Goal: Task Accomplishment & Management: Manage account settings

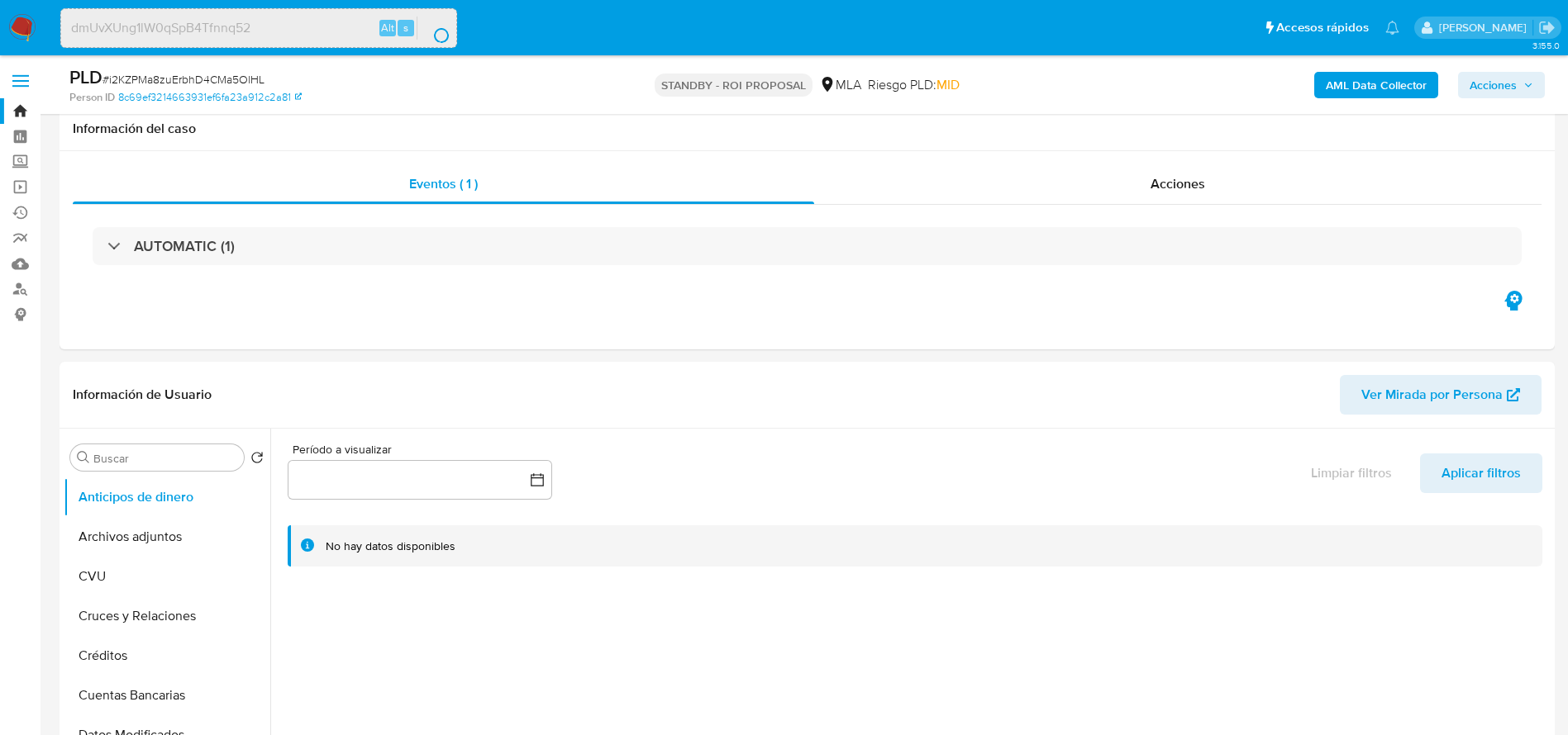
select select "10"
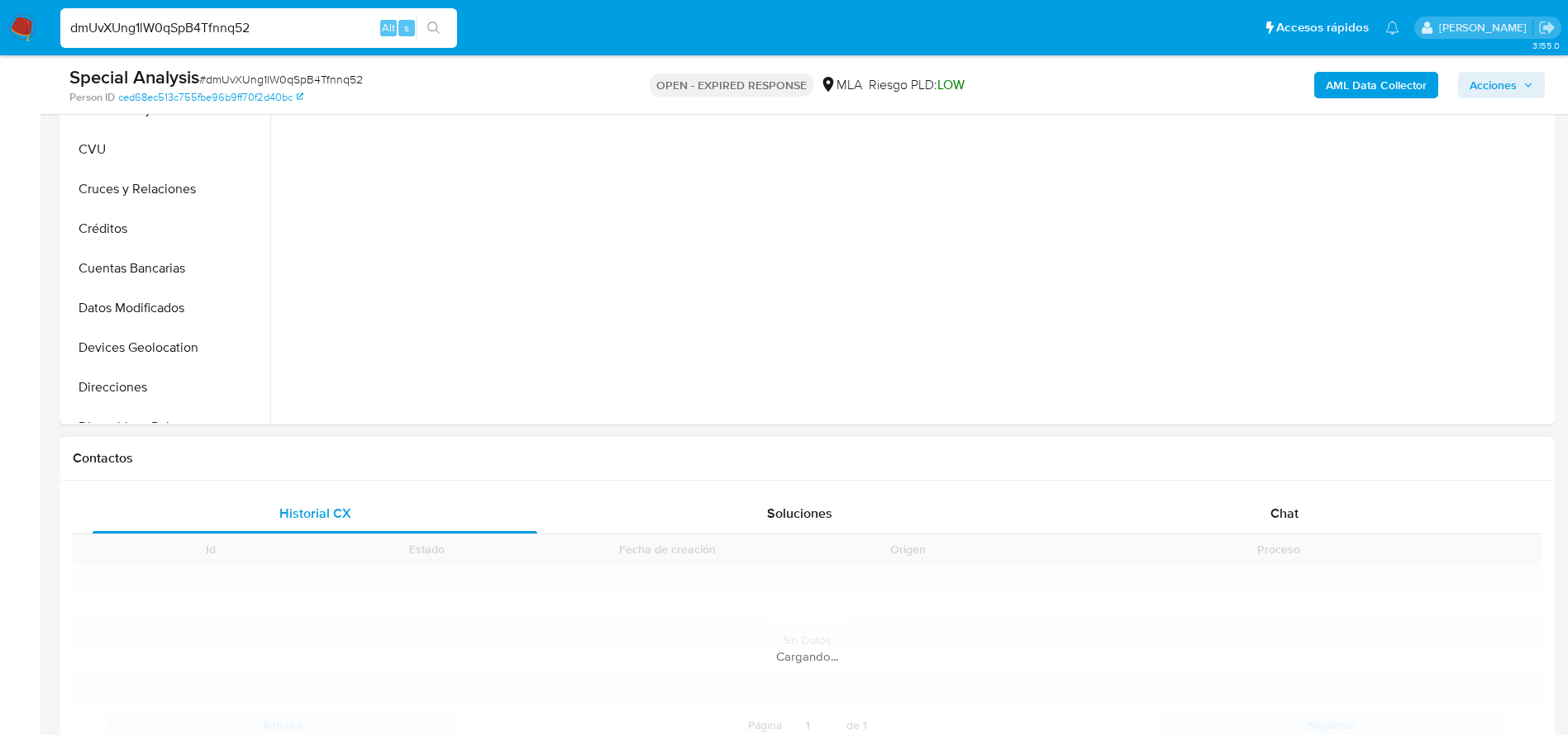
drag, startPoint x: 1295, startPoint y: 512, endPoint x: 1100, endPoint y: 456, distance: 202.9
click at [1296, 512] on span "Chat" at bounding box center [1284, 513] width 28 height 19
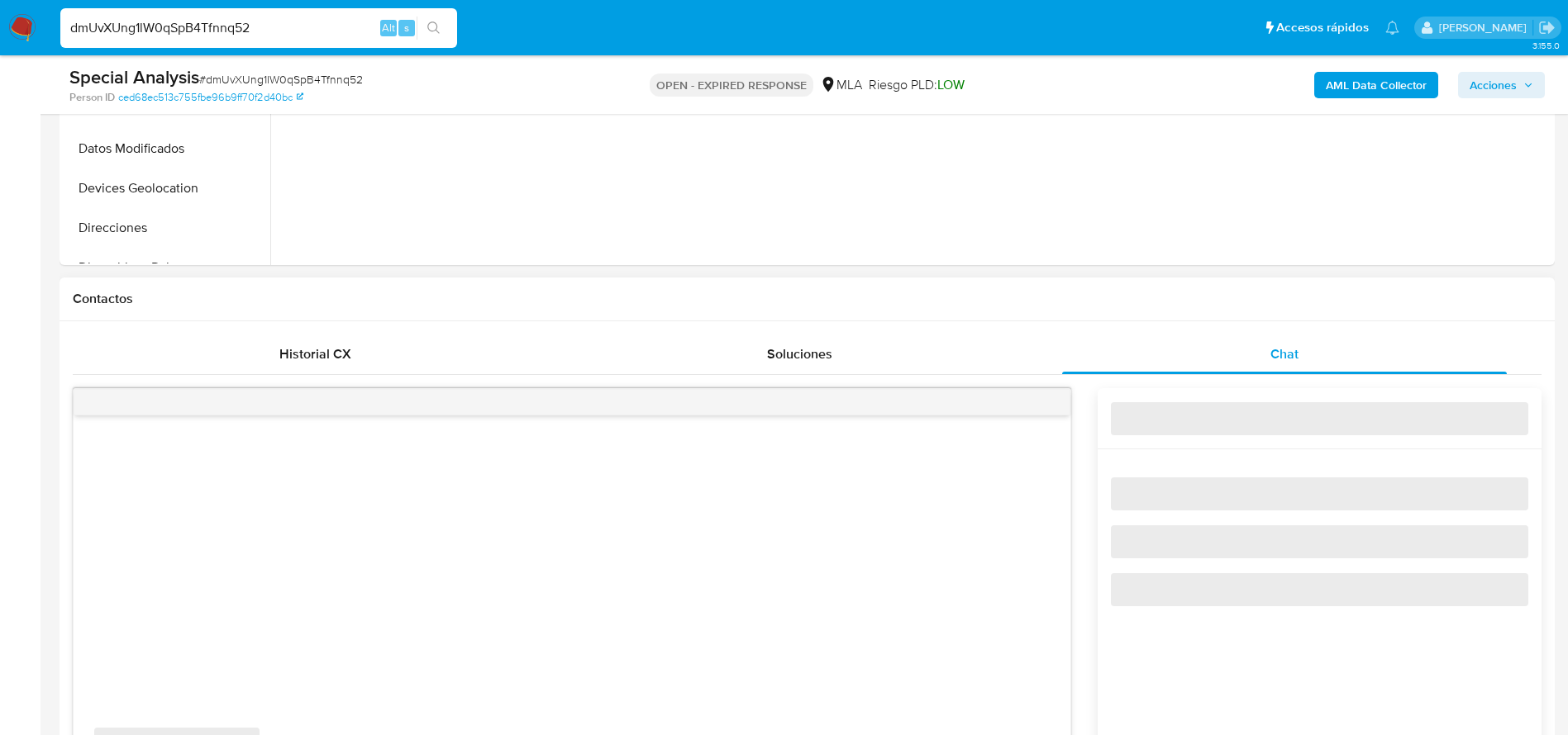
scroll to position [743, 0]
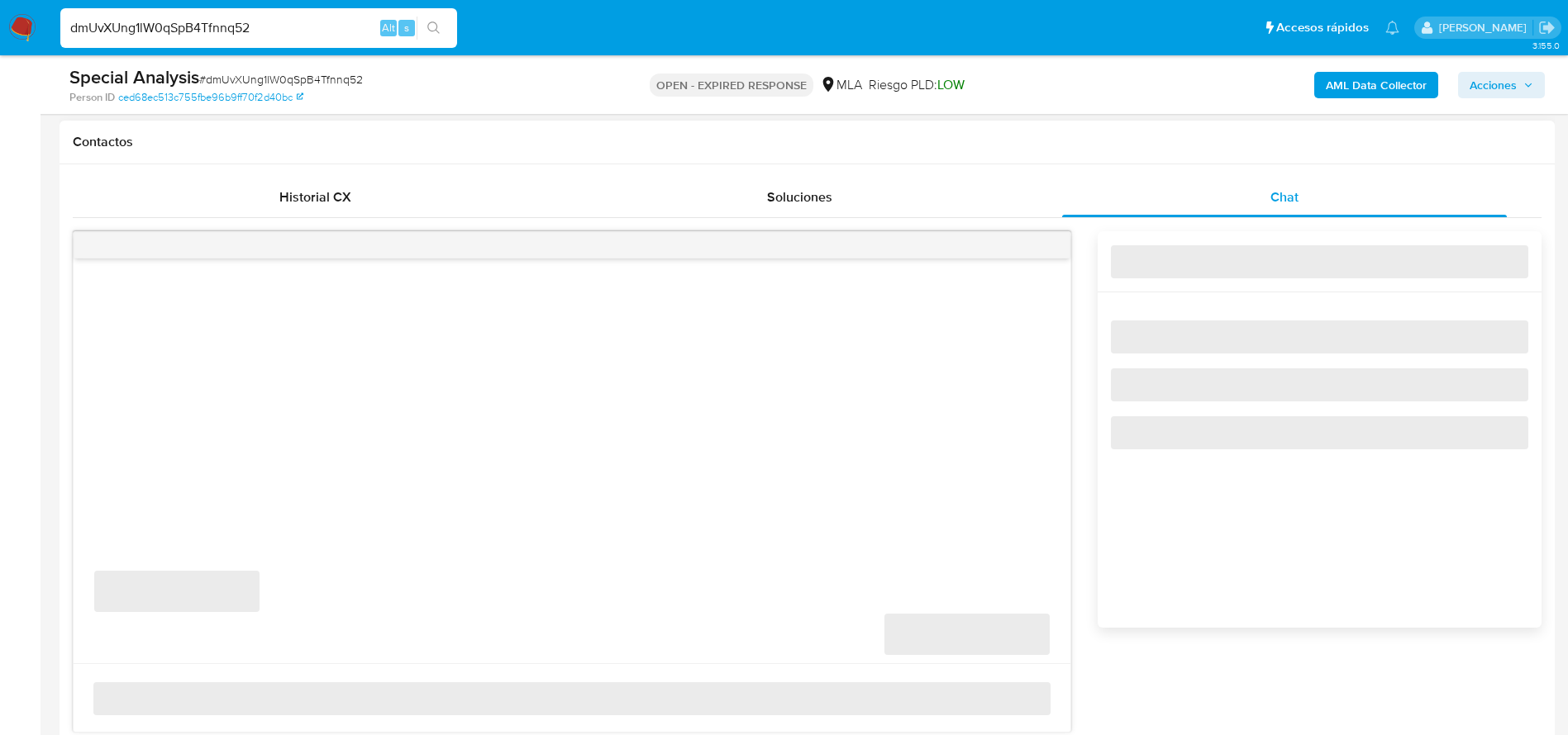
select select "10"
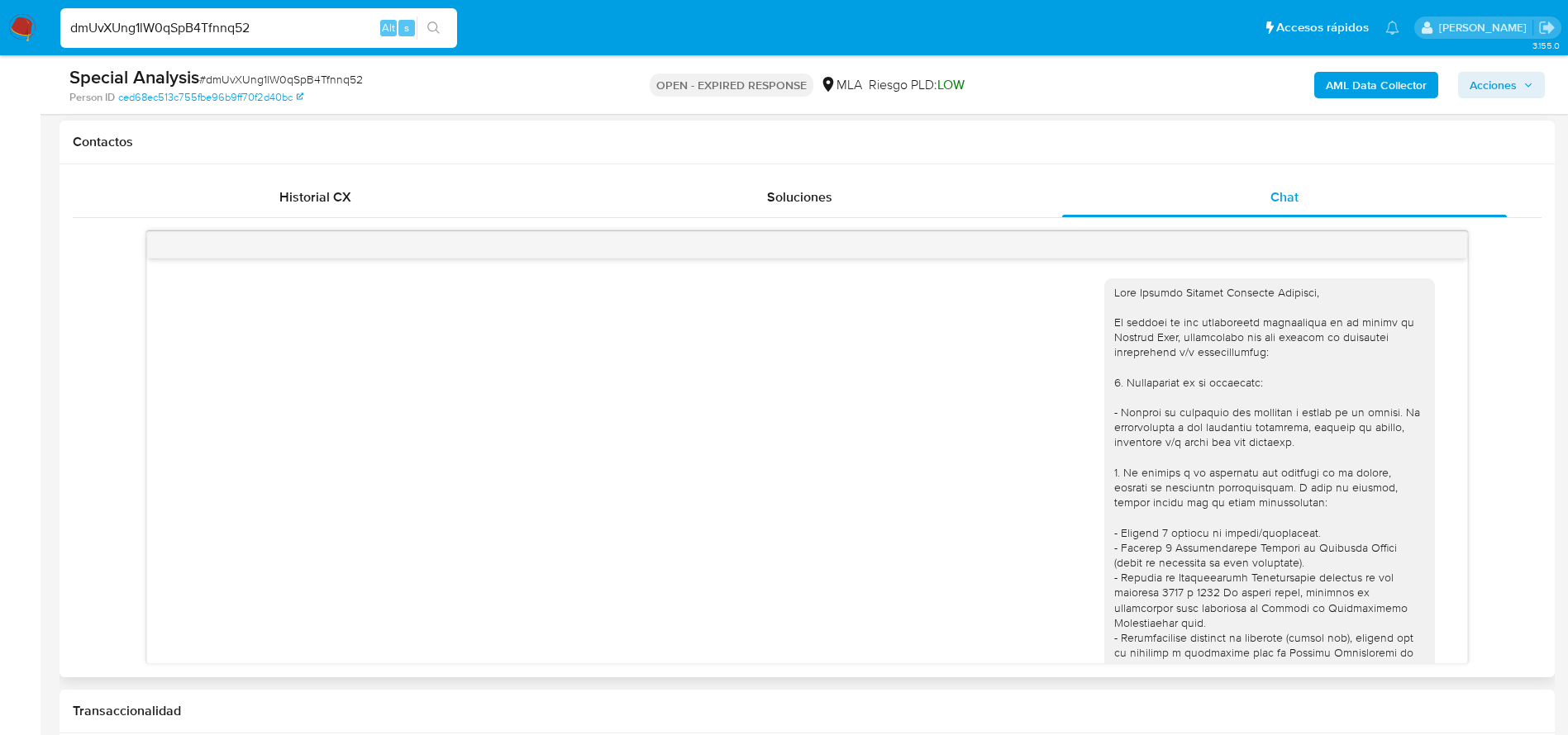
scroll to position [591, 0]
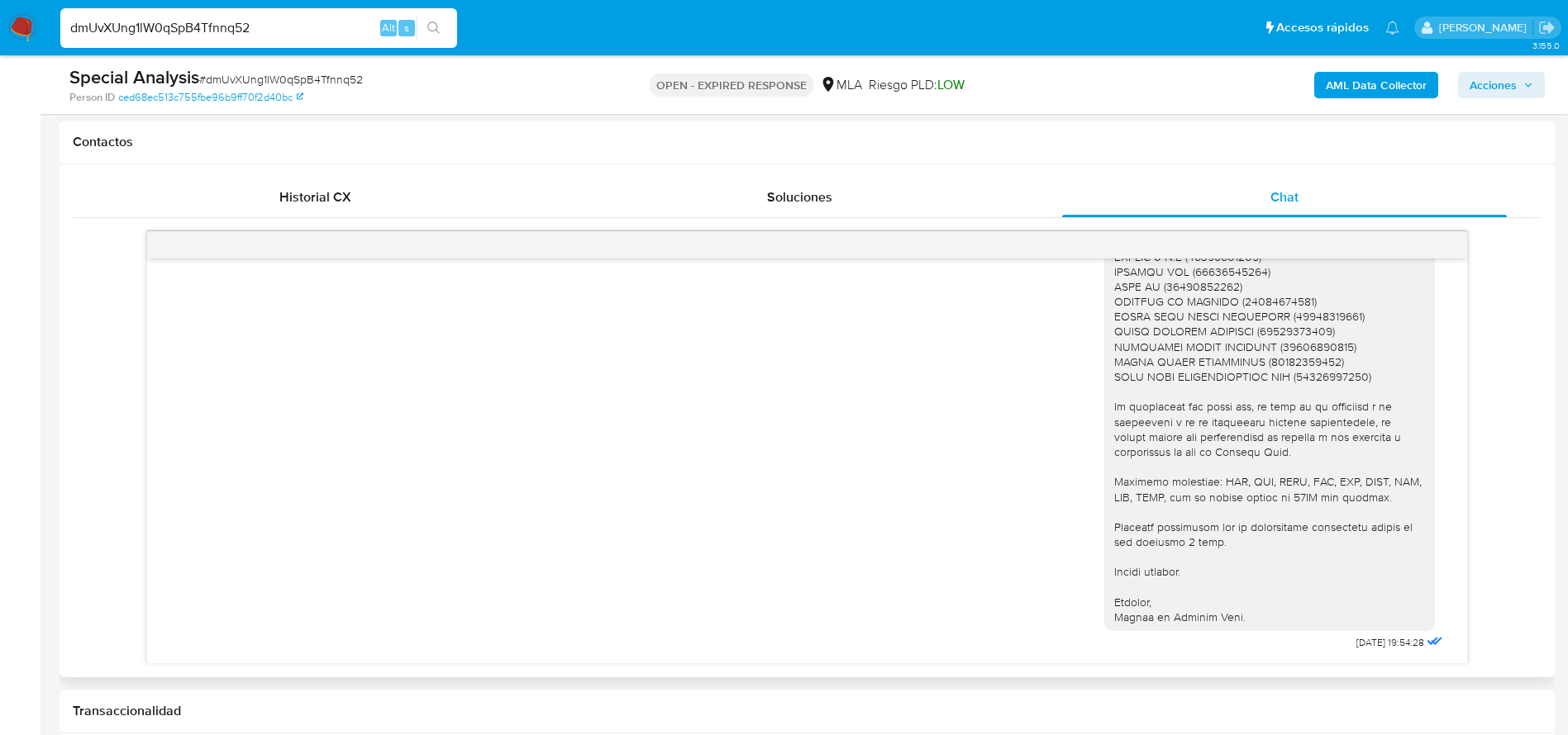
click at [283, 77] on span "# dmUvXUng1lW0qSpB4Tfnnq52" at bounding box center [281, 79] width 164 height 17
copy span "dmUvXUng1lW0qSpB4Tfnnq52"
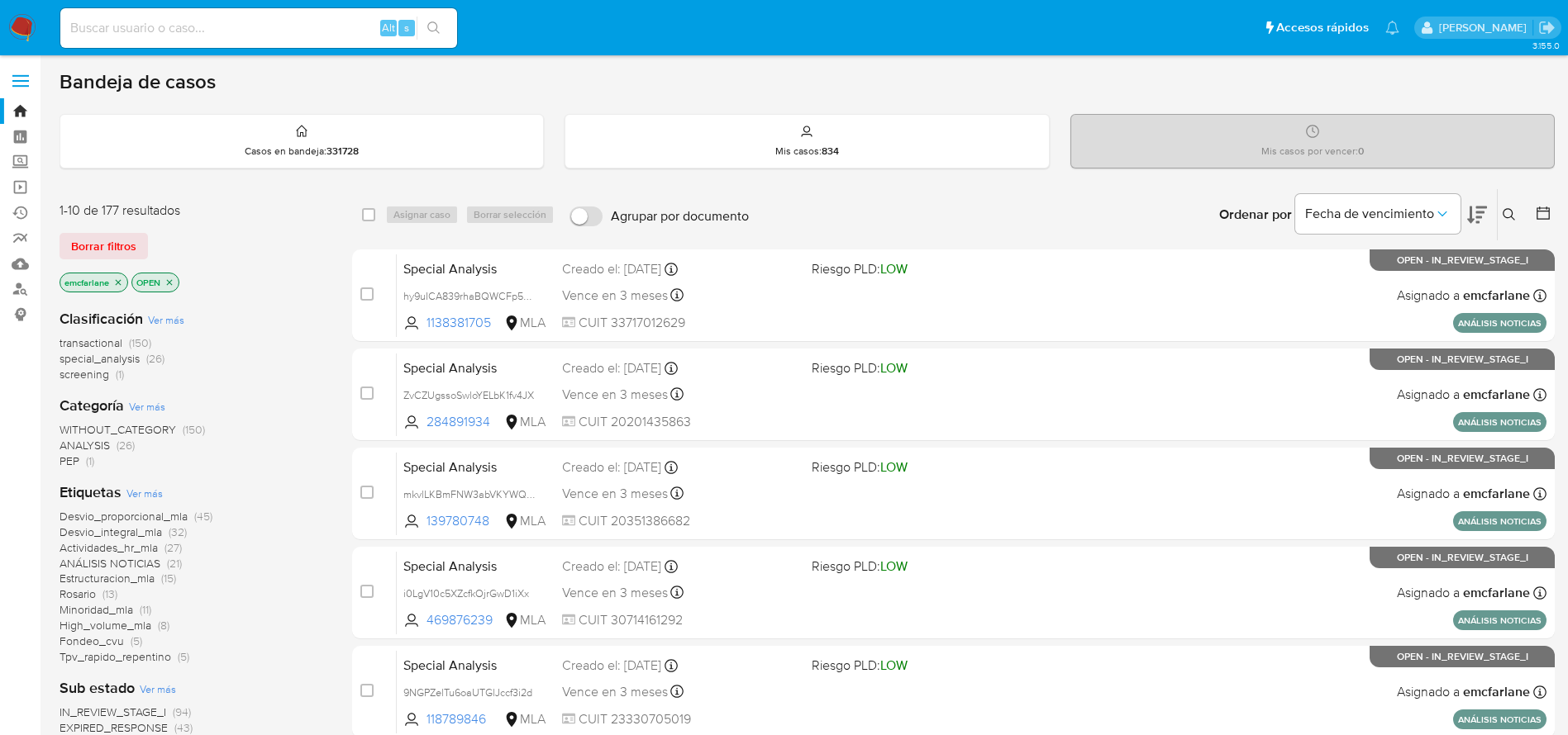
click at [107, 235] on span "Borrar filtros" at bounding box center [103, 246] width 66 height 24
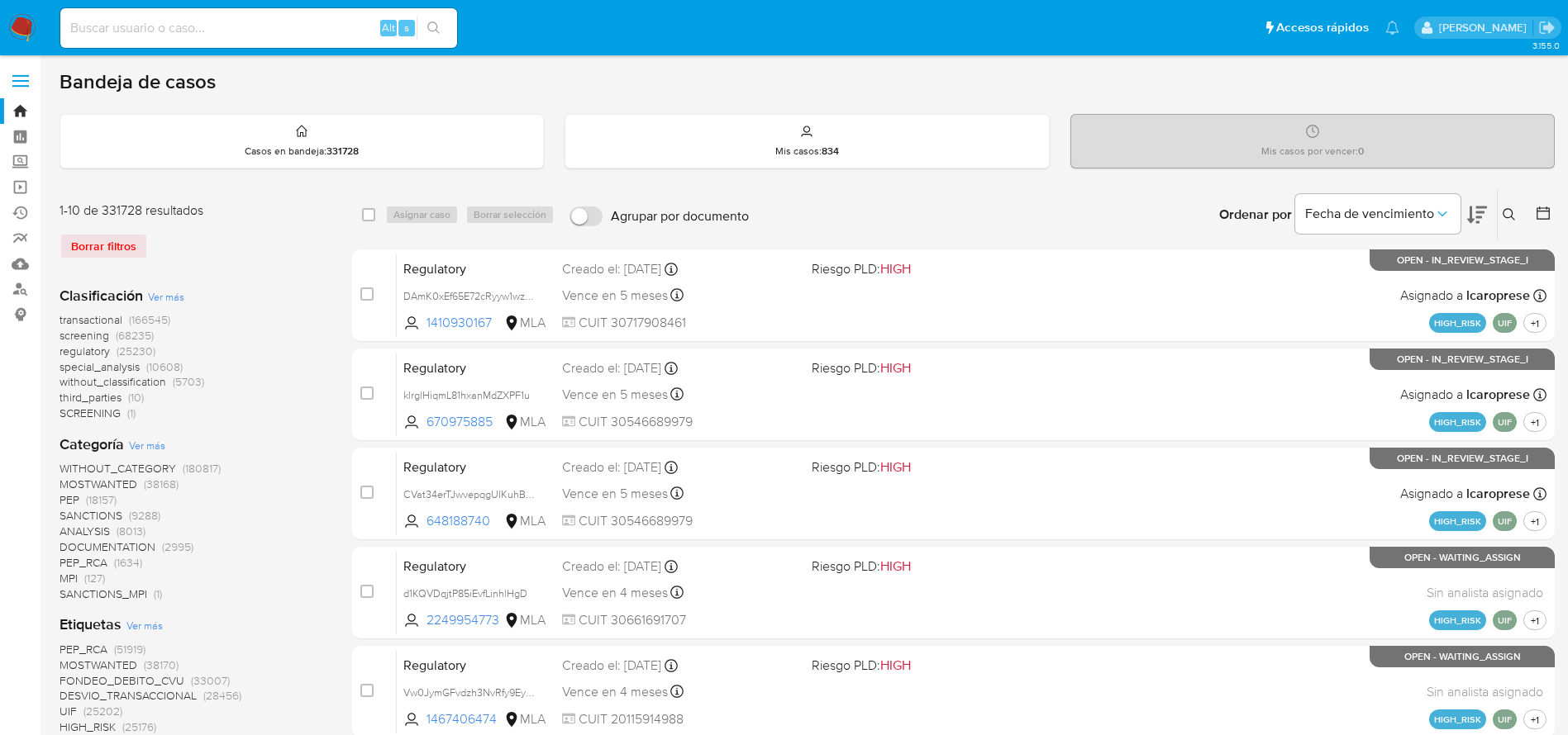
click at [1510, 207] on button at bounding box center [1511, 215] width 27 height 20
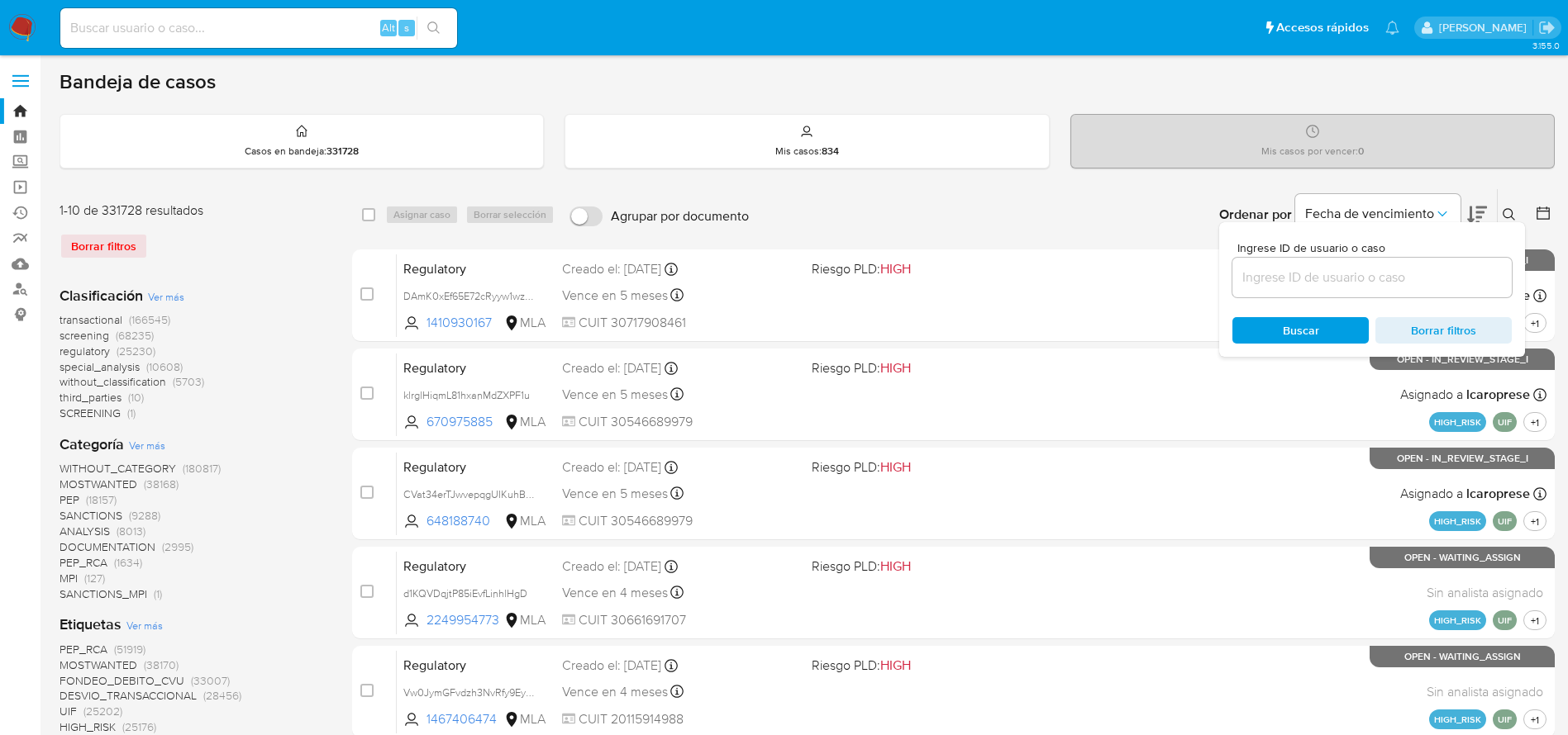
click at [1306, 276] on input at bounding box center [1372, 278] width 279 height 22
type input "dmUvXUng1lW0qSpB4Tfnnq52"
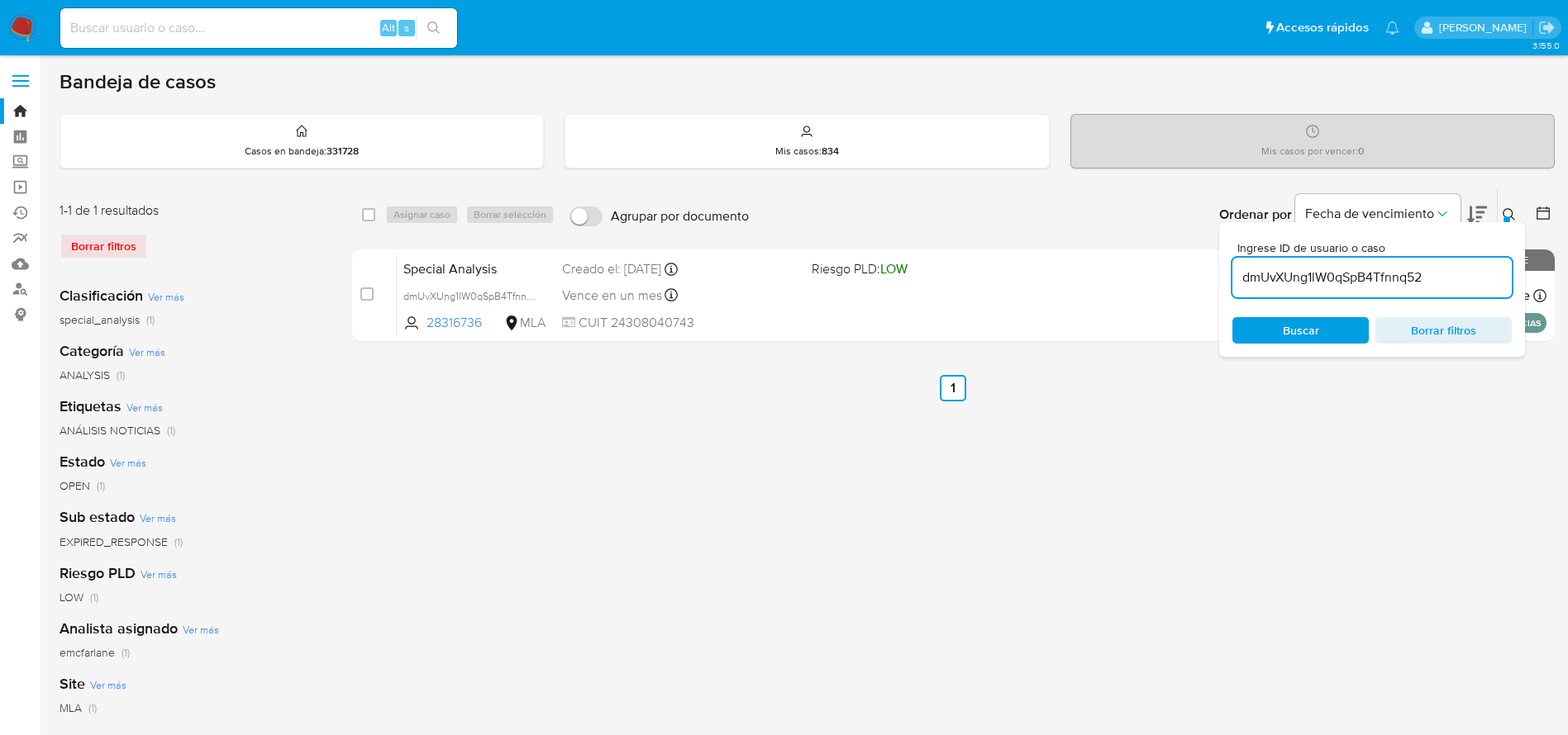
drag, startPoint x: 373, startPoint y: 214, endPoint x: 422, endPoint y: 225, distance: 50.2
click at [375, 215] on div "select-all-cases-checkbox" at bounding box center [372, 215] width 20 height 20
click at [418, 222] on div "Asignar caso Borrar selección" at bounding box center [473, 215] width 176 height 20
click at [368, 219] on input "checkbox" at bounding box center [368, 215] width 13 height 13
checkbox input "true"
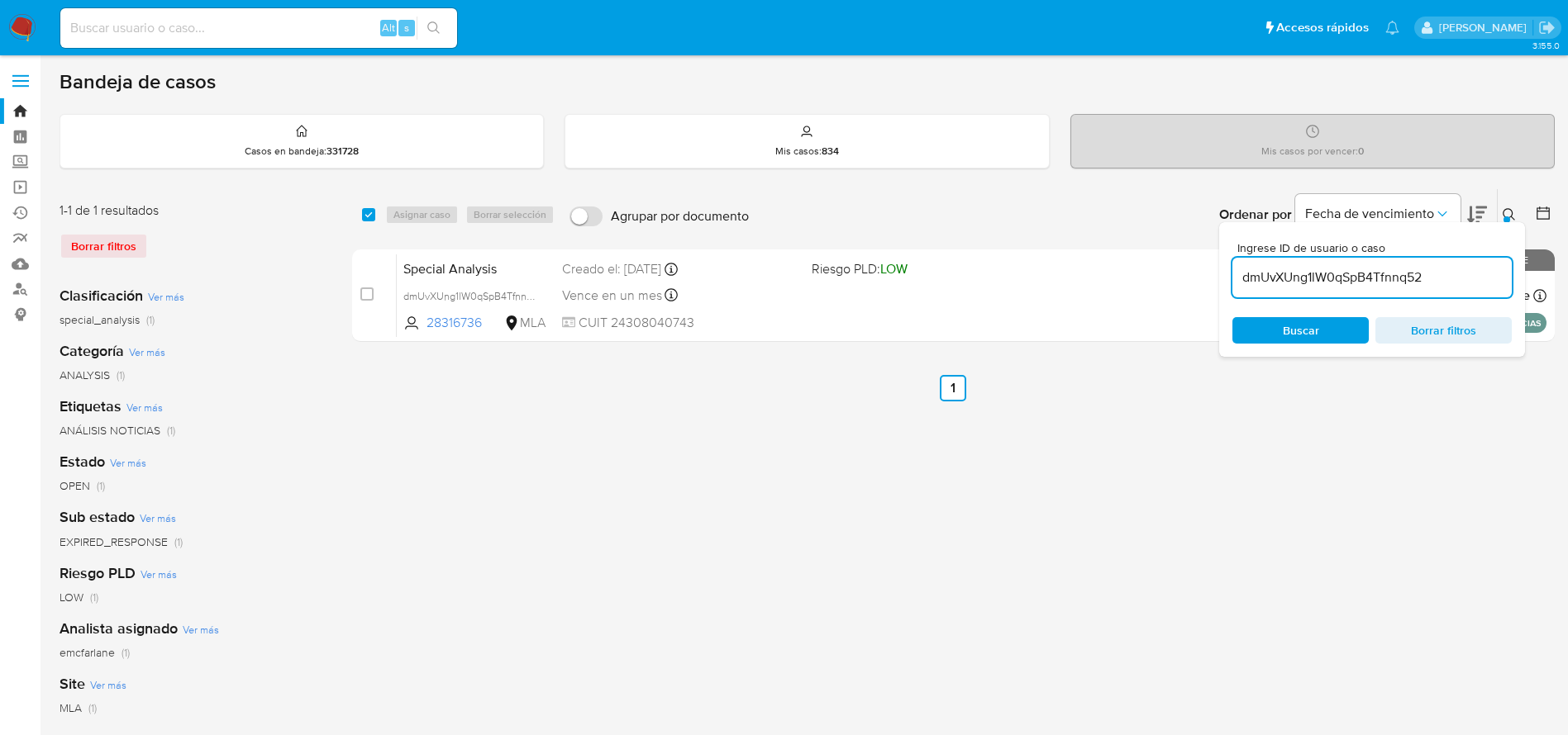
checkbox input "true"
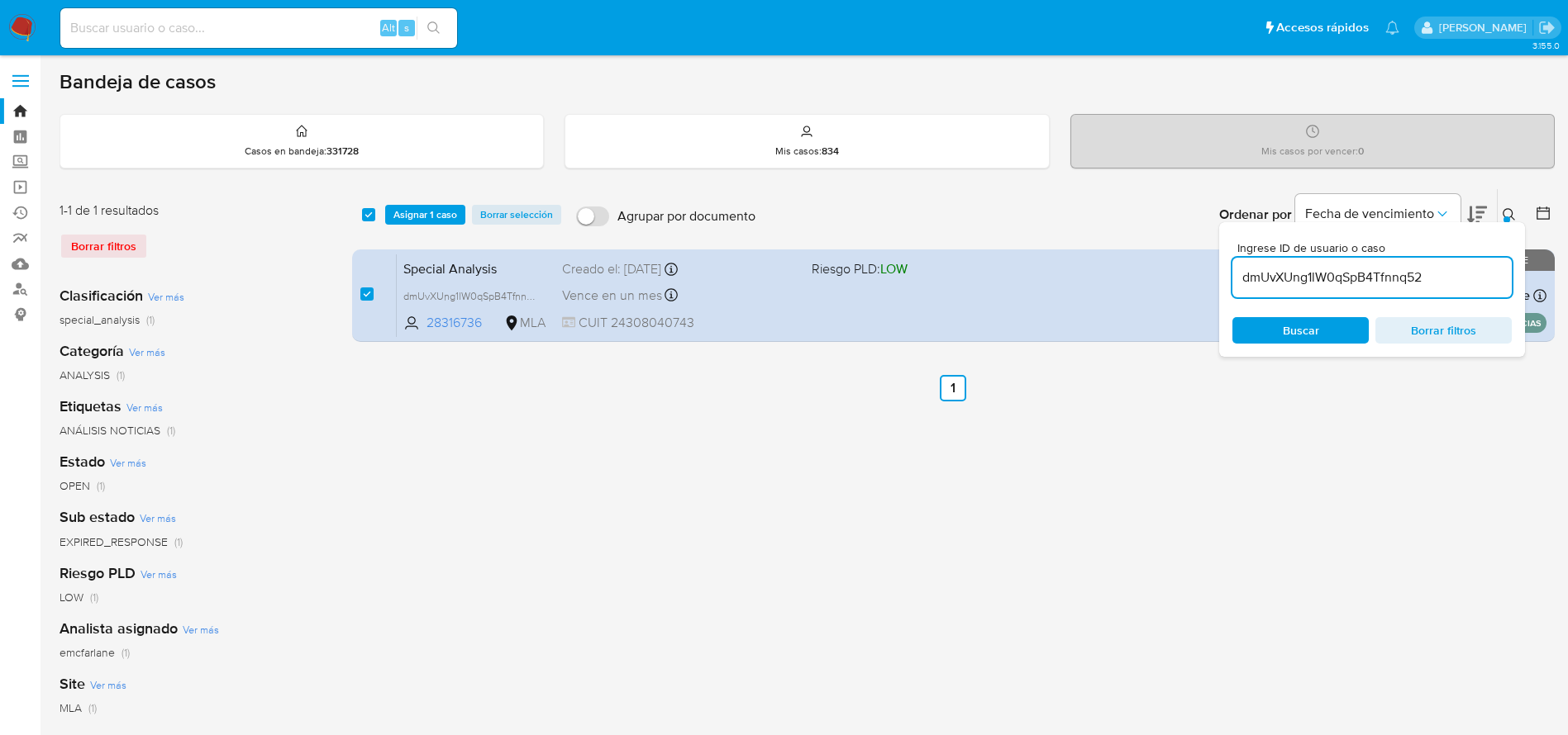
drag, startPoint x: 400, startPoint y: 214, endPoint x: 395, endPoint y: 228, distance: 14.9
click at [400, 216] on span "Asignar 1 caso" at bounding box center [426, 215] width 64 height 17
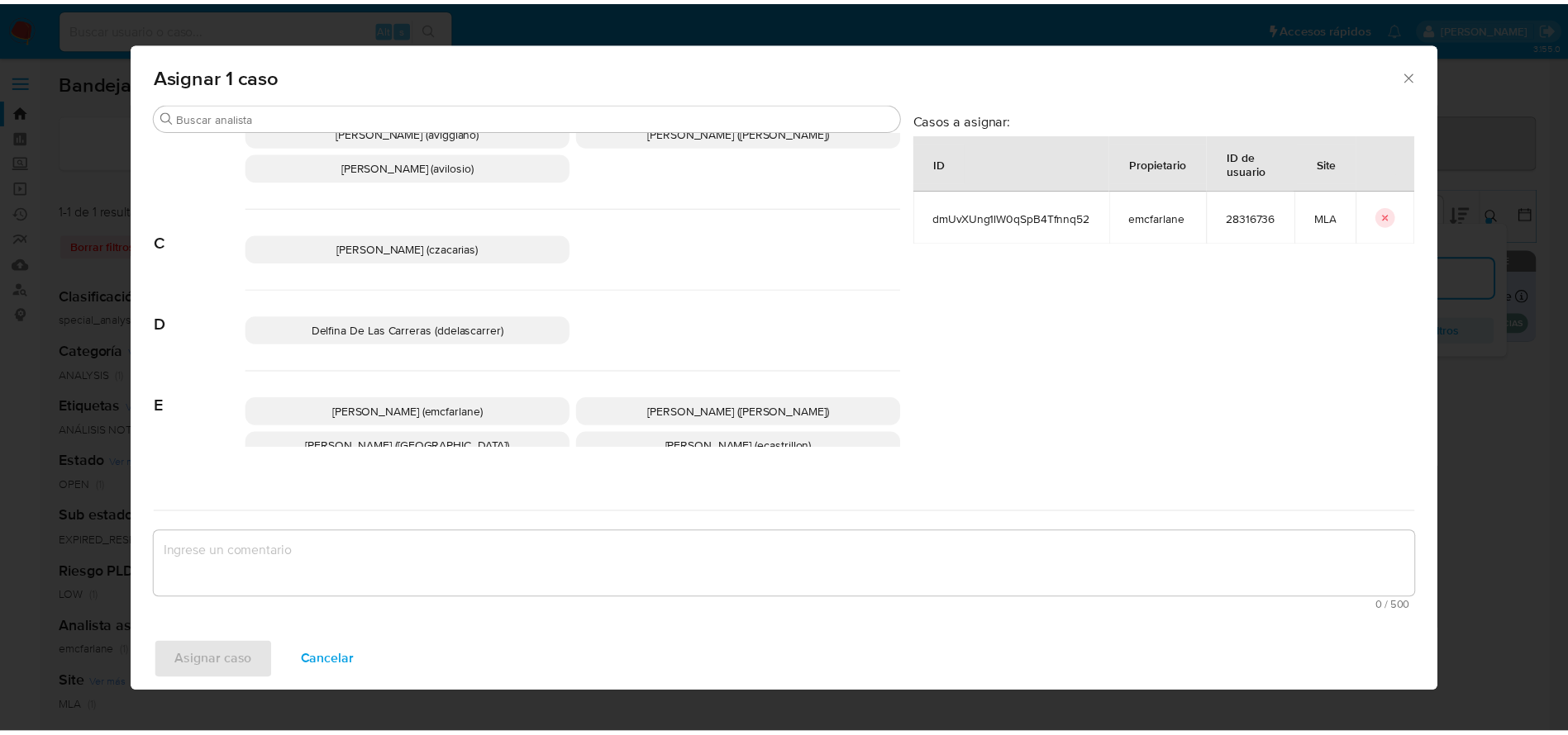
scroll to position [124, 0]
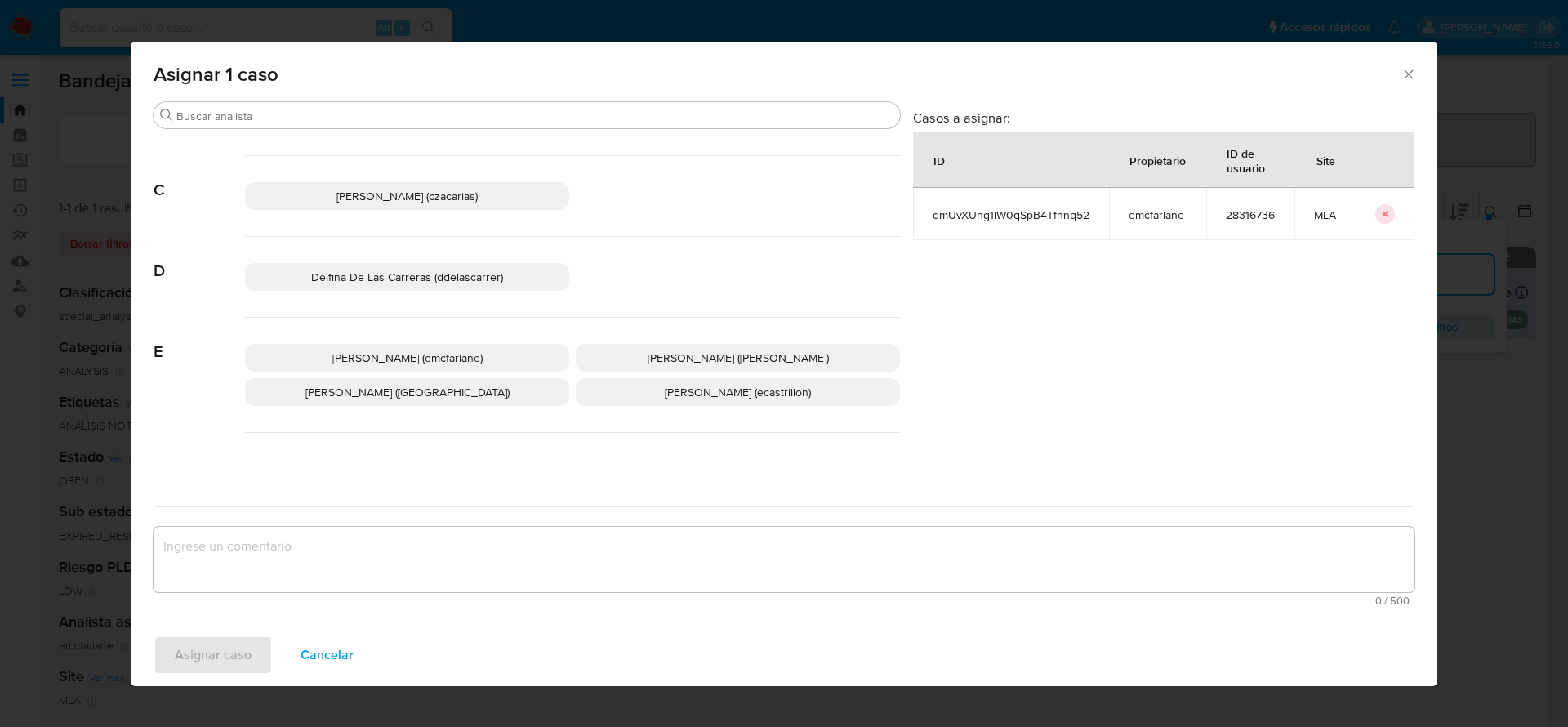
click at [392, 347] on p "Elaine Mc Farlane (emcfarlane)" at bounding box center [407, 358] width 324 height 27
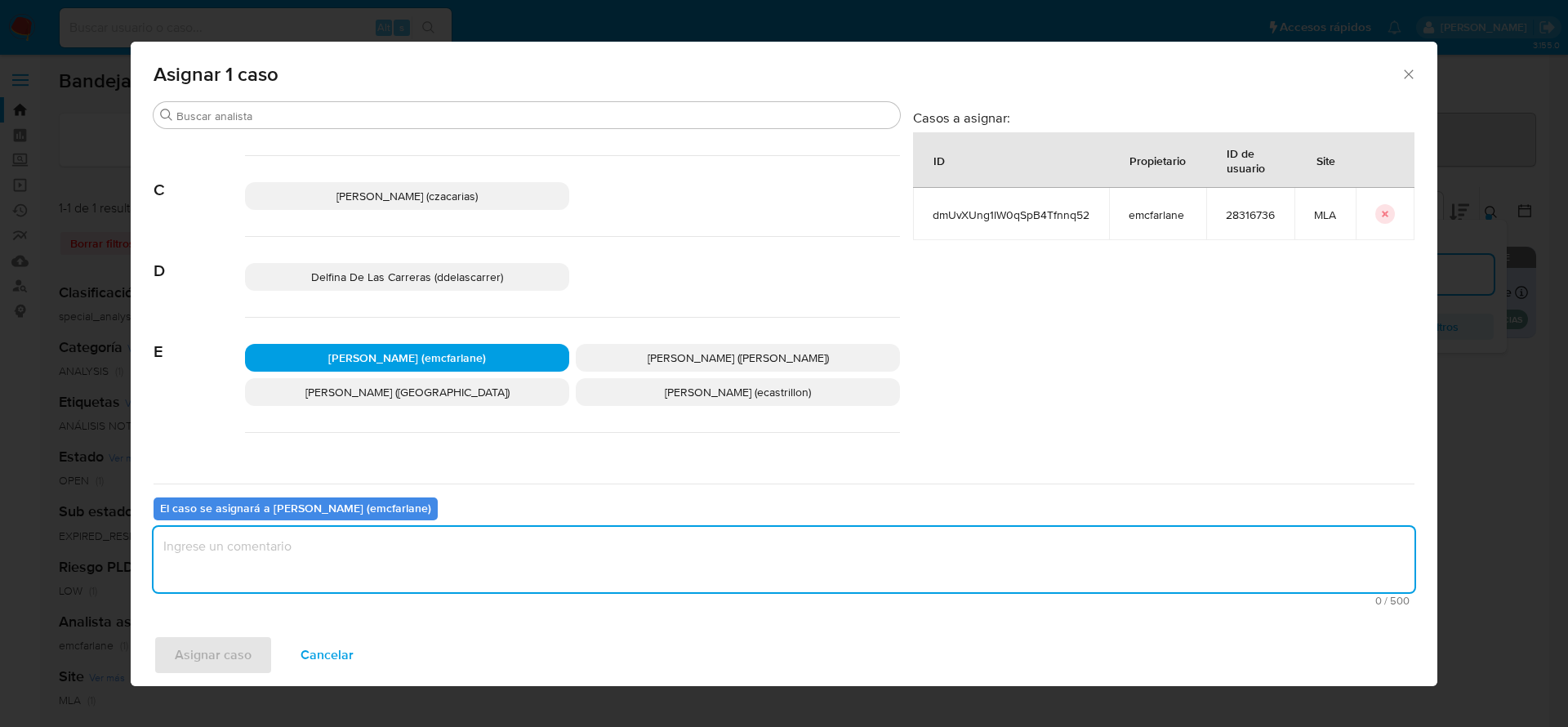
drag, startPoint x: 298, startPoint y: 583, endPoint x: 206, endPoint y: 674, distance: 129.4
click at [298, 583] on textarea "assign-modal" at bounding box center [784, 560] width 1261 height 66
click at [205, 679] on div "Asignar caso Cancelar" at bounding box center [784, 655] width 1307 height 62
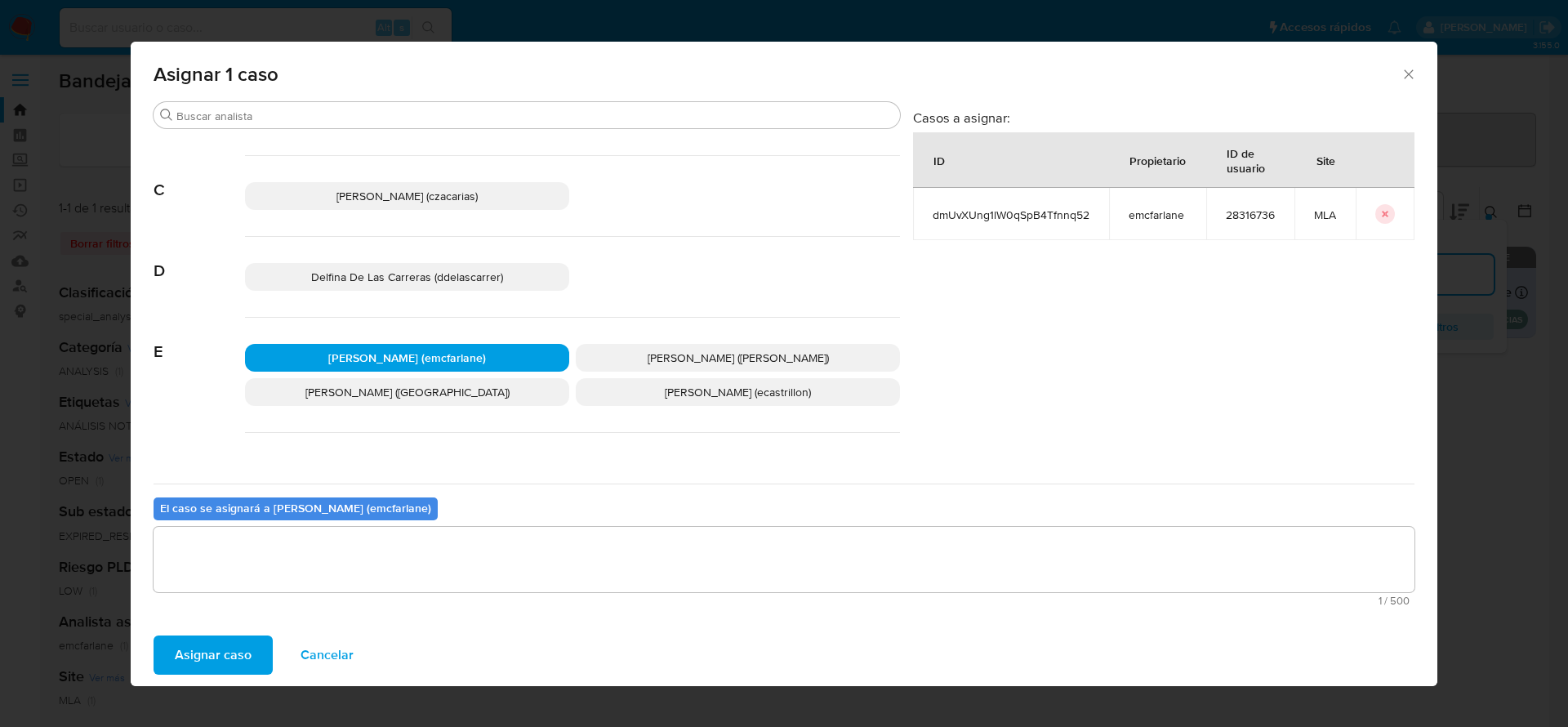
click at [208, 645] on span "Asignar caso" at bounding box center [213, 655] width 76 height 36
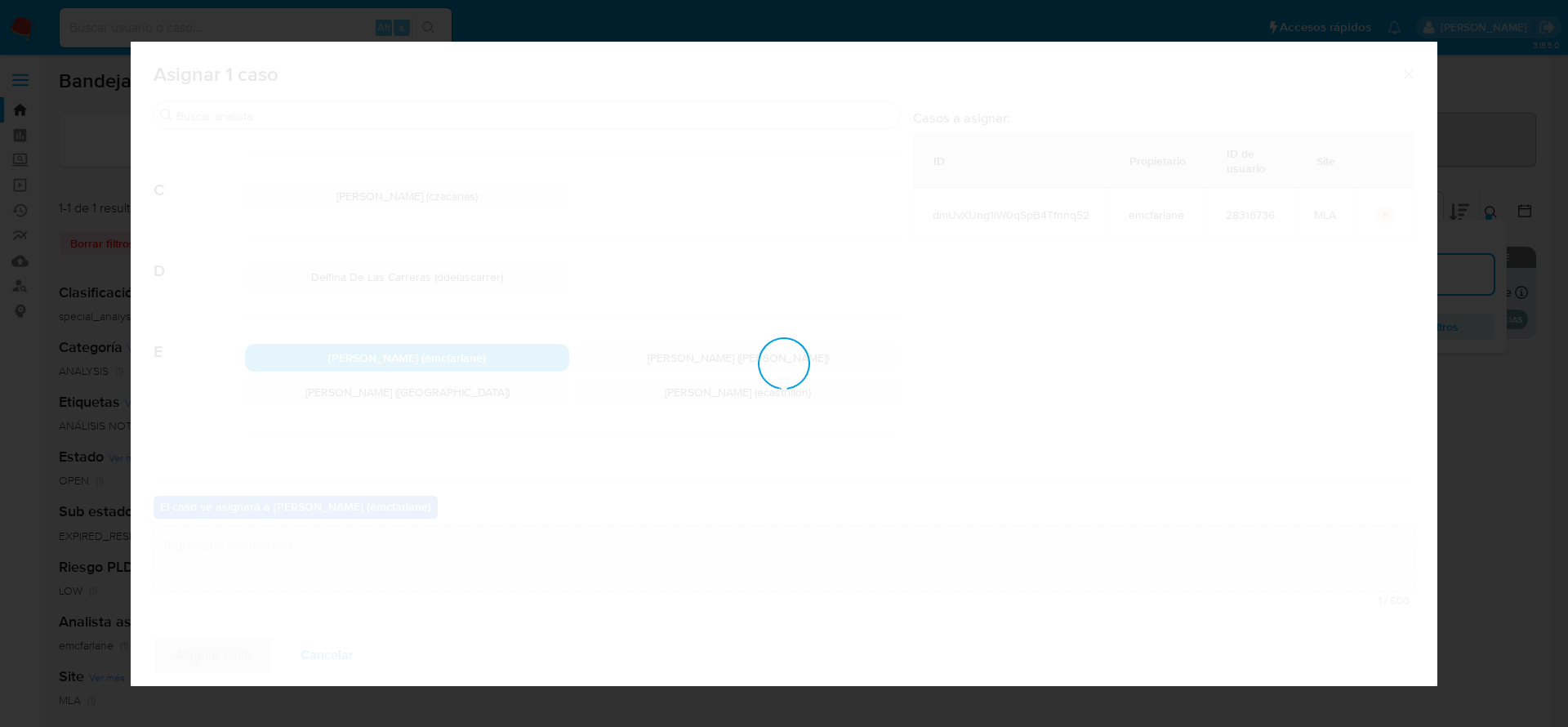
checkbox input "false"
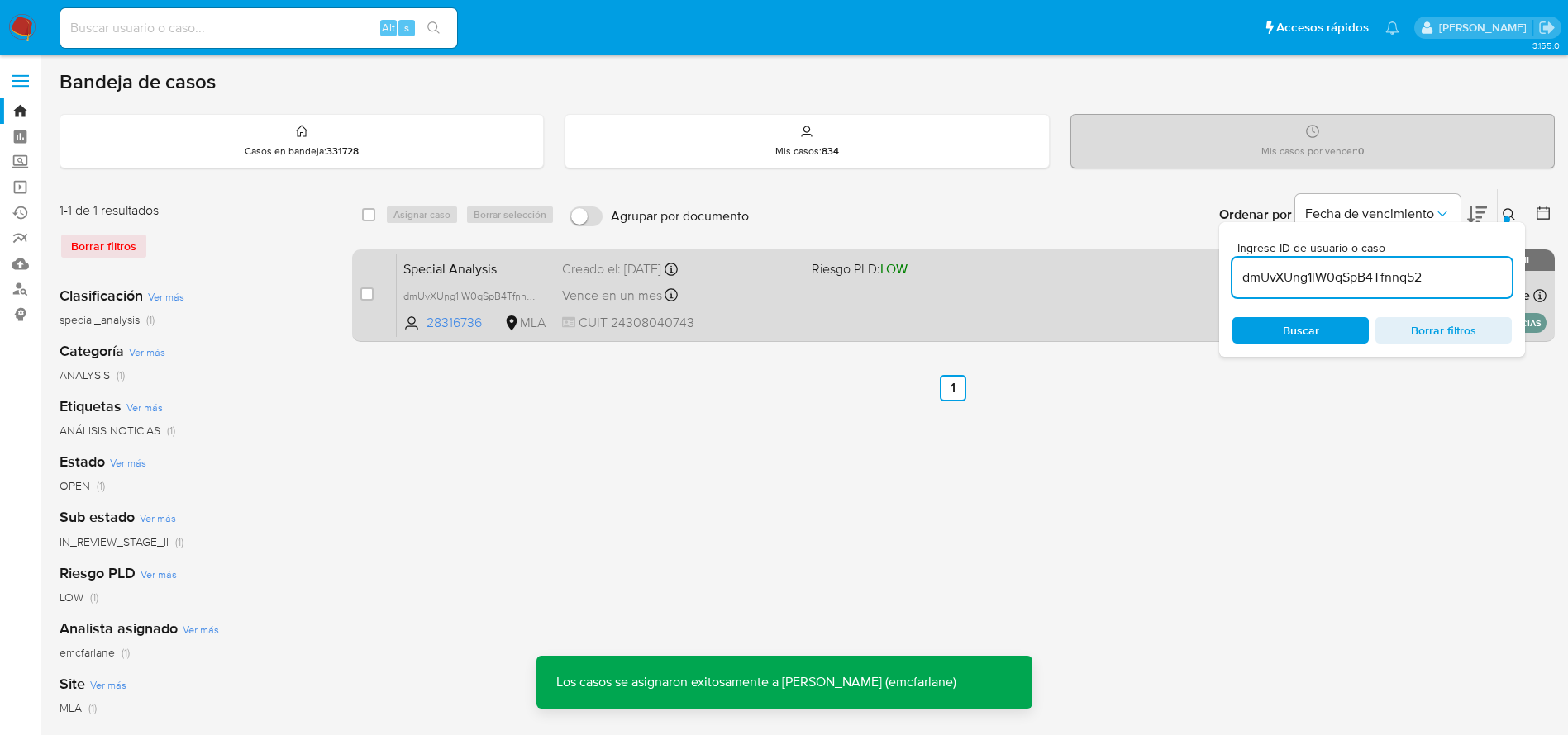
click at [778, 307] on div "Special Analysis dmUvXUng1lW0qSpB4Tfnnq52 28316736 MLA Riesgo PLD: LOW Creado e…" at bounding box center [972, 295] width 1150 height 83
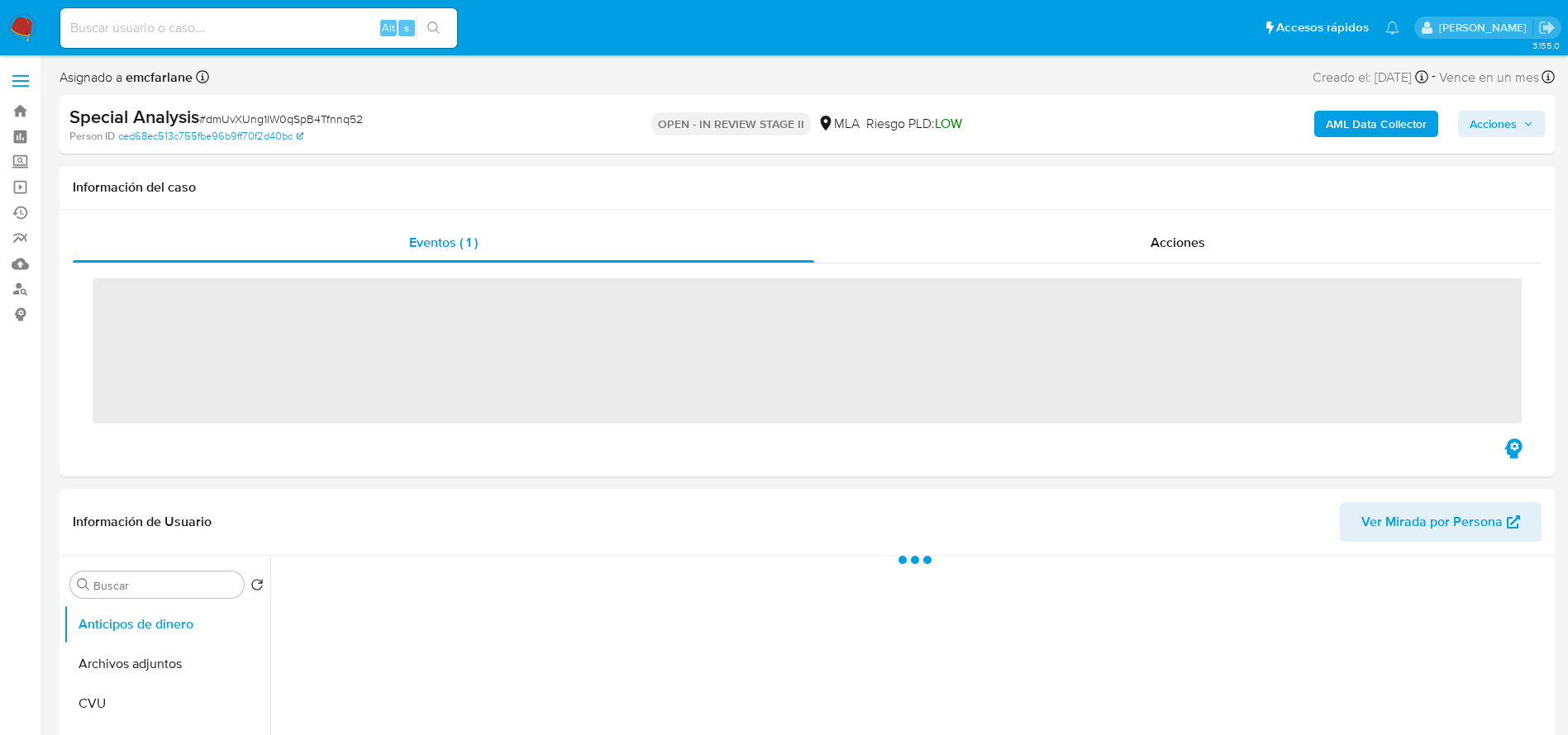
click at [1513, 116] on span "Acciones" at bounding box center [1493, 124] width 47 height 26
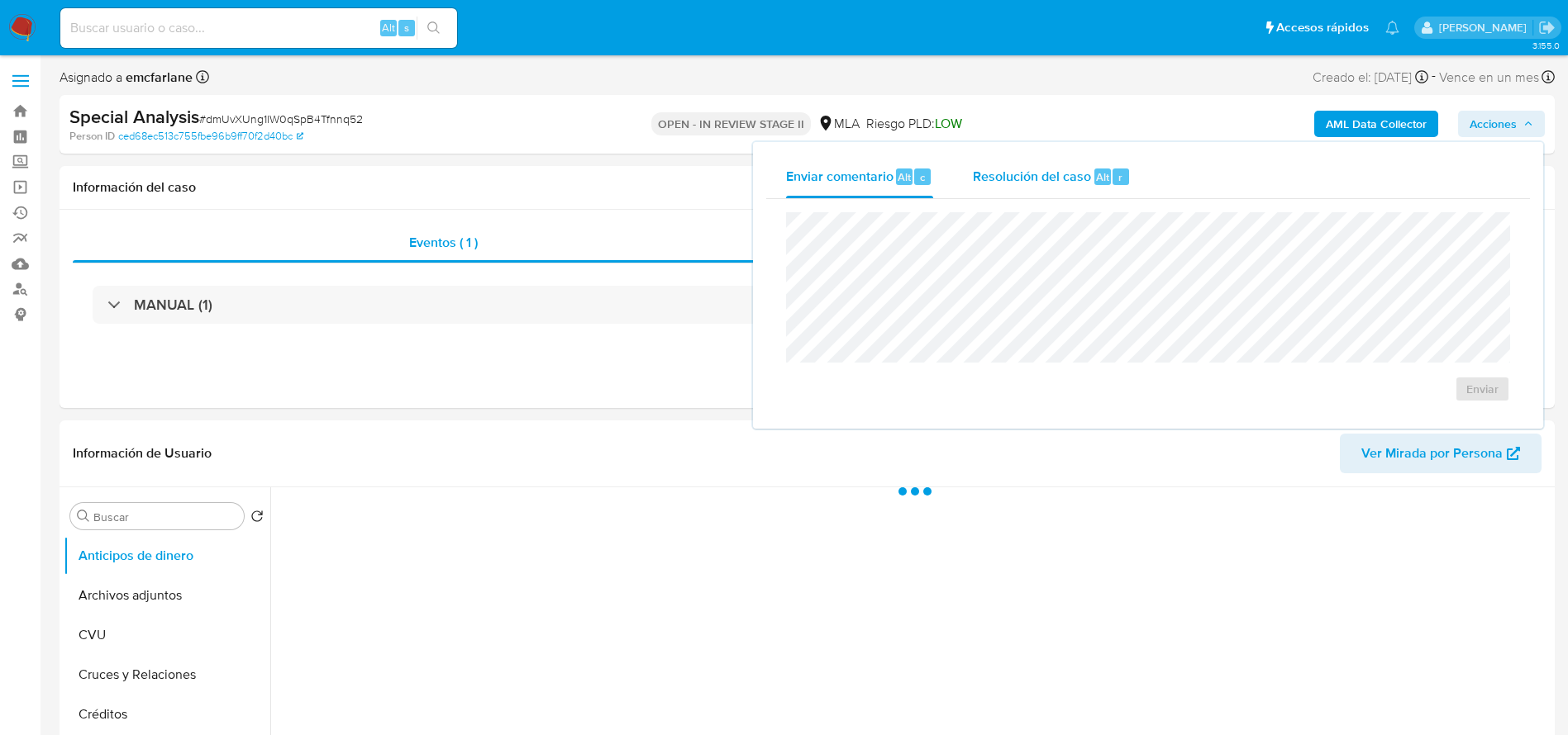
drag, startPoint x: 1022, startPoint y: 176, endPoint x: 1022, endPoint y: 198, distance: 22.0
click at [1022, 178] on span "Resolución del caso" at bounding box center [1031, 176] width 118 height 19
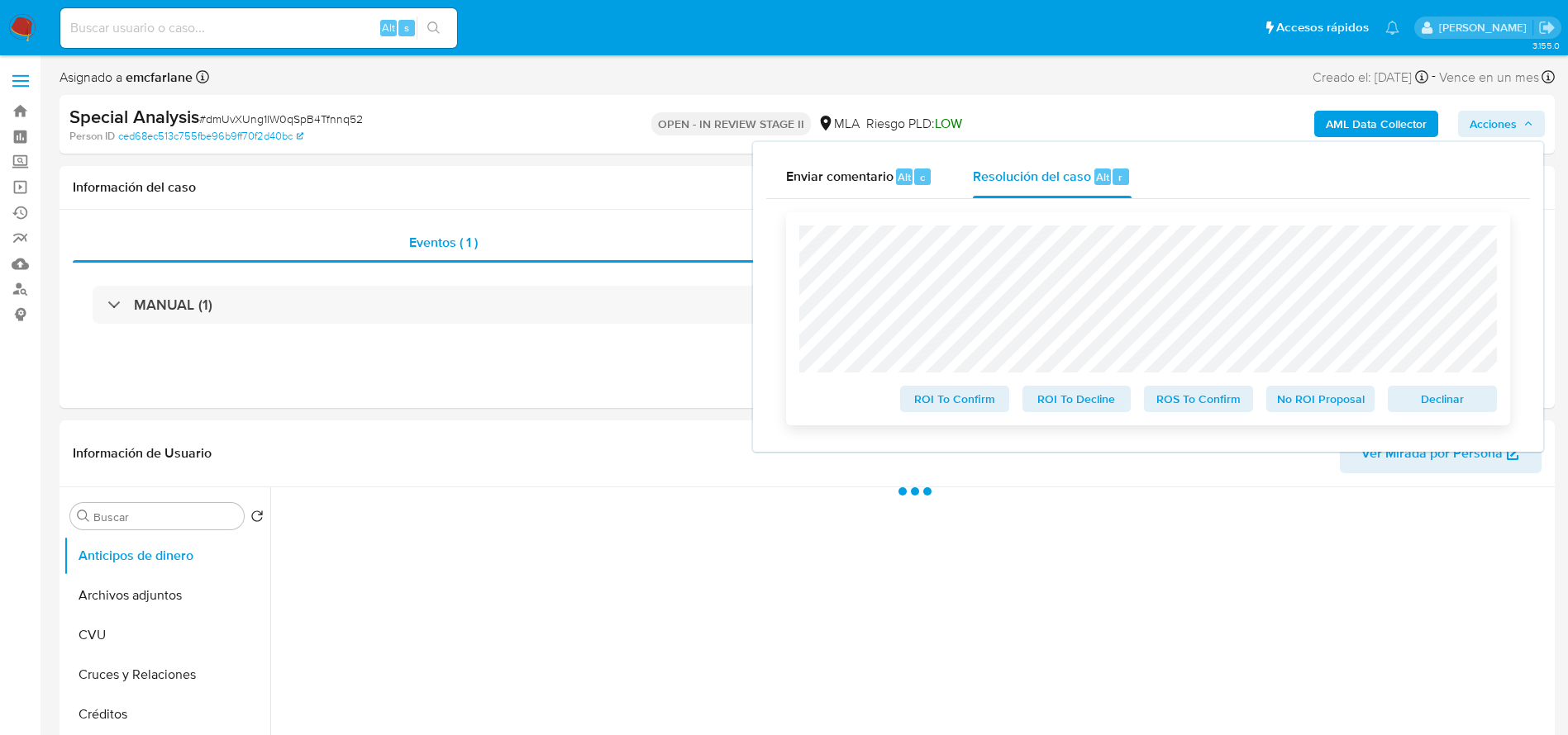
click at [1436, 396] on span "Declinar" at bounding box center [1442, 399] width 86 height 24
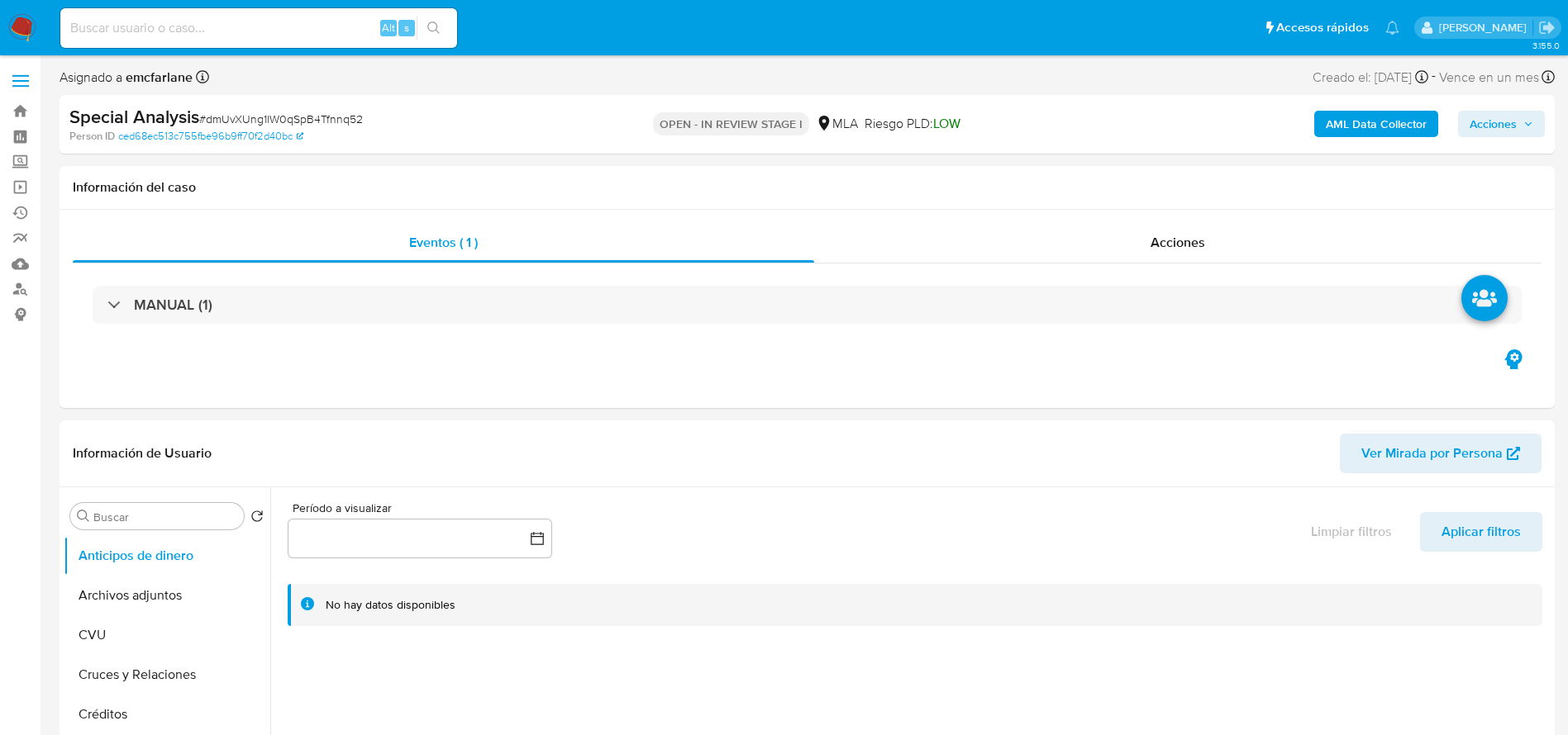
select select "10"
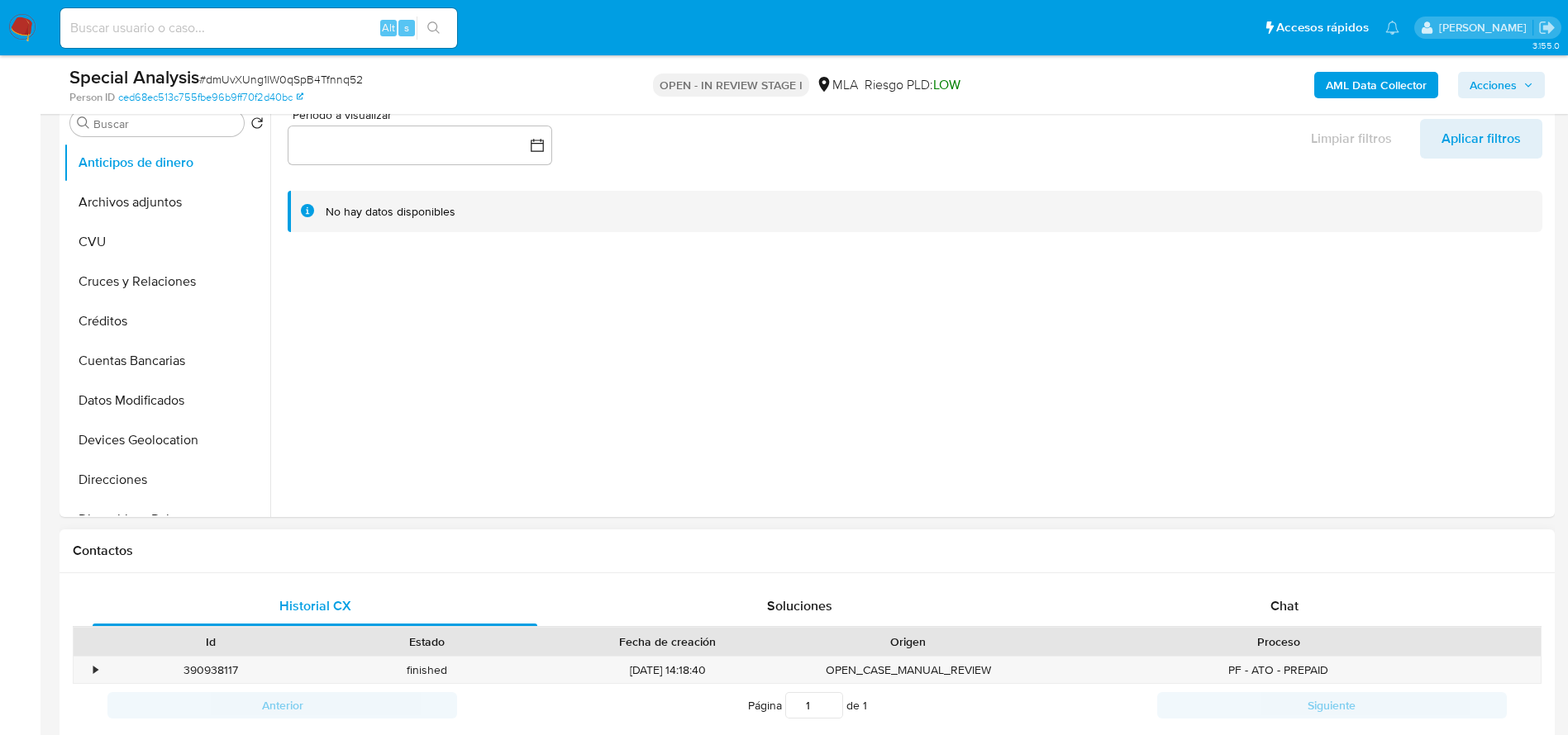
scroll to position [620, 0]
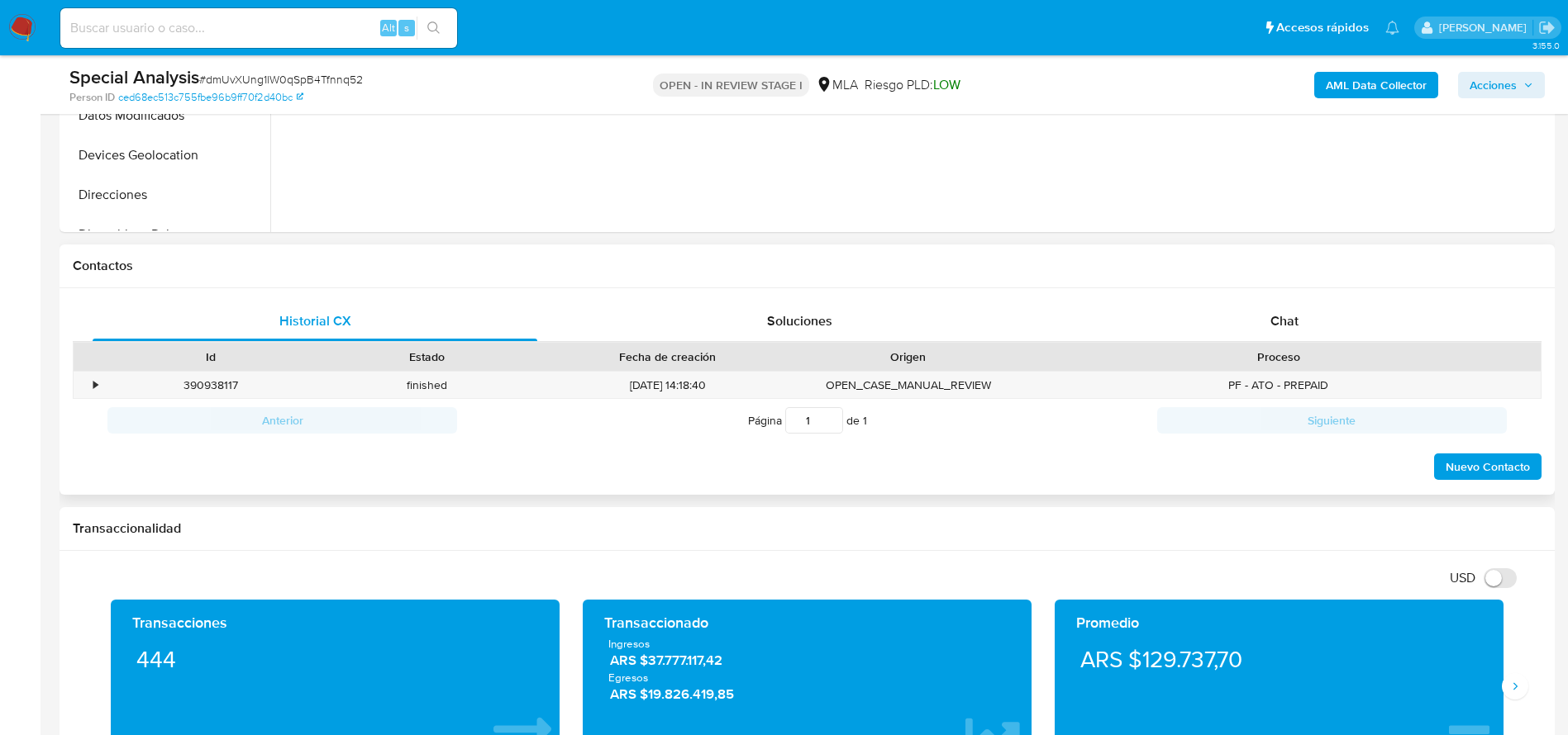
click at [1295, 317] on span "Chat" at bounding box center [1284, 320] width 28 height 19
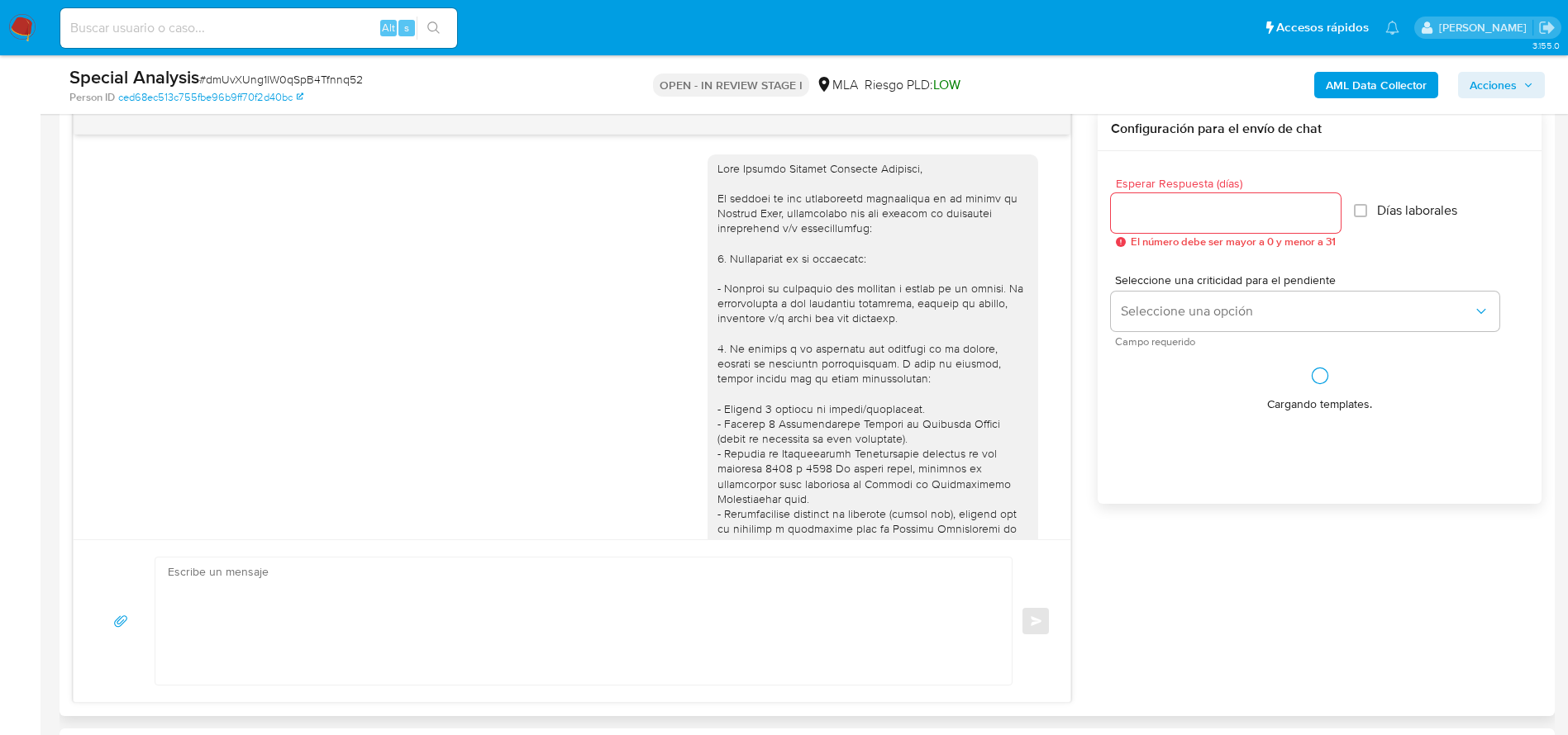
scroll to position [591, 0]
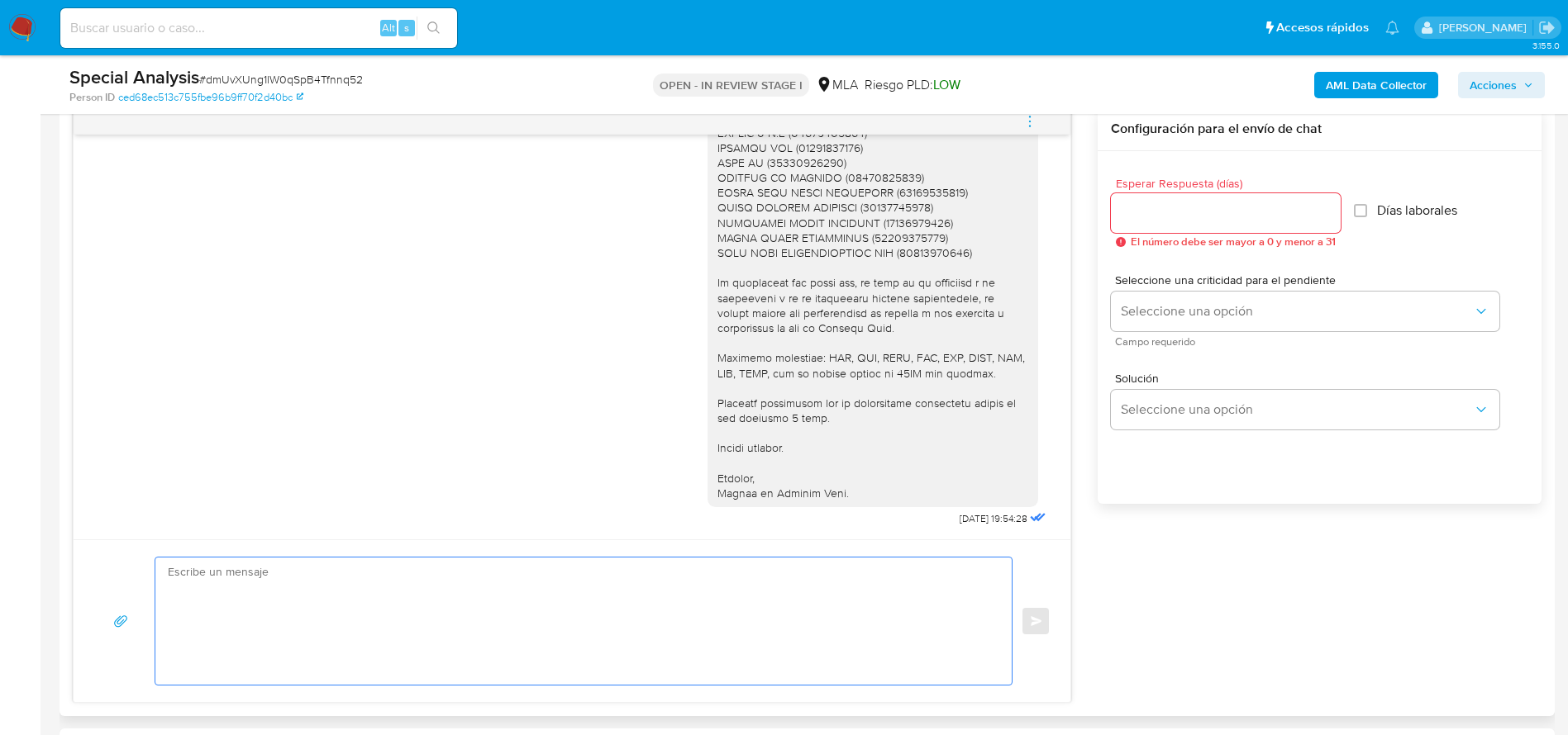
click at [354, 617] on textarea at bounding box center [579, 621] width 824 height 127
paste textarea "Hola, Esperamos que te encuentres muy bien. Te consultamos si tuviste oportunid…"
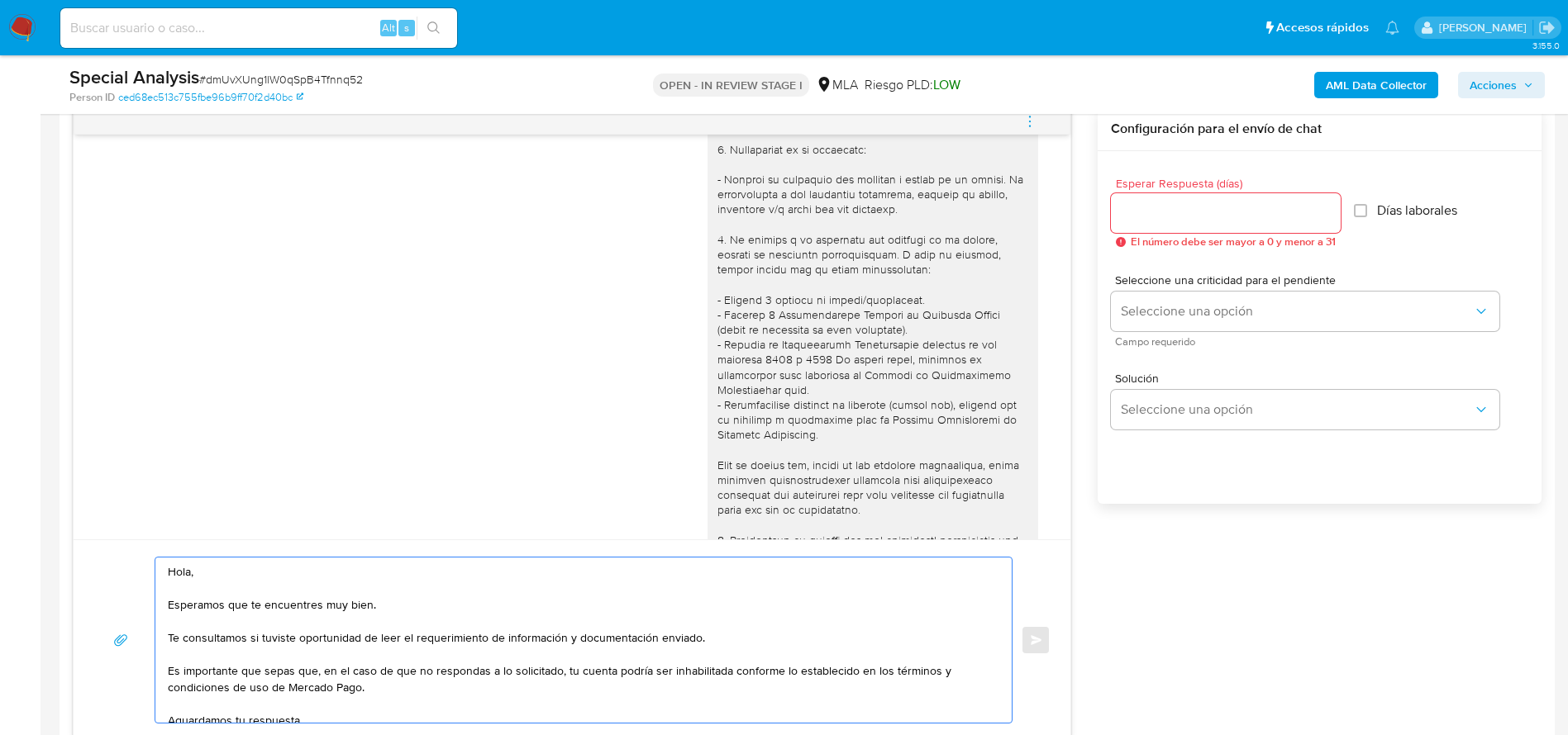
scroll to position [0, 0]
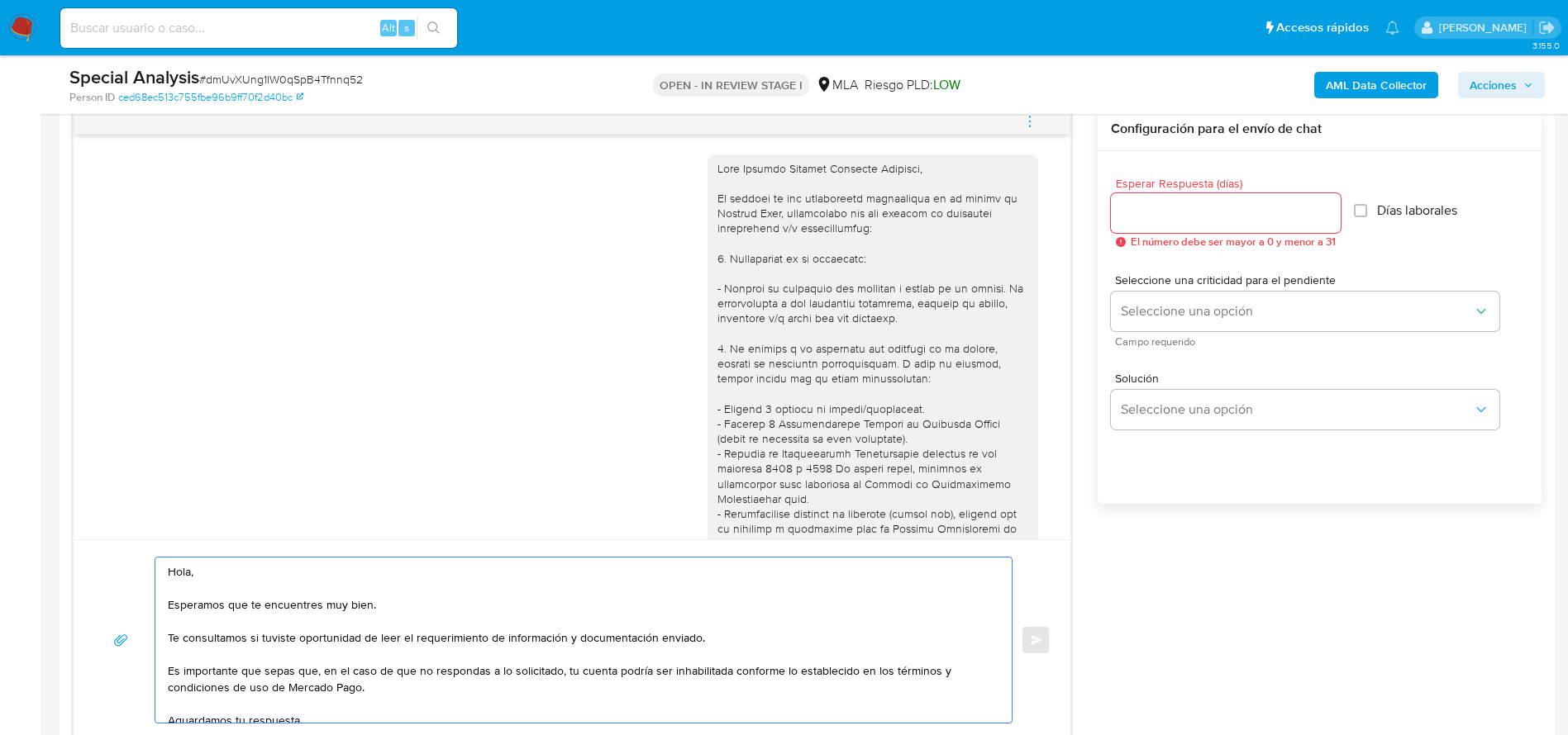
click at [740, 165] on div at bounding box center [872, 627] width 310 height 932
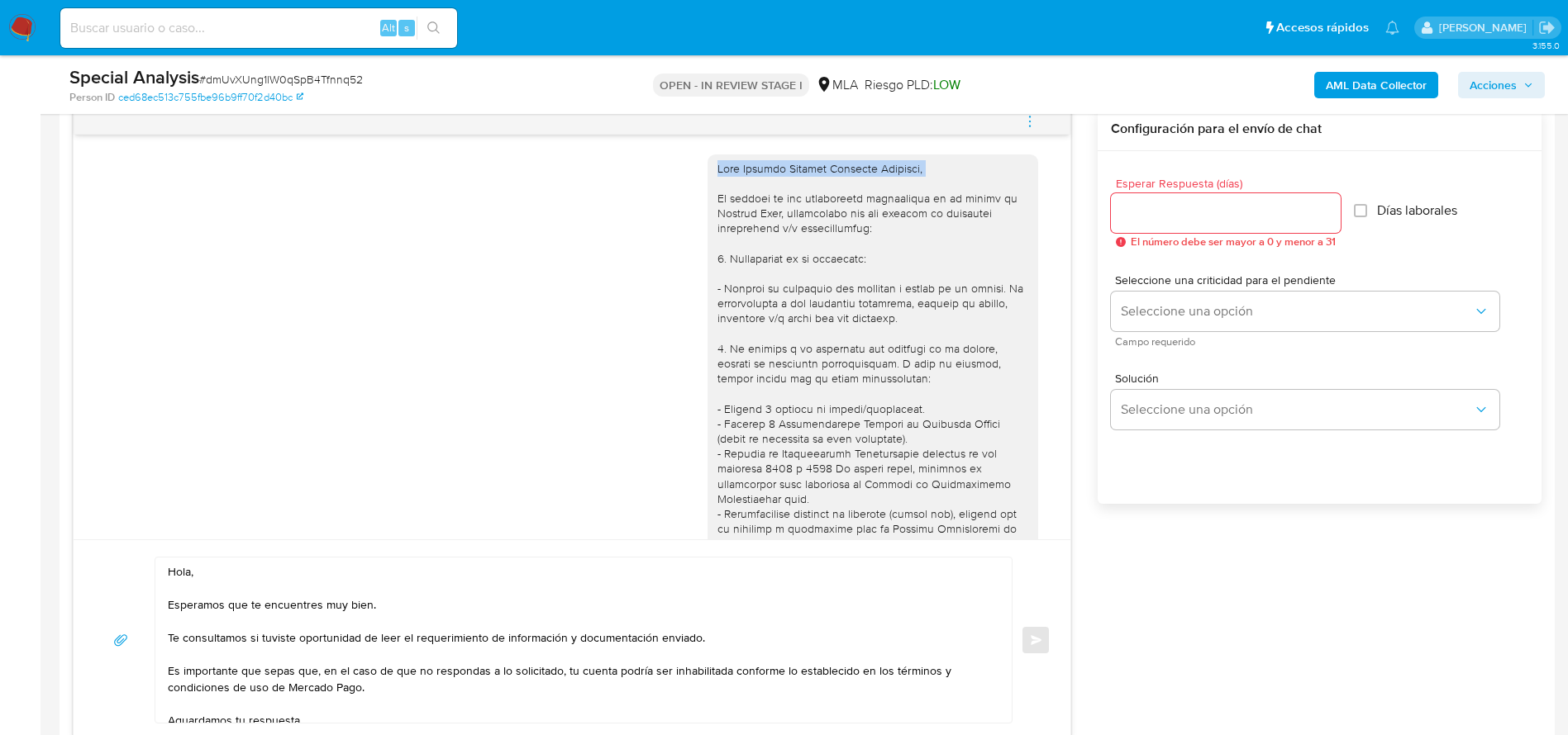
click at [740, 165] on div at bounding box center [872, 627] width 310 height 932
copy div "Hola Nicolás Agustín Payarola Hernayes,"
click at [169, 587] on textarea "Hola, Esperamos que te encuentres muy bien. Te consultamos si tuviste oportunid…" at bounding box center [579, 640] width 824 height 165
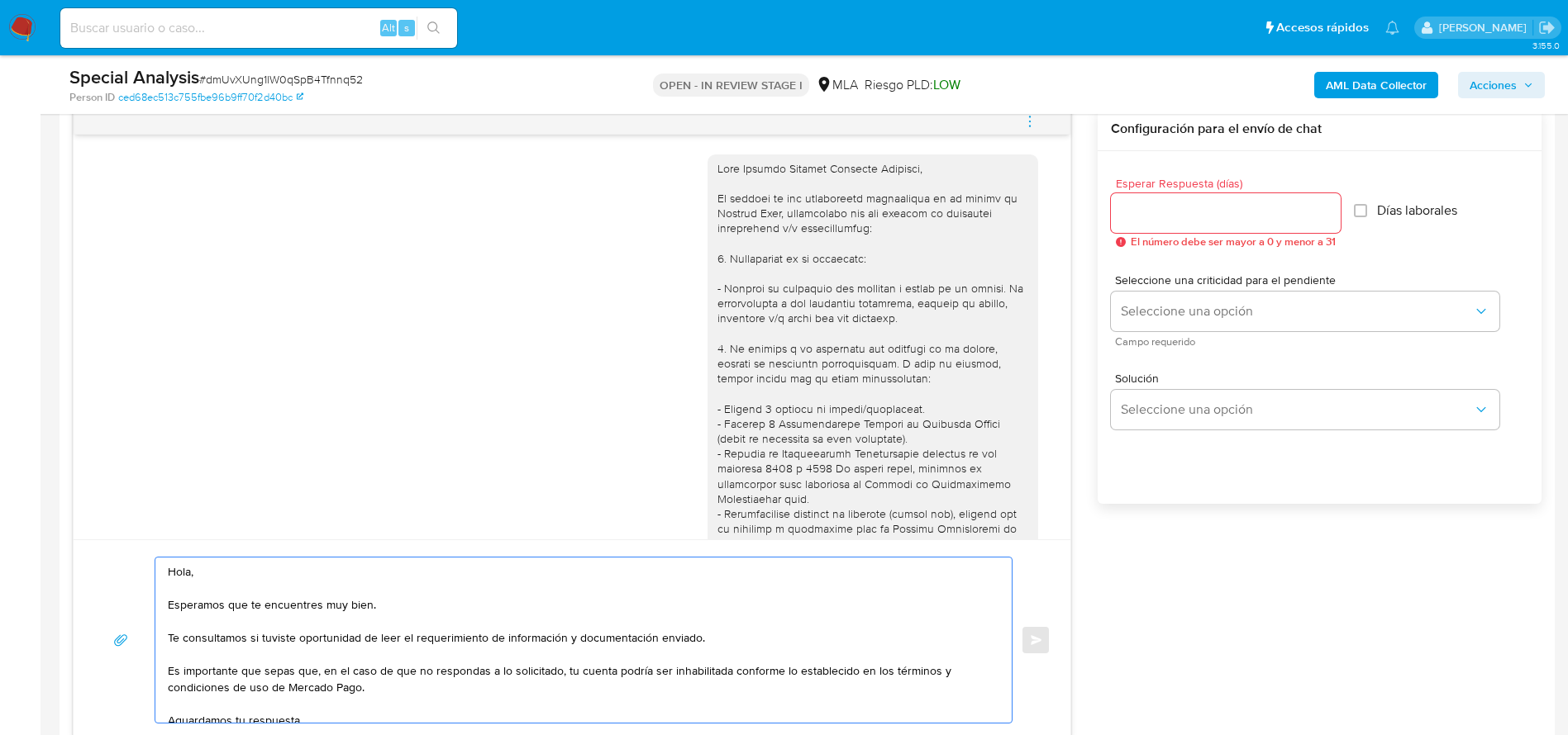
click at [169, 586] on textarea "Hola, Esperamos que te encuentres muy bien. Te consultamos si tuviste oportunid…" at bounding box center [579, 640] width 824 height 165
paste textarea "Nicolás Agustín Payarola Hernayes"
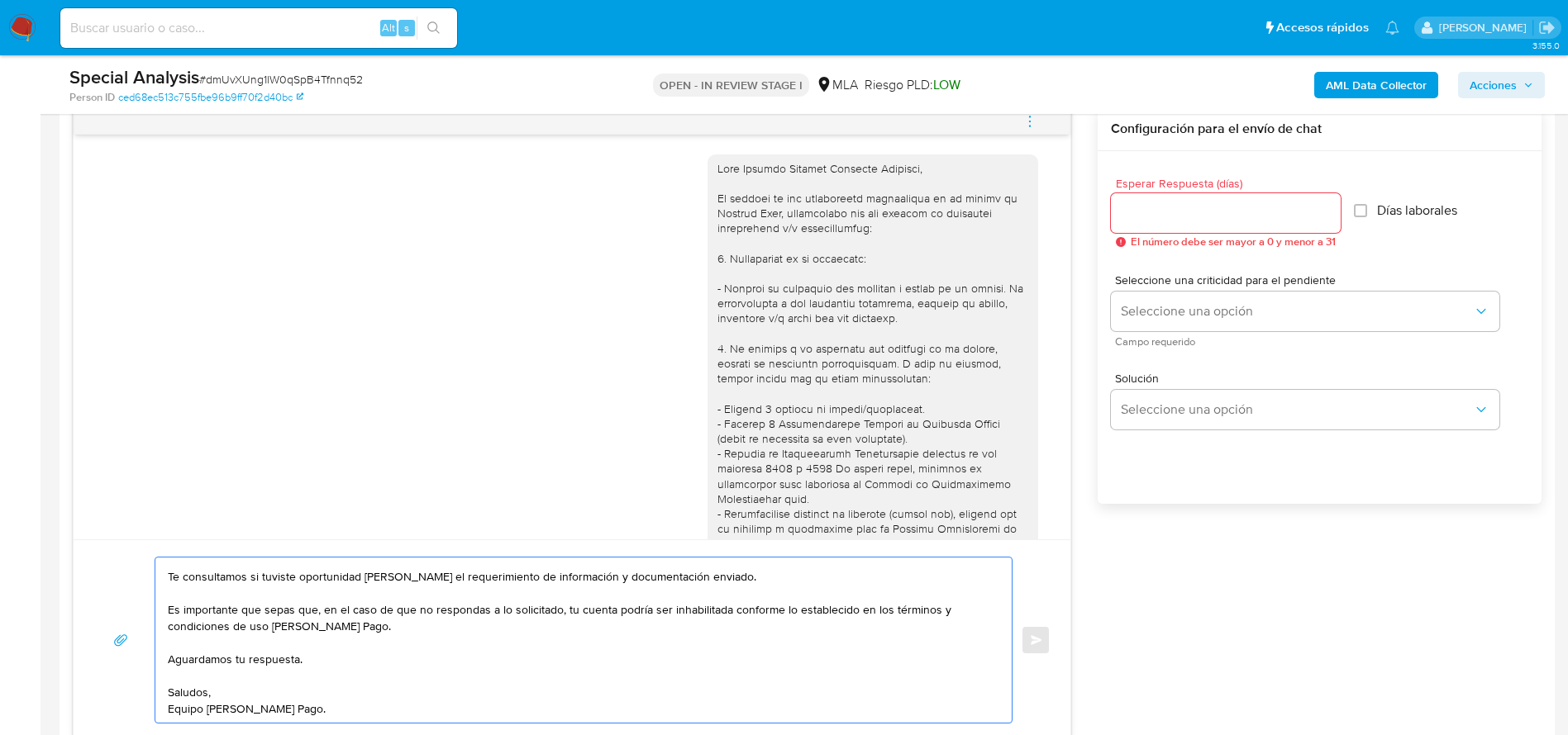
click at [328, 653] on textarea "Hola Nicolás Agustín Payarola Hernayes, Esperamos que te encuentres muy bien. T…" at bounding box center [579, 640] width 824 height 165
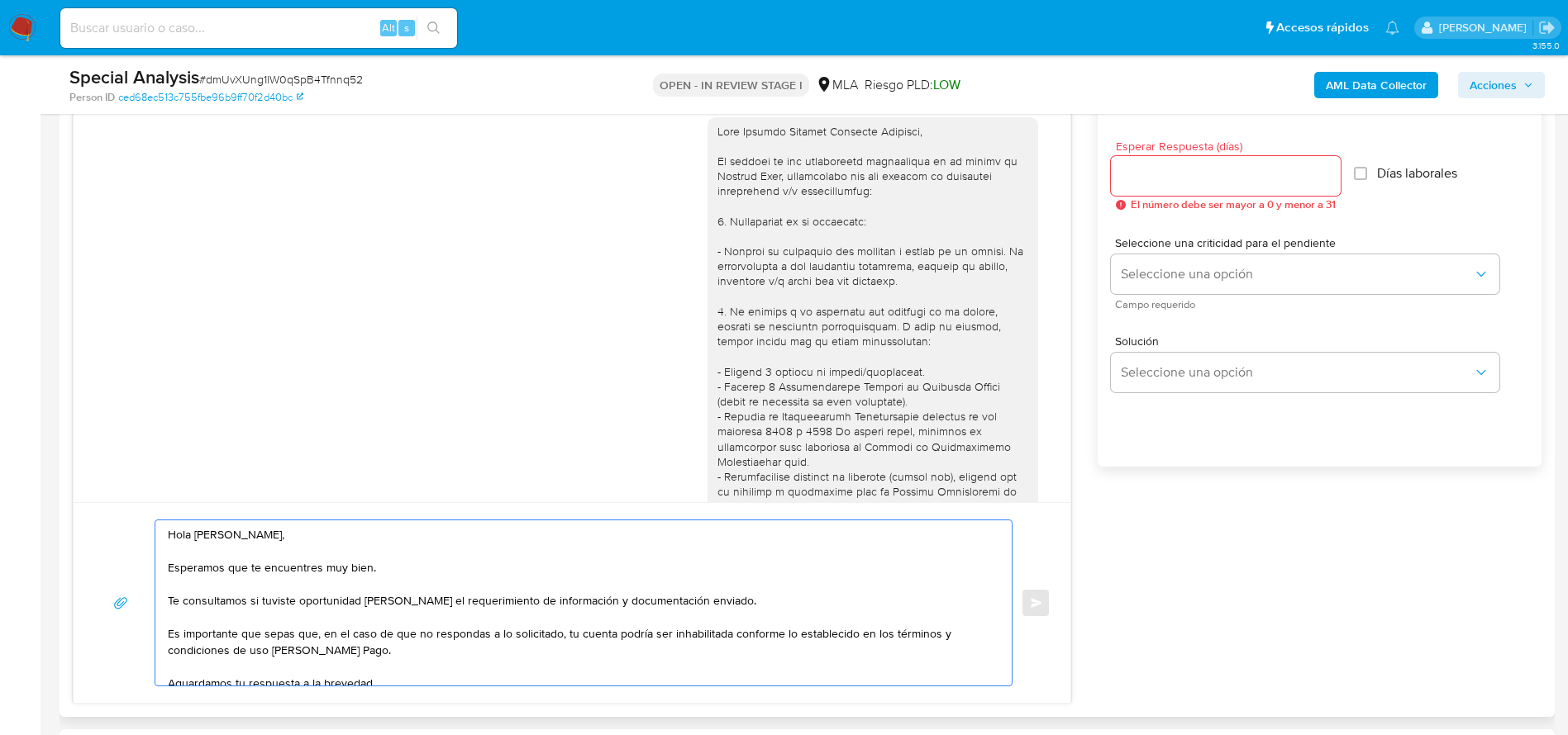
scroll to position [868, 0]
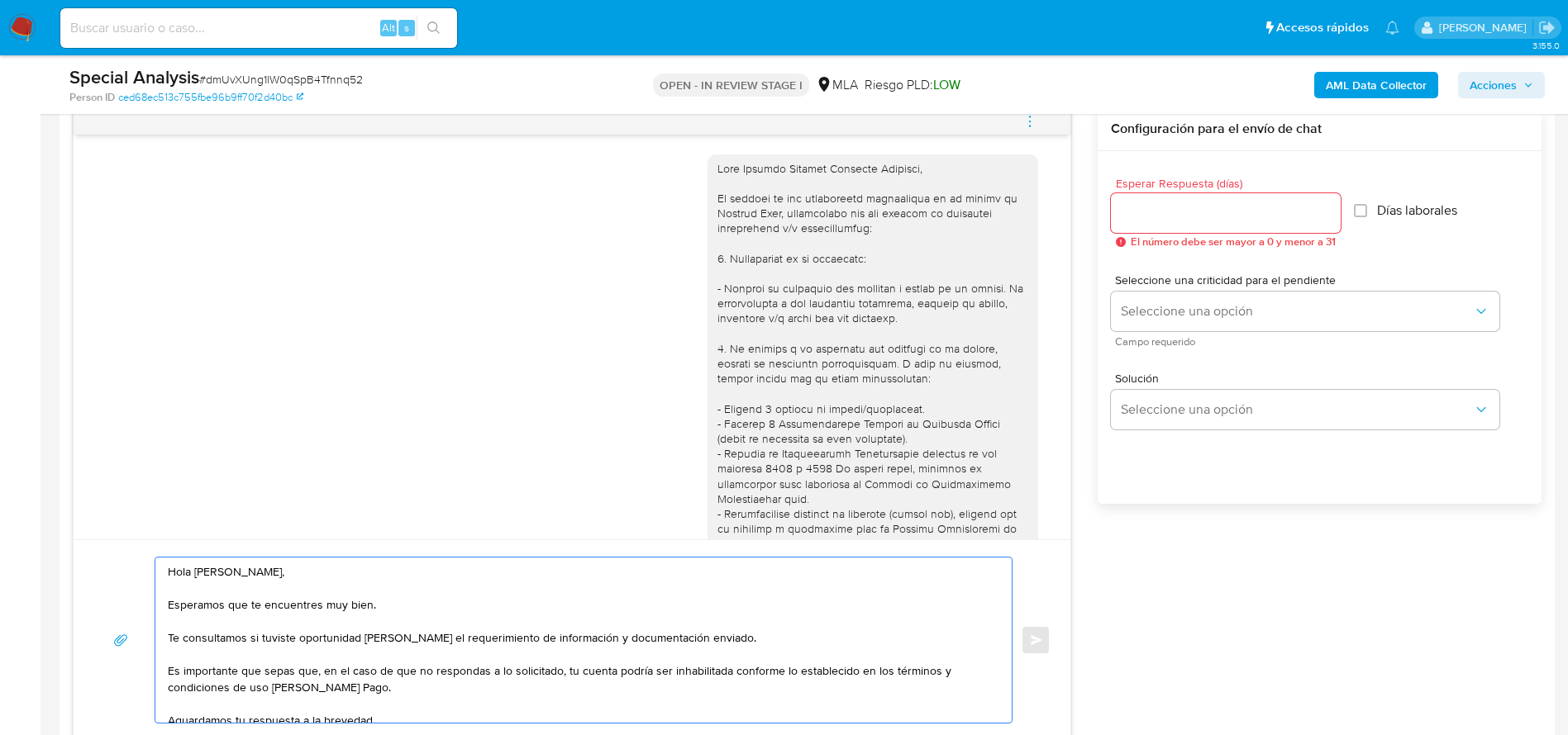
type textarea "Hola Nicolás Agustín Payarola Hernayes, Esperamos que te encuentres muy bien. T…"
click at [1138, 210] on input "Esperar Respuesta (días)" at bounding box center [1225, 214] width 230 height 22
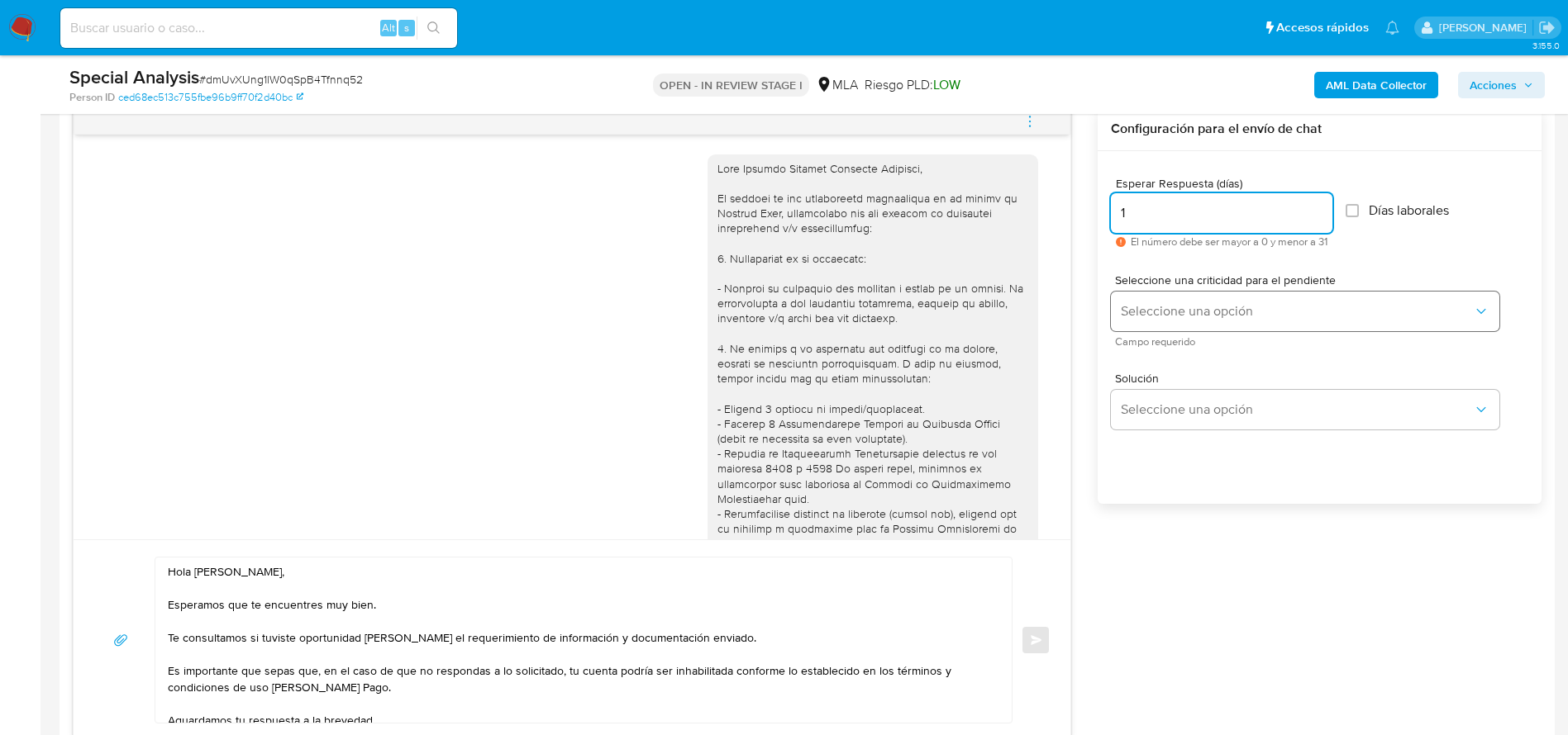
type input "1"
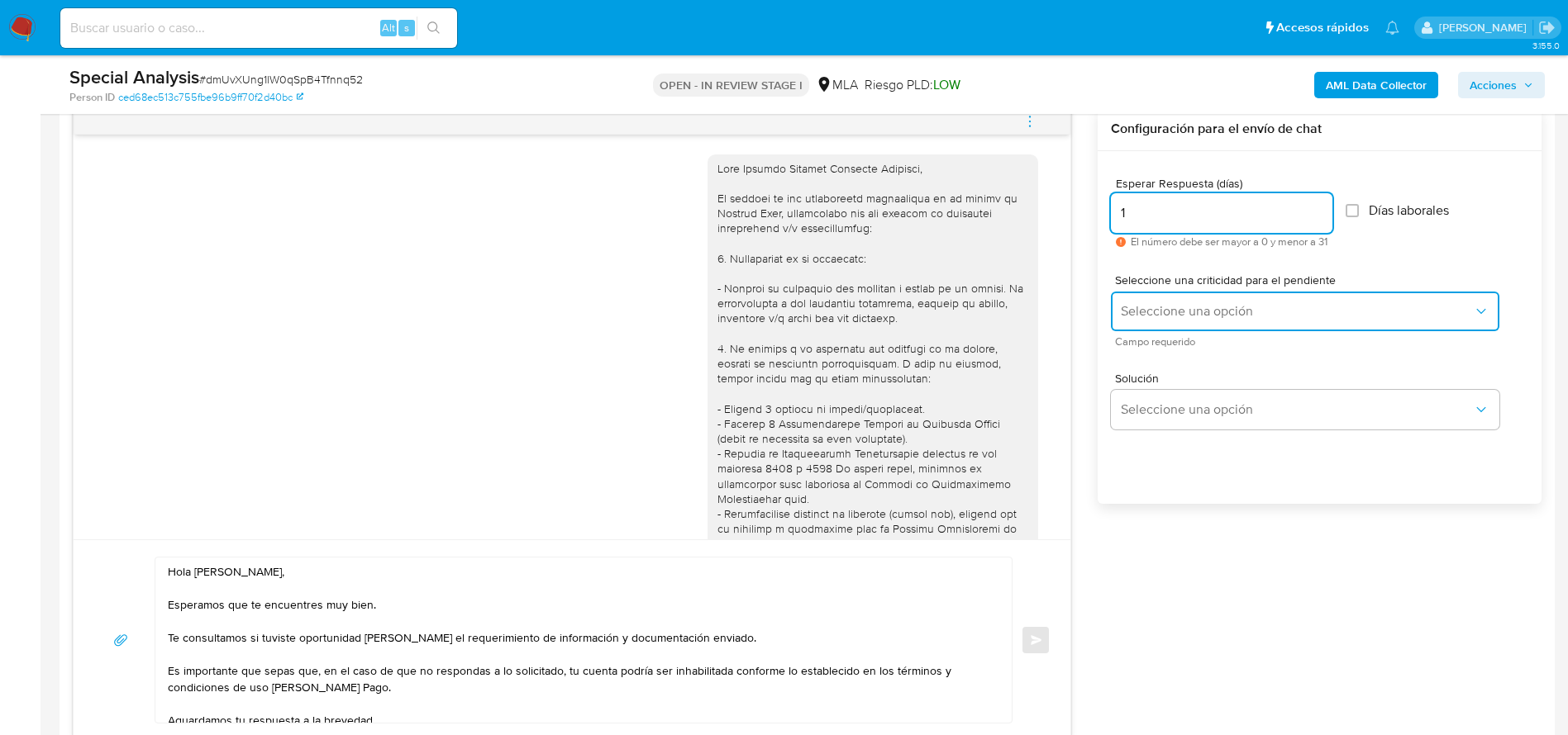
click at [1155, 298] on button "Seleccione una opción" at bounding box center [1305, 311] width 389 height 40
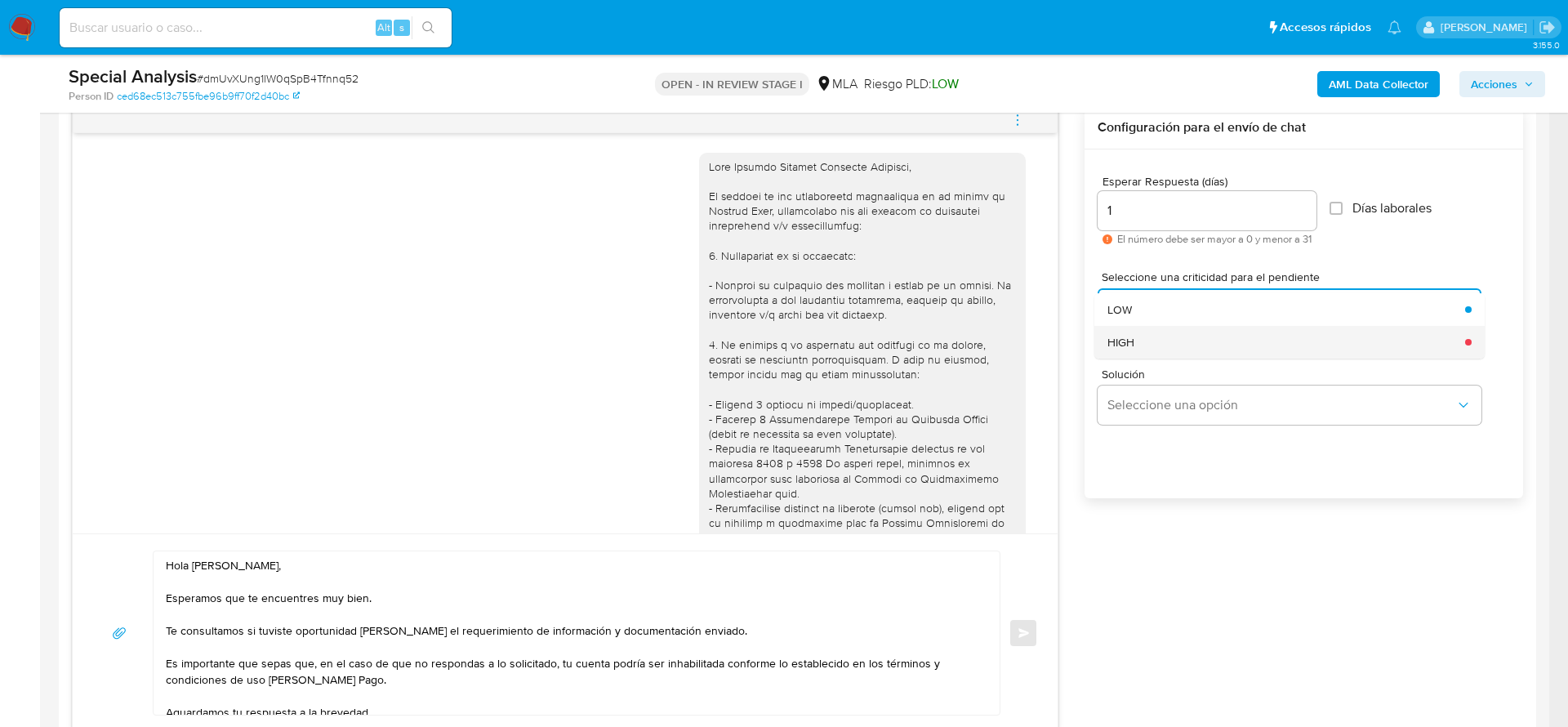
drag, startPoint x: 1152, startPoint y: 336, endPoint x: 881, endPoint y: 414, distance: 282.0
click at [1151, 336] on div "HIGH" at bounding box center [1281, 342] width 348 height 32
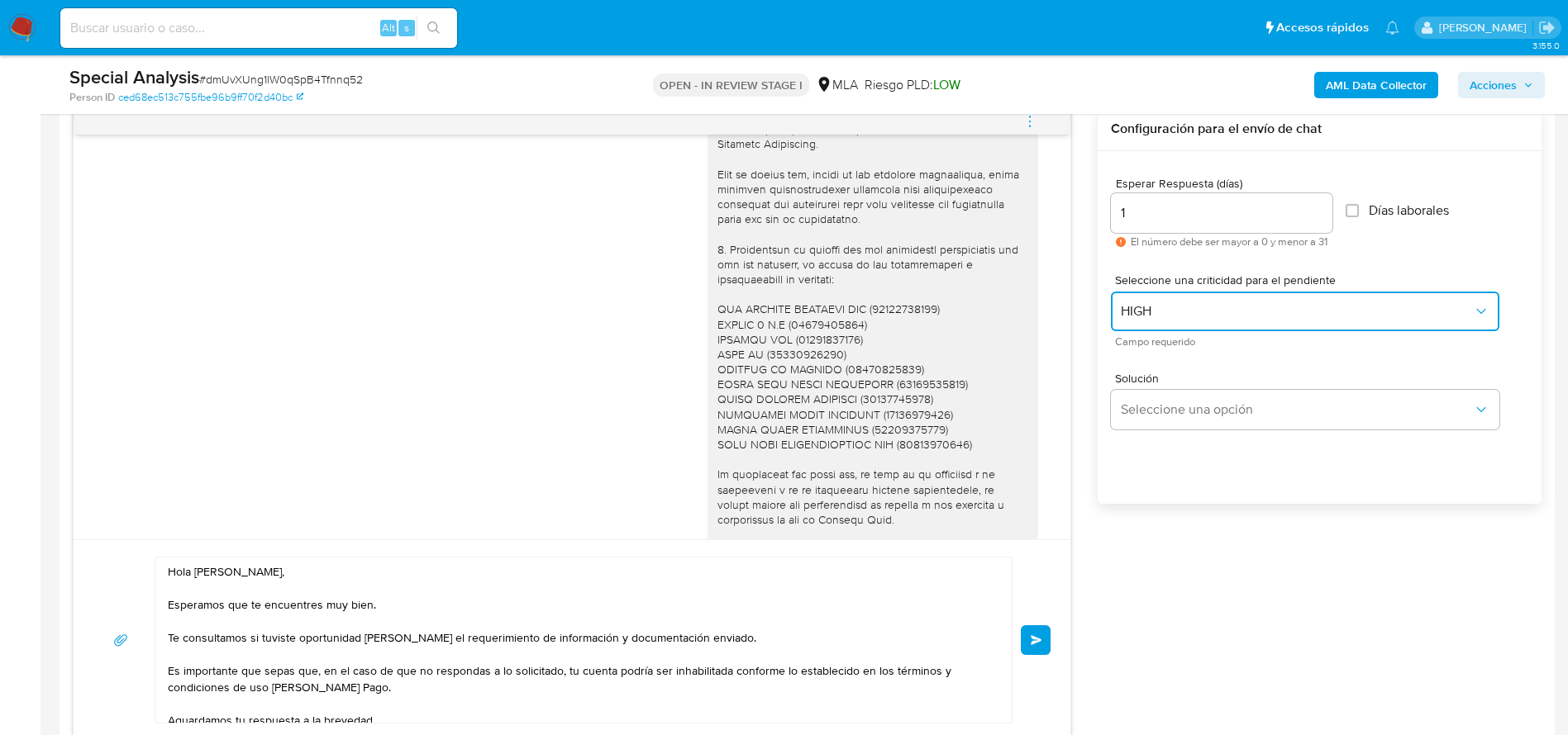
scroll to position [590, 0]
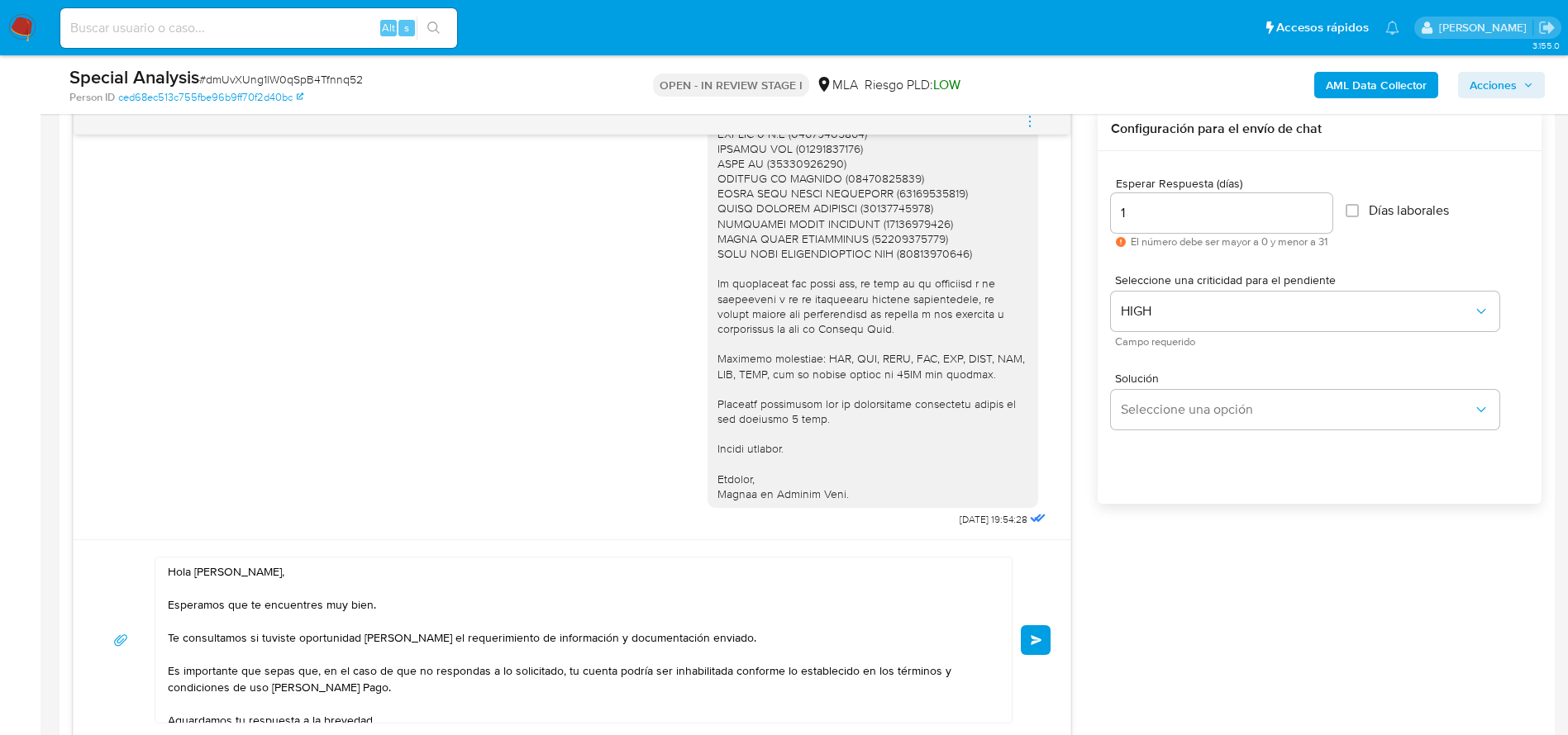
click at [1031, 636] on span "Enviar" at bounding box center [1036, 641] width 12 height 10
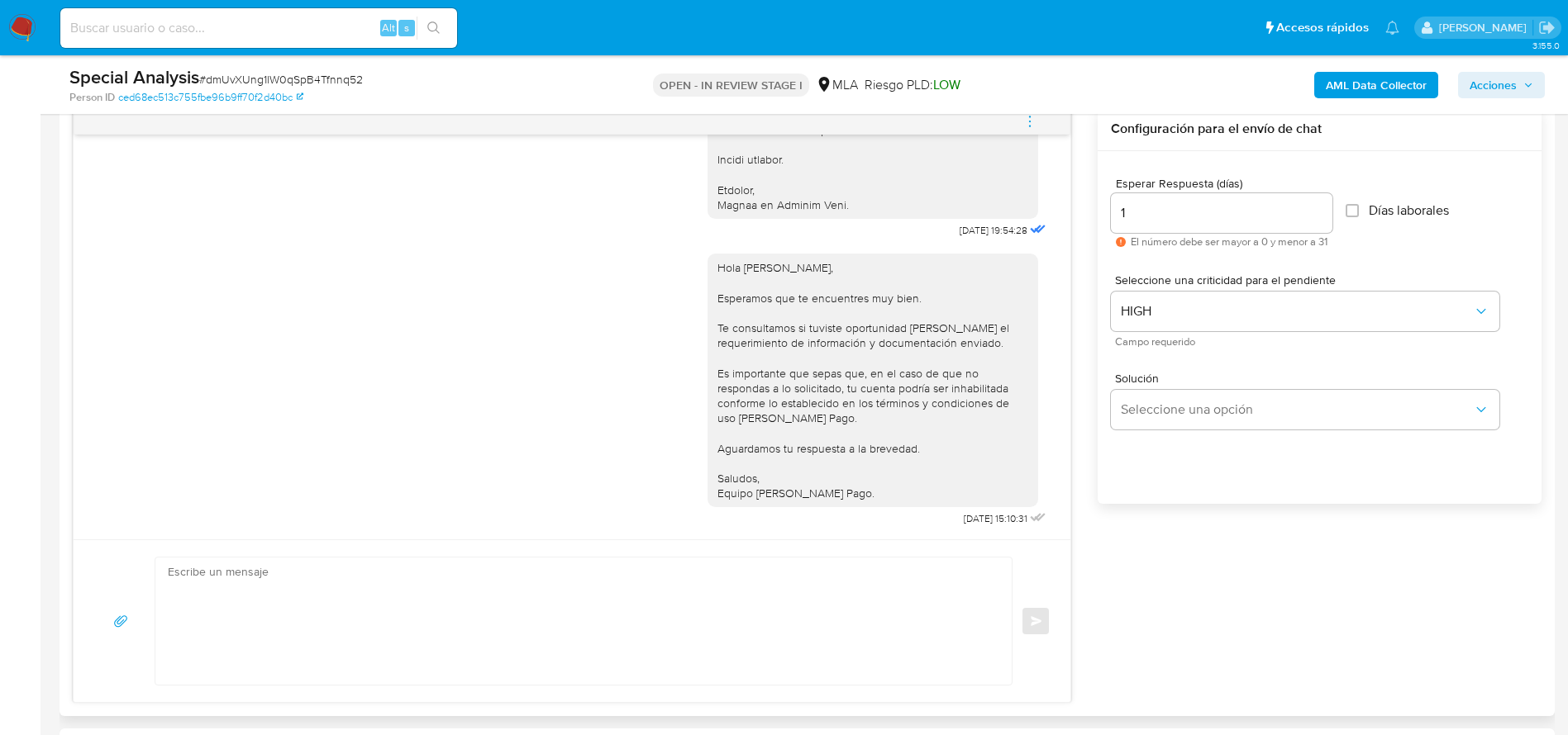
scroll to position [508, 0]
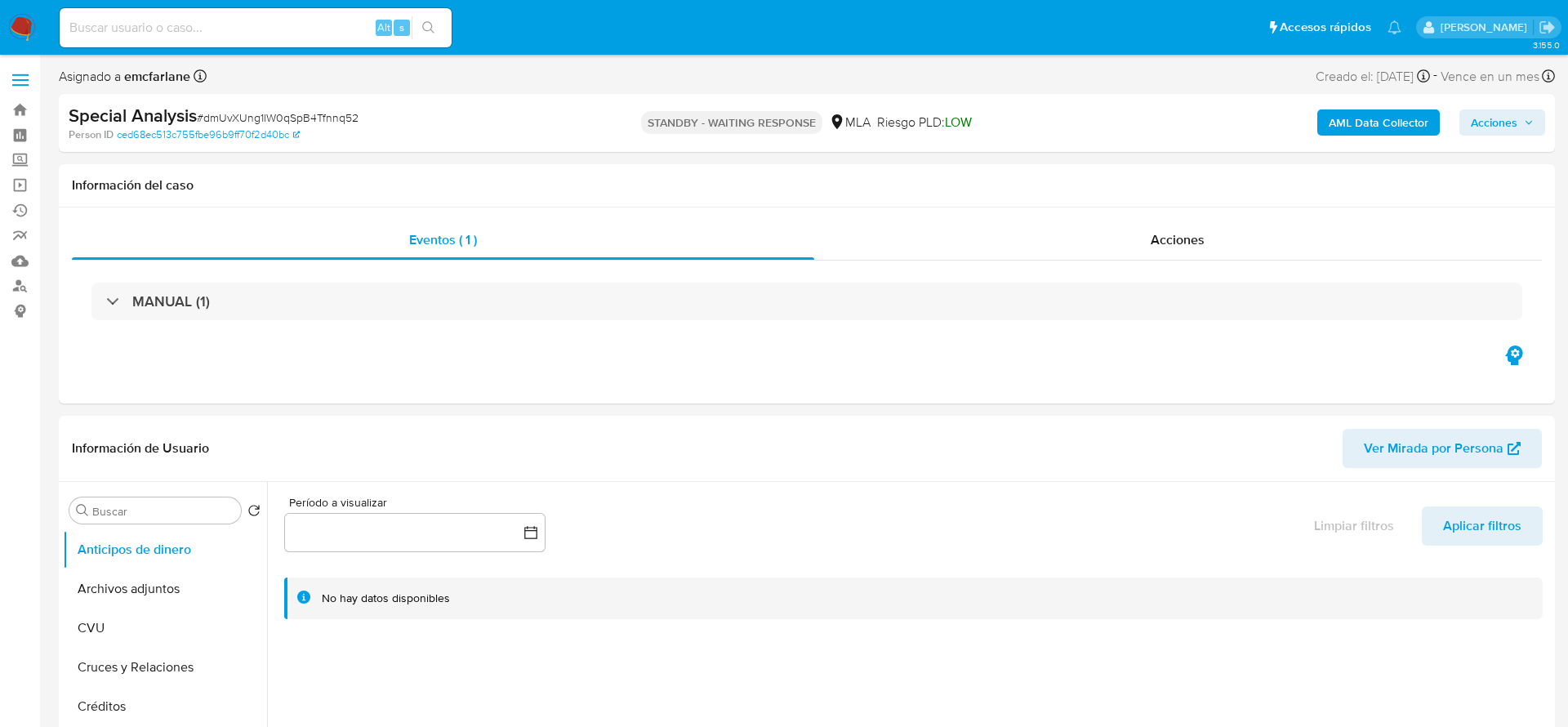
select select "10"
click at [288, 22] on input at bounding box center [256, 28] width 392 height 22
paste input "DdjCiFmg2pWXlxuoPcSxJ33T"
type input "DdjCiFmg2pWXlxuoPcSxJ33T"
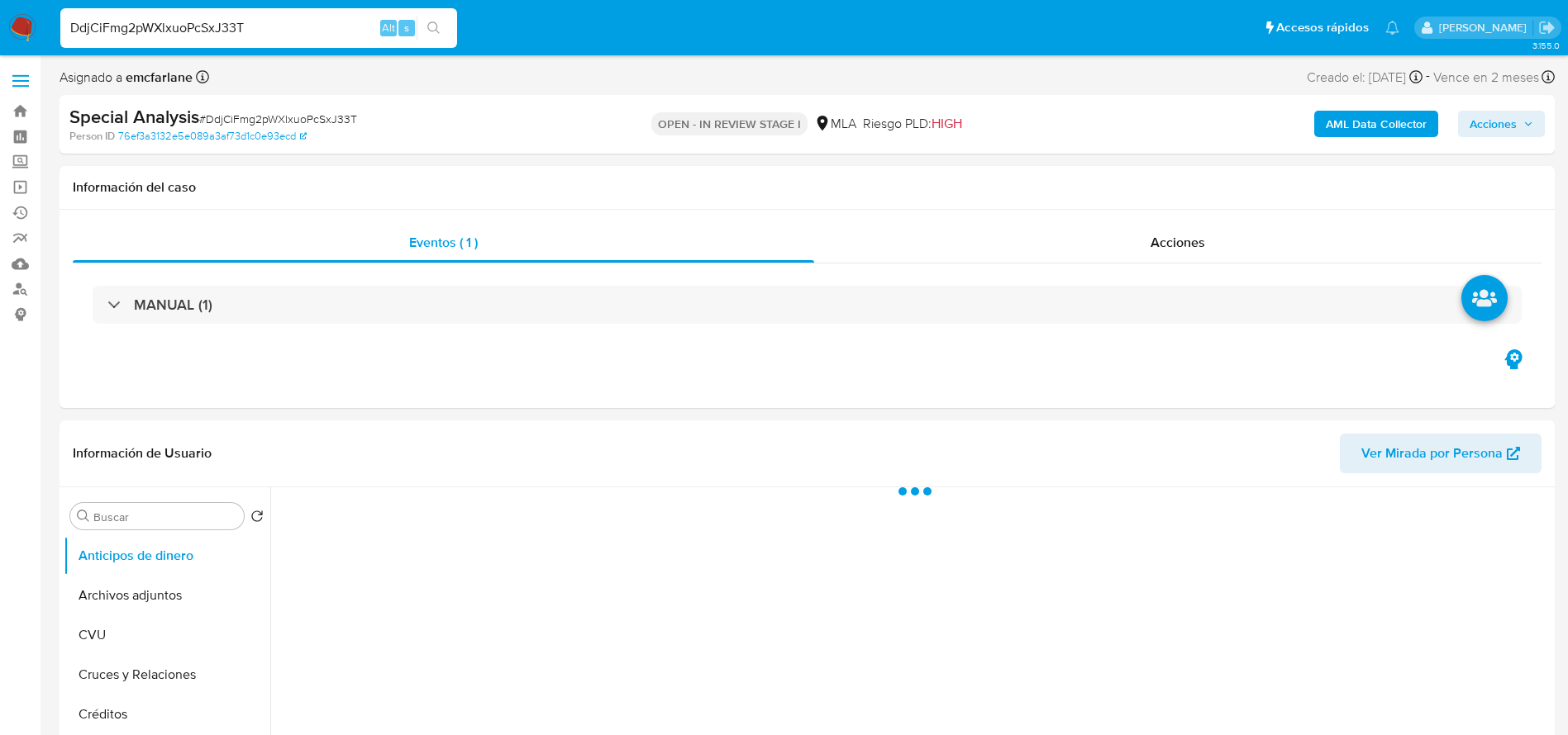
select select "10"
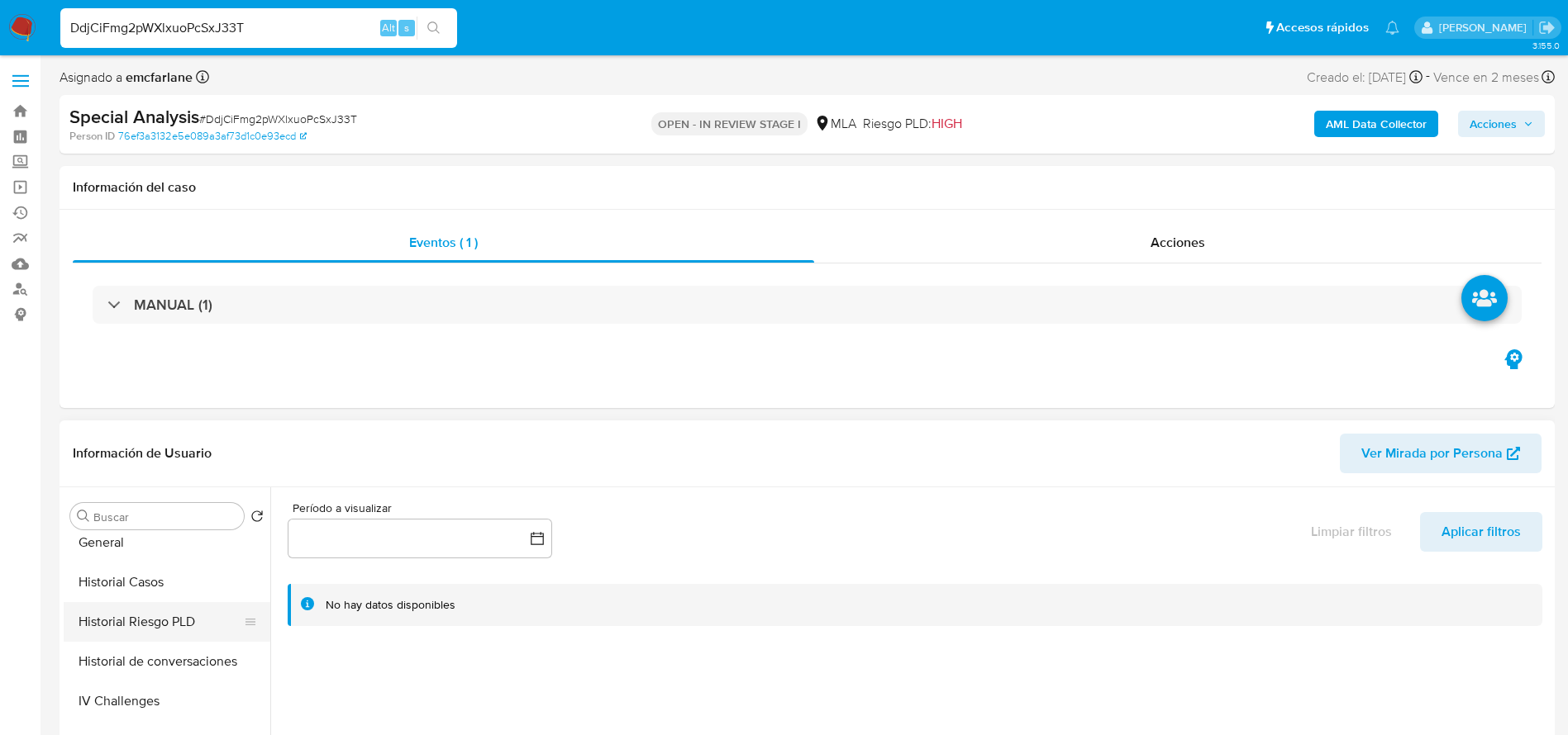
scroll to position [495, 0]
click at [118, 553] on button "General" at bounding box center [161, 536] width 193 height 40
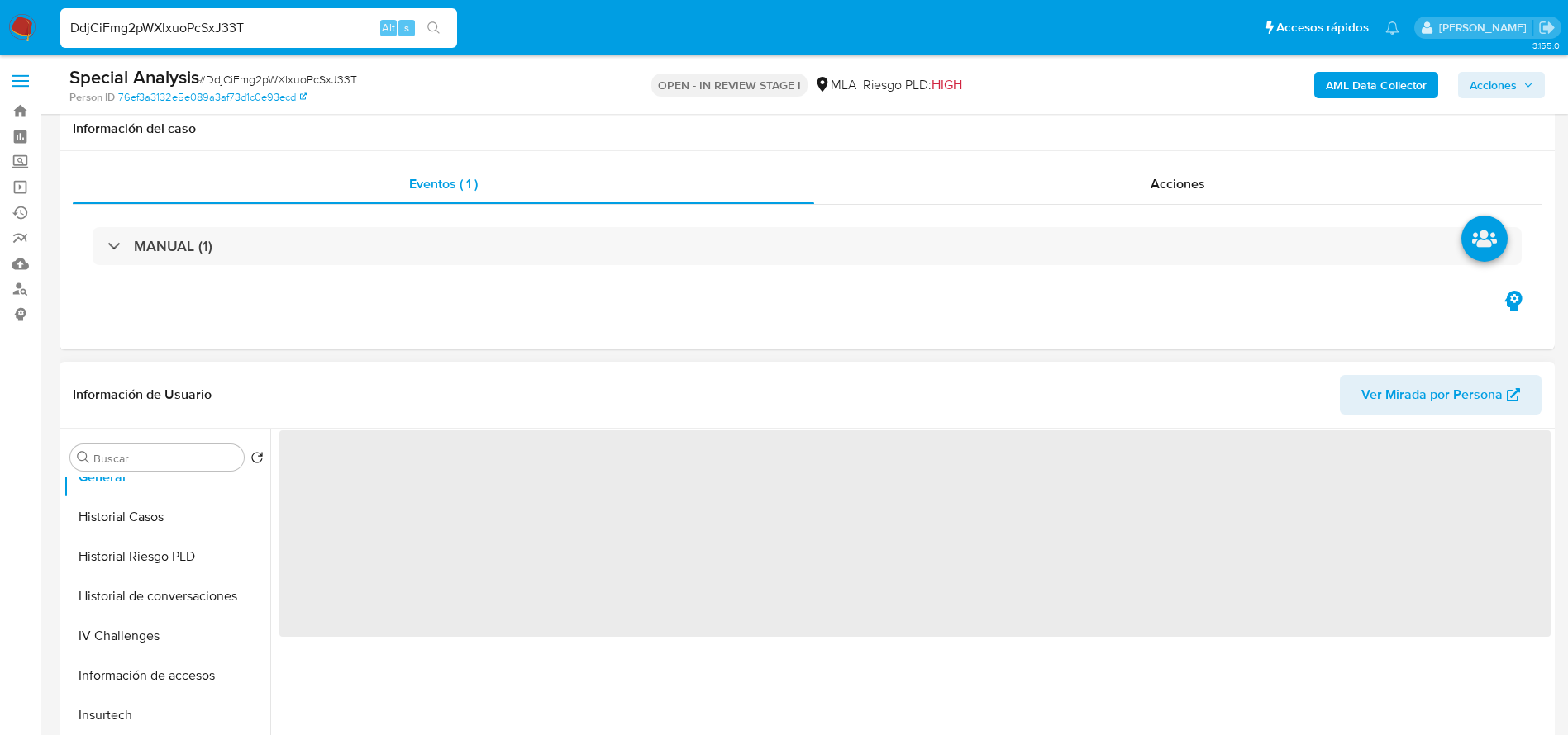
scroll to position [124, 0]
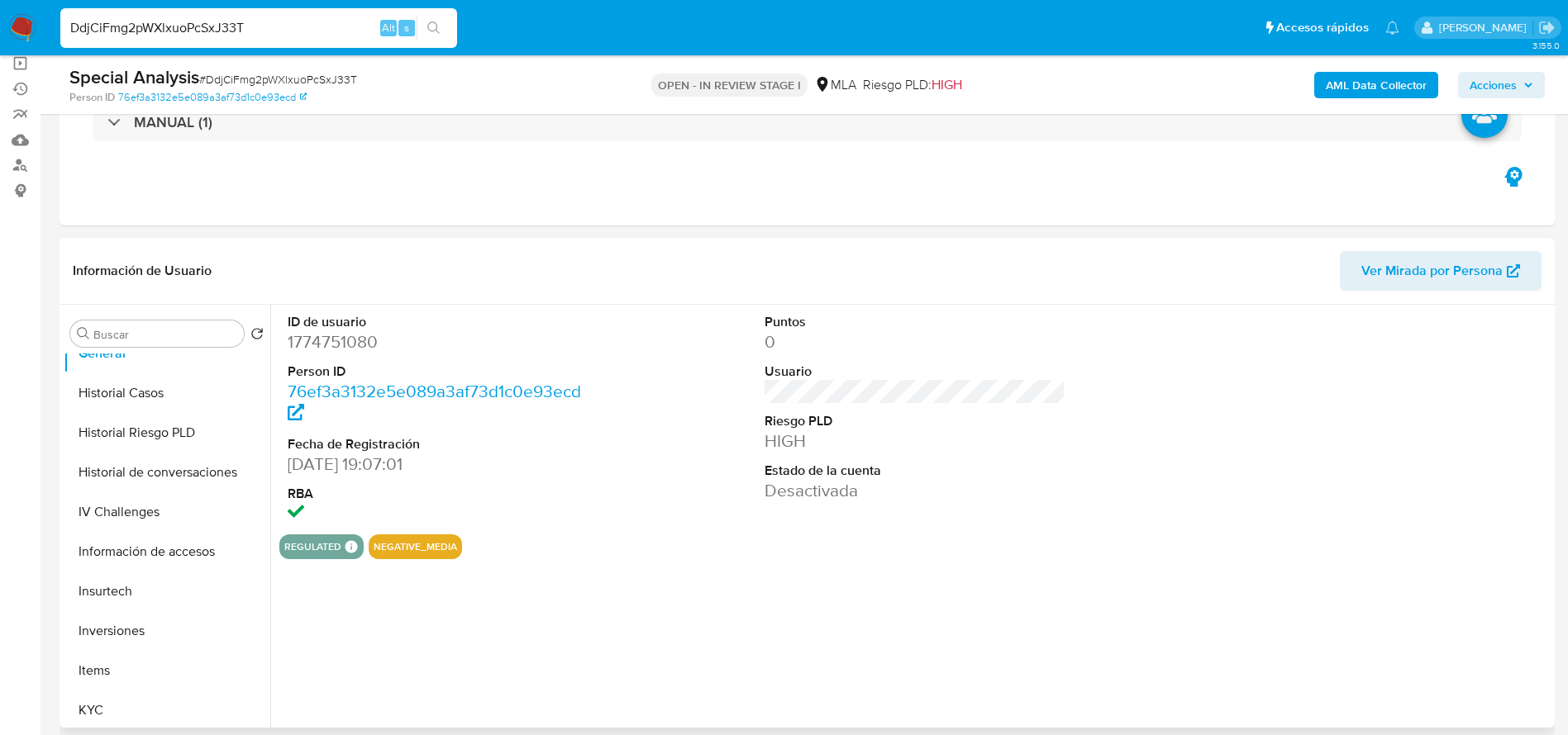
click at [342, 350] on dd "1774751080" at bounding box center [438, 342] width 302 height 24
copy dd "1774751080"
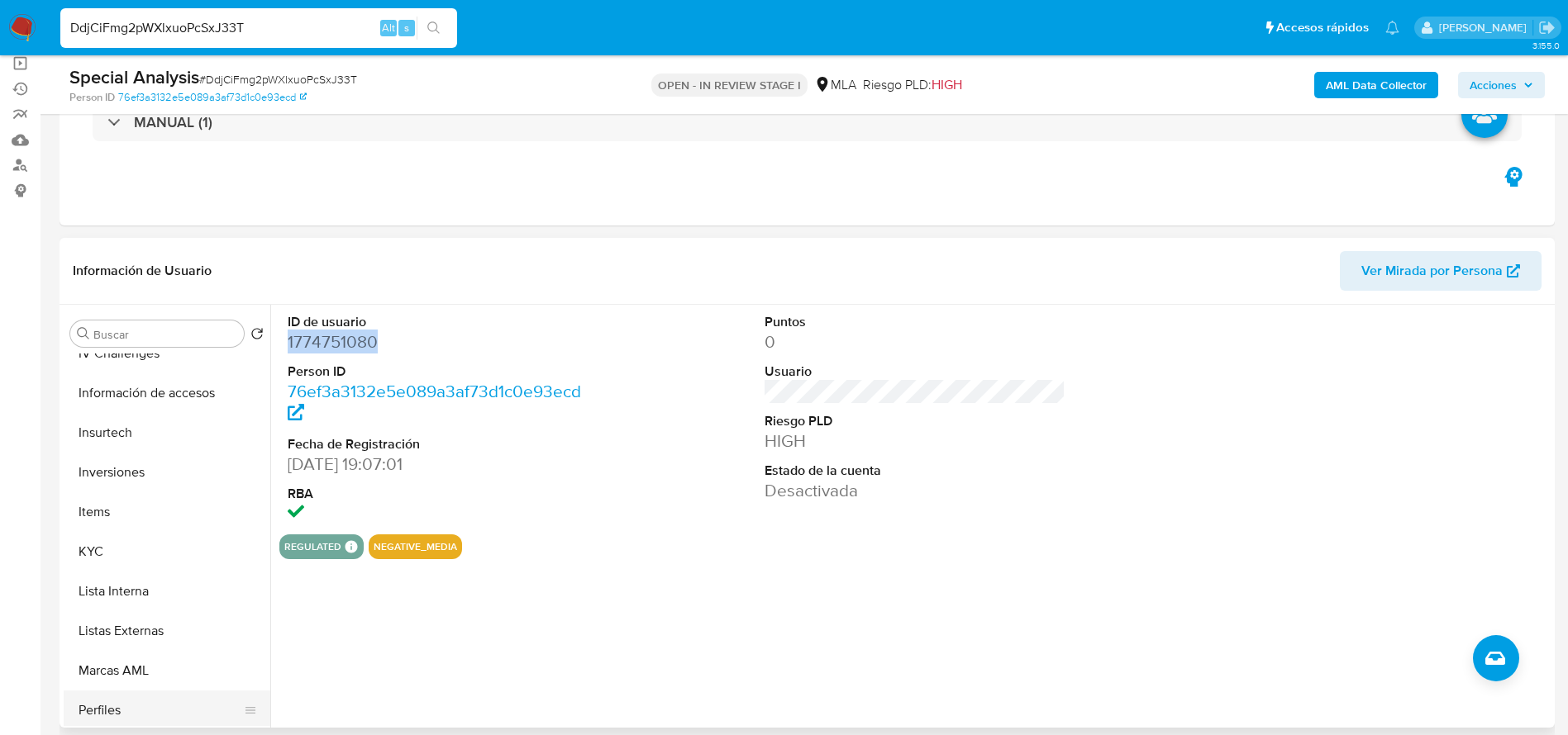
scroll to position [778, 0]
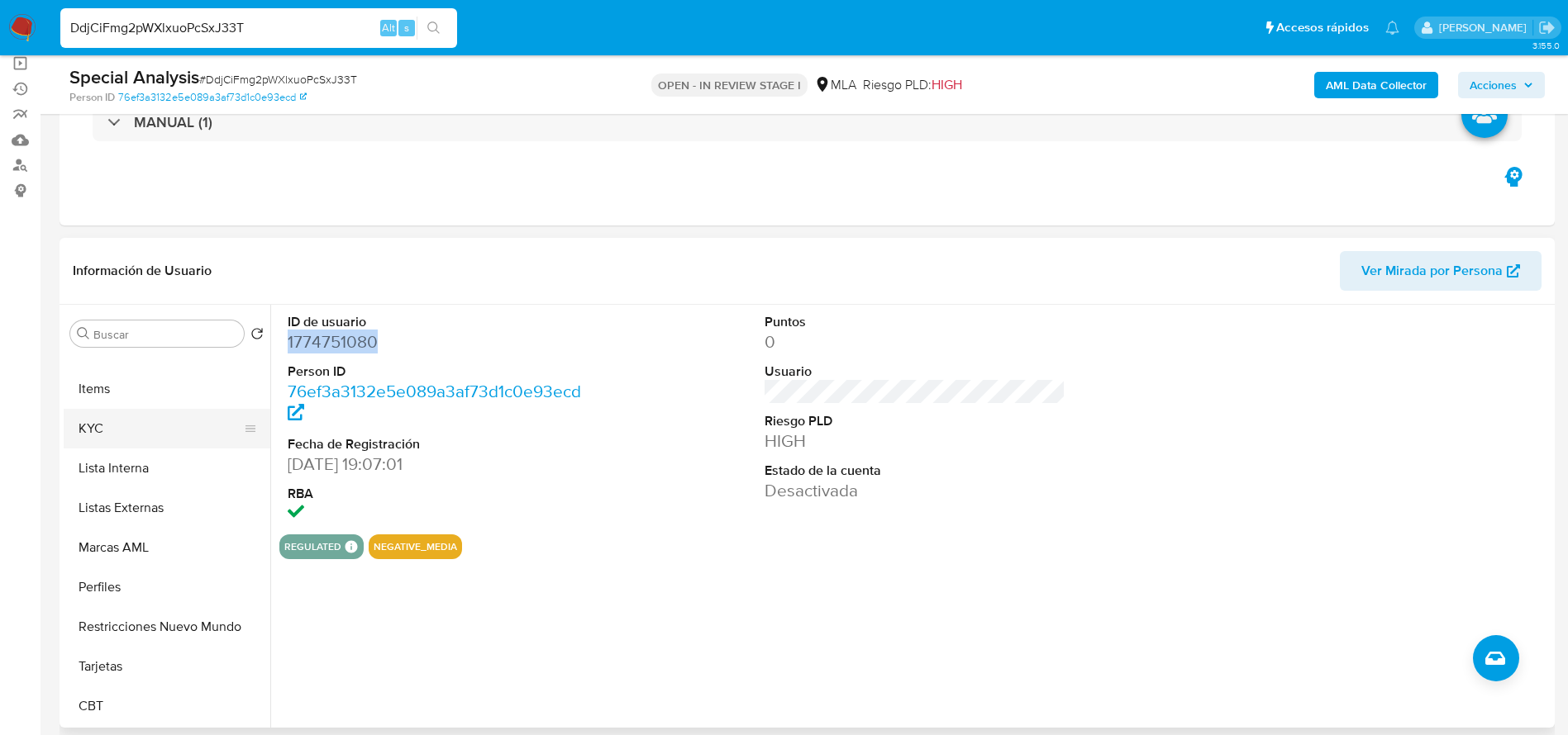
drag, startPoint x: 84, startPoint y: 440, endPoint x: 156, endPoint y: 436, distance: 72.1
click at [84, 441] on button "KYC" at bounding box center [161, 428] width 193 height 40
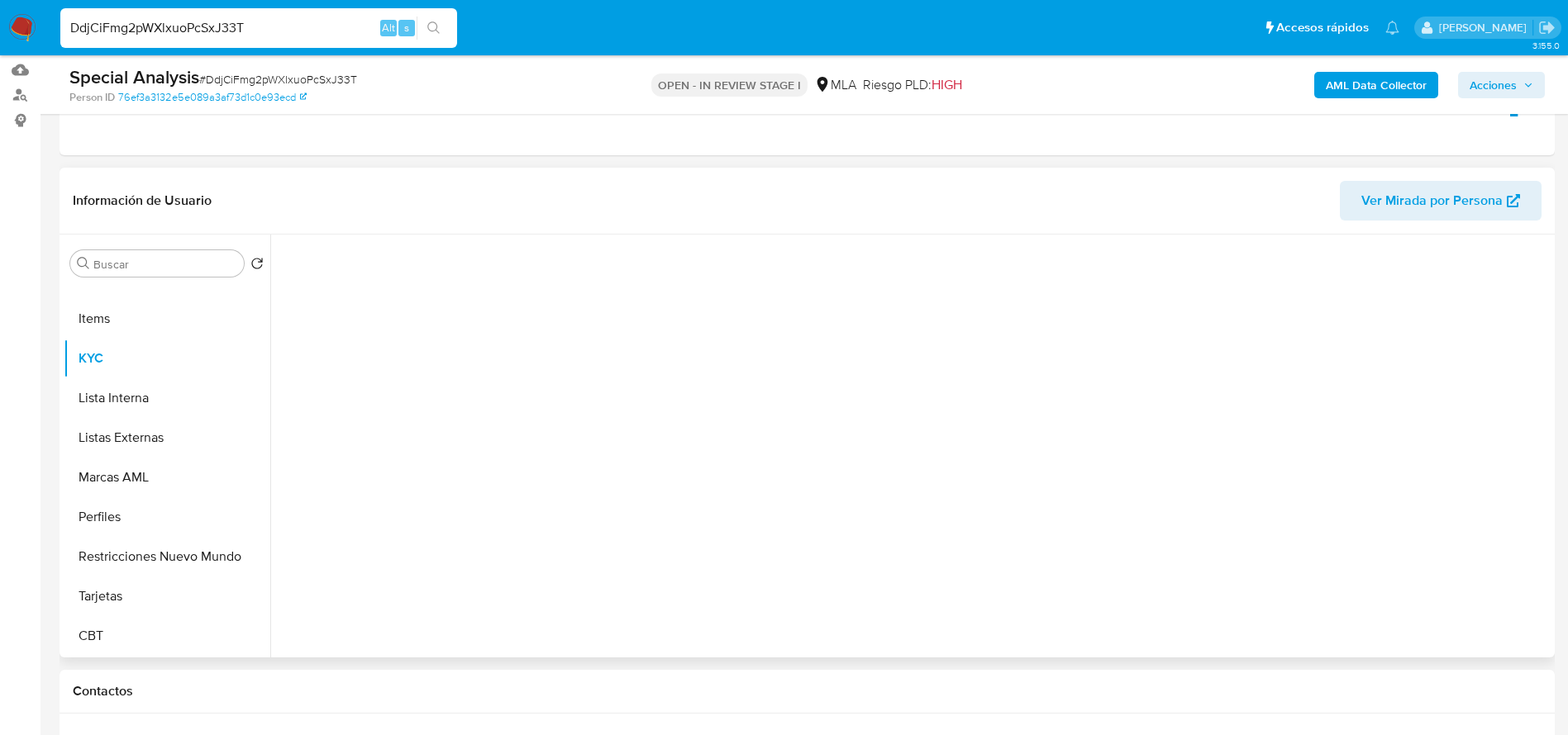
scroll to position [248, 0]
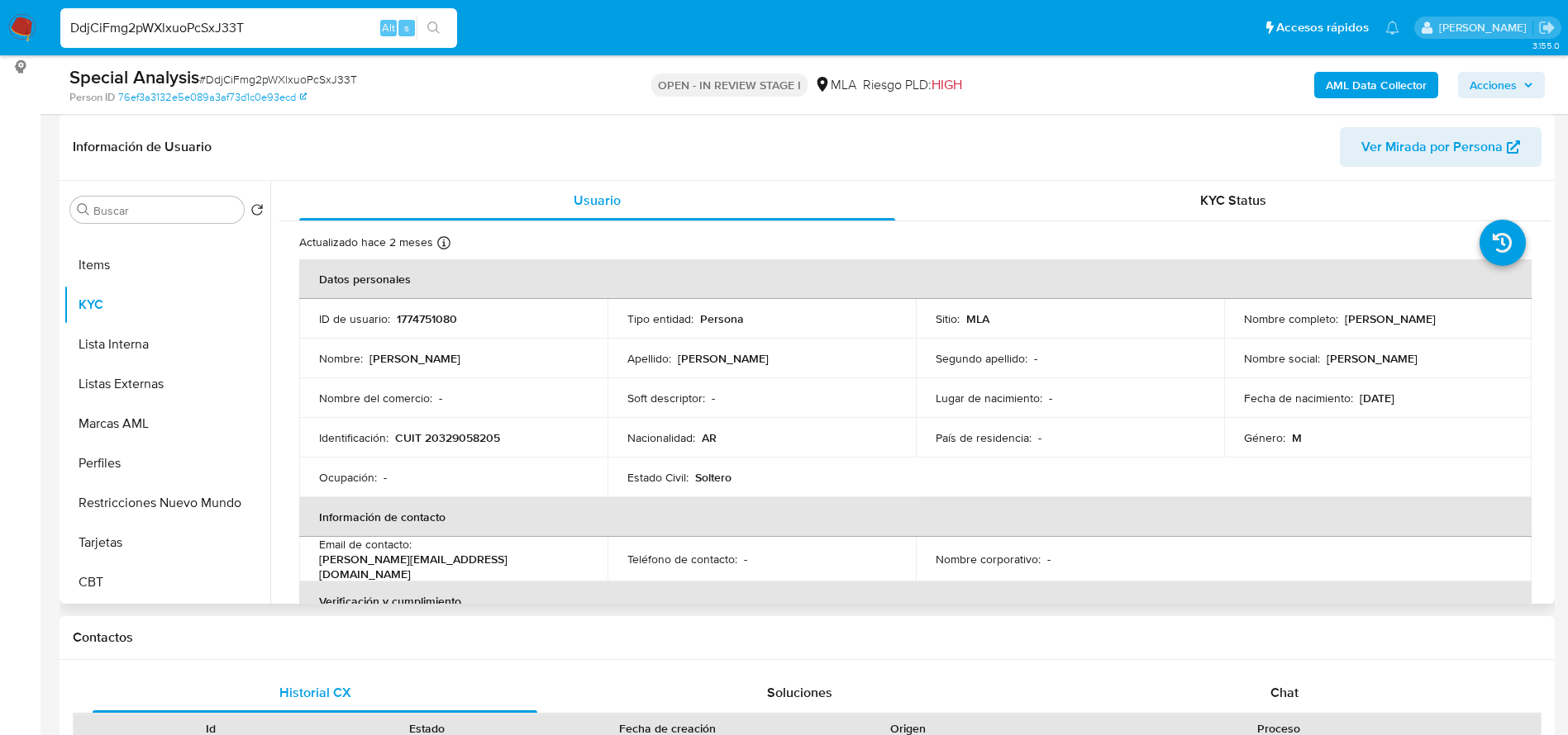
click at [473, 562] on p "alan.vbroock@gmail.com" at bounding box center [449, 566] width 262 height 29
copy div "Email de contacto : alan.vbroock@gmail.com"
click at [587, 550] on td "Email de contacto : alan.vbroock@gmail.com" at bounding box center [453, 559] width 308 height 45
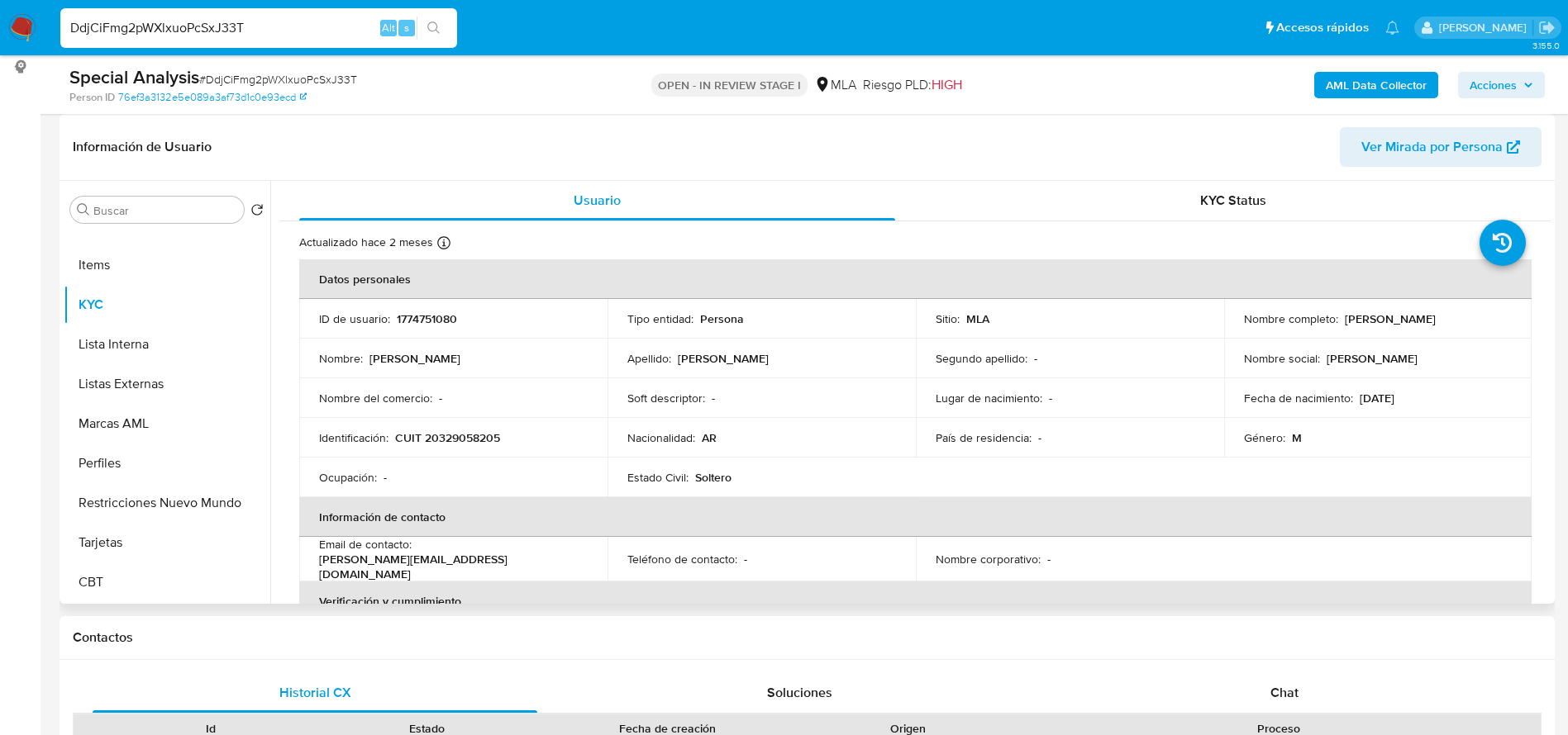
click at [587, 550] on td "Email de contacto : alan.vbroock@gmail.com" at bounding box center [453, 559] width 308 height 45
click at [433, 562] on p "alan.vbroock@gmail.com" at bounding box center [449, 566] width 262 height 29
click at [419, 554] on p "alan.vbroock@gmail.com" at bounding box center [449, 566] width 262 height 29
click at [448, 528] on th "Información de contacto" at bounding box center [915, 516] width 1232 height 40
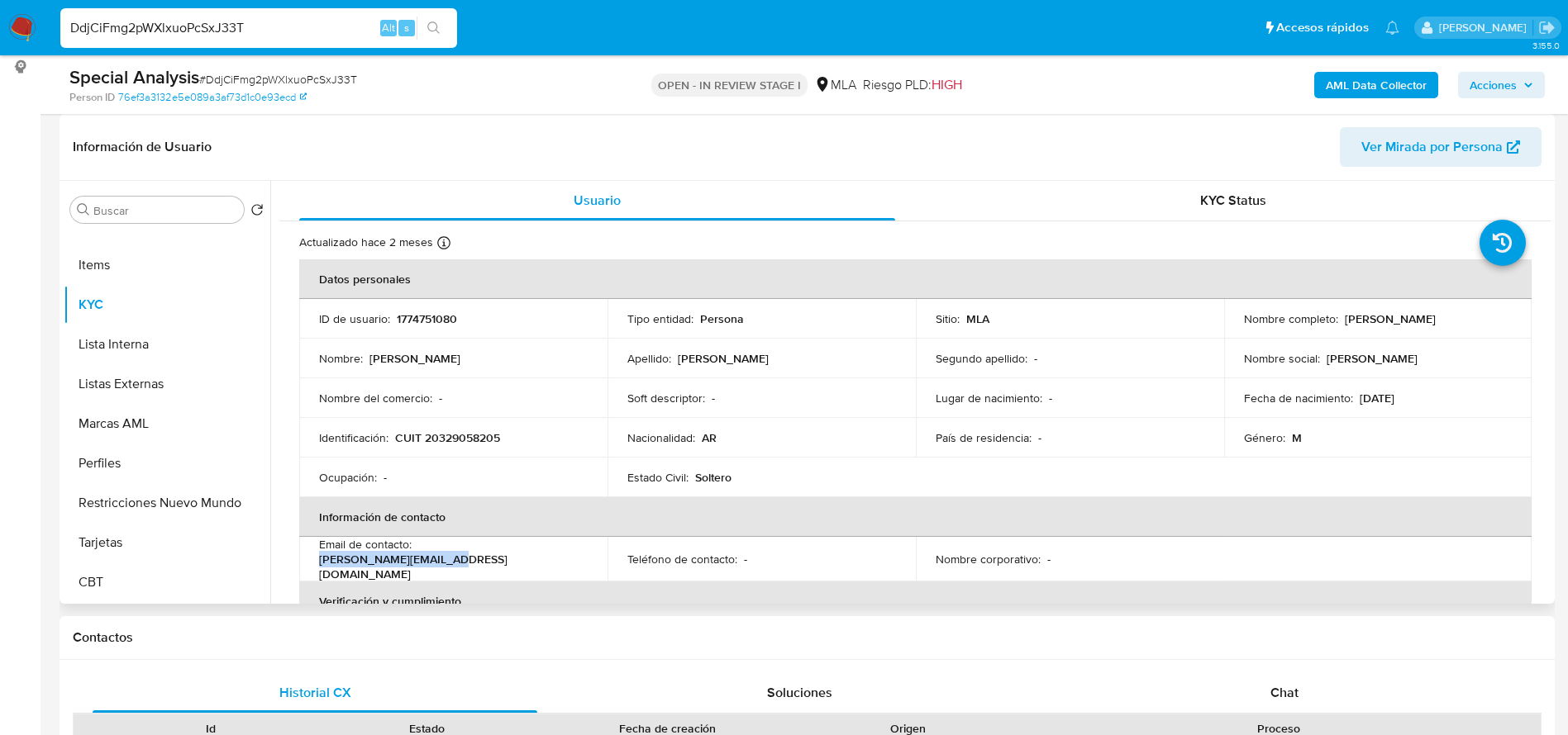
drag, startPoint x: 418, startPoint y: 552, endPoint x: 557, endPoint y: 559, distance: 139.2
click at [557, 559] on div "Email de contacto : alan.vbroock@gmail.com" at bounding box center [453, 559] width 268 height 45
copy p "alan.vbroock@gmail.com"
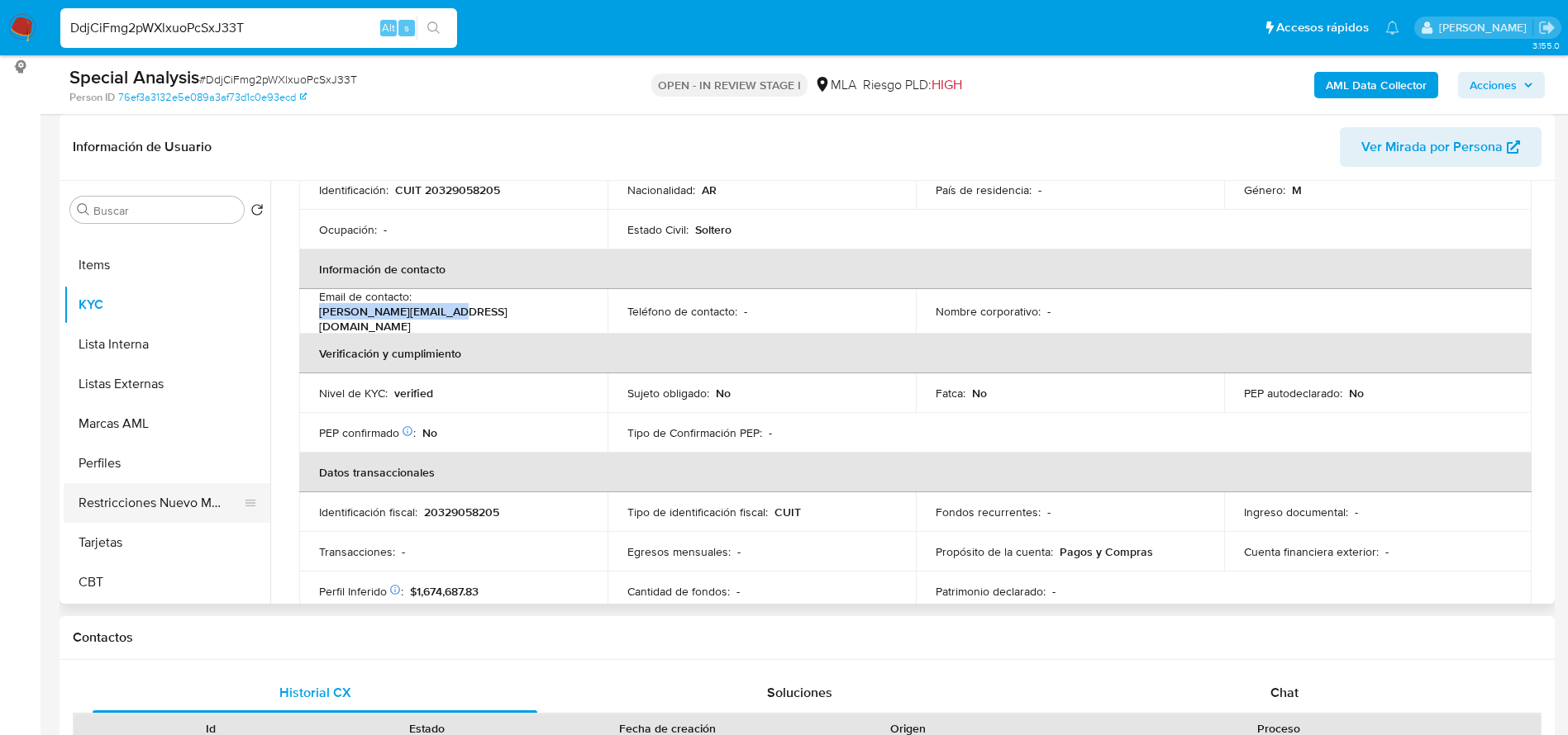
click at [209, 504] on button "Restricciones Nuevo Mundo" at bounding box center [161, 503] width 193 height 40
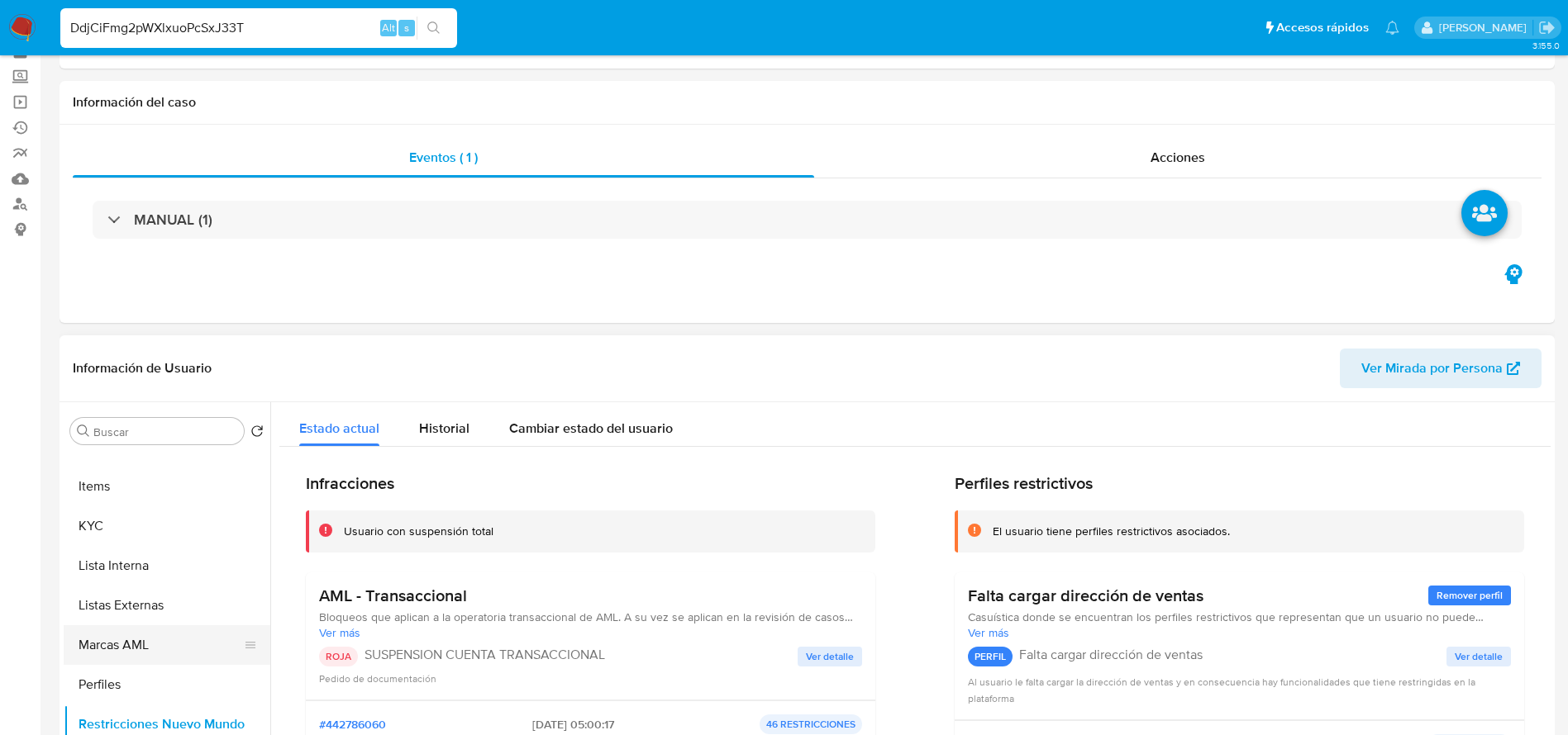
scroll to position [124, 0]
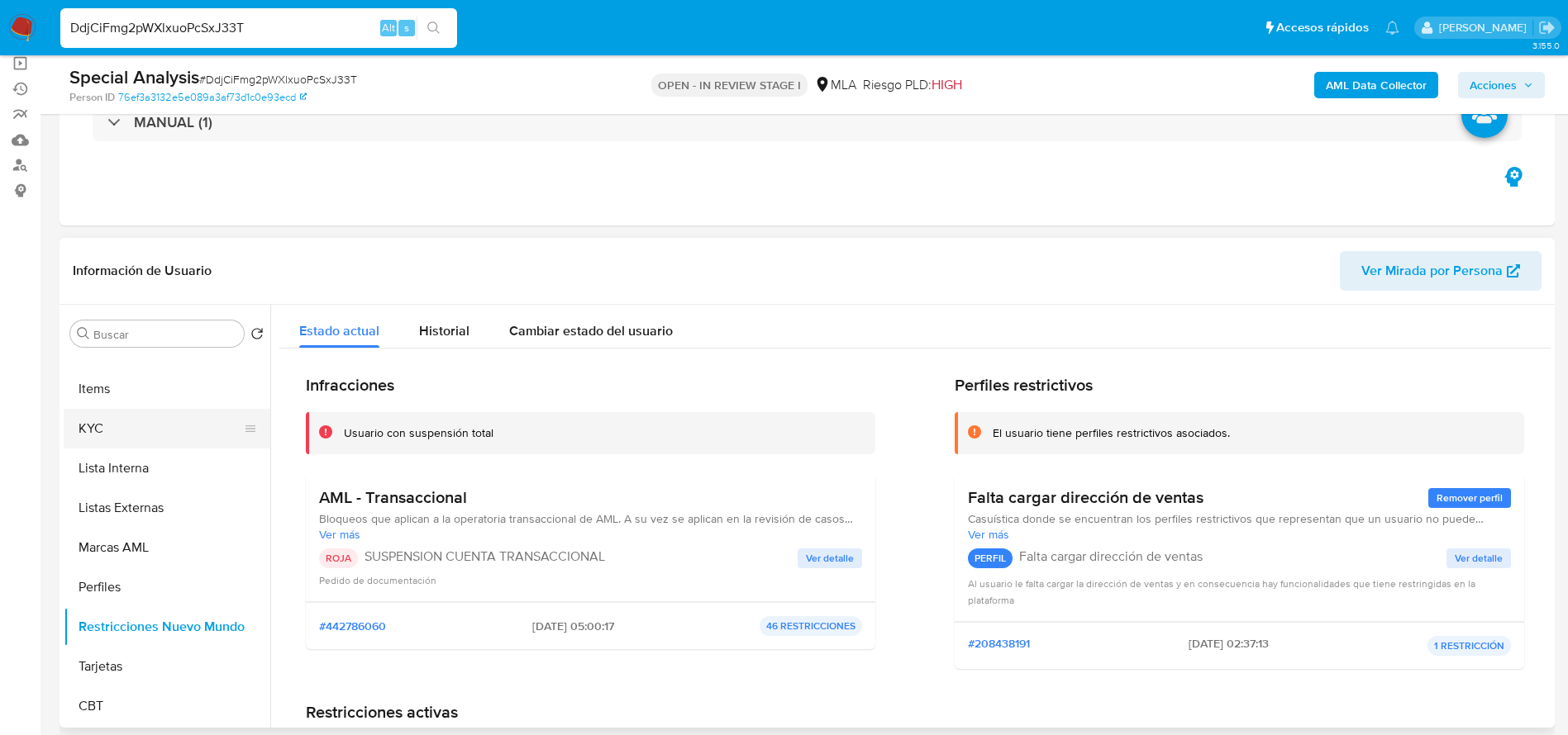
click at [104, 428] on button "KYC" at bounding box center [161, 428] width 193 height 40
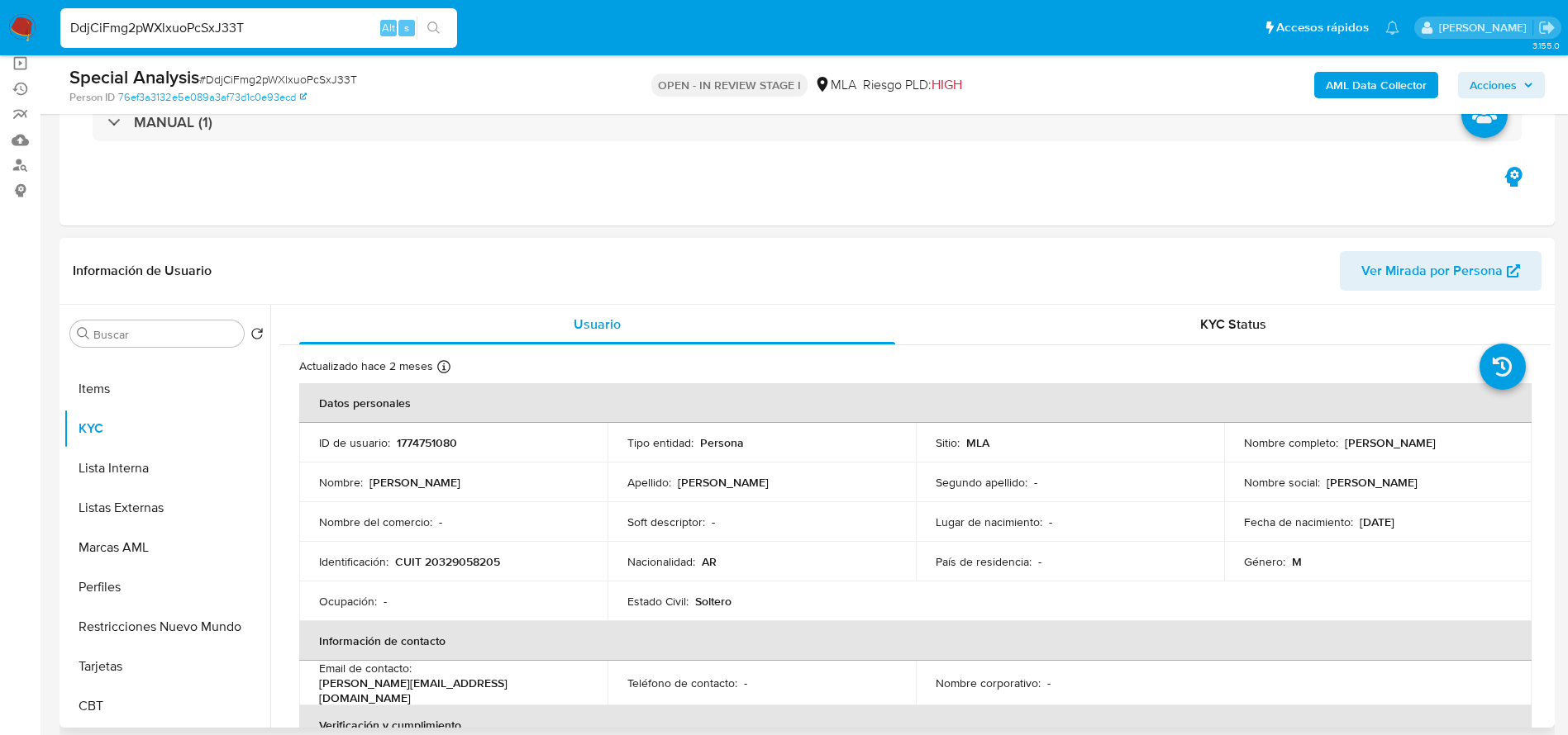
click at [455, 562] on p "CUIT 20329058205" at bounding box center [448, 562] width 105 height 15
copy p "20329058205"
click at [512, 483] on div "Nombre : Alan David" at bounding box center [453, 483] width 268 height 15
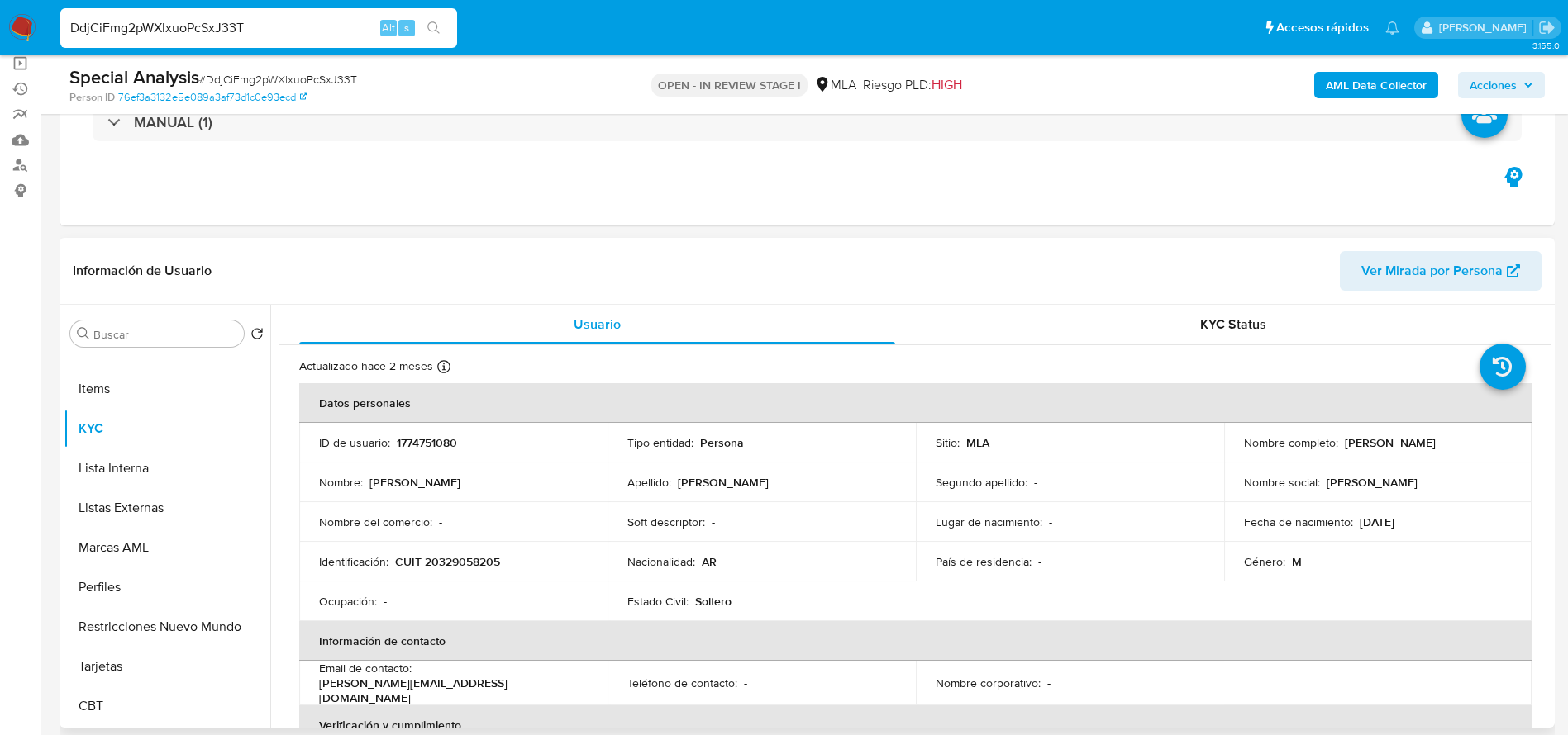
click at [485, 503] on td "Nombre del comercio : -" at bounding box center [453, 521] width 308 height 40
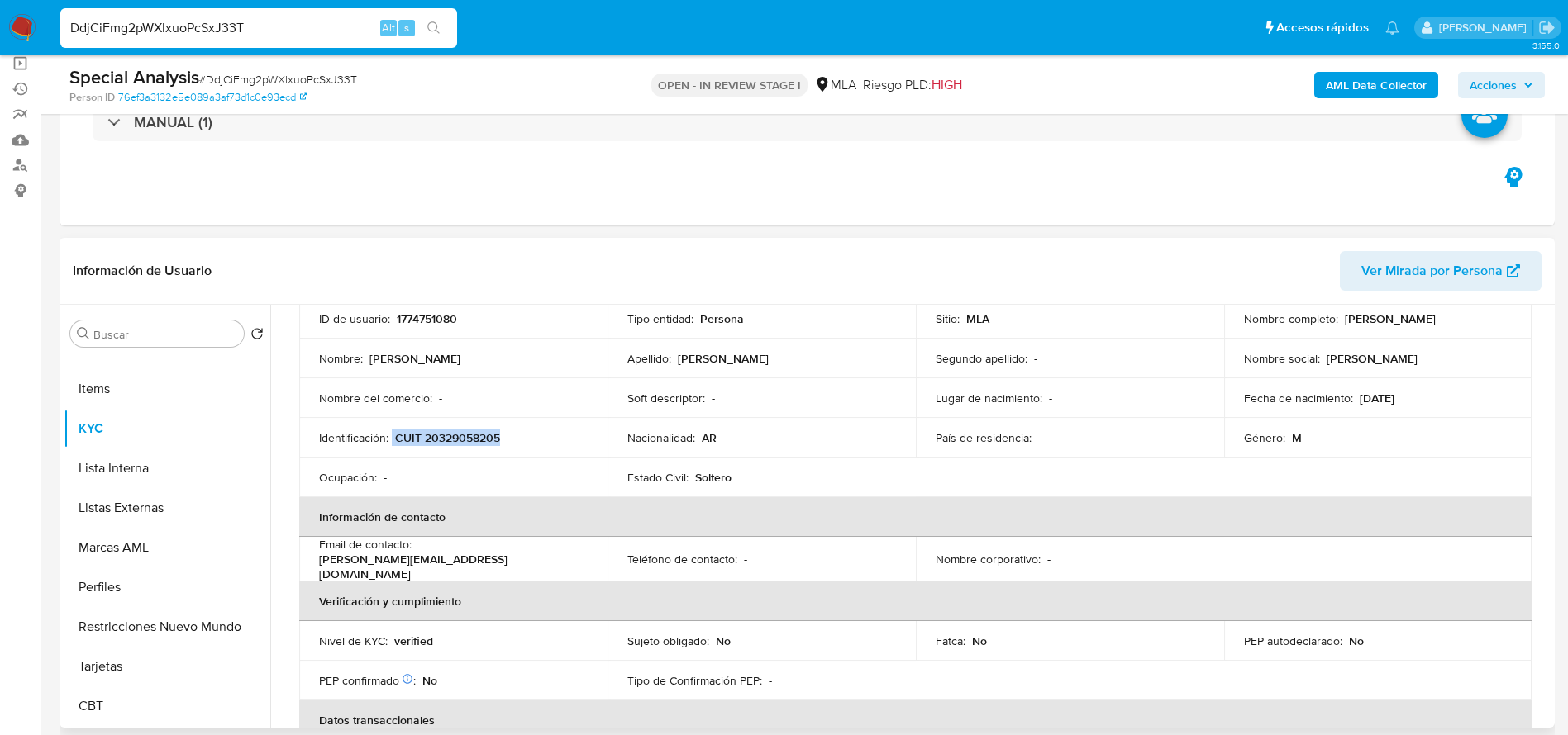
drag, startPoint x: 405, startPoint y: 438, endPoint x: 515, endPoint y: 445, distance: 110.2
click at [515, 445] on div "Identificación : CUIT 20329058205" at bounding box center [453, 438] width 268 height 15
copy div "CUIT 20329058205"
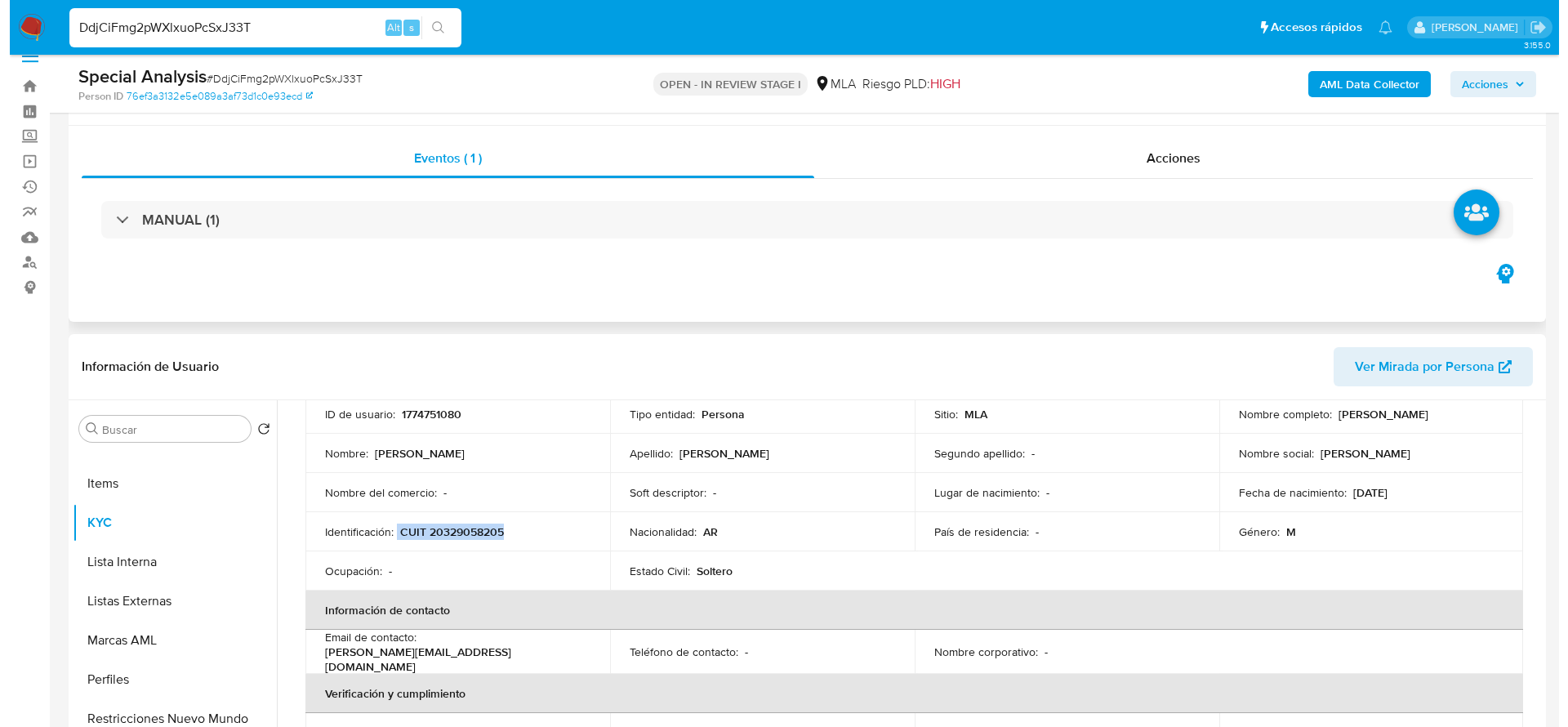
scroll to position [0, 0]
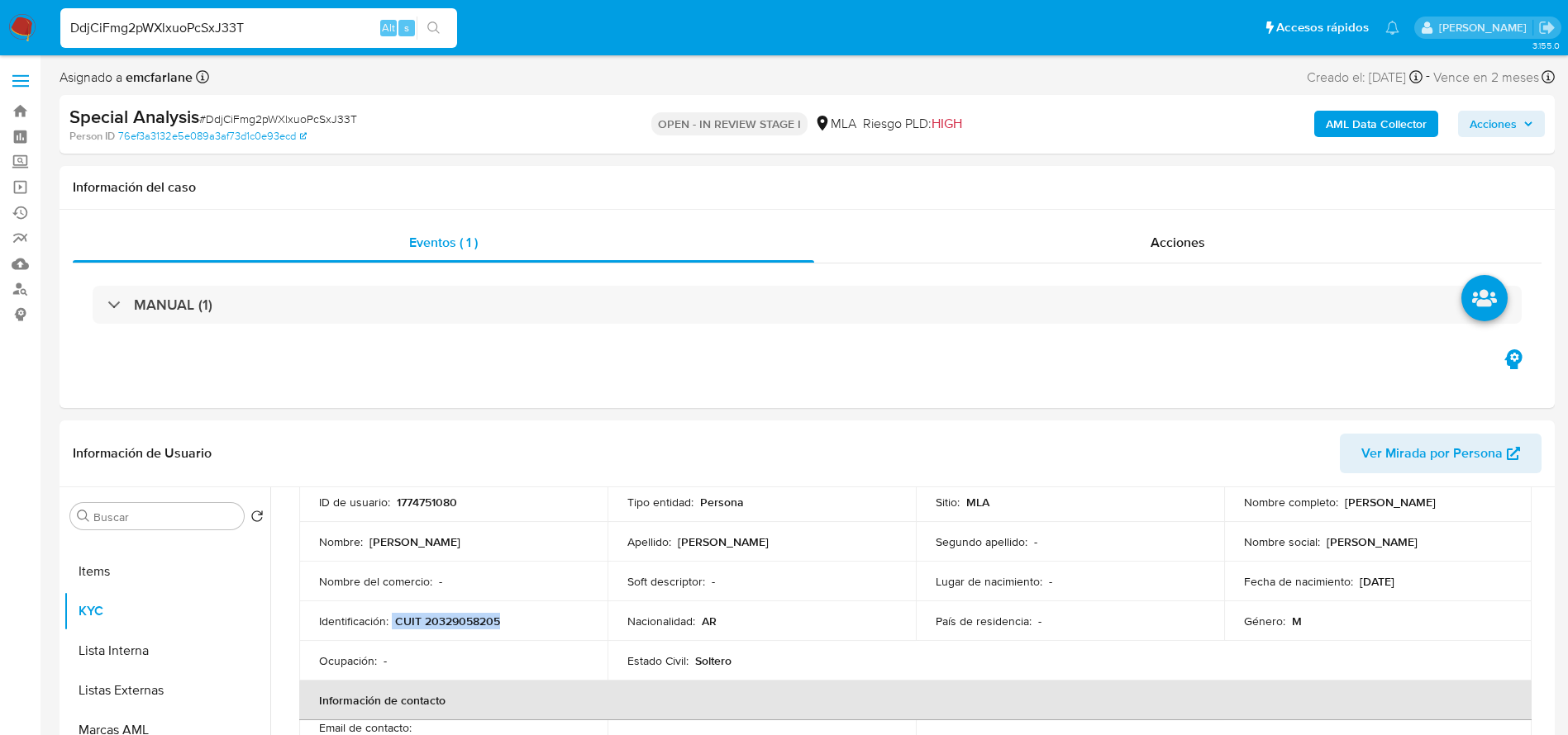
click at [1337, 125] on b "AML Data Collector" at bounding box center [1376, 124] width 101 height 26
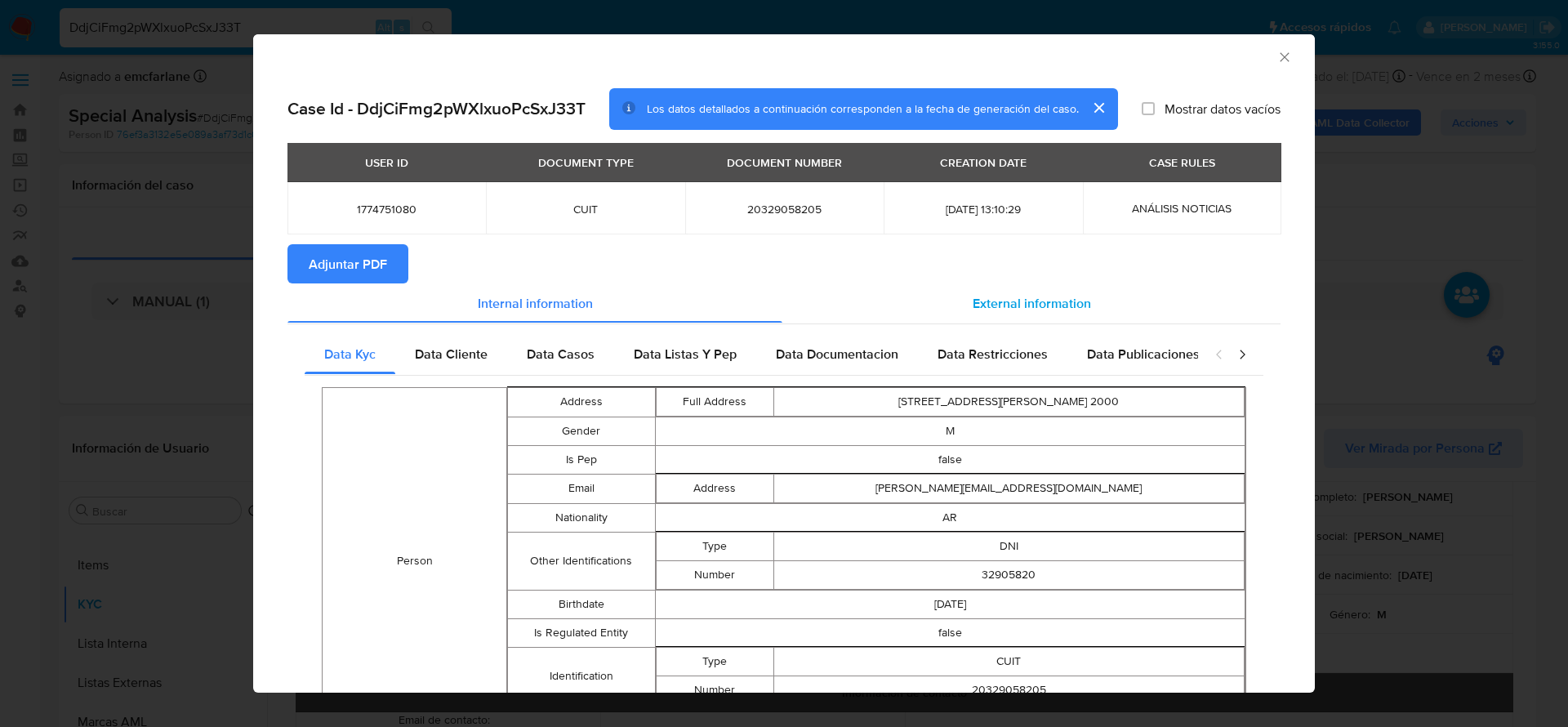
click at [1028, 289] on div "External information" at bounding box center [1031, 303] width 498 height 39
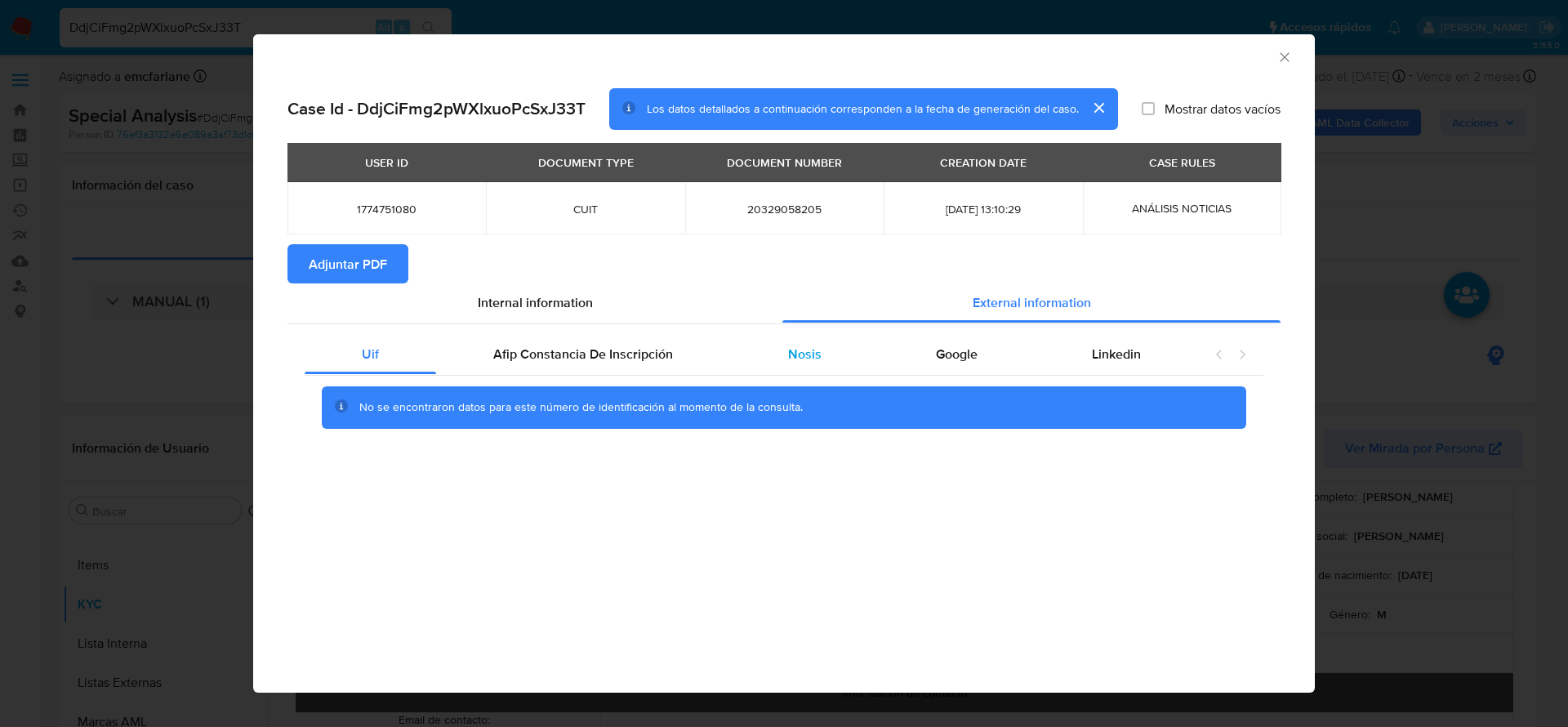
click at [814, 362] on span "Nosis" at bounding box center [805, 354] width 33 height 19
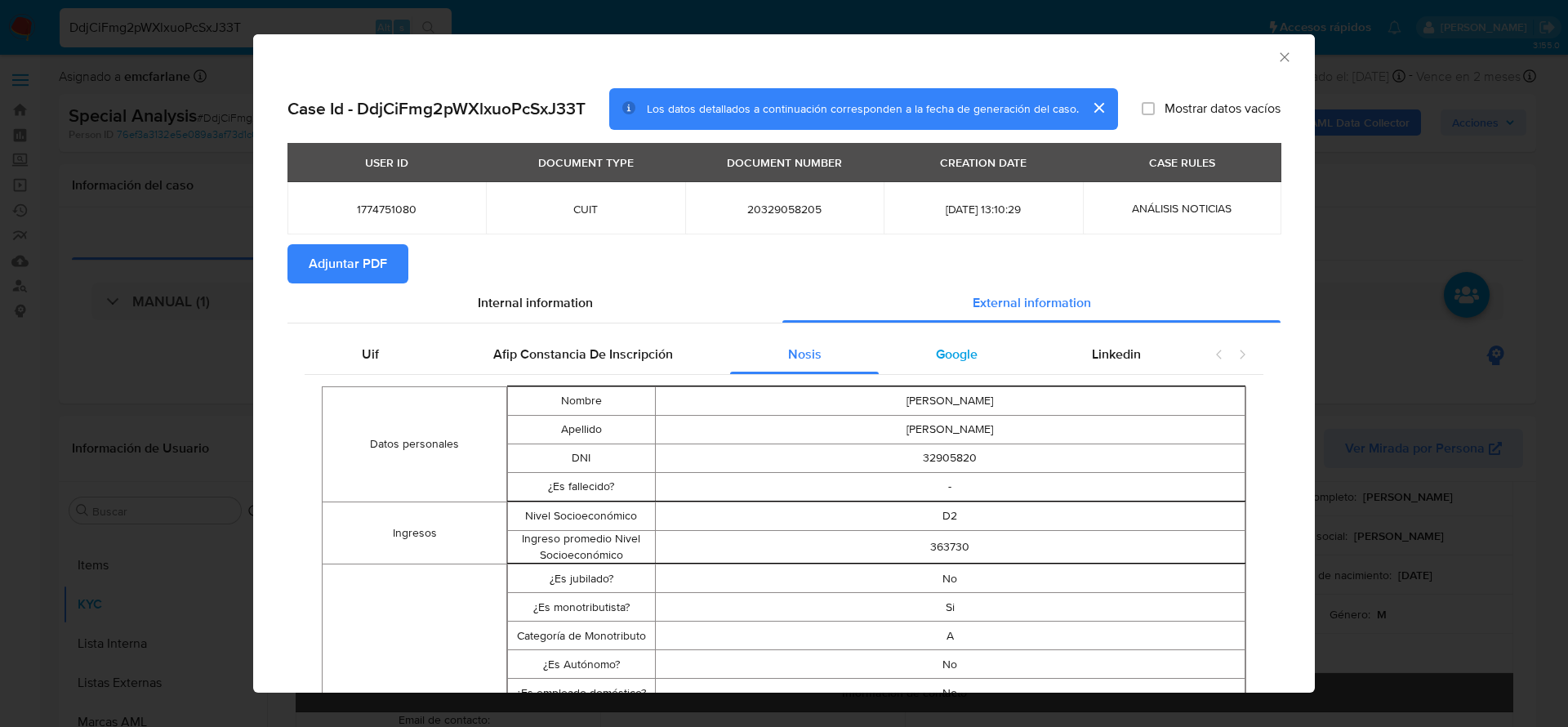
click at [957, 354] on span "Google" at bounding box center [957, 354] width 42 height 19
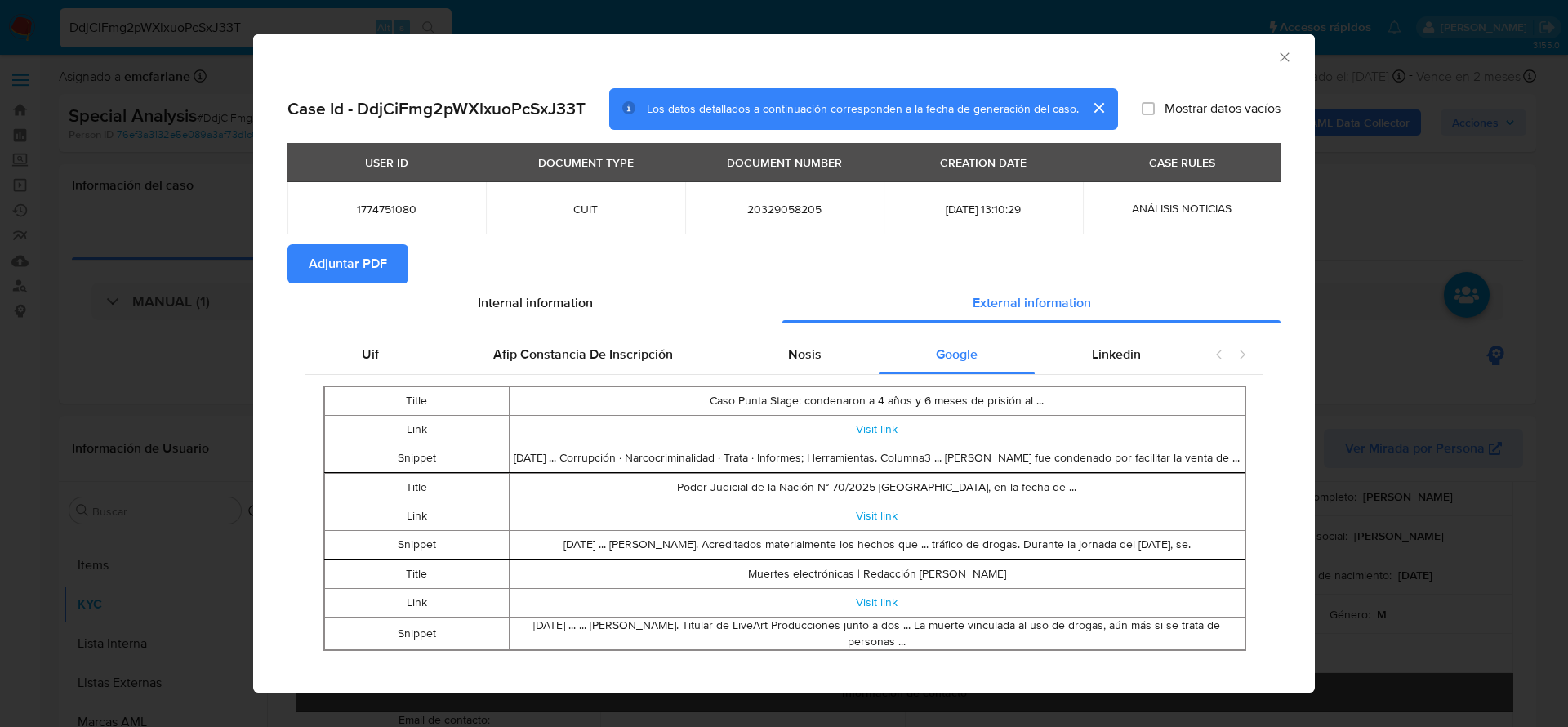
click at [1089, 378] on div "Title Caso Punta Stage: condenaron a 4 años y 6 meses de prisión al ... Link Vi…" at bounding box center [783, 519] width 959 height 288
drag, startPoint x: 1082, startPoint y: 321, endPoint x: 1094, endPoint y: 357, distance: 37.9
click at [1085, 334] on div "Internal information External information Uif Afip Constancia De Inscripción No…" at bounding box center [784, 479] width 994 height 391
click at [1097, 368] on div "Linkedin" at bounding box center [1117, 354] width 163 height 39
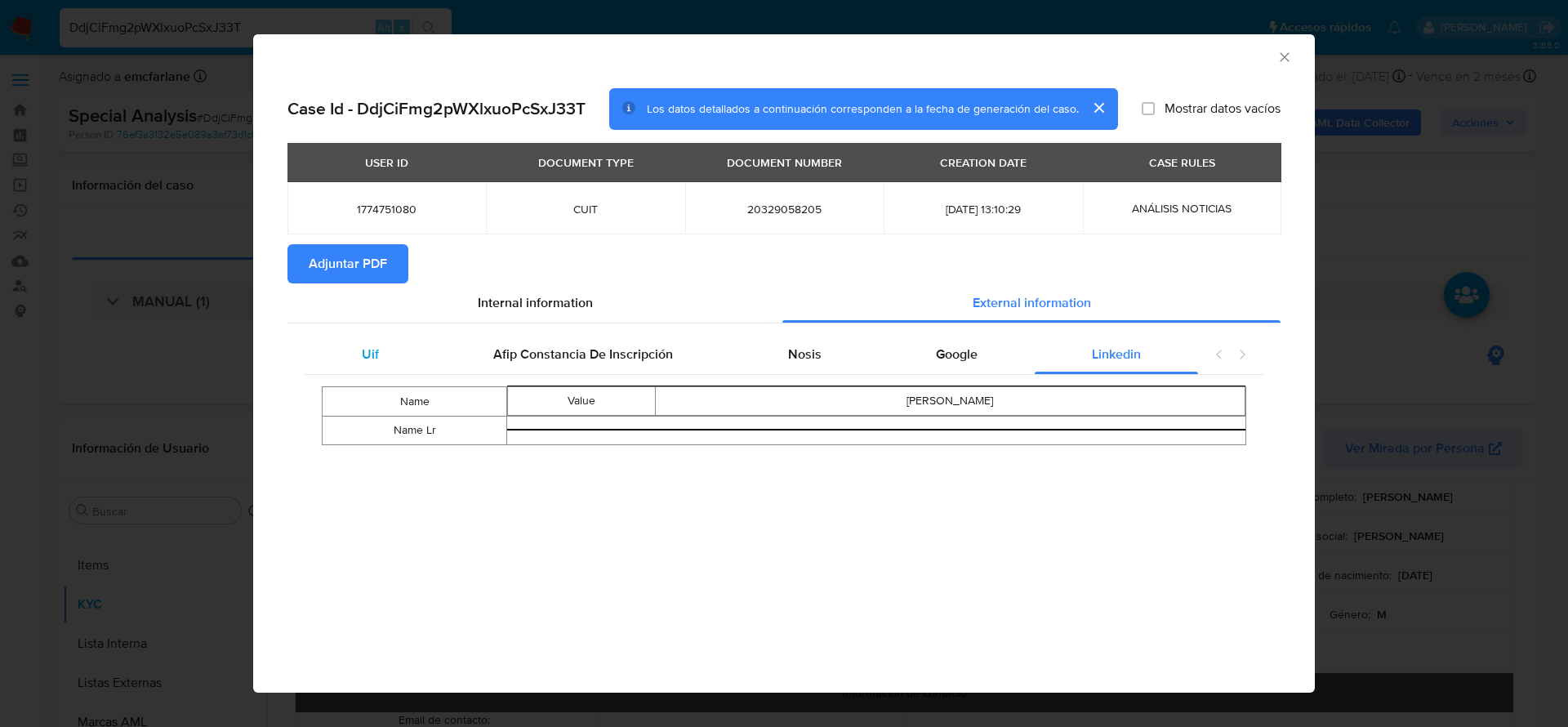
click at [382, 349] on div "Uif" at bounding box center [370, 354] width 131 height 39
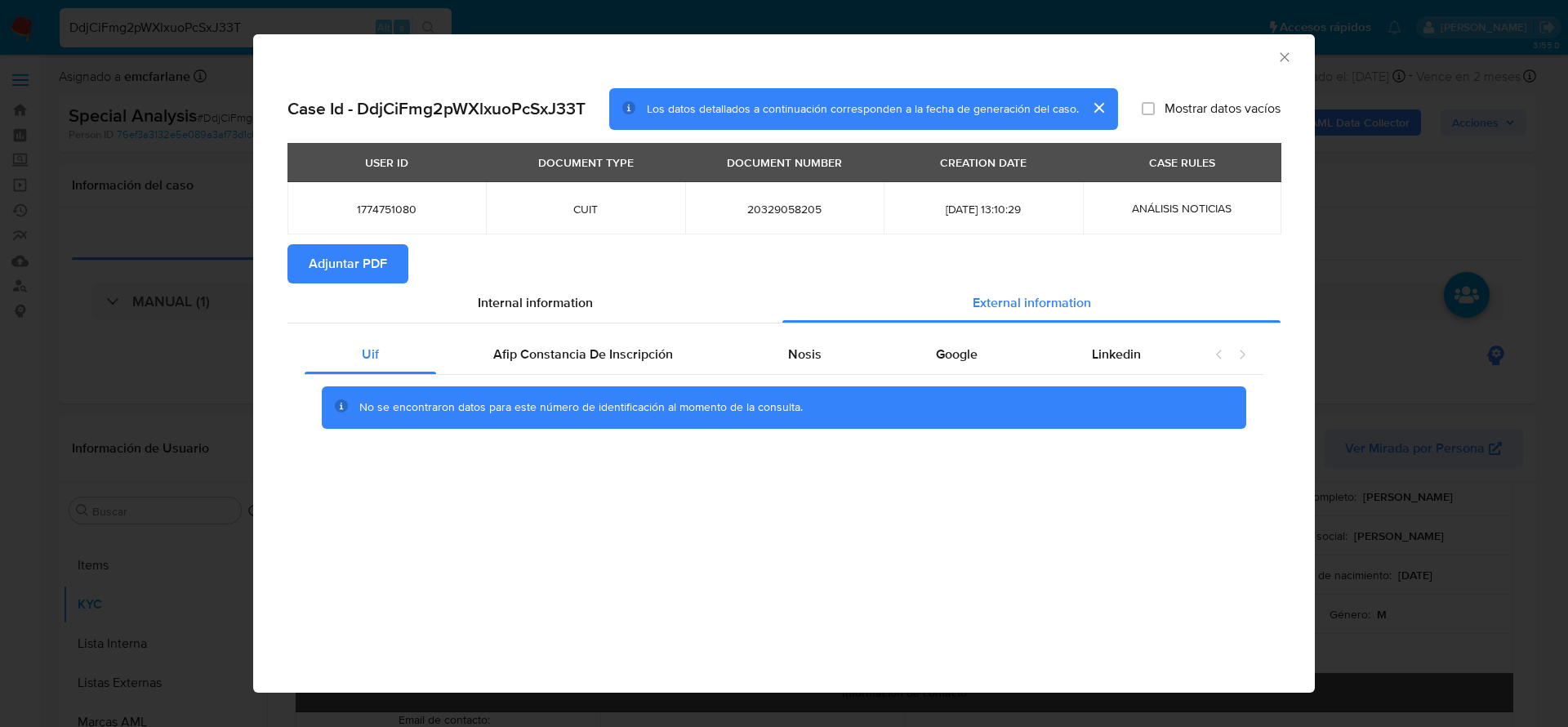
click at [387, 262] on button "Adjuntar PDF" at bounding box center [348, 264] width 121 height 39
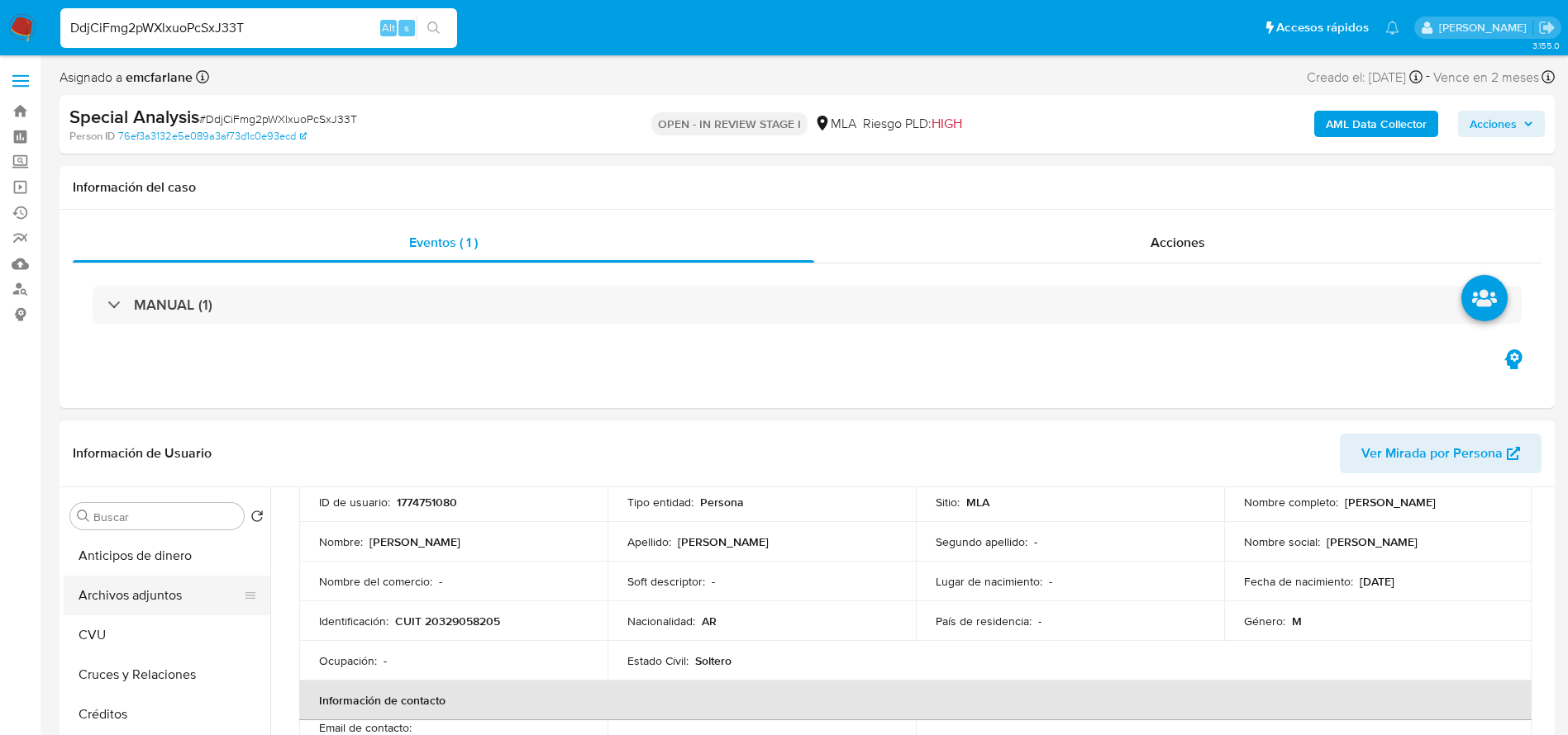
drag, startPoint x: 136, startPoint y: 595, endPoint x: 419, endPoint y: 648, distance: 287.9
click at [139, 595] on button "Archivos adjuntos" at bounding box center [167, 595] width 207 height 40
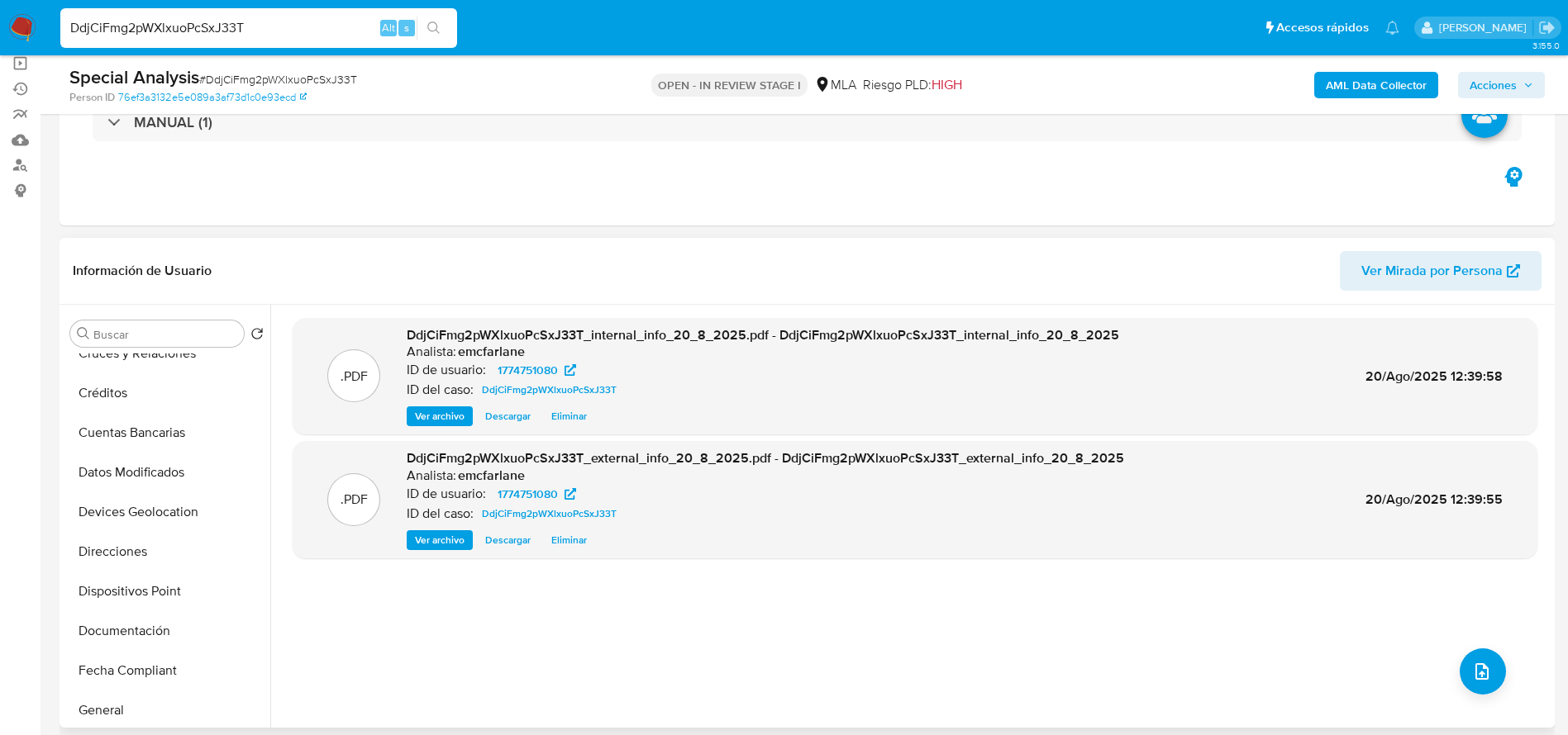
scroll to position [372, 0]
click at [115, 452] on button "Fecha Compliant" at bounding box center [161, 437] width 193 height 40
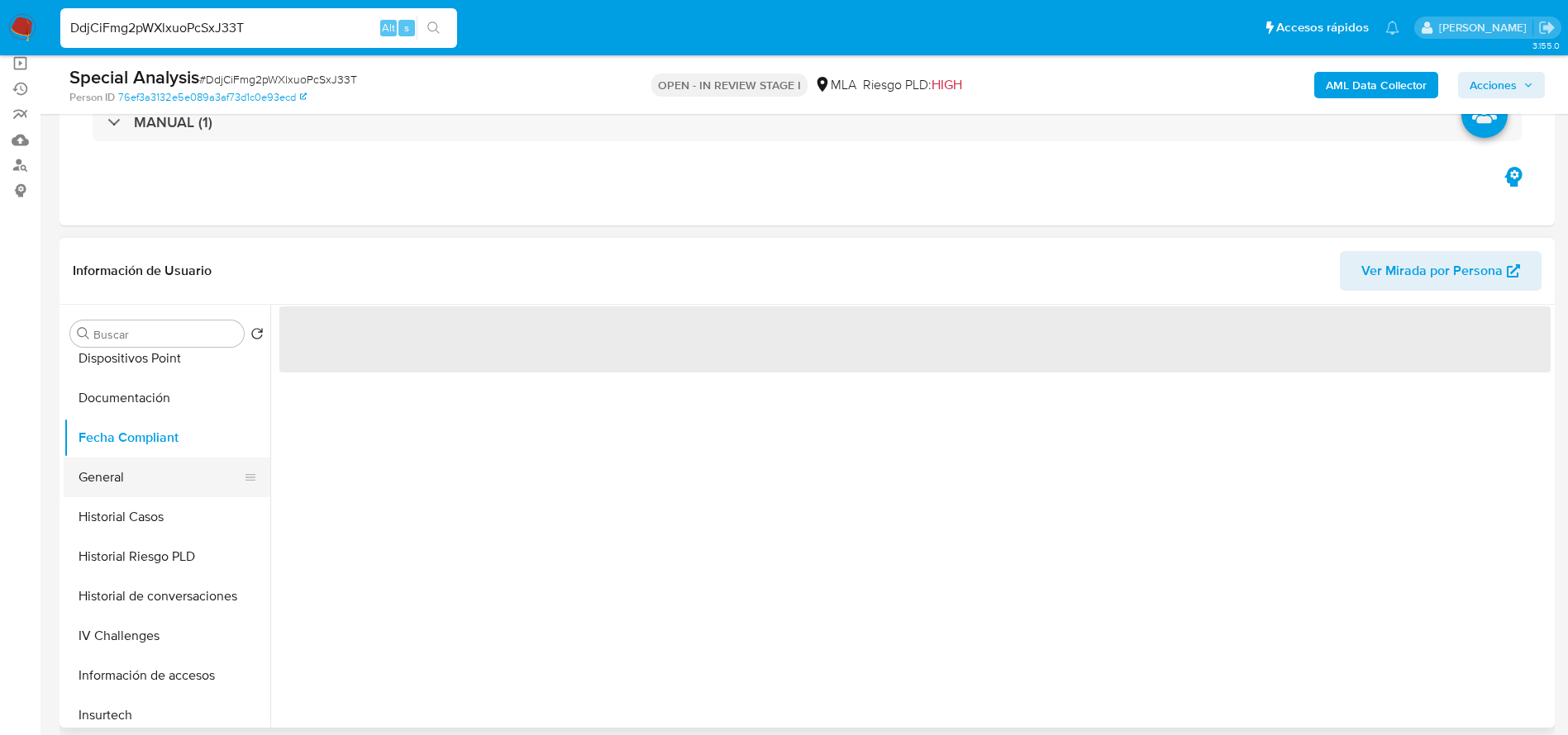
click at [149, 472] on button "General" at bounding box center [161, 477] width 193 height 40
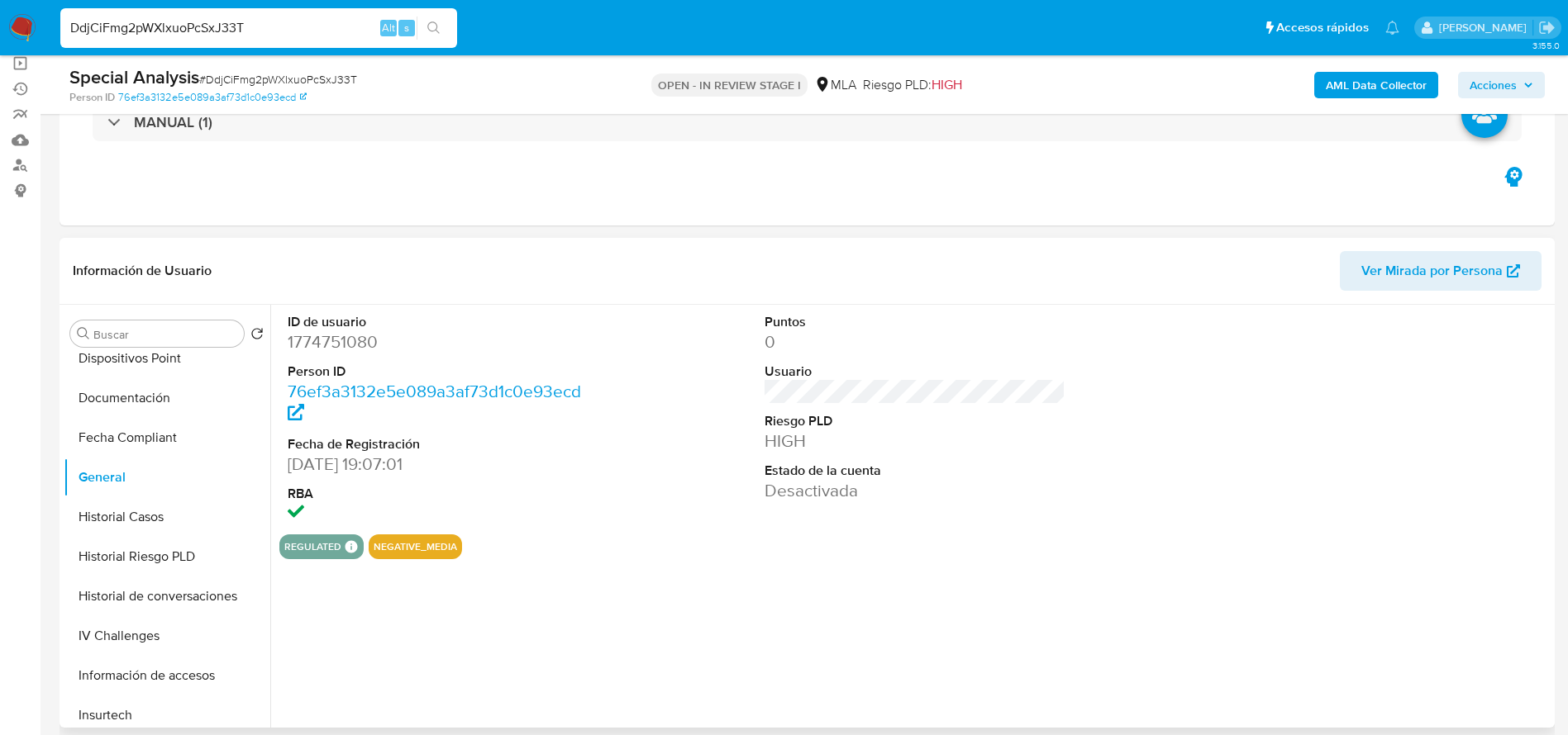
click at [344, 336] on dd "1774751080" at bounding box center [438, 342] width 302 height 24
copy dd "1774751080"
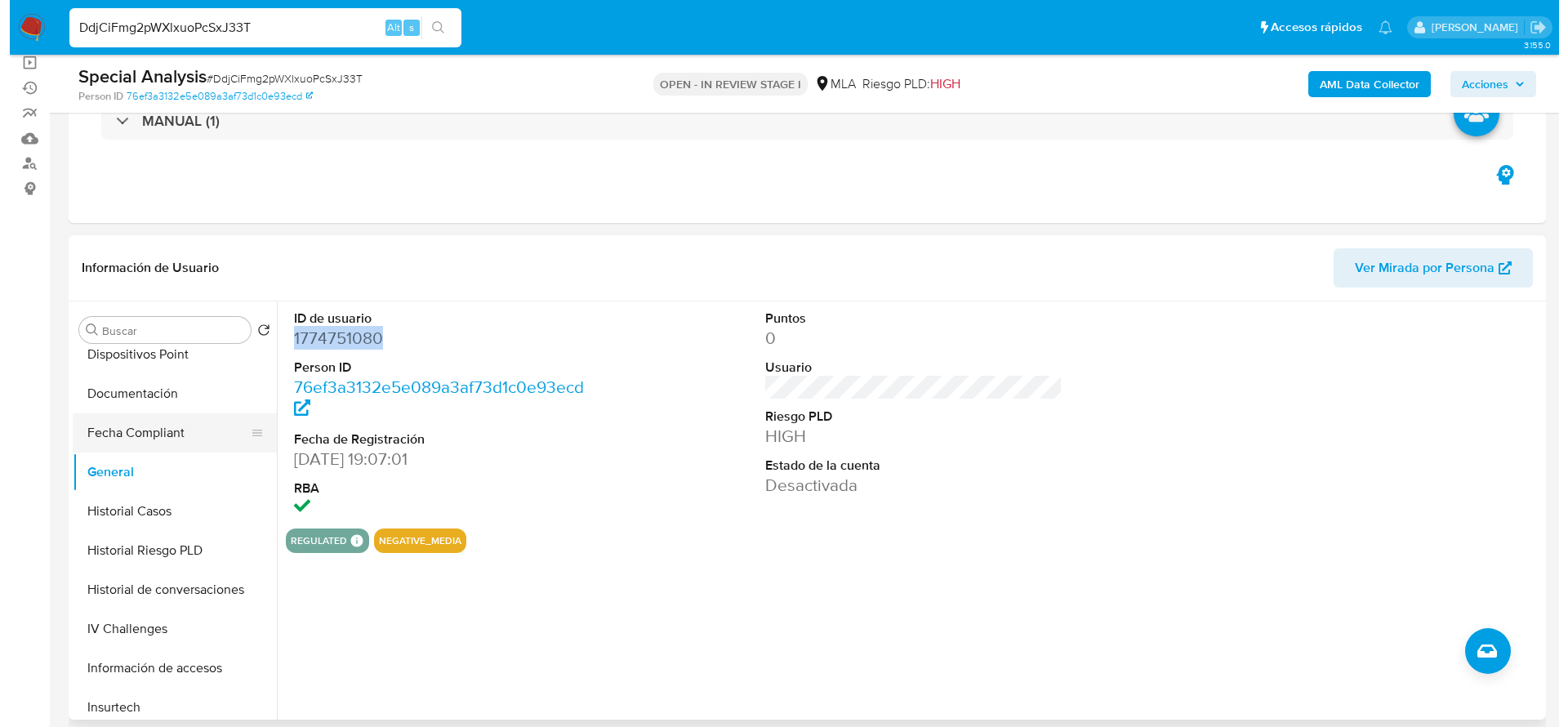
scroll to position [0, 0]
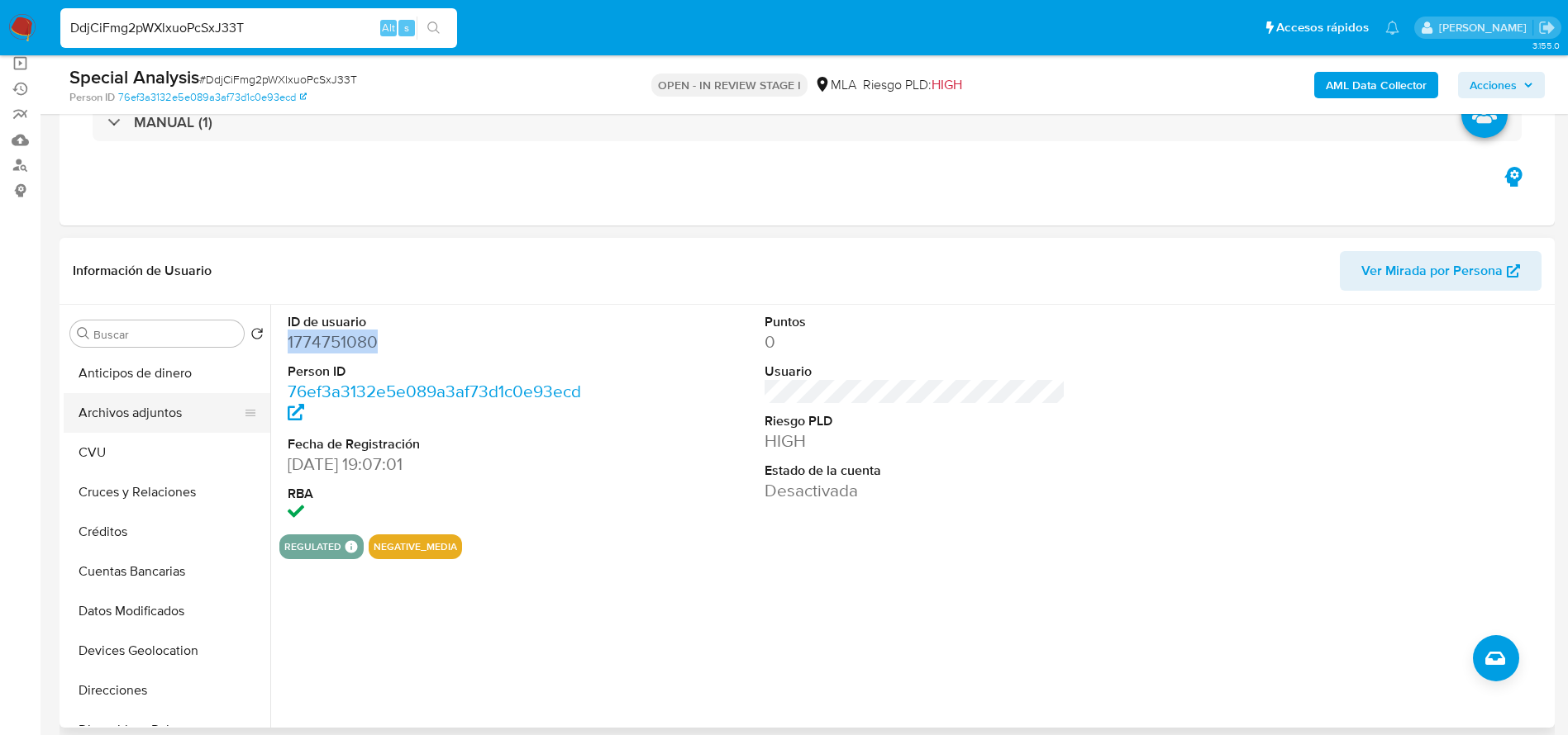
drag, startPoint x: 142, startPoint y: 423, endPoint x: 159, endPoint y: 423, distance: 17.0
click at [142, 425] on button "Archivos adjuntos" at bounding box center [161, 413] width 193 height 40
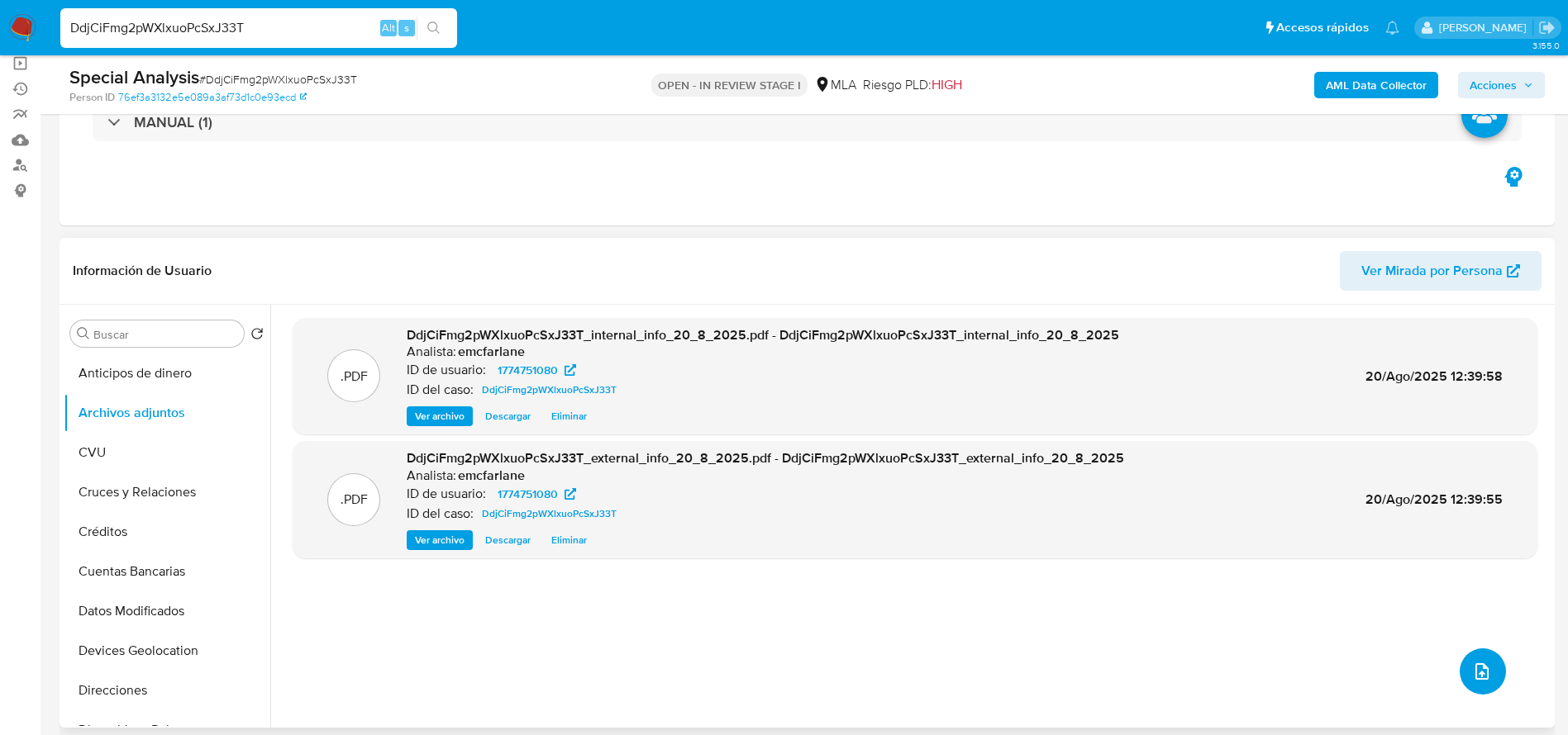
click at [1459, 674] on button "upload-file" at bounding box center [1482, 671] width 46 height 46
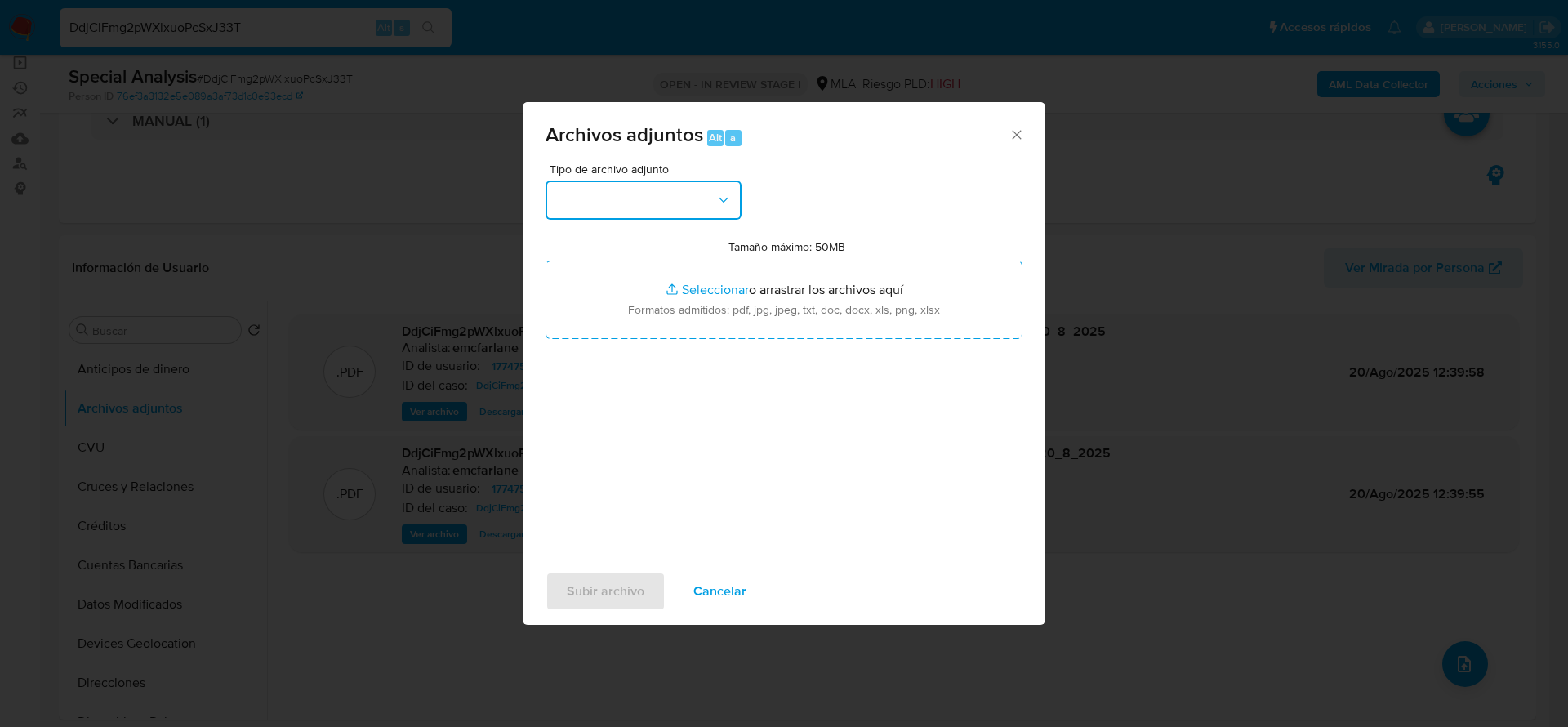
drag, startPoint x: 664, startPoint y: 186, endPoint x: 655, endPoint y: 206, distance: 21.9
click at [664, 188] on button "button" at bounding box center [643, 200] width 196 height 39
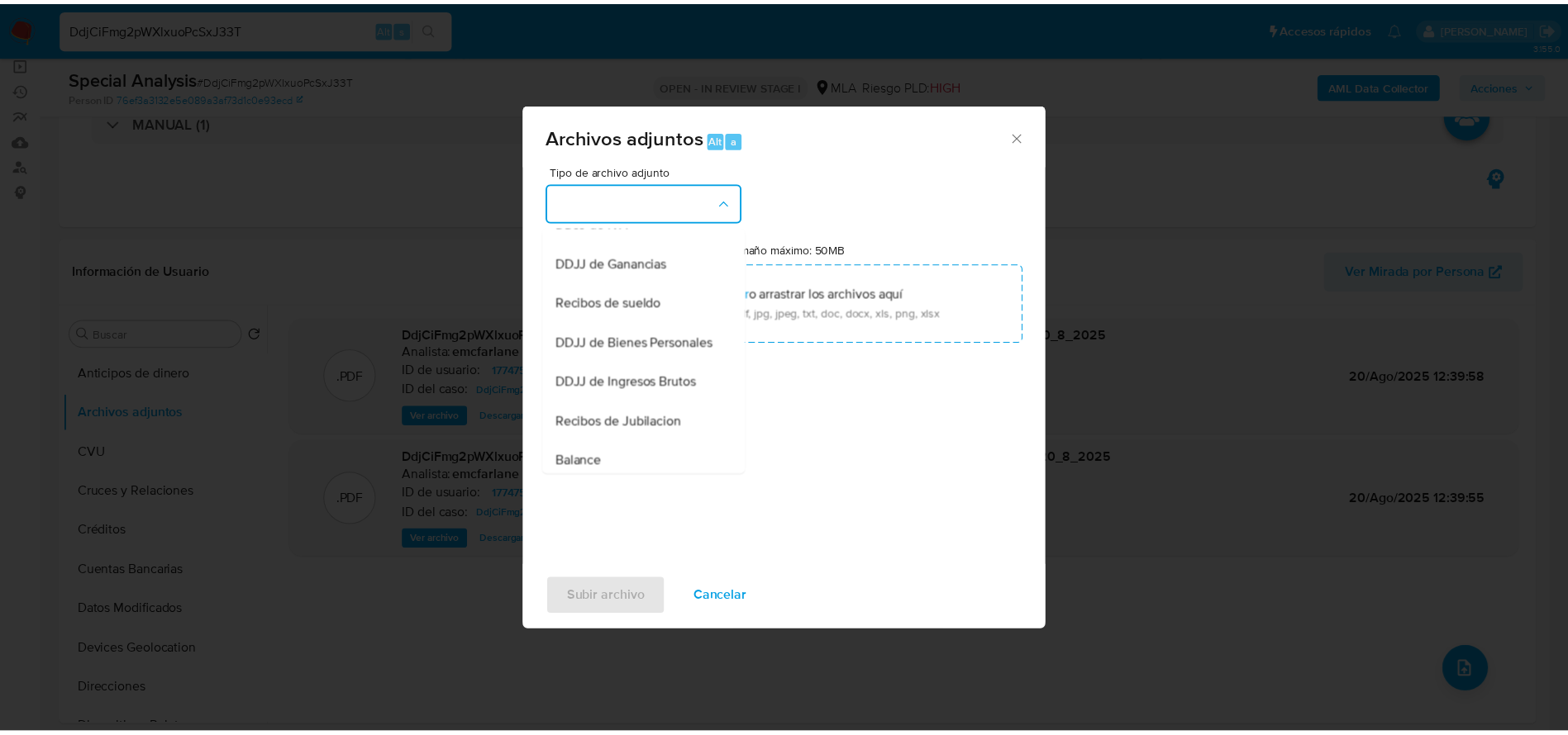
scroll to position [256, 0]
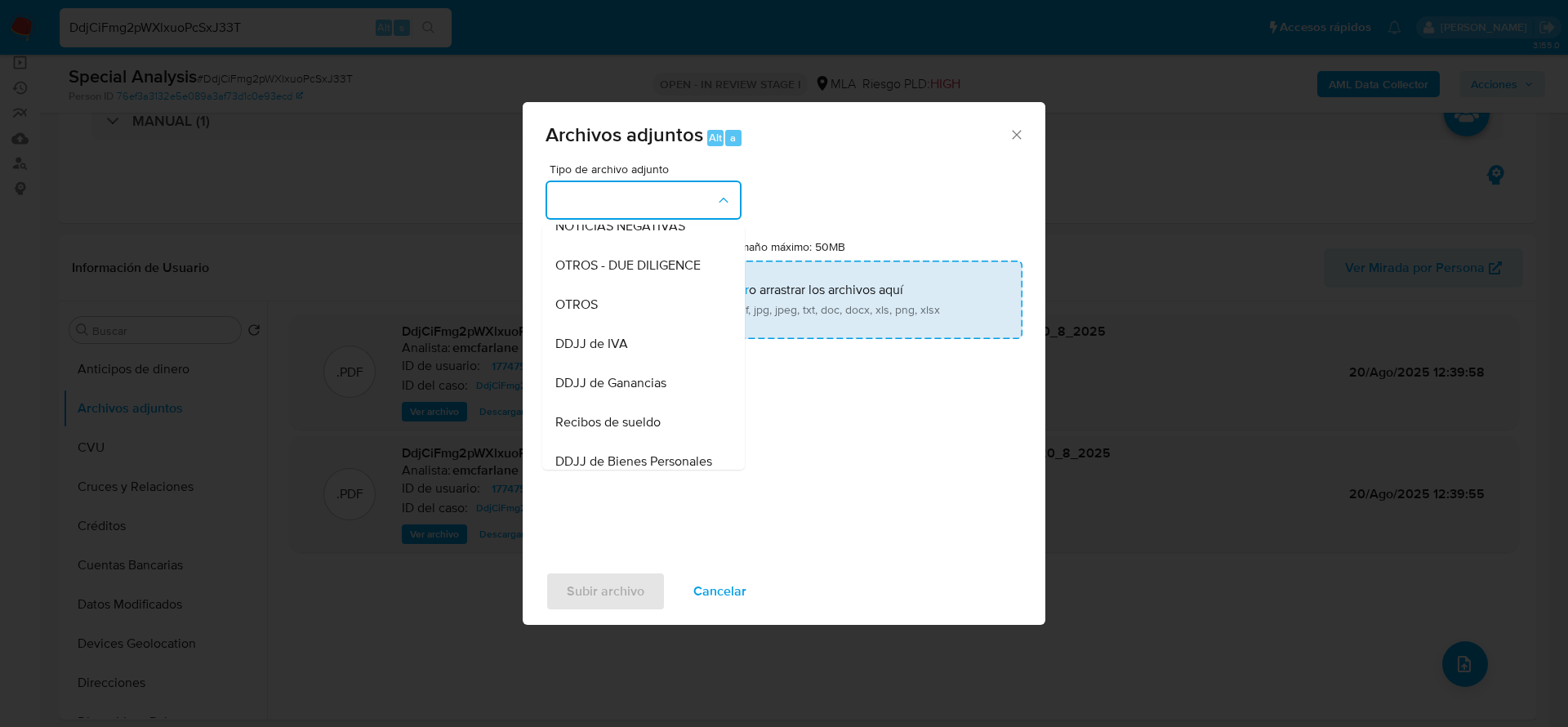
drag, startPoint x: 574, startPoint y: 311, endPoint x: 594, endPoint y: 304, distance: 21.2
click at [574, 312] on span "OTROS" at bounding box center [576, 305] width 42 height 17
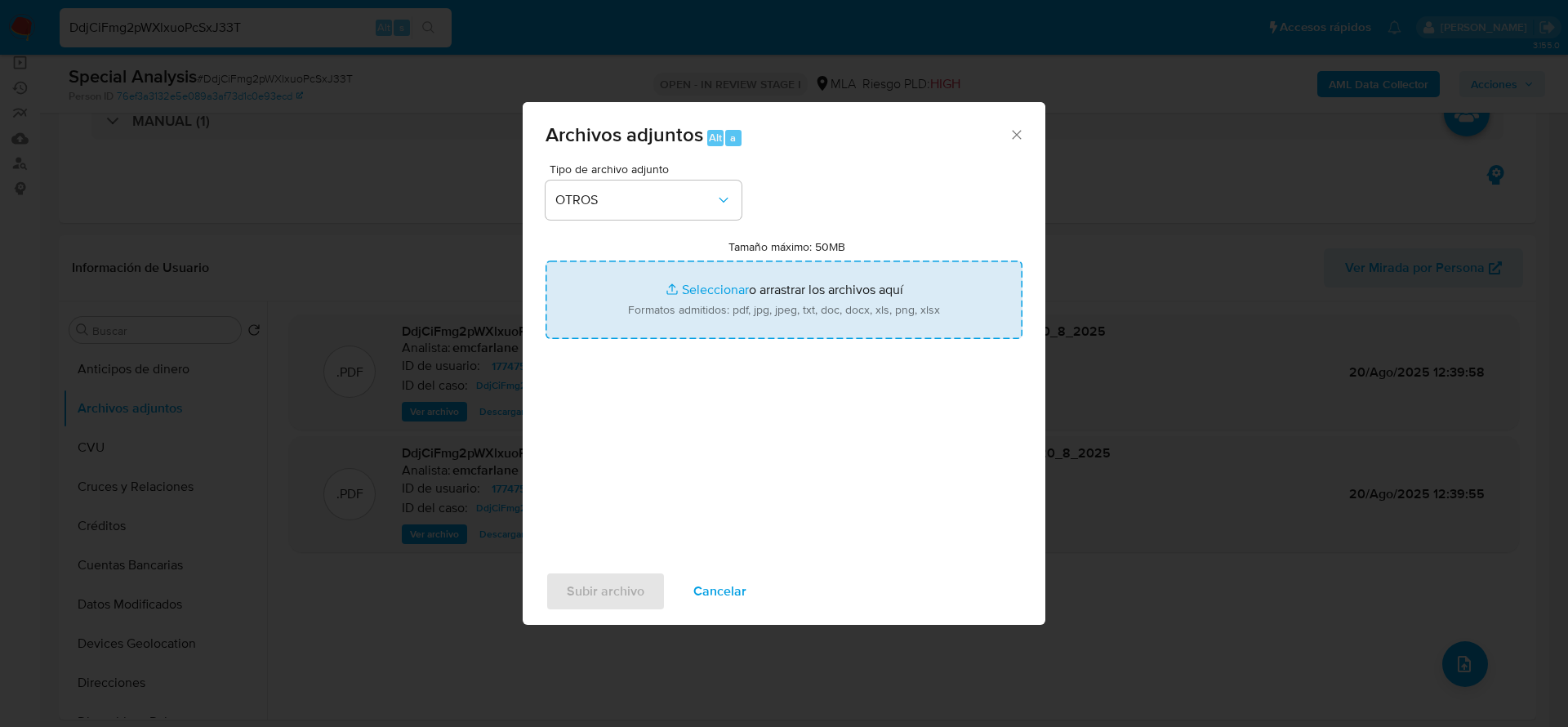
type input "C:\fakepath\1774751080_movimientos.xlsx"
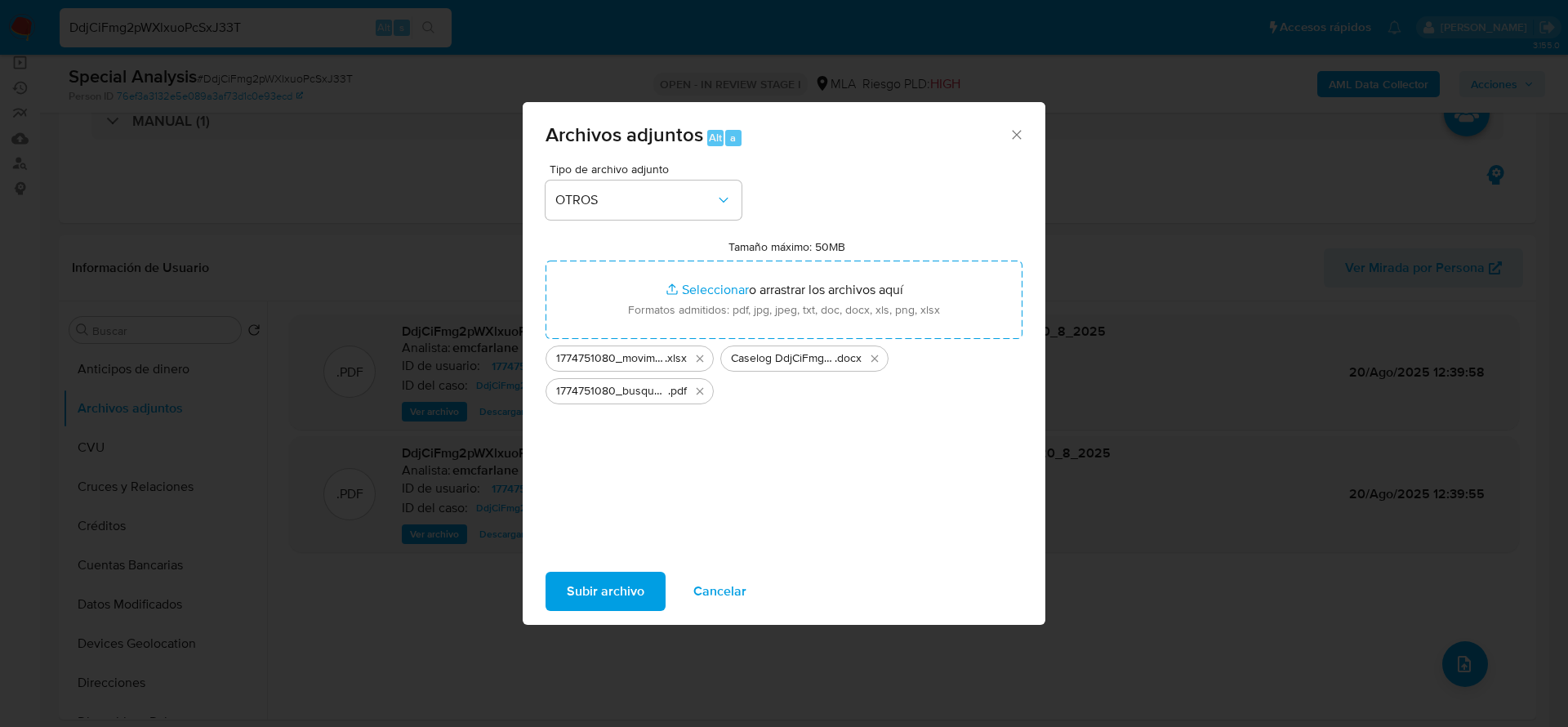
drag, startPoint x: 609, startPoint y: 587, endPoint x: 496, endPoint y: 723, distance: 176.8
click at [608, 589] on span "Subir archivo" at bounding box center [605, 591] width 77 height 36
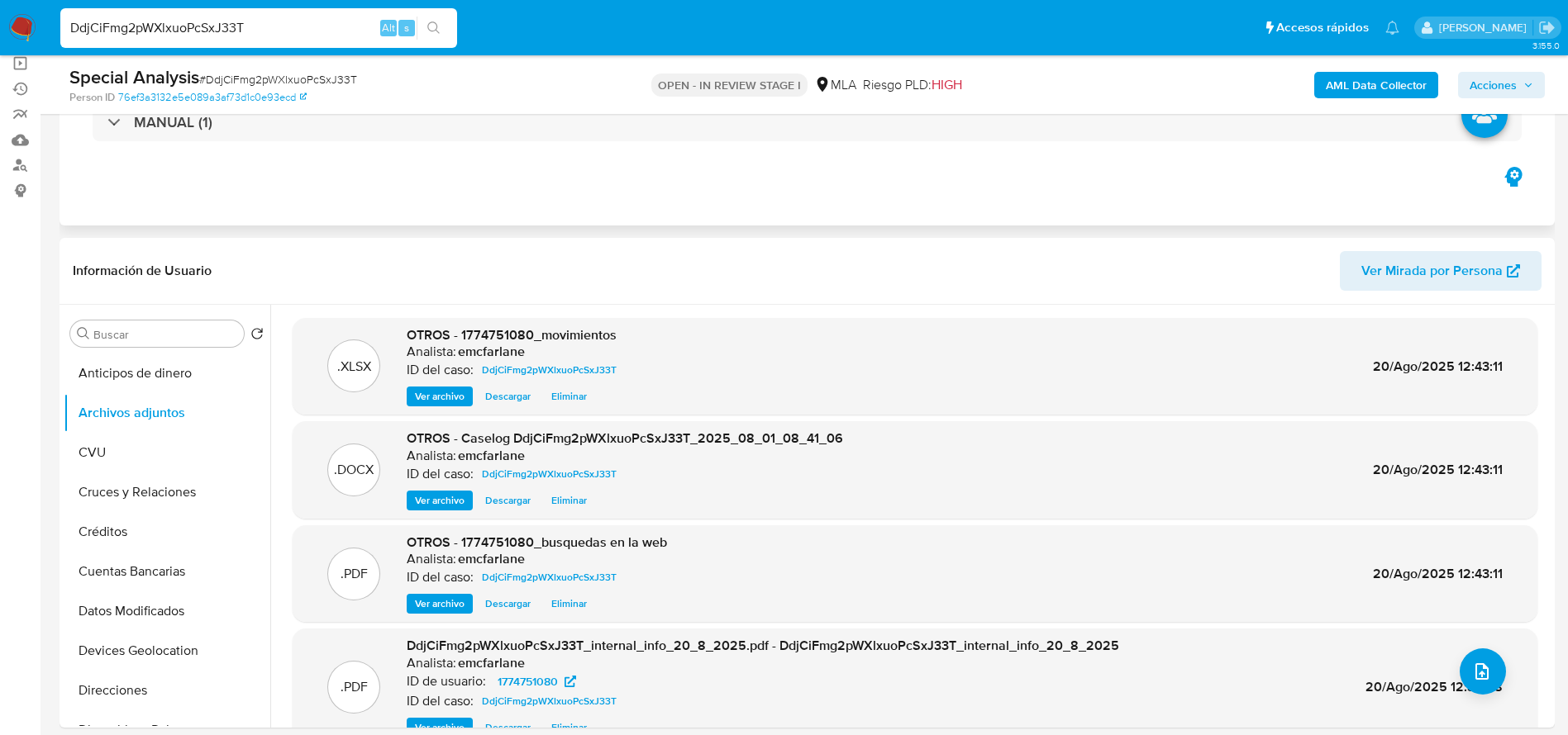
click at [1147, 156] on div "MANUAL (1)" at bounding box center [807, 122] width 1469 height 82
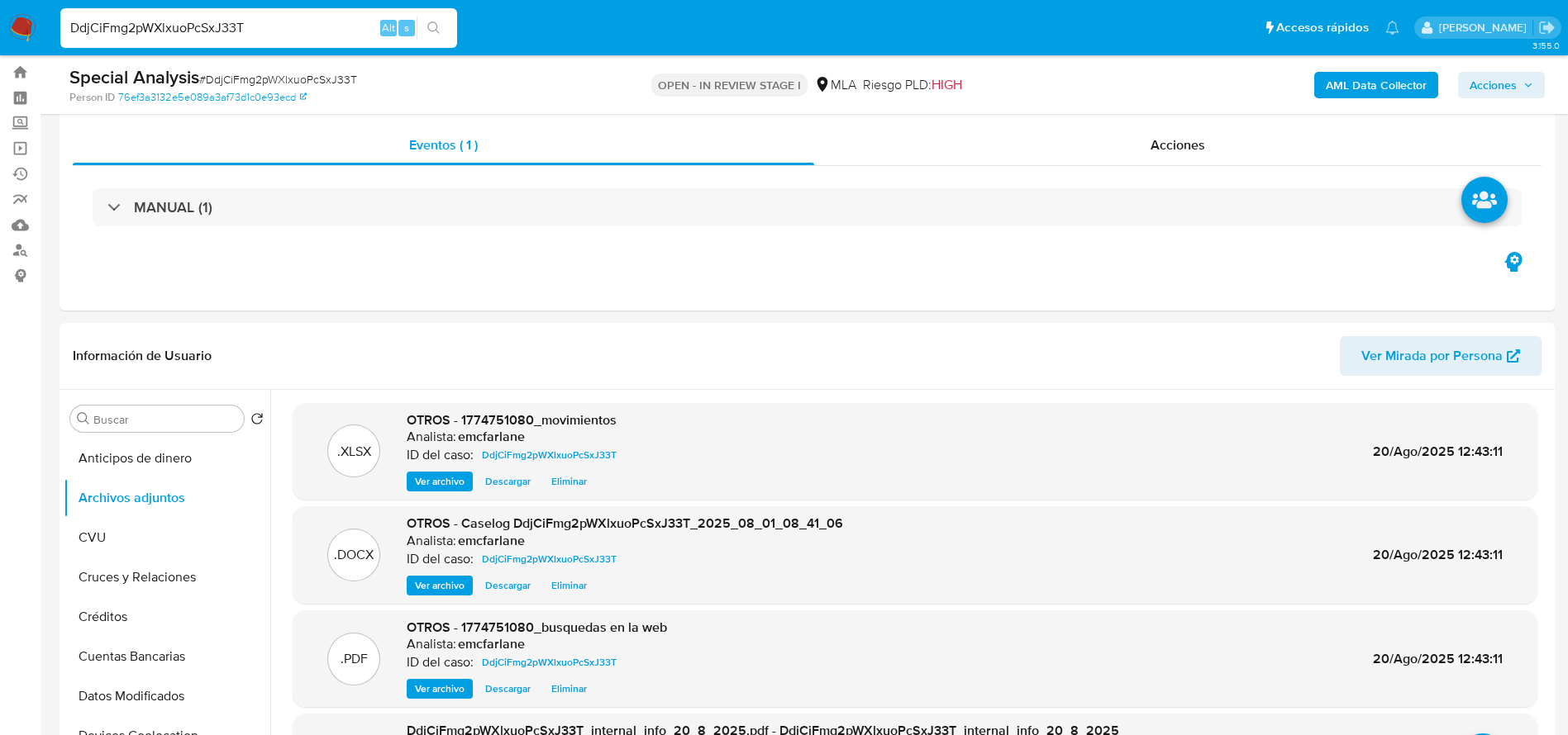
scroll to position [0, 0]
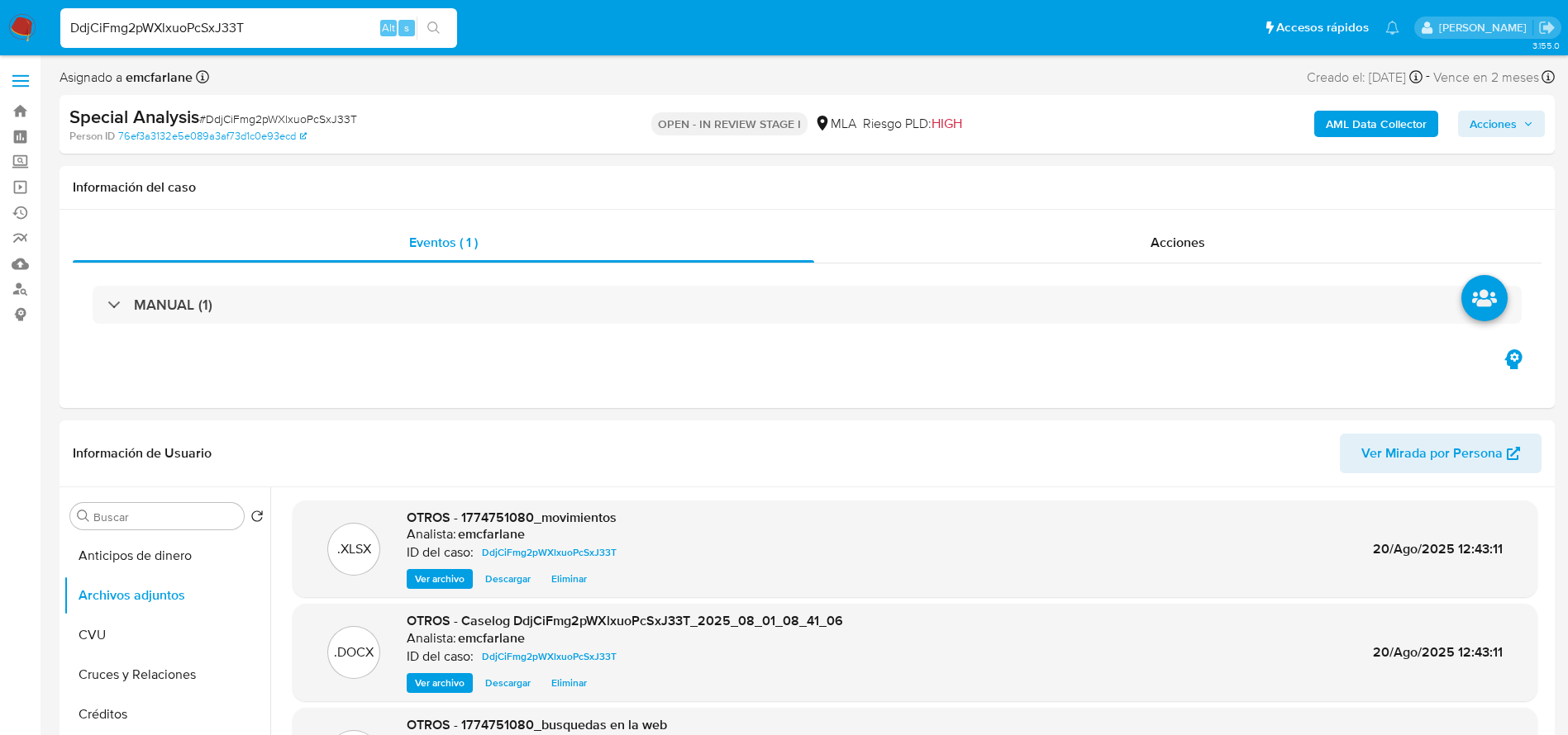
click at [1535, 119] on button "Acciones" at bounding box center [1501, 124] width 87 height 26
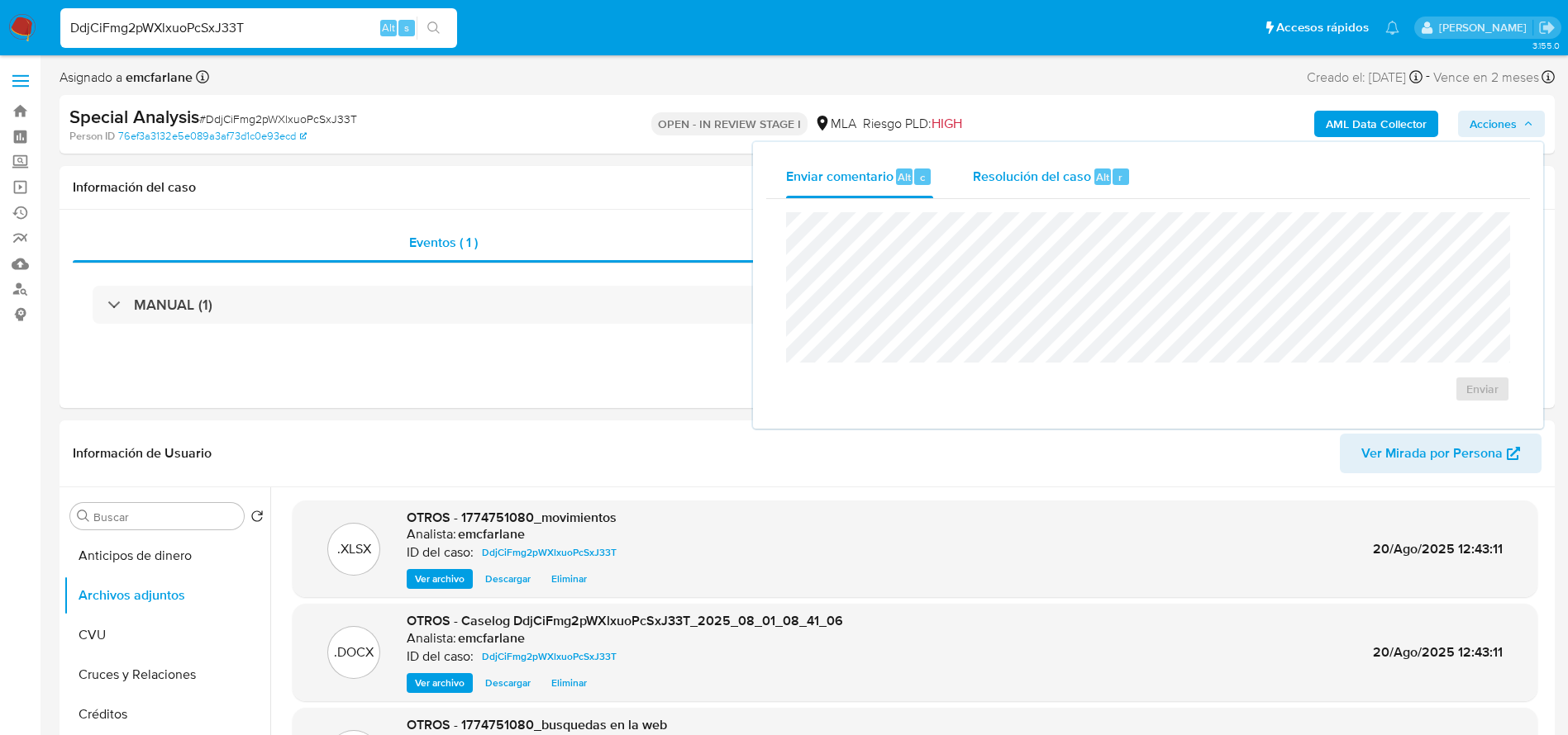
drag, startPoint x: 1090, startPoint y: 184, endPoint x: 1104, endPoint y: 210, distance: 29.5
click at [1091, 187] on div "Resolución del caso Alt r" at bounding box center [1052, 177] width 158 height 43
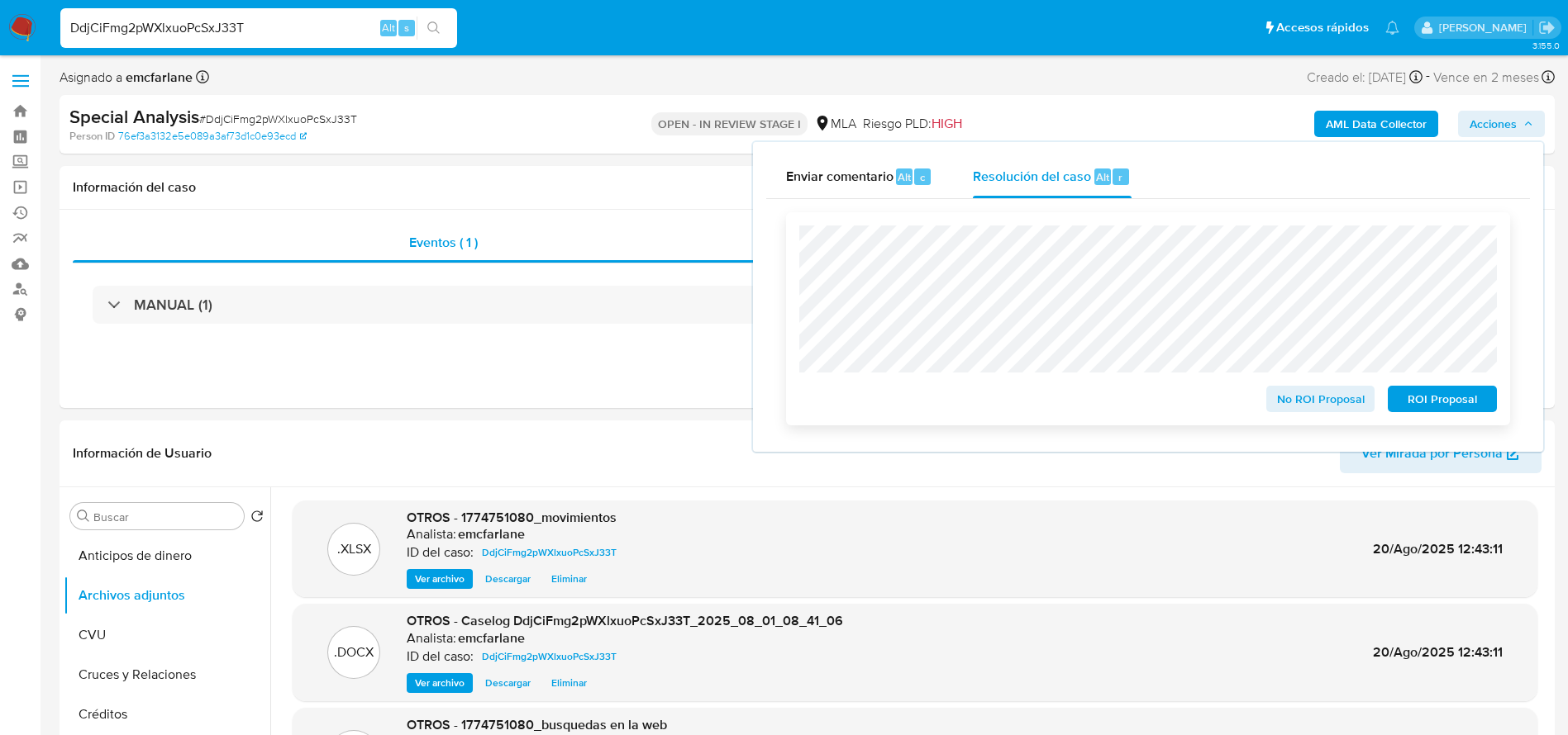
click at [1348, 390] on span "No ROI Proposal" at bounding box center [1321, 399] width 86 height 24
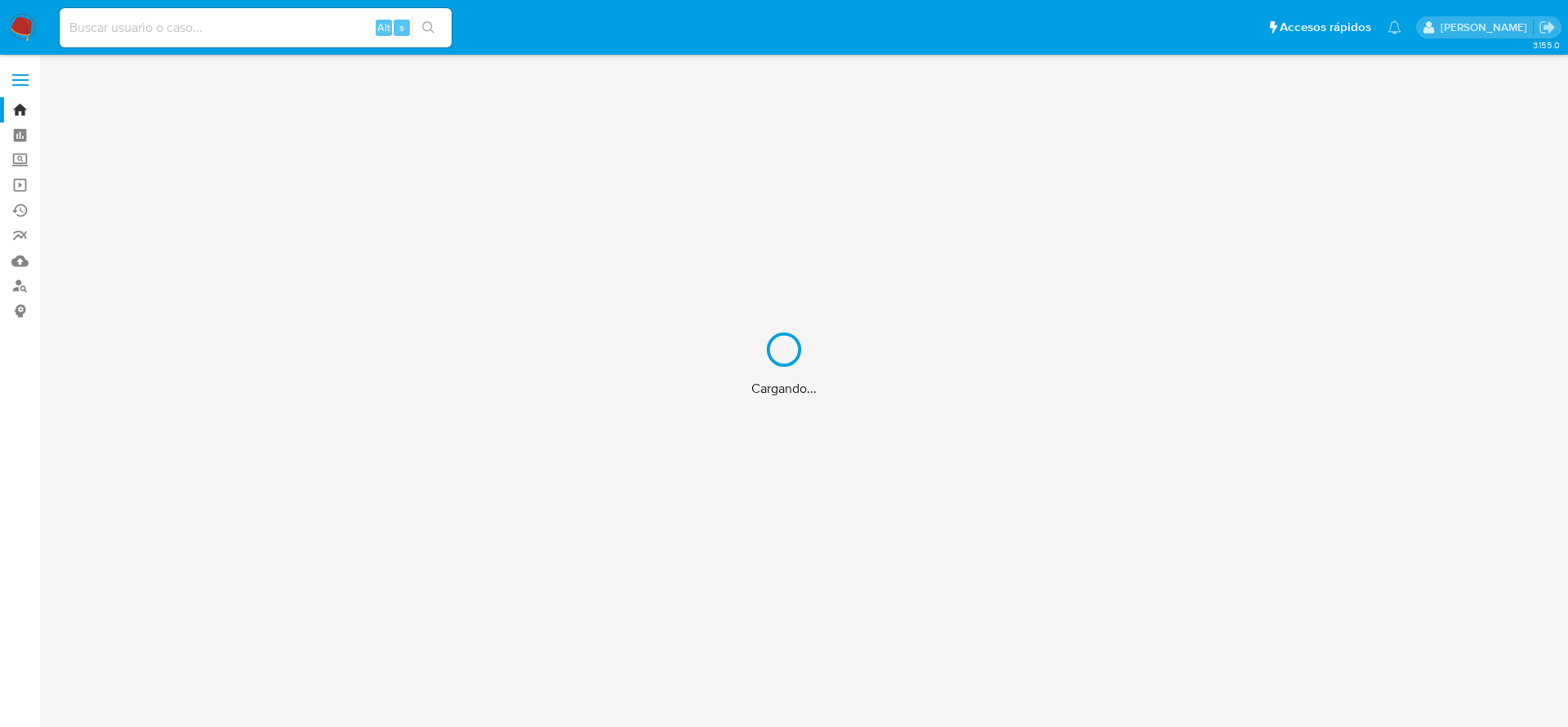
drag, startPoint x: 142, startPoint y: 17, endPoint x: 144, endPoint y: 27, distance: 10.2
click at [143, 25] on div "Cargando..." at bounding box center [784, 364] width 1568 height 727
click at [144, 27] on div "Cargando..." at bounding box center [784, 364] width 1568 height 727
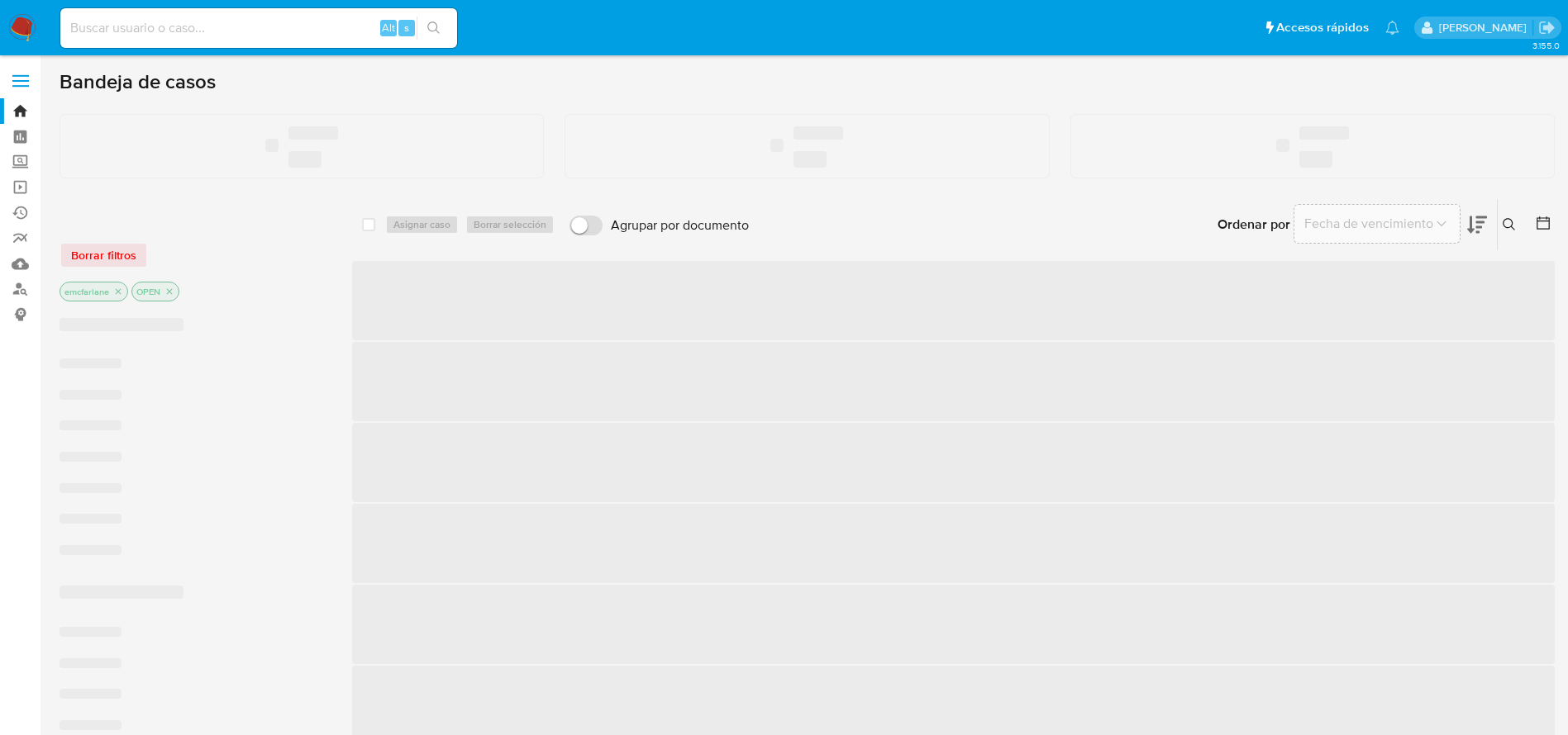
click at [146, 28] on input at bounding box center [259, 29] width 397 height 22
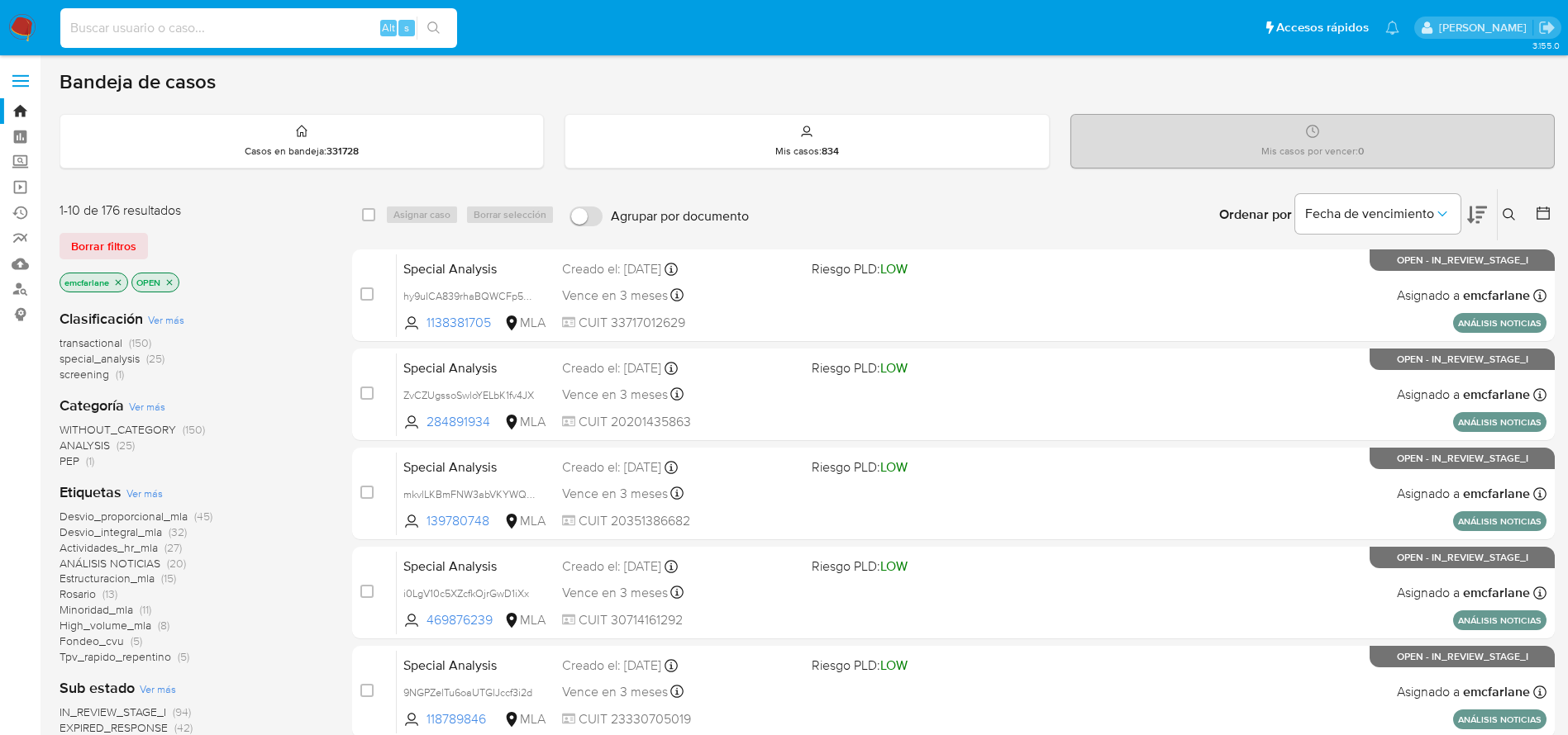
paste input "8peUlkIIQ1FFt8hZ9URXipgj"
type input "8peUlkIIQ1FFt8hZ9URXipgj"
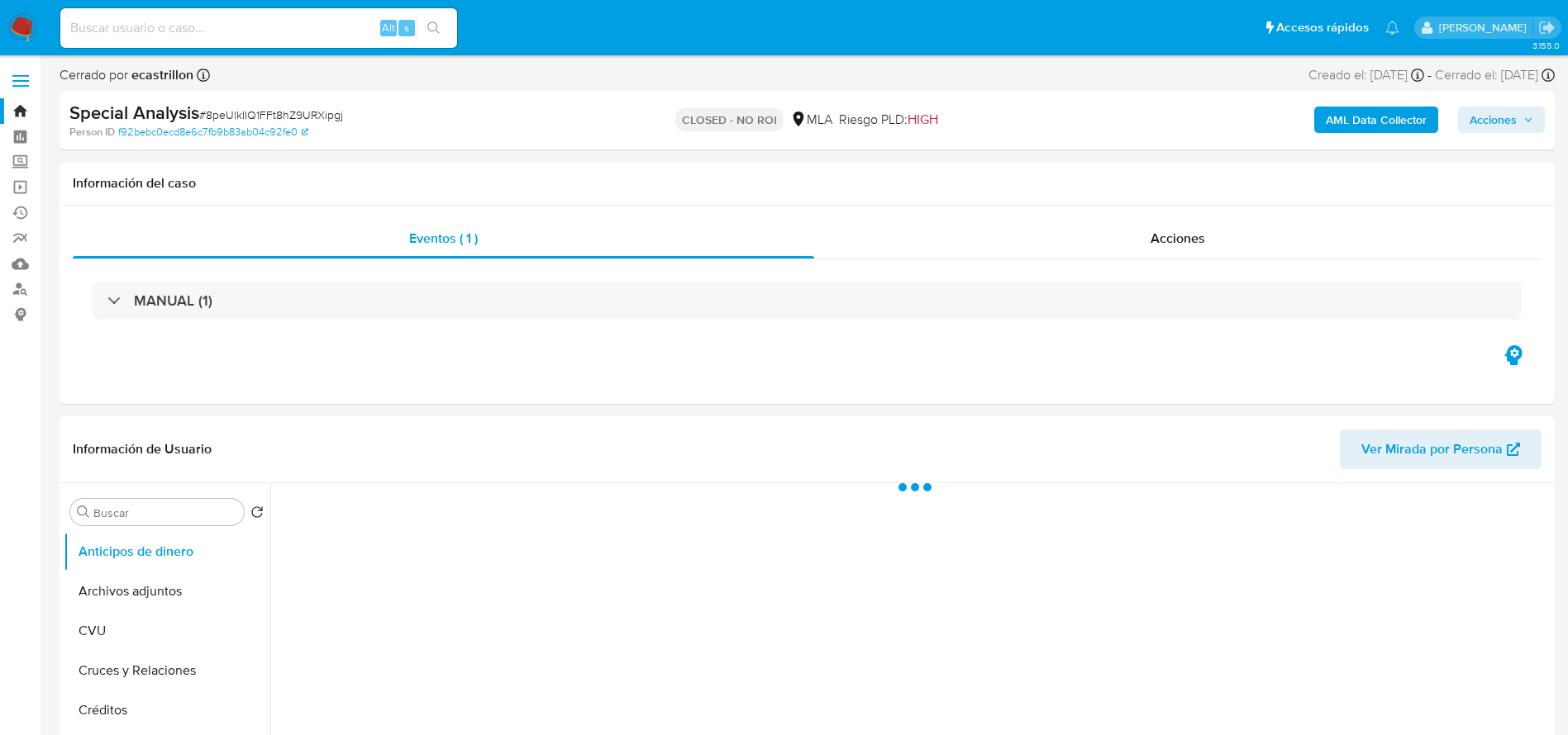
select select "10"
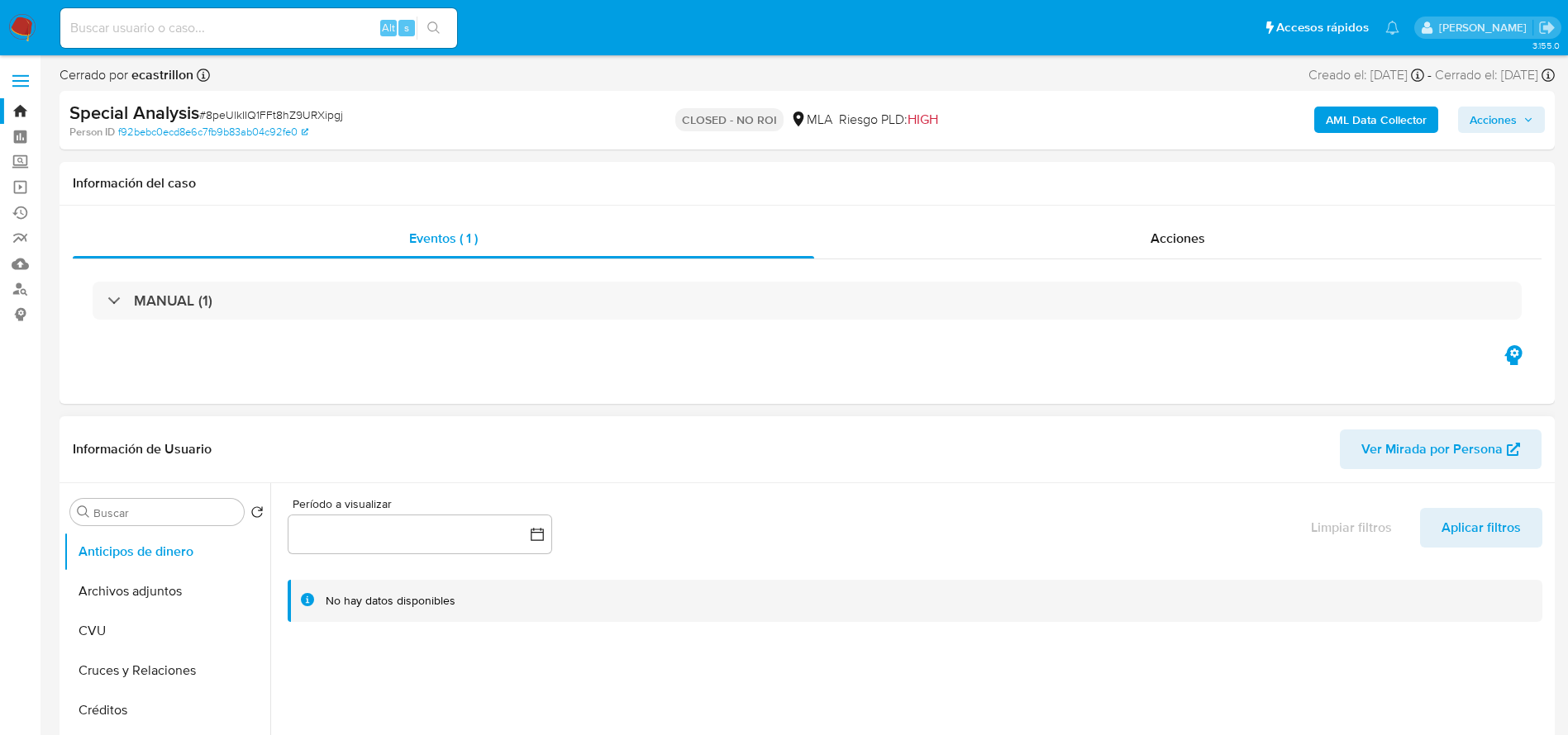
drag, startPoint x: 140, startPoint y: 588, endPoint x: 677, endPoint y: 428, distance: 560.3
click at [147, 588] on button "Archivos adjuntos" at bounding box center [167, 591] width 207 height 40
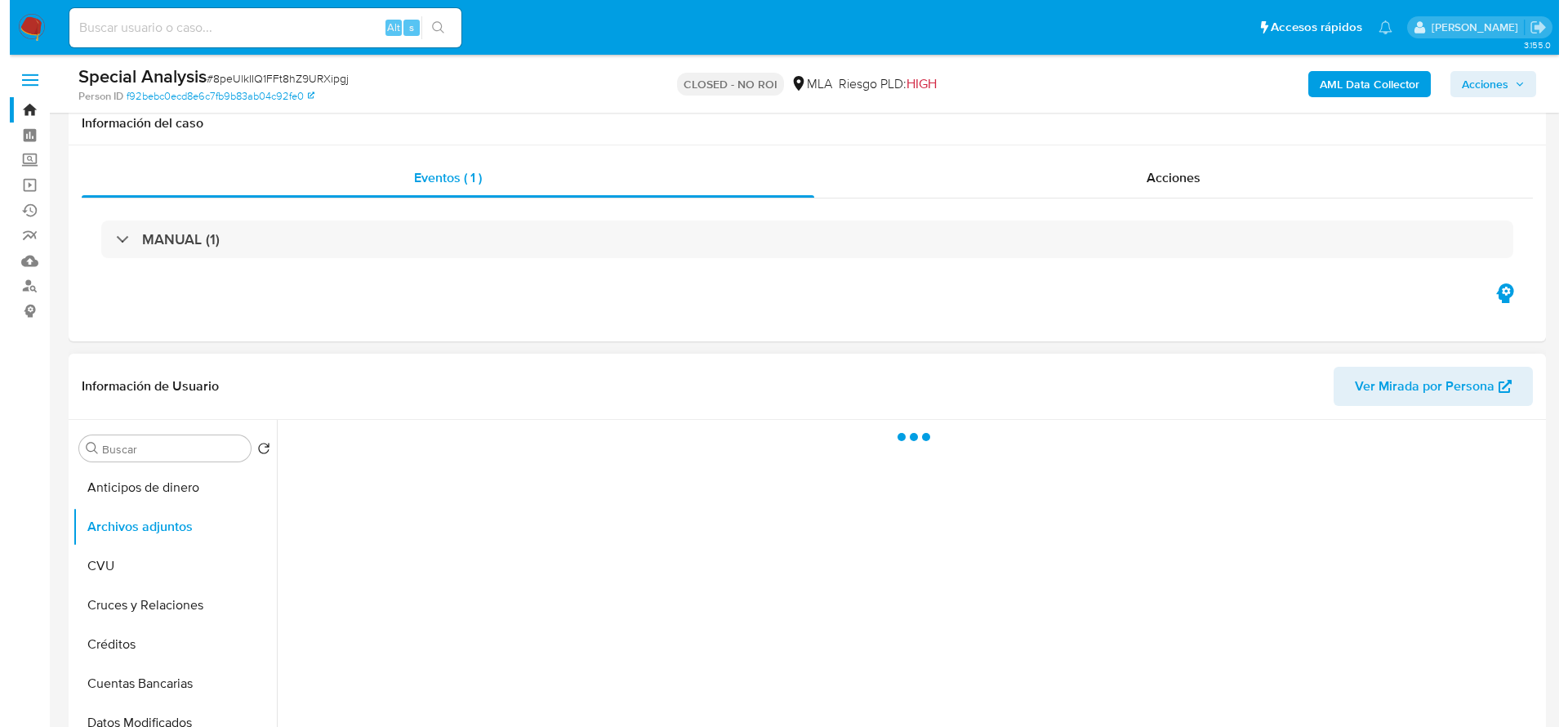
scroll to position [122, 0]
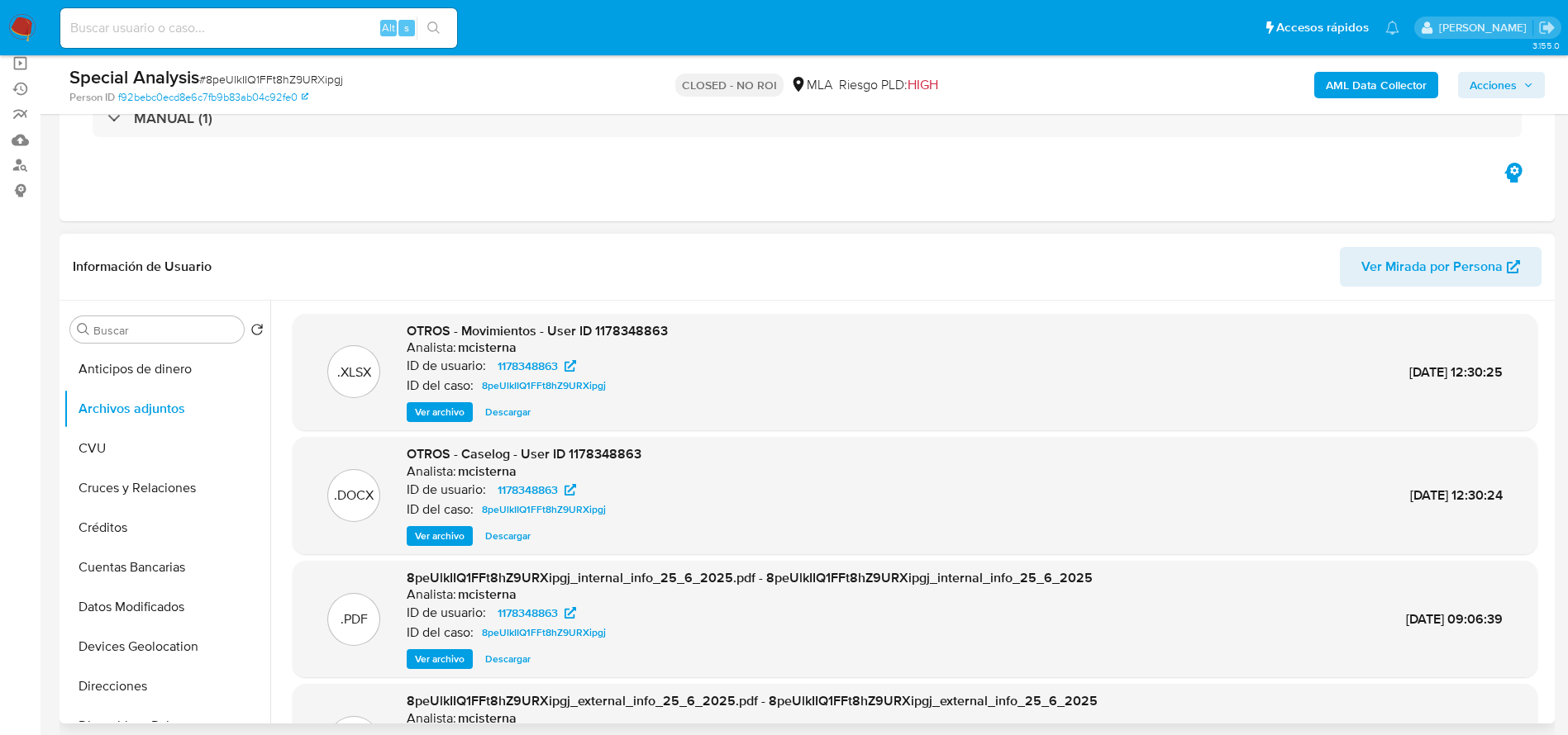
click at [448, 532] on span "Ver archivo" at bounding box center [439, 537] width 50 height 17
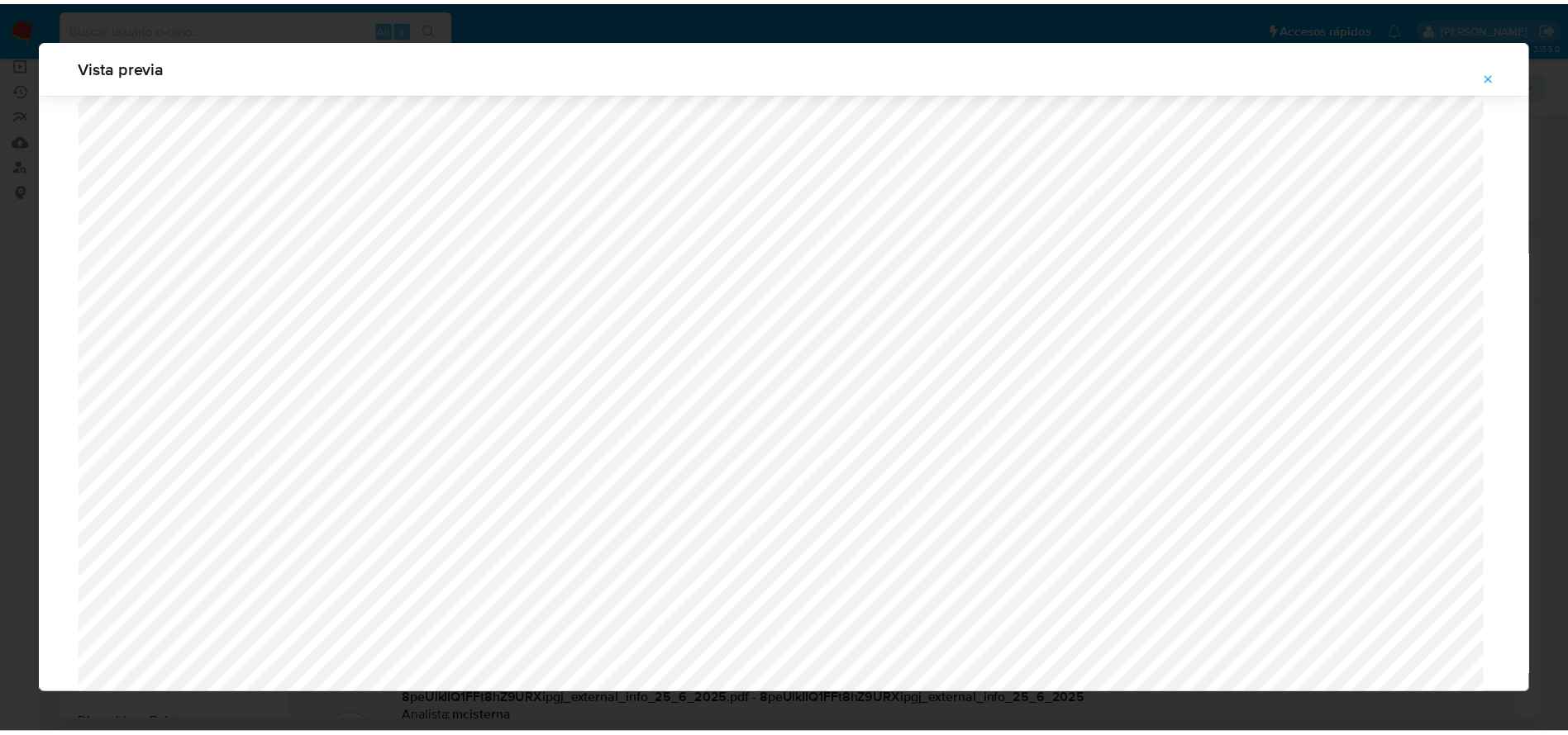
scroll to position [0, 0]
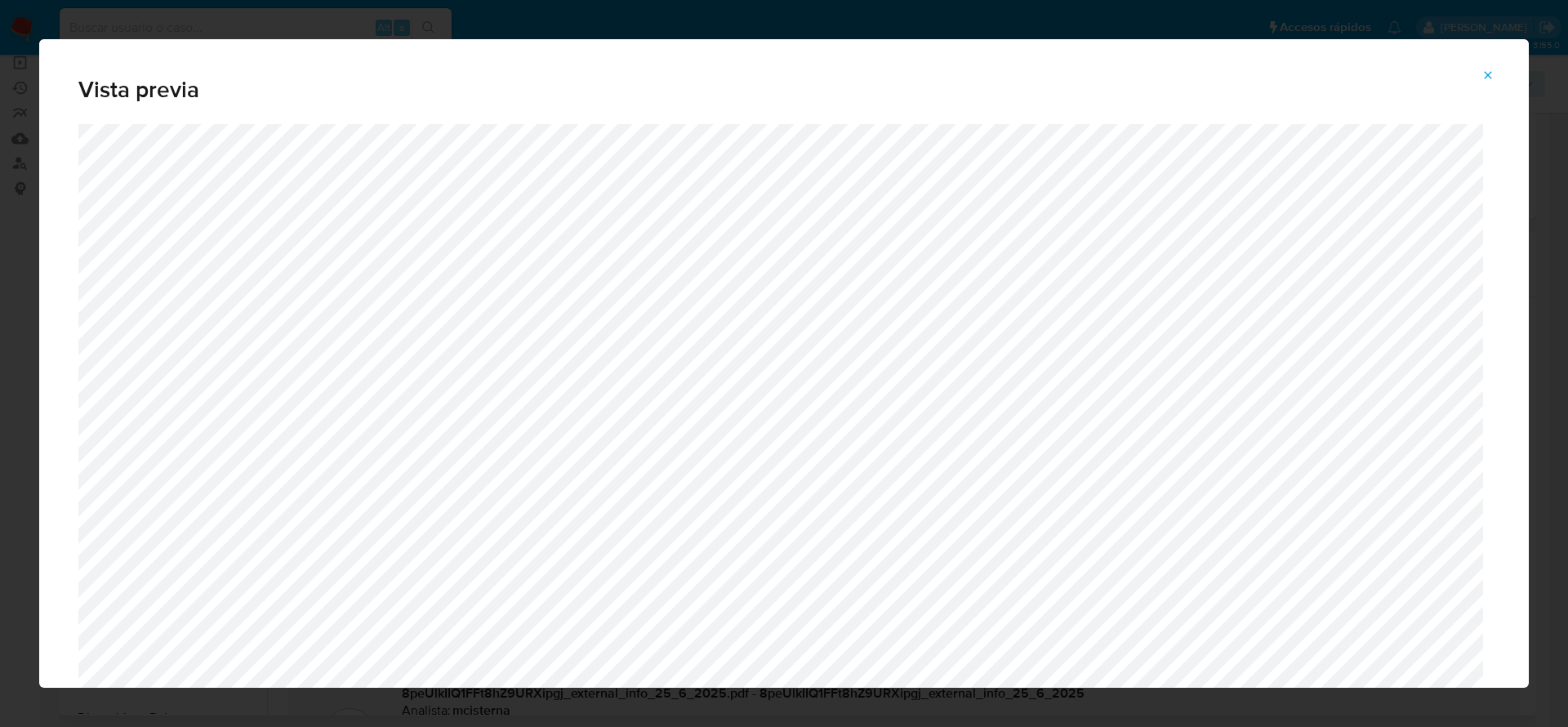
drag, startPoint x: 1488, startPoint y: 72, endPoint x: 1412, endPoint y: 49, distance: 79.4
click at [1487, 72] on icon "Attachment preview" at bounding box center [1488, 74] width 7 height 7
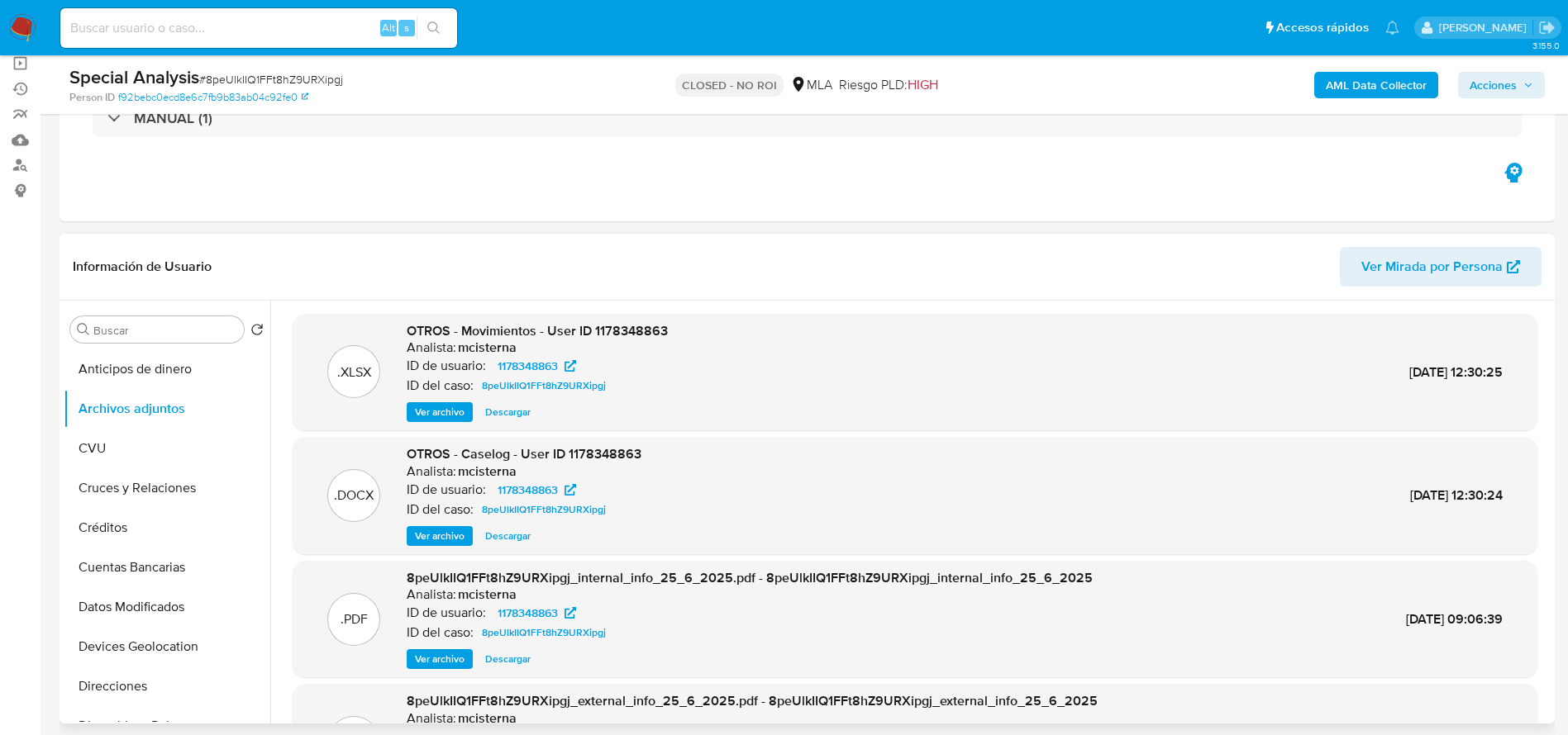
click at [250, 18] on input at bounding box center [259, 29] width 397 height 22
paste input "NLhMH9r3FtiZTCaYq5EaVIs4"
type input "NLhMH9r3FtiZTCaYq5EaVIs4"
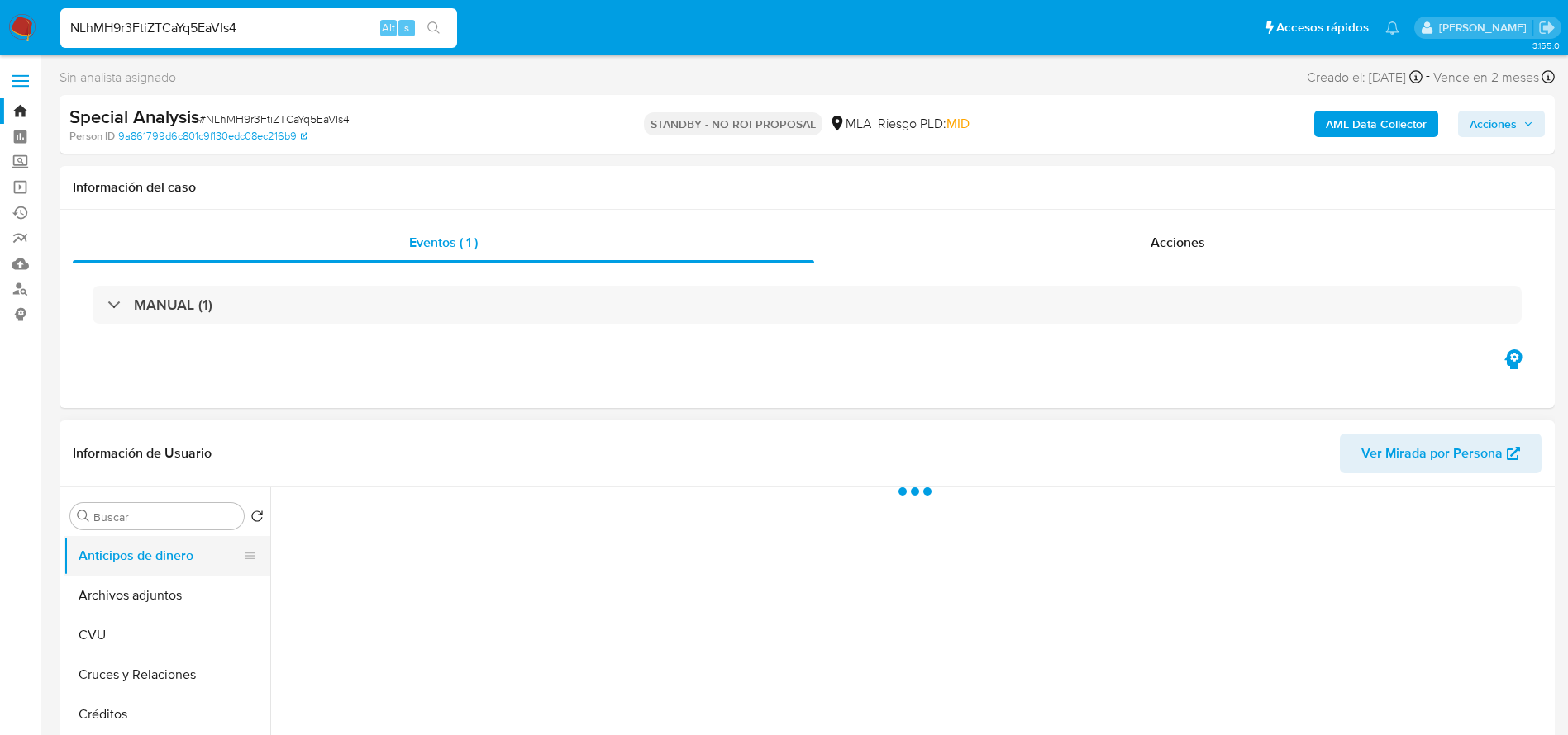
drag, startPoint x: 130, startPoint y: 590, endPoint x: 179, endPoint y: 564, distance: 55.5
click at [135, 588] on button "Archivos adjuntos" at bounding box center [167, 595] width 207 height 40
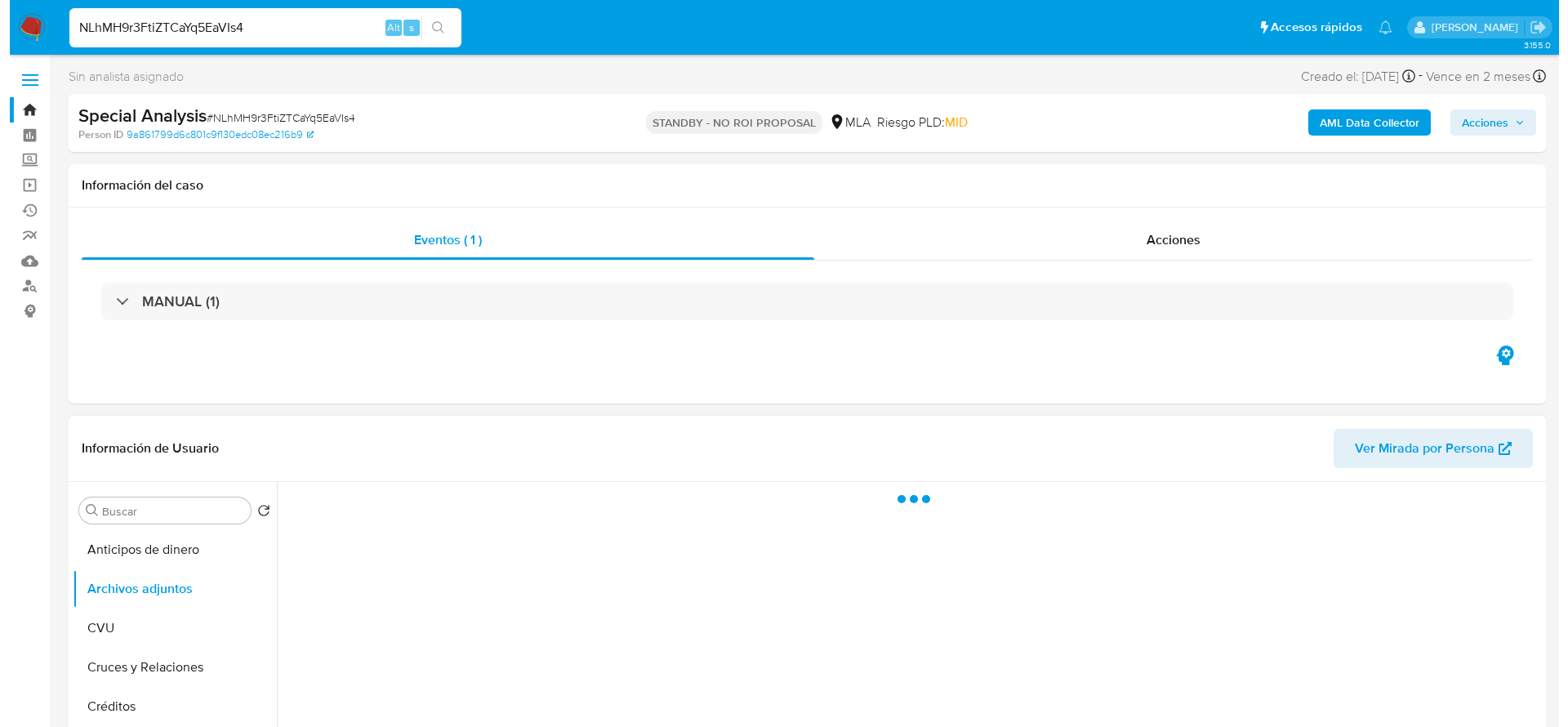
scroll to position [122, 0]
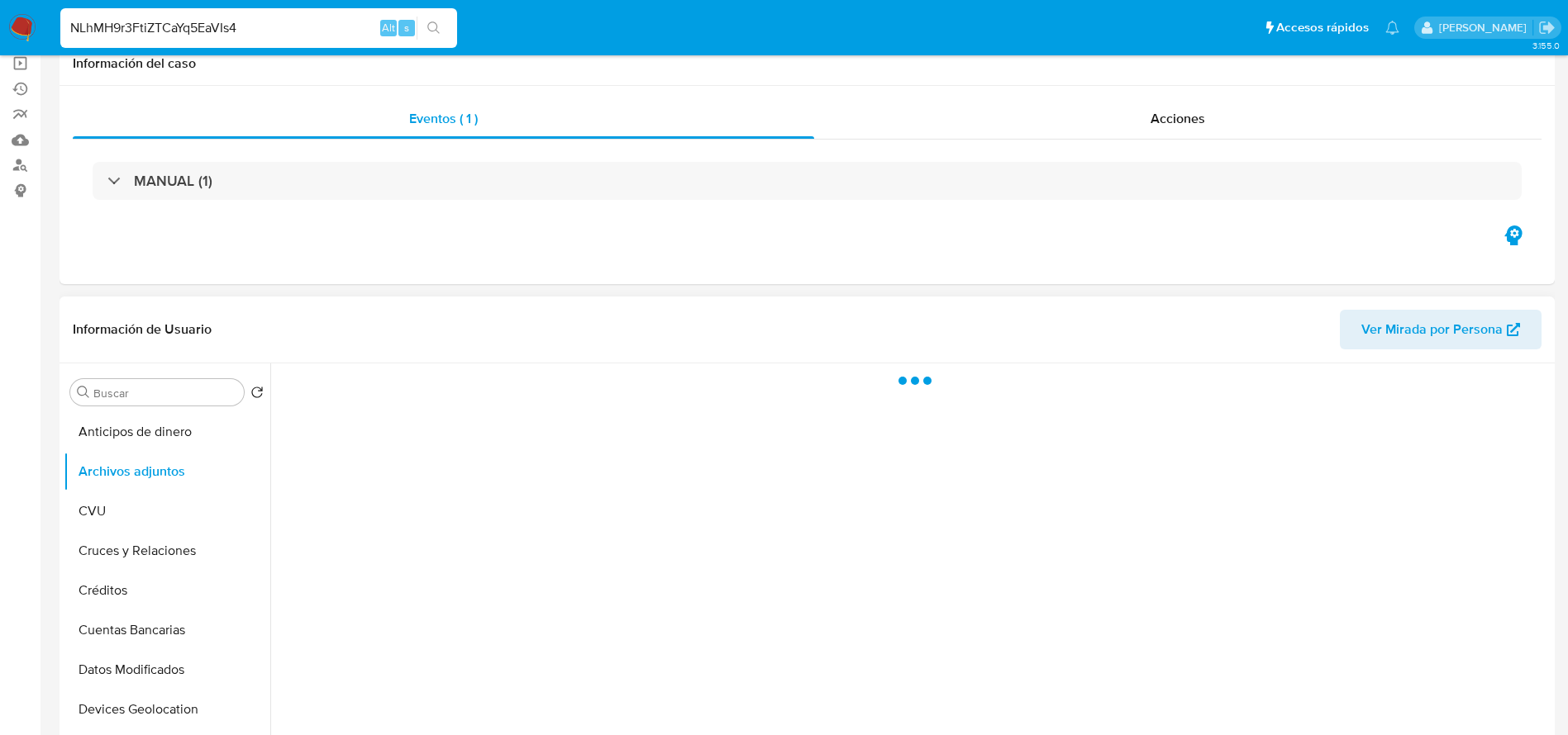
select select "10"
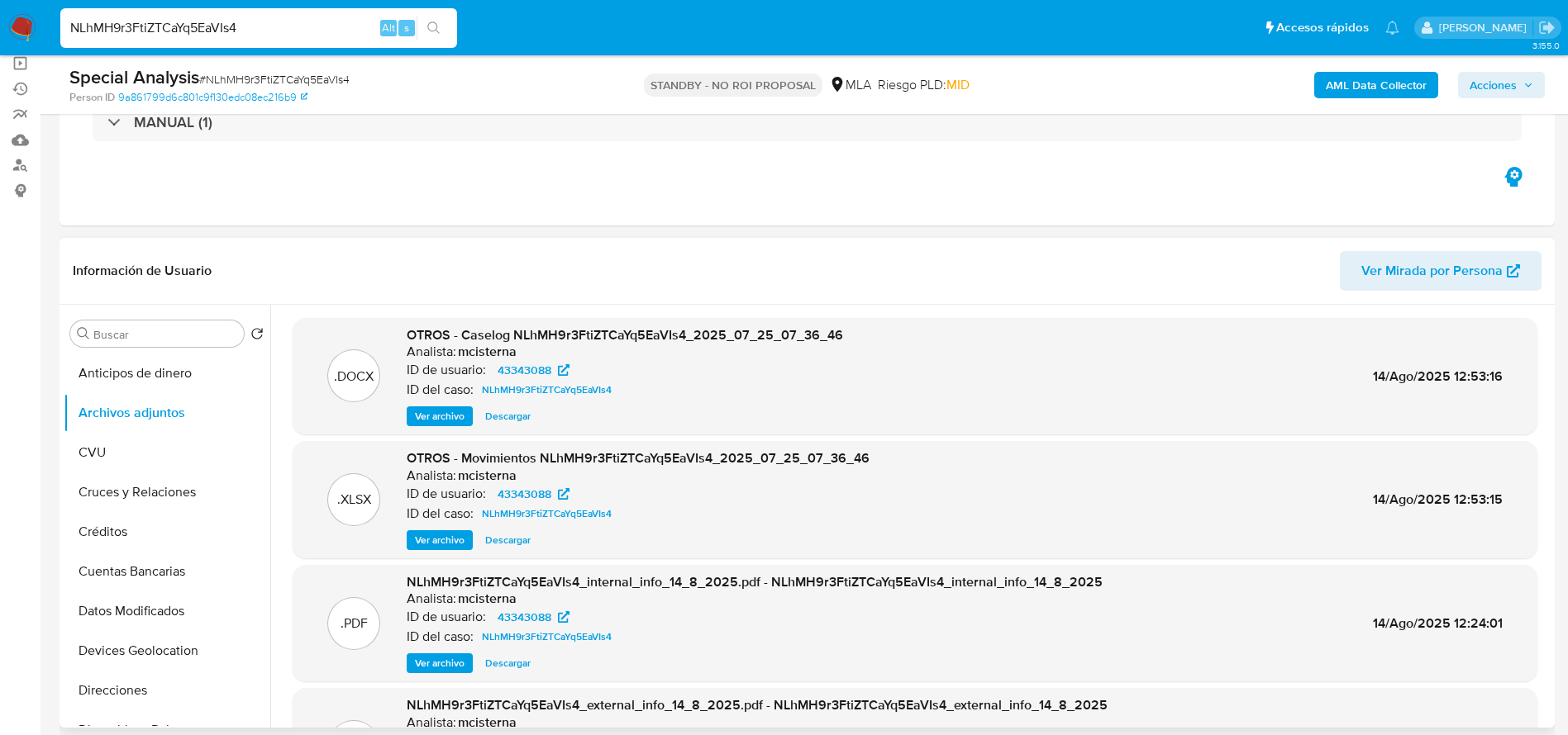
click at [436, 410] on span "Ver archivo" at bounding box center [439, 416] width 50 height 17
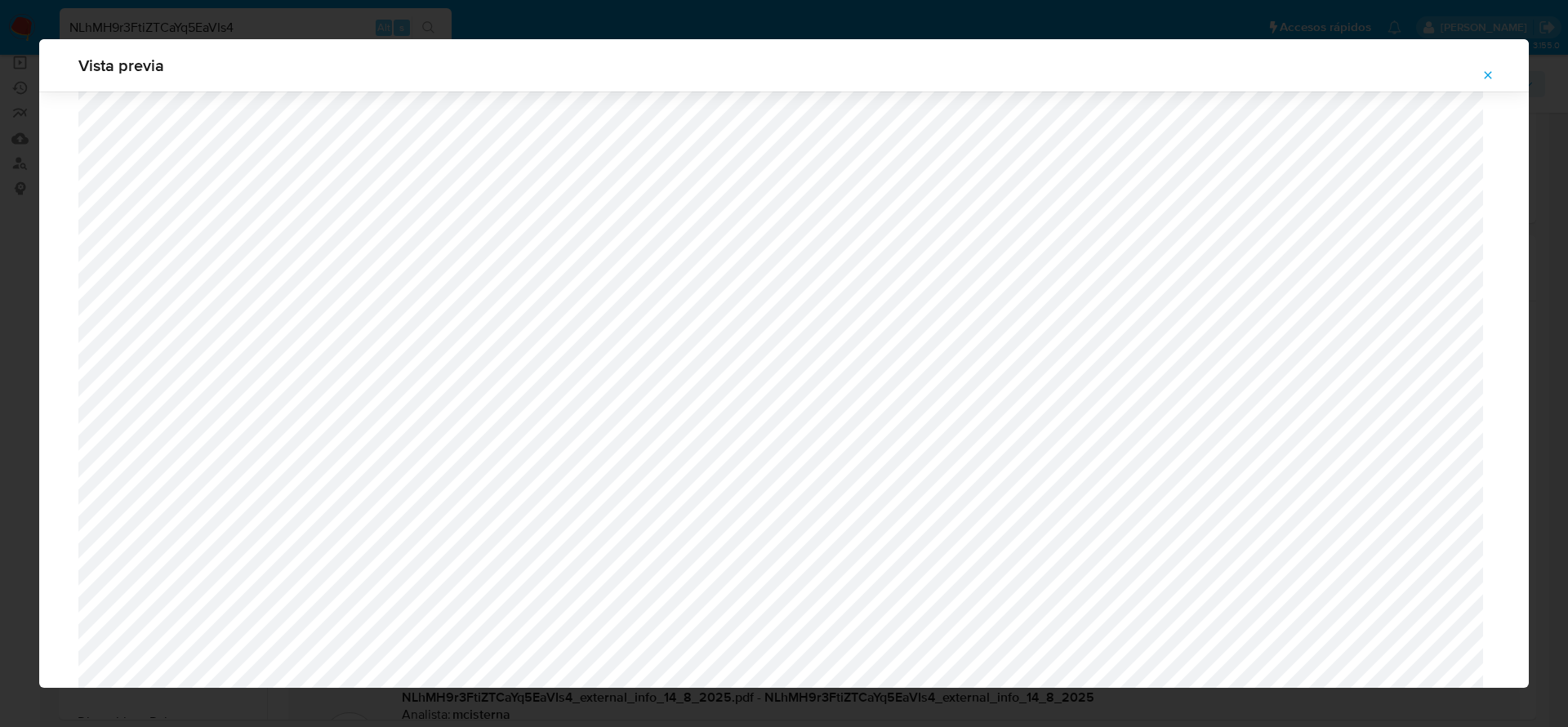
scroll to position [1311, 0]
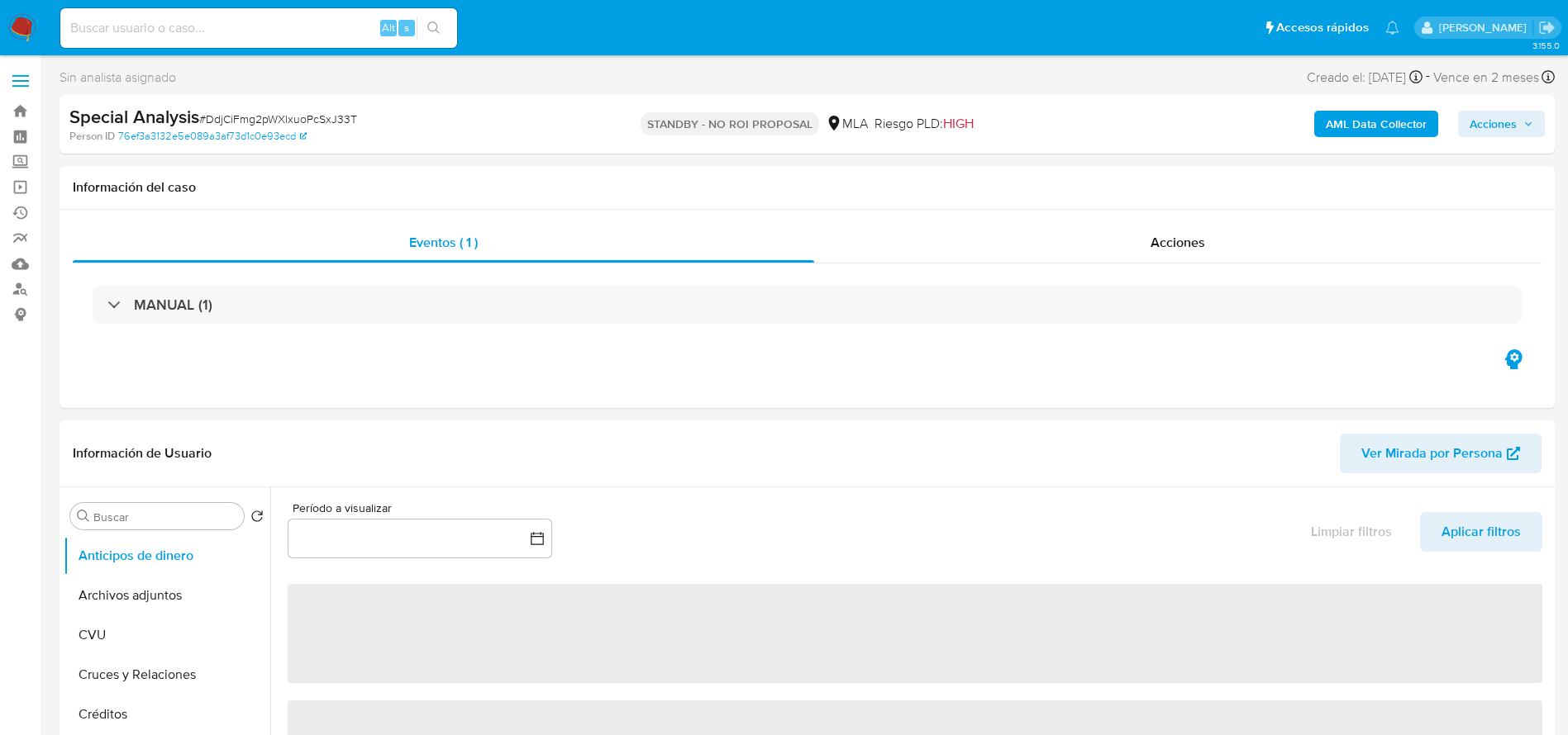
select select "10"
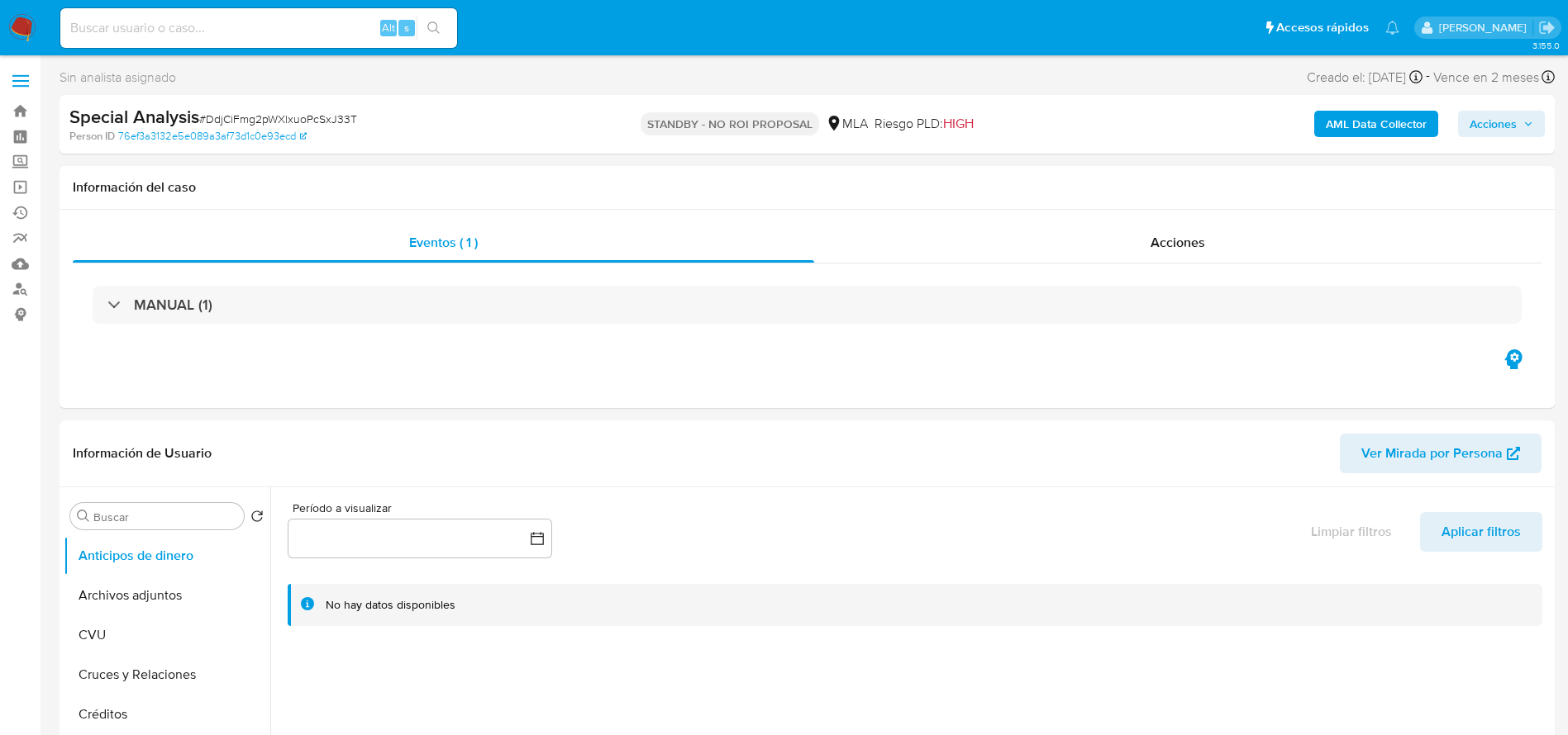
click at [263, 25] on input at bounding box center [259, 29] width 397 height 22
paste input "vg8NTh62e7MFgTxpNxqngpi8"
type input "vg8NTh62e7MFgTxpNxqngpi8"
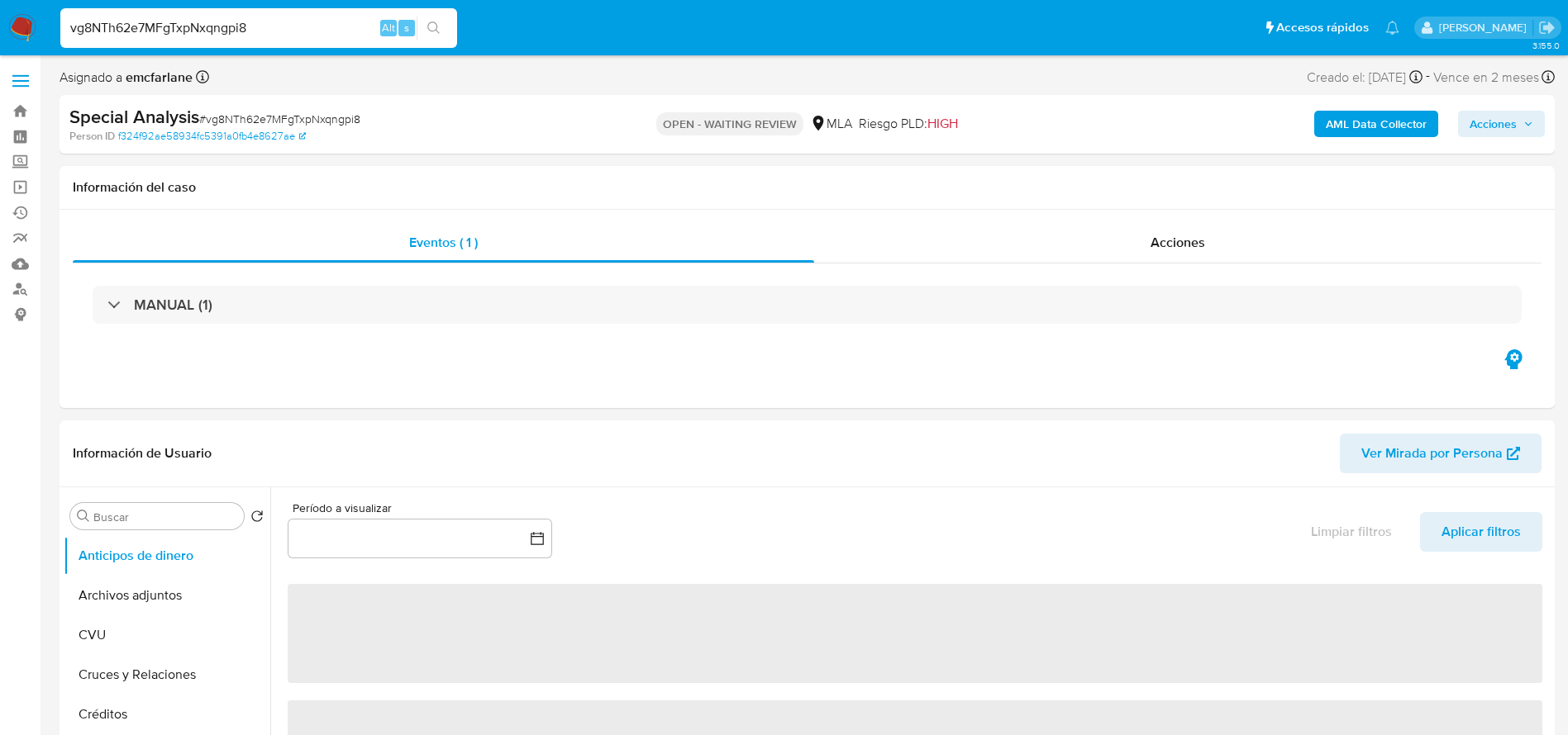
select select "10"
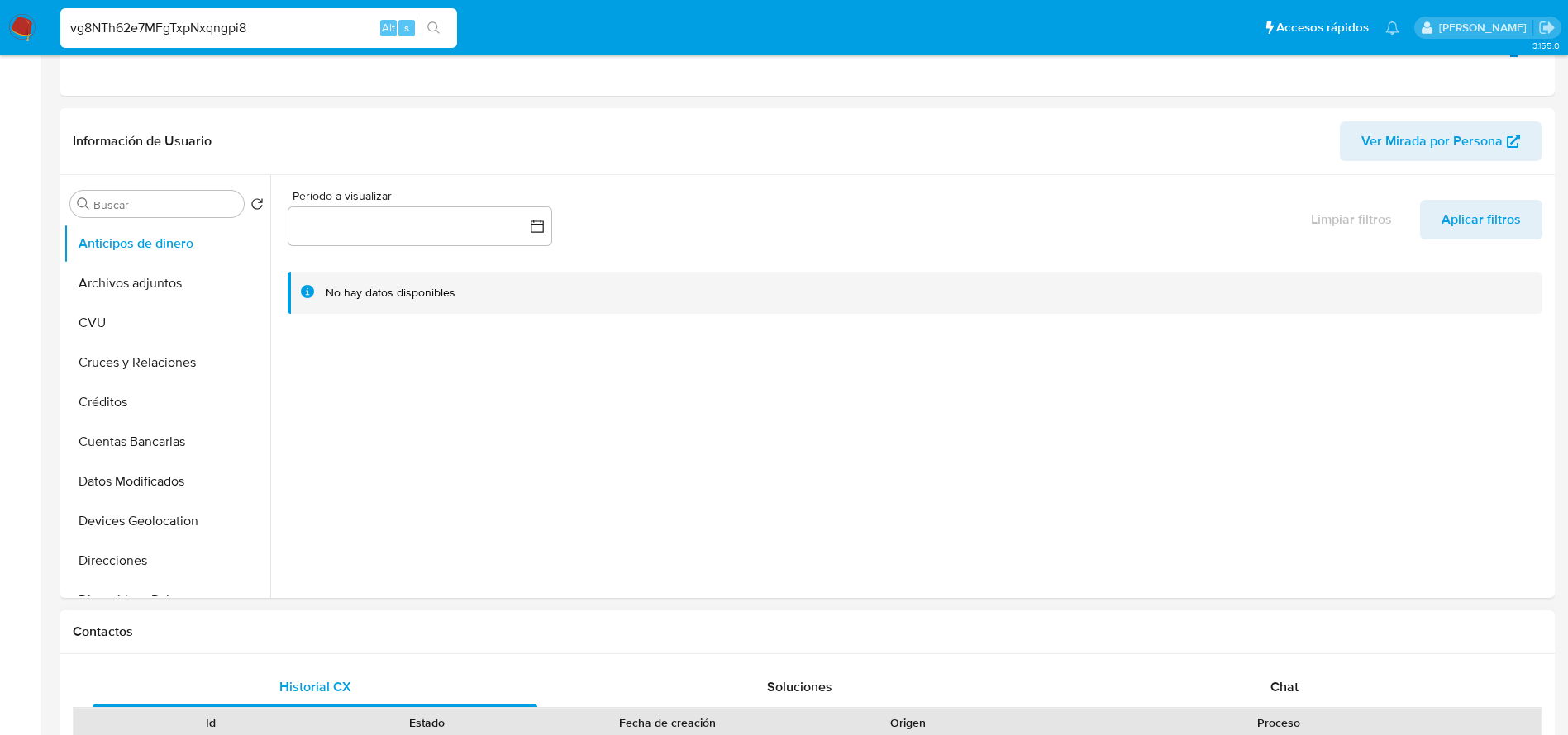
scroll to position [743, 0]
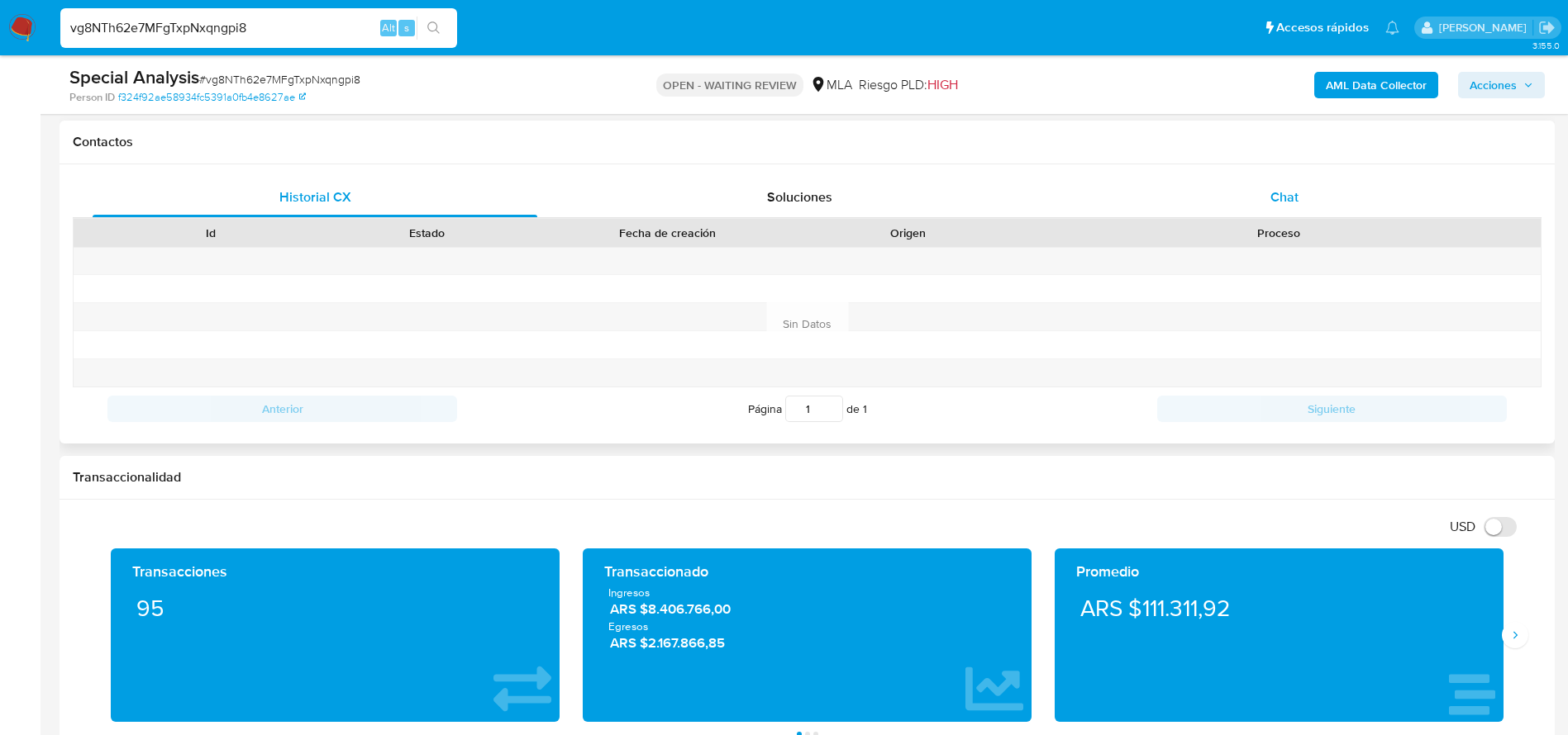
click at [1293, 190] on span "Chat" at bounding box center [1284, 197] width 28 height 19
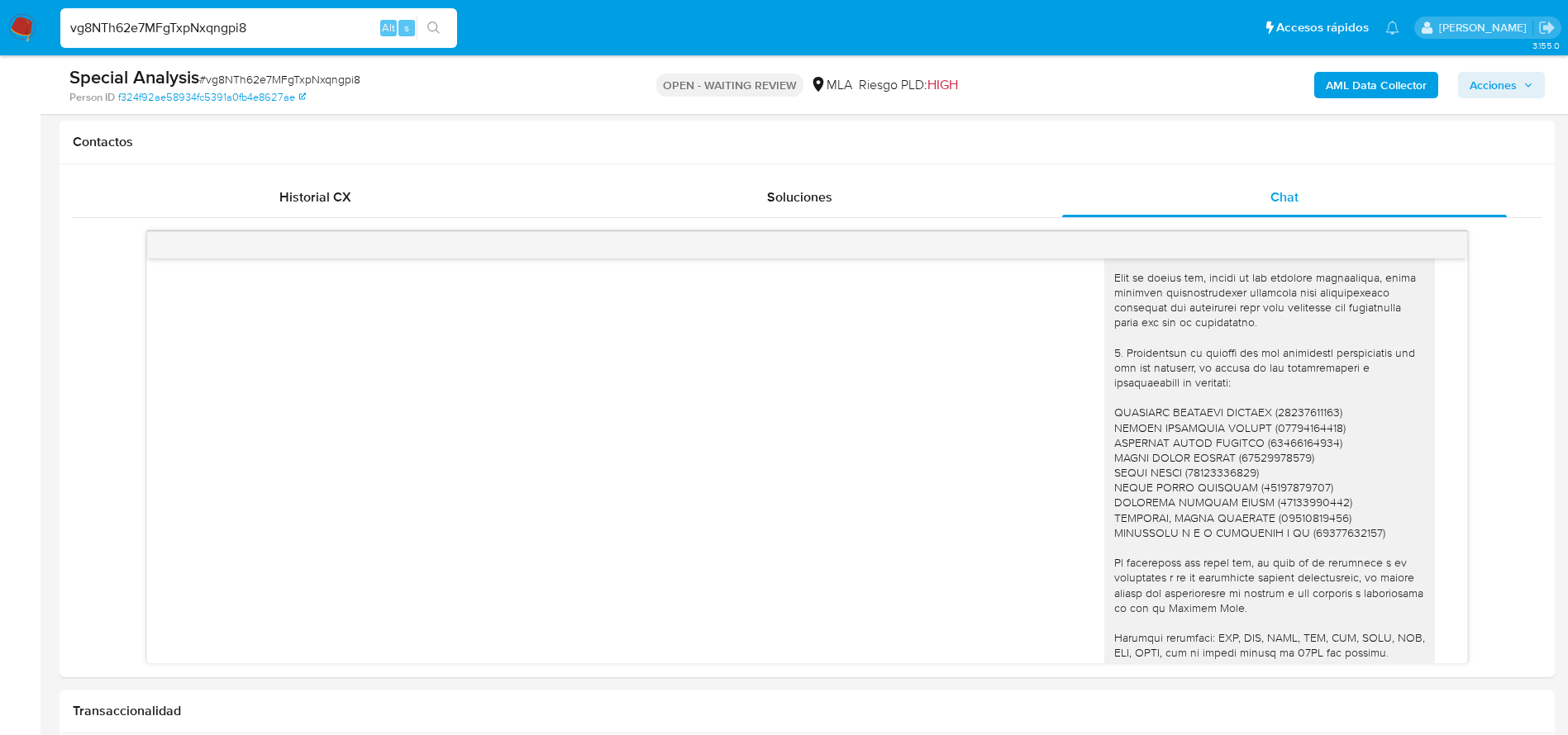
scroll to position [668, 0]
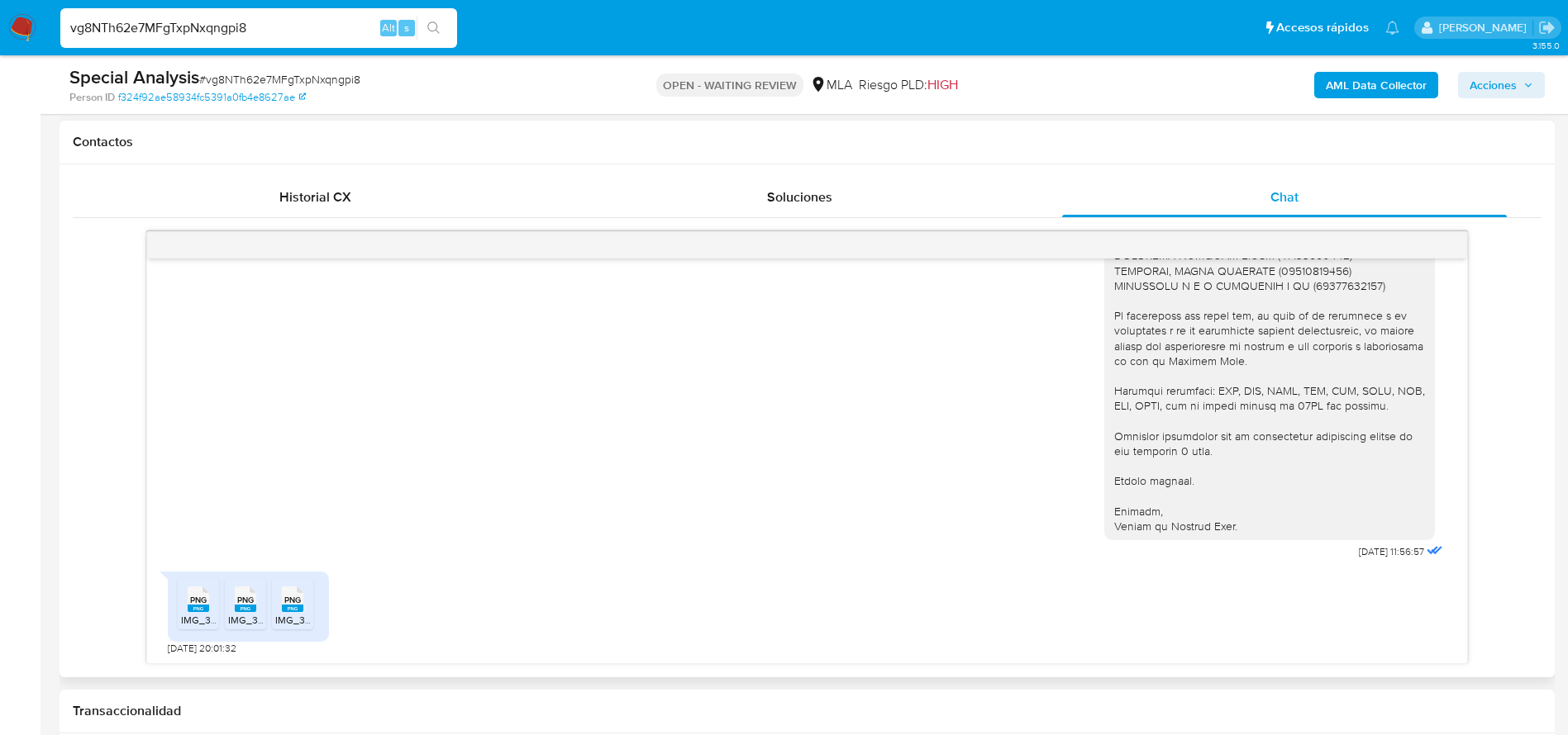
drag, startPoint x: 199, startPoint y: 603, endPoint x: 241, endPoint y: 614, distance: 43.4
click at [199, 604] on span "PNG" at bounding box center [199, 600] width 17 height 11
click at [247, 616] on span "IMG_3903.png" at bounding box center [262, 620] width 67 height 14
click at [283, 607] on rect at bounding box center [293, 608] width 22 height 8
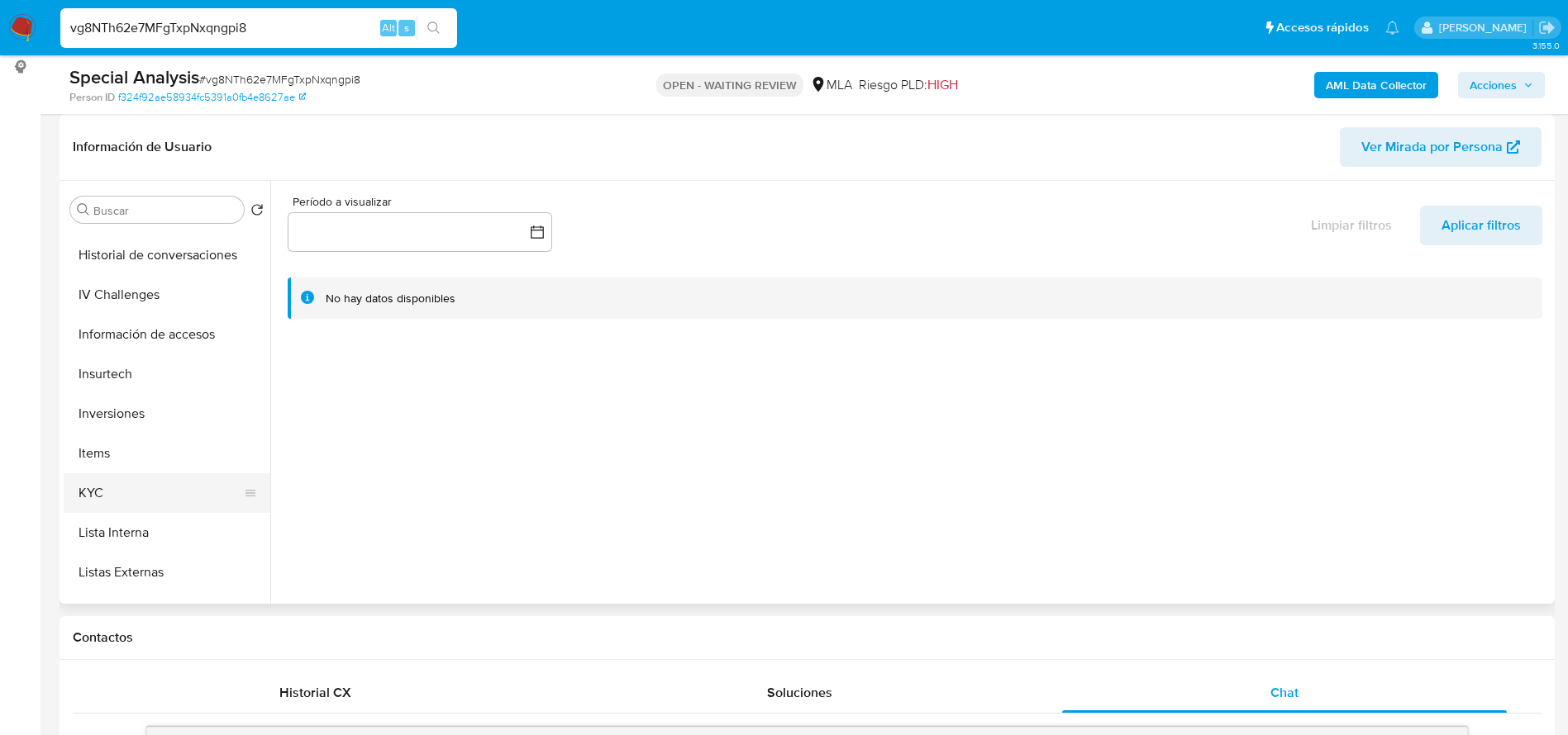
scroll to position [620, 0]
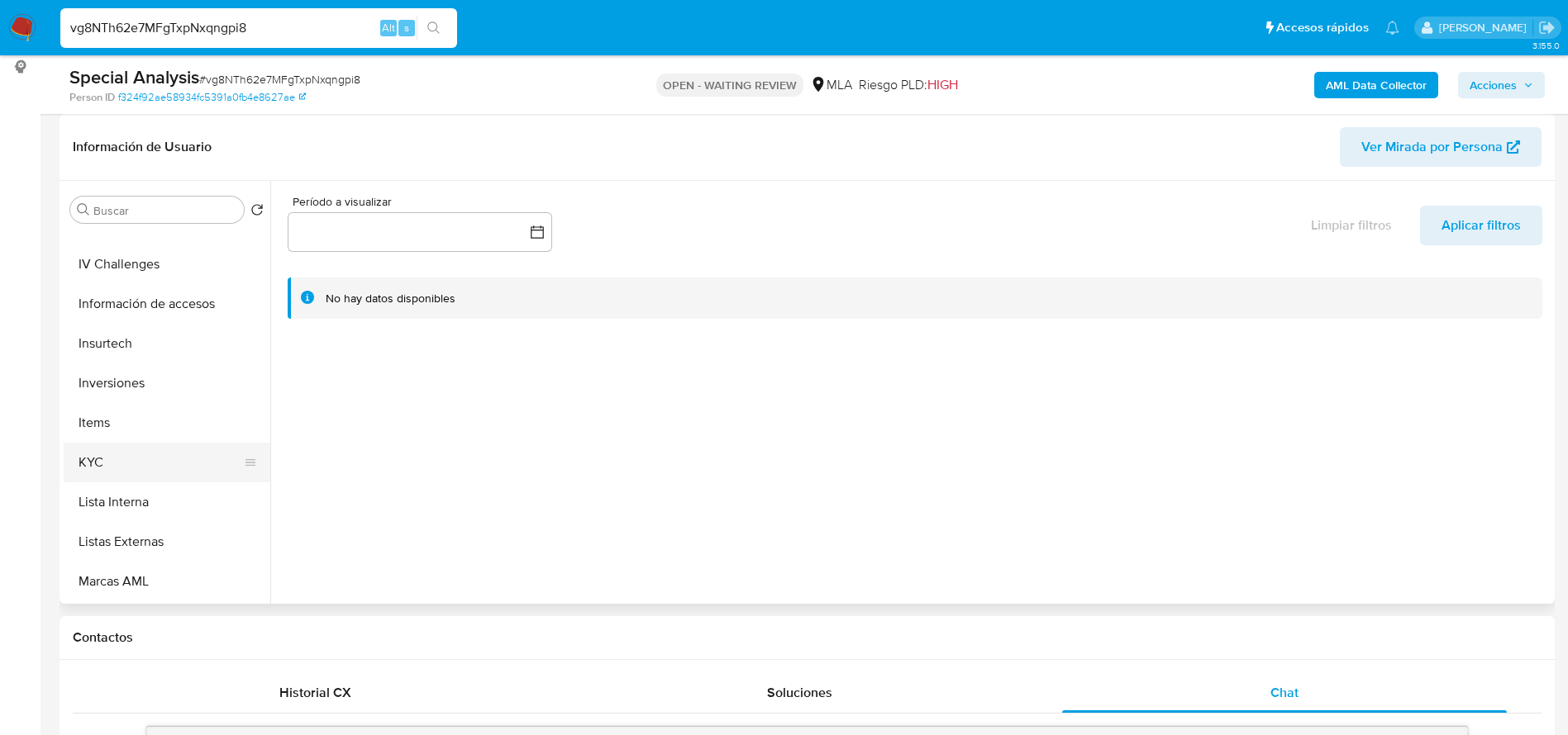
drag, startPoint x: 112, startPoint y: 446, endPoint x: 275, endPoint y: 481, distance: 166.7
click at [114, 452] on button "KYC" at bounding box center [167, 463] width 207 height 40
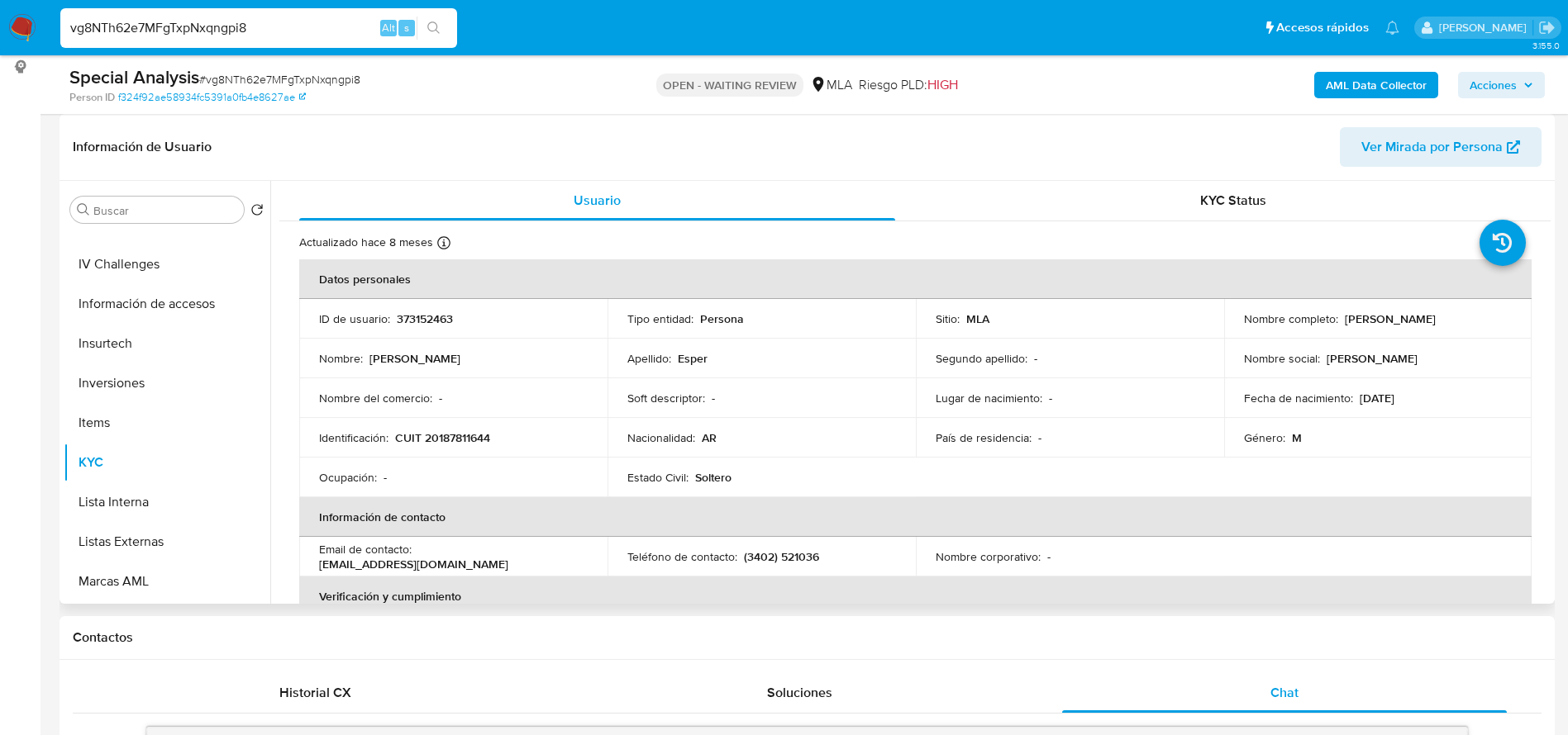
click at [460, 431] on p "CUIT 20187811644" at bounding box center [442, 438] width 95 height 15
copy p "20187811644"
click at [209, 81] on span "# vg8NTh62e7MFgTxpNxqngpi8" at bounding box center [280, 79] width 162 height 17
click at [210, 81] on span "# vg8NTh62e7MFgTxpNxqngpi8" at bounding box center [280, 79] width 162 height 17
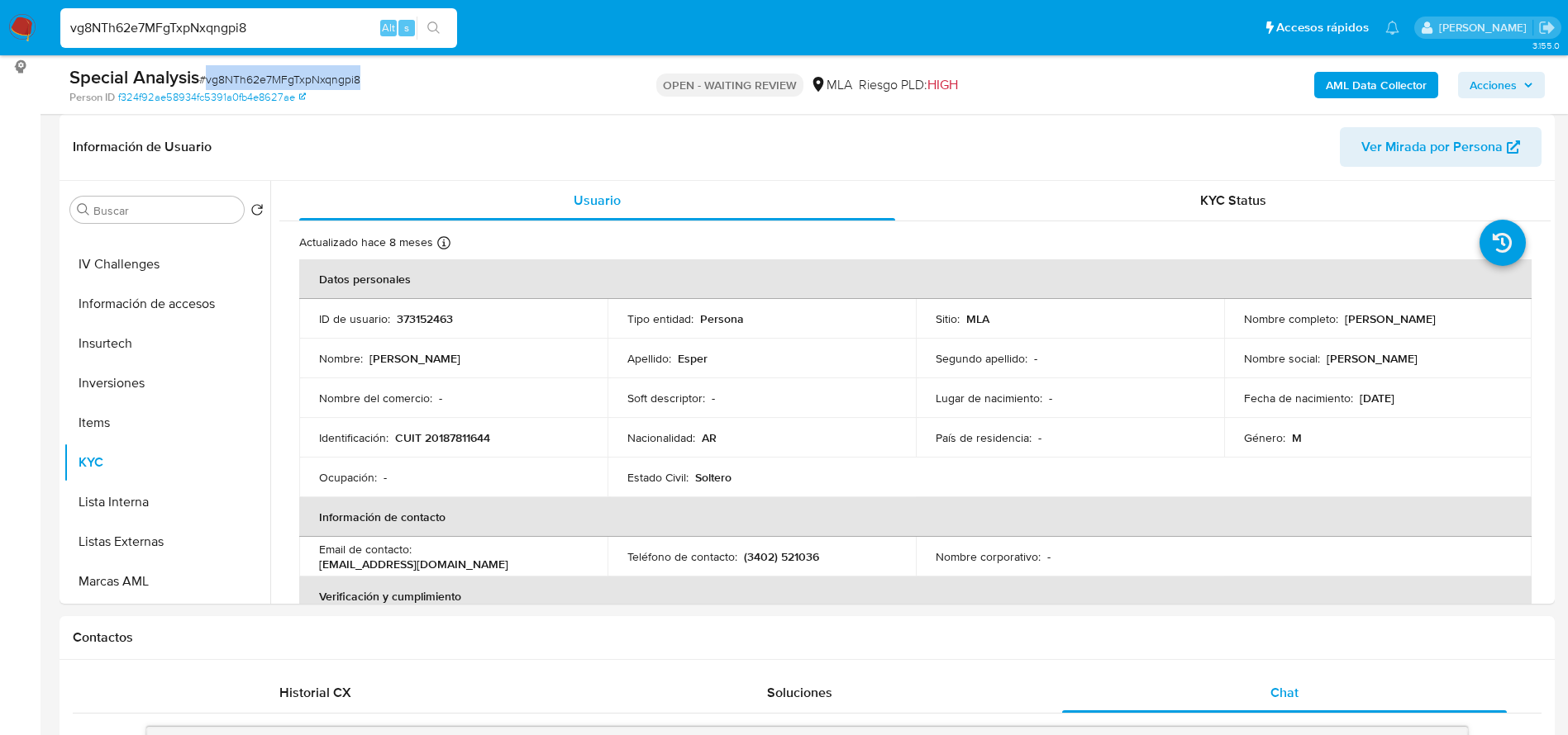
copy span "vg8NTh62e7MFgTxpNxqngpi8"
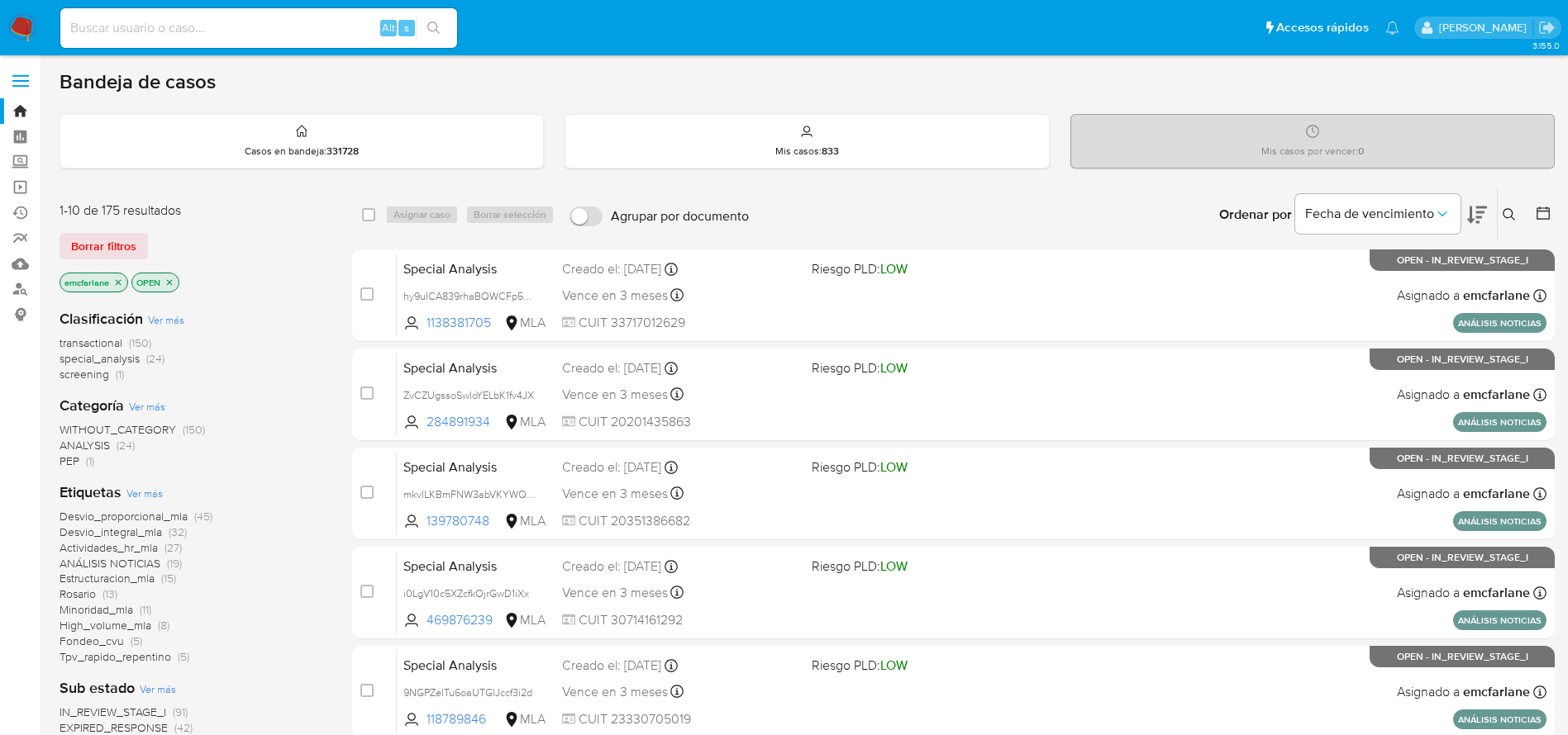
click at [125, 243] on span "Borrar filtros" at bounding box center [103, 246] width 66 height 24
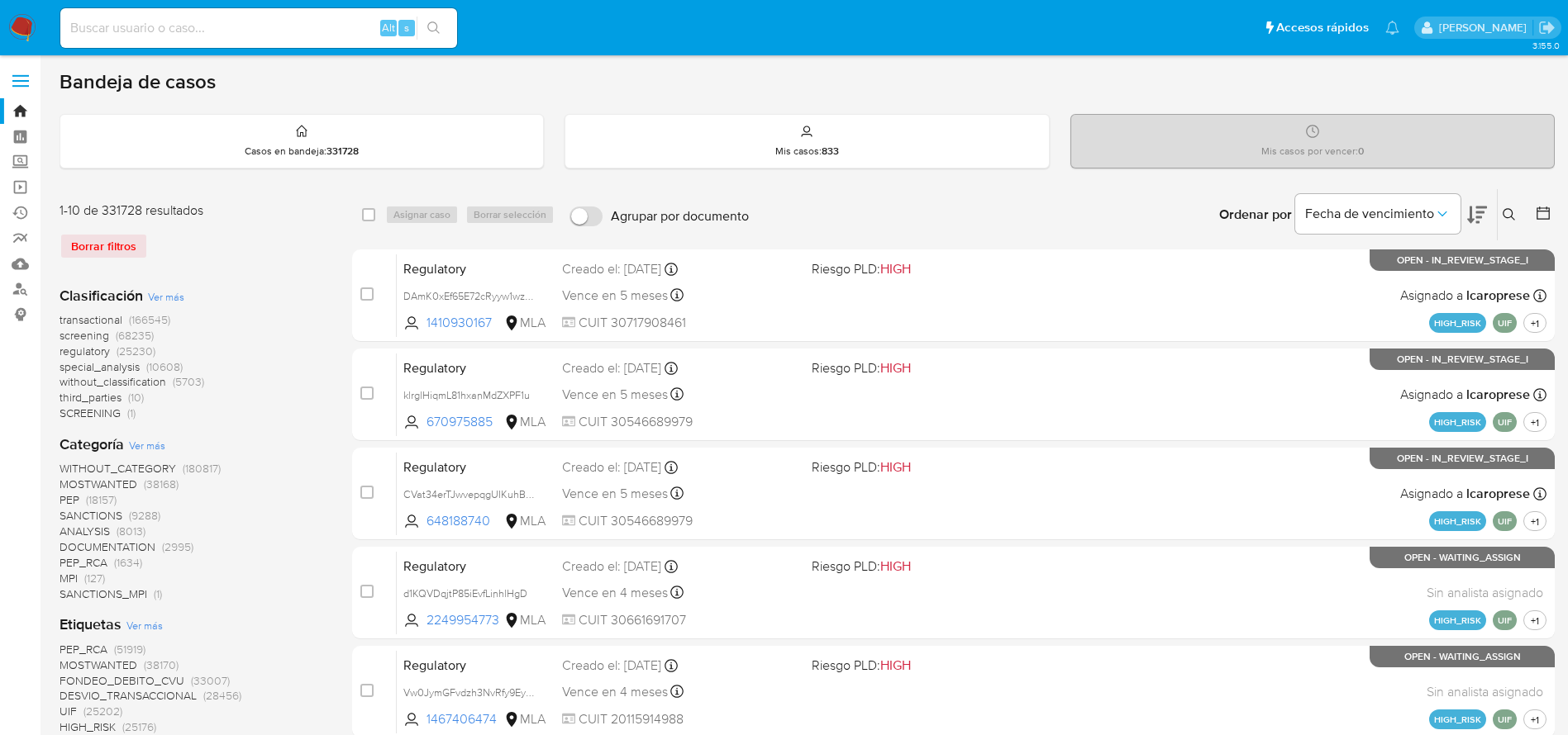
click at [1504, 212] on icon at bounding box center [1509, 215] width 13 height 13
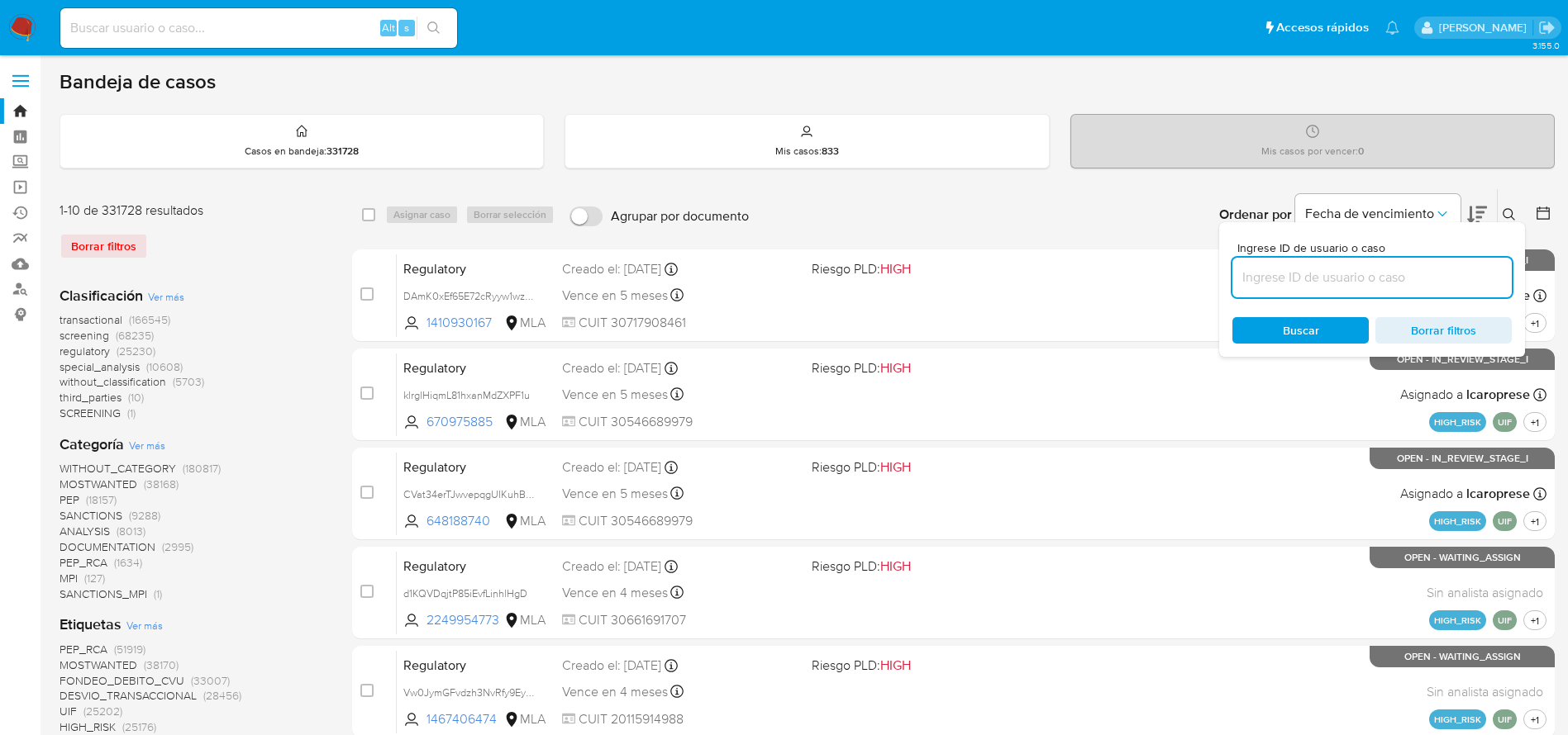
drag, startPoint x: 1274, startPoint y: 283, endPoint x: 1265, endPoint y: 285, distance: 9.2
click at [1274, 283] on input at bounding box center [1372, 278] width 279 height 22
type input "vg8NTh62e7MFgTxpNxqngpi8"
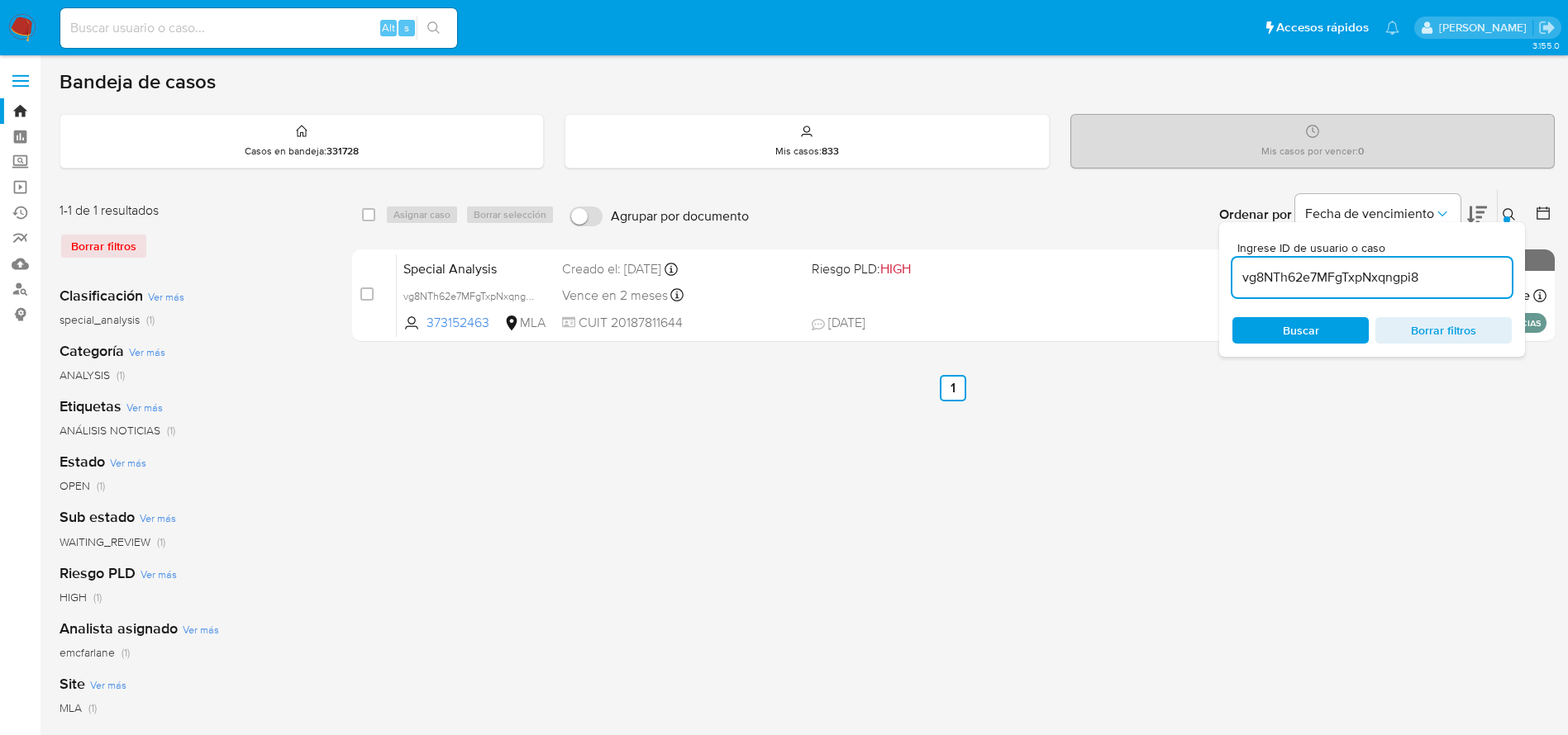
click at [377, 210] on div "select-all-cases-checkbox" at bounding box center [372, 215] width 20 height 20
click at [371, 220] on input "checkbox" at bounding box center [368, 215] width 13 height 13
checkbox input "true"
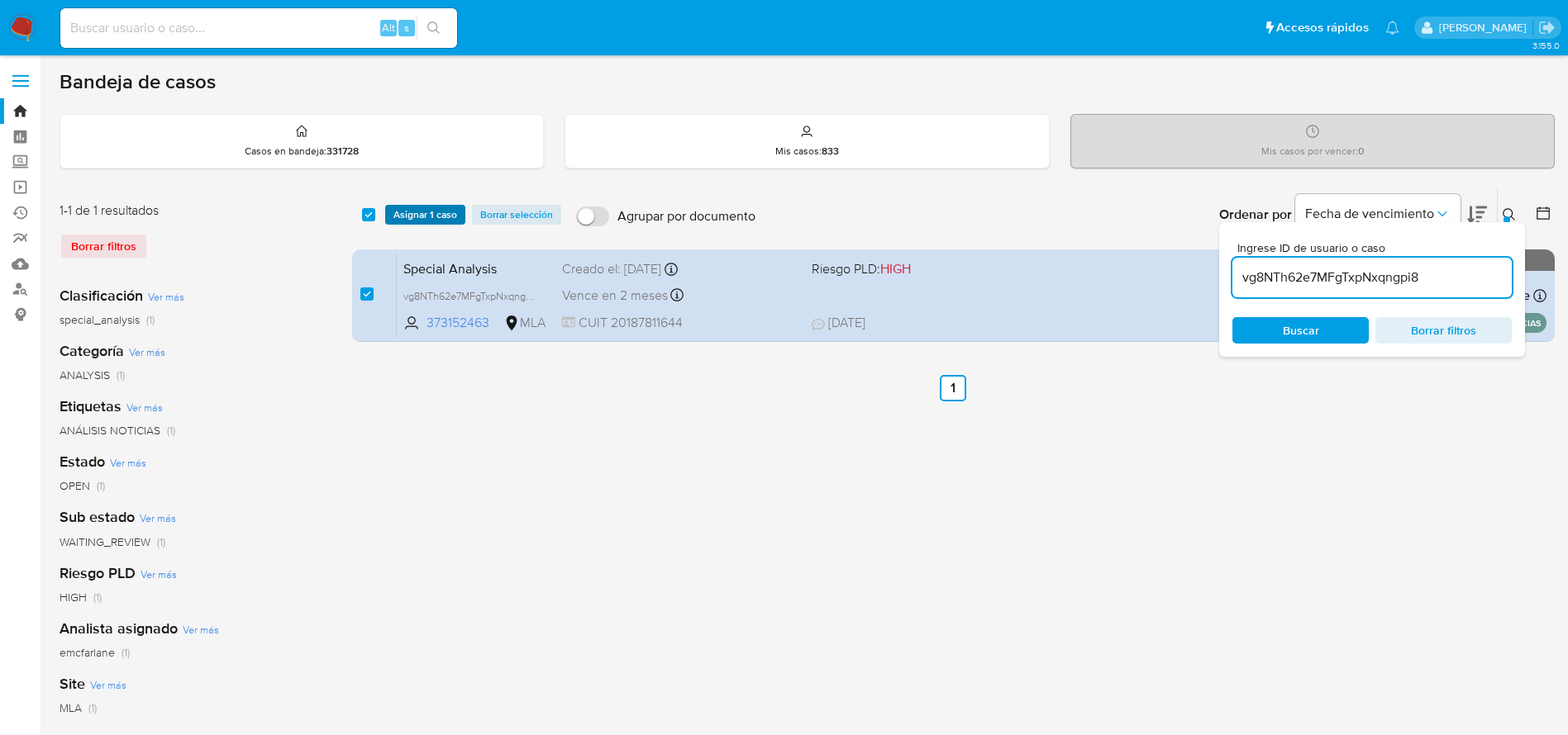
click at [400, 223] on span "Asignar 1 caso" at bounding box center [426, 215] width 64 height 17
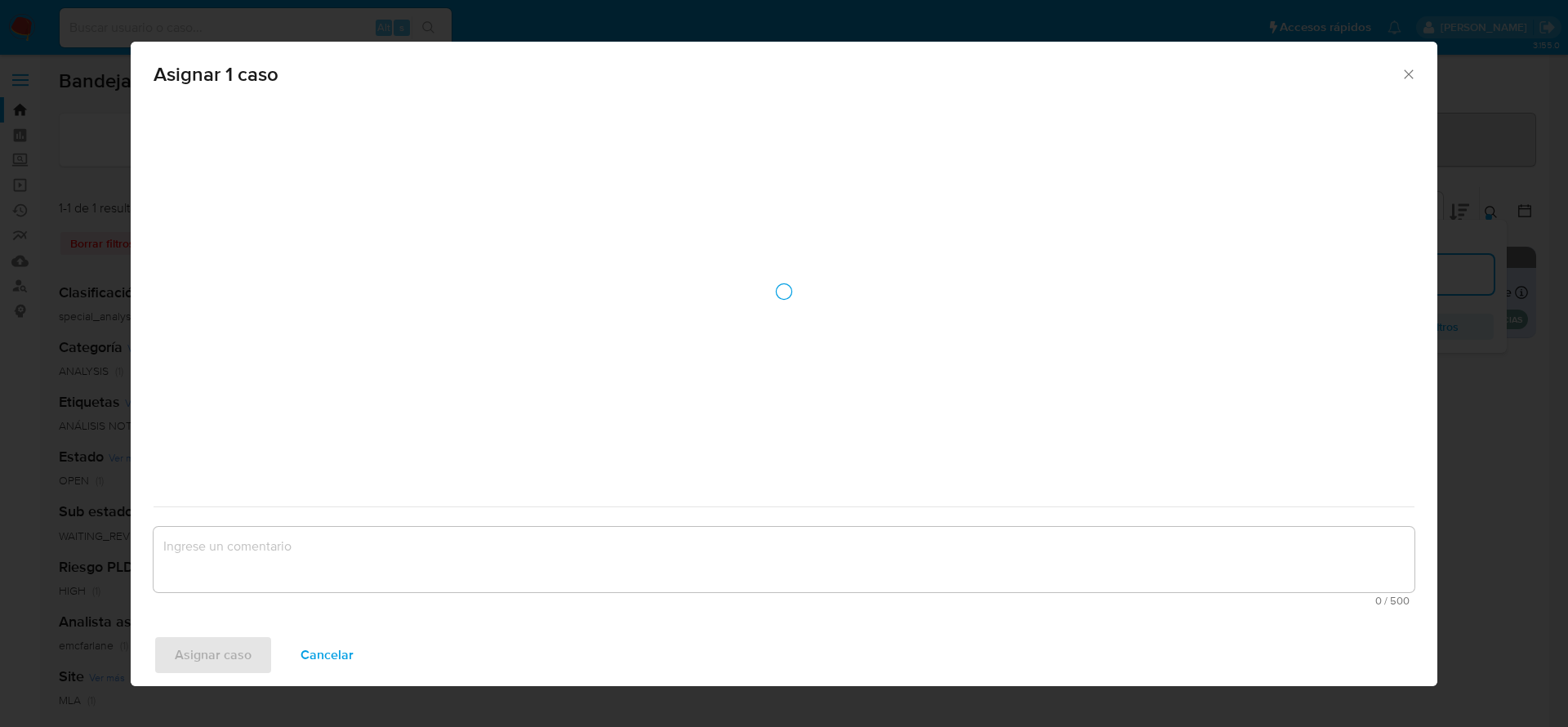
click at [399, 214] on div "assign-modal" at bounding box center [784, 292] width 1261 height 381
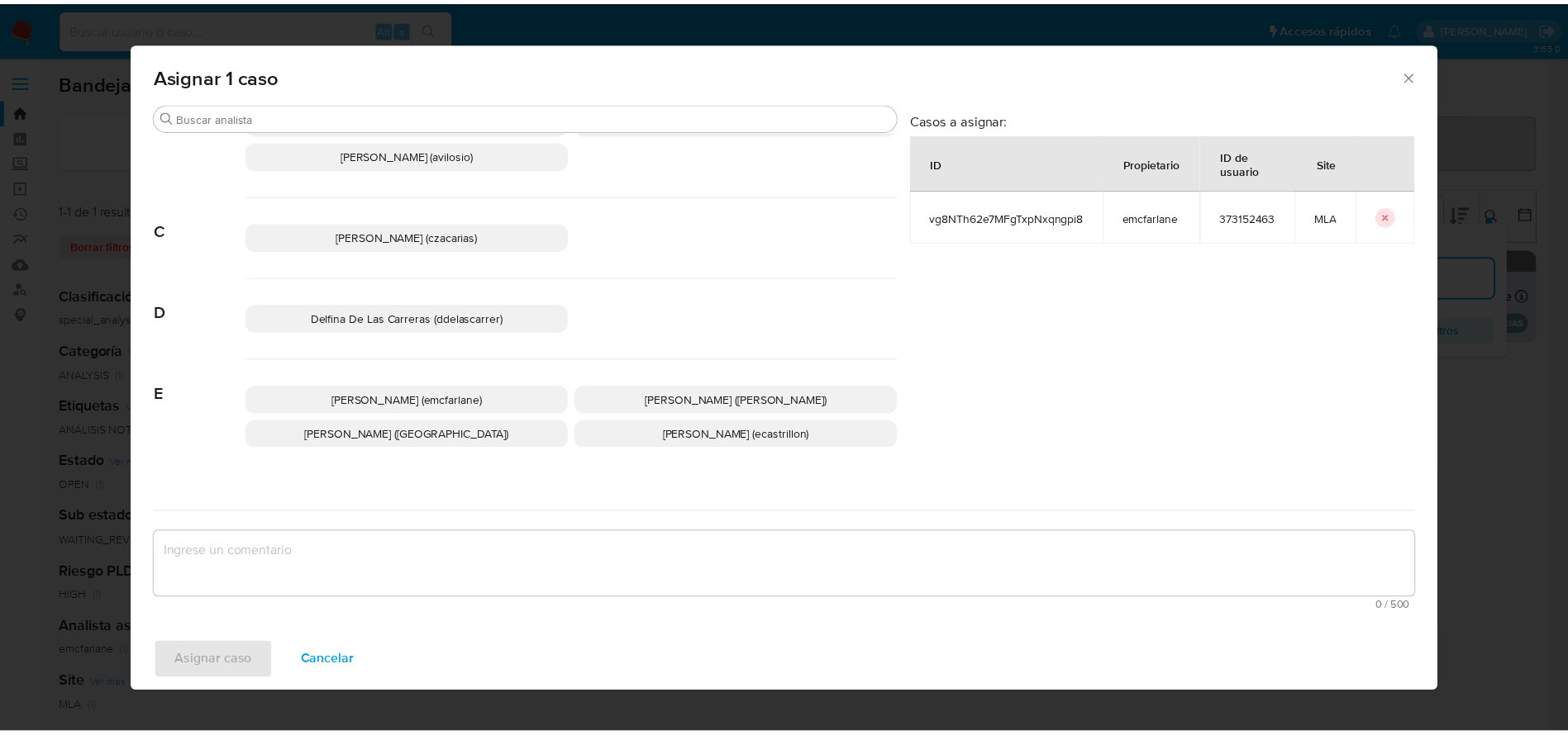
scroll to position [124, 0]
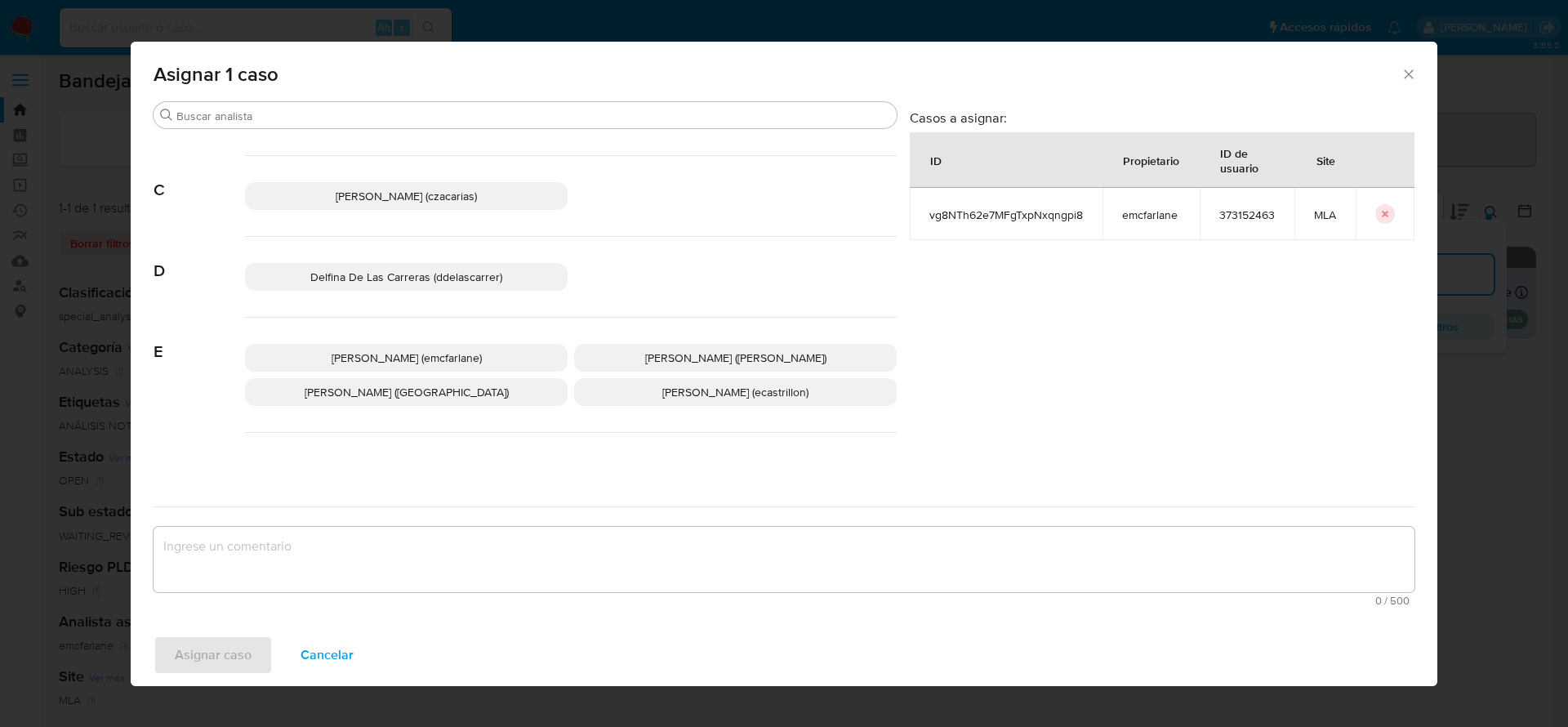
click at [446, 368] on p "Elaine Mc Farlane (emcfarlane)" at bounding box center [407, 358] width 323 height 27
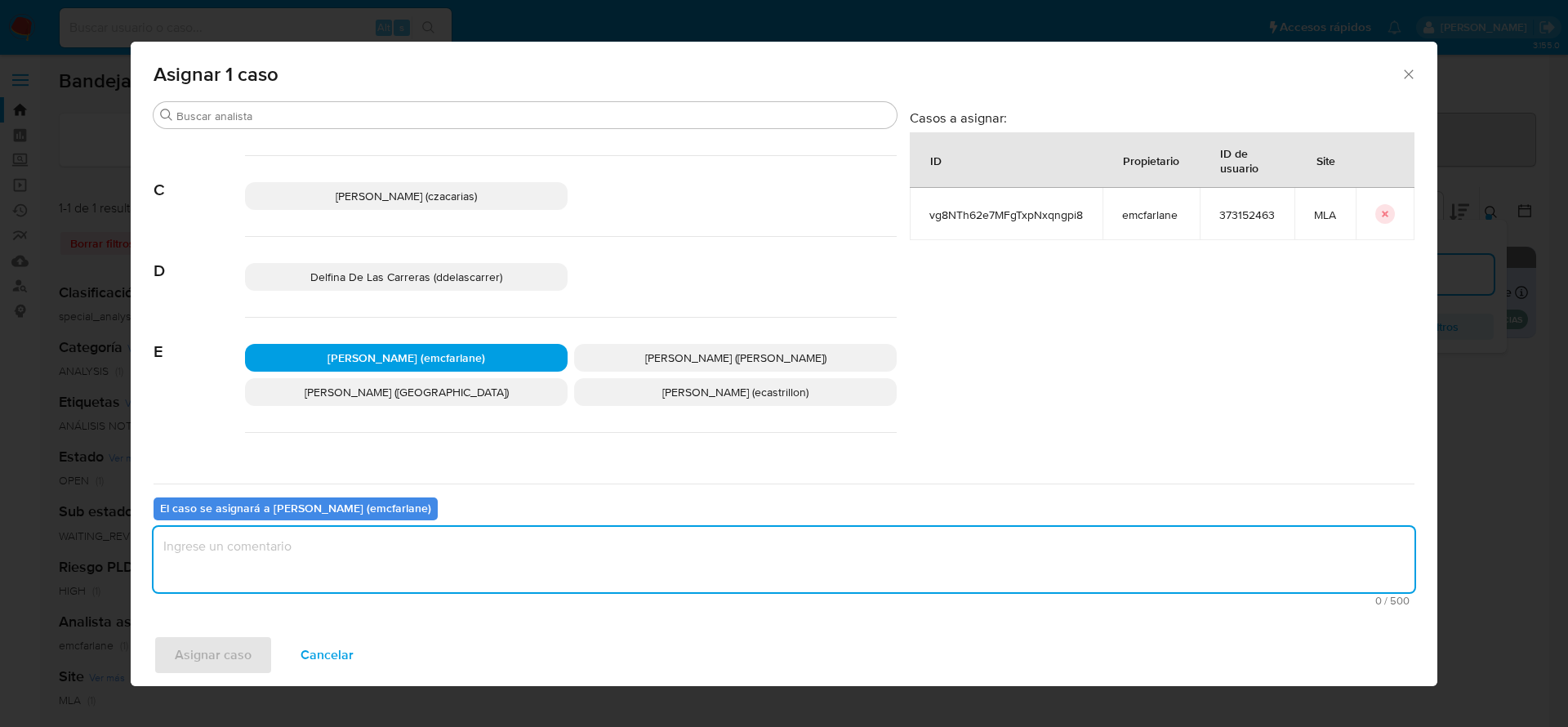
click at [366, 581] on textarea "assign-modal" at bounding box center [784, 560] width 1261 height 66
click at [229, 639] on span "Asignar caso" at bounding box center [213, 655] width 76 height 36
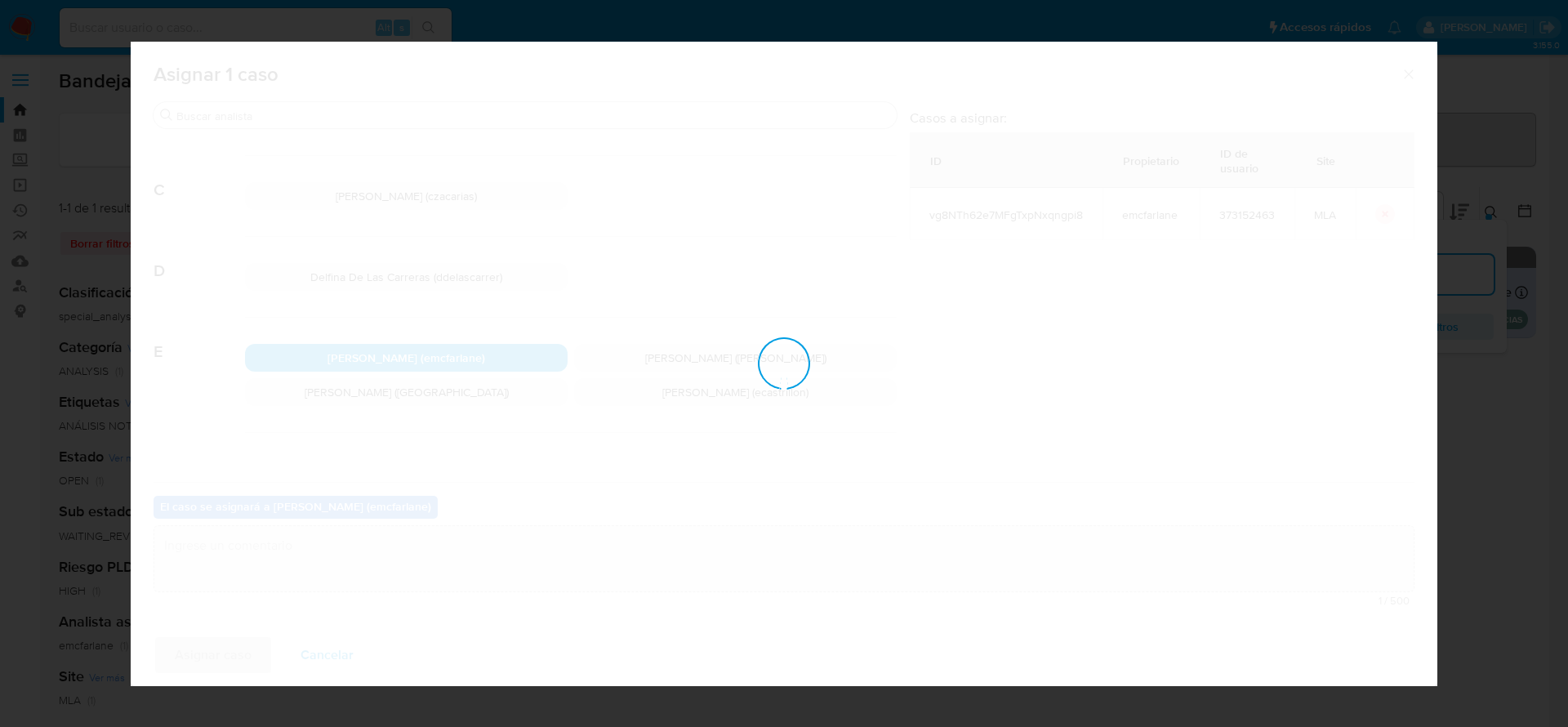
checkbox input "false"
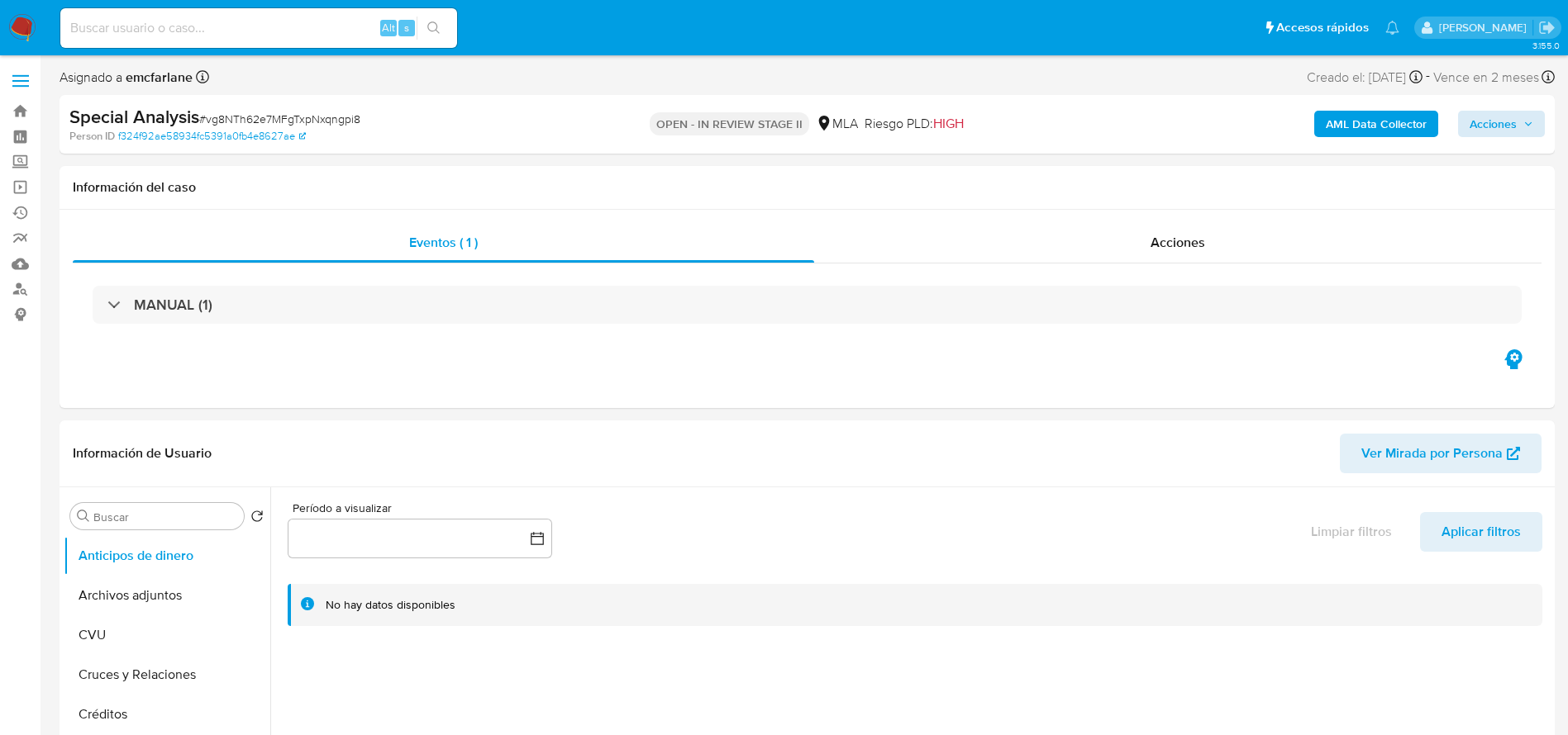
select select "10"
click at [1475, 119] on span "Acciones" at bounding box center [1493, 124] width 47 height 26
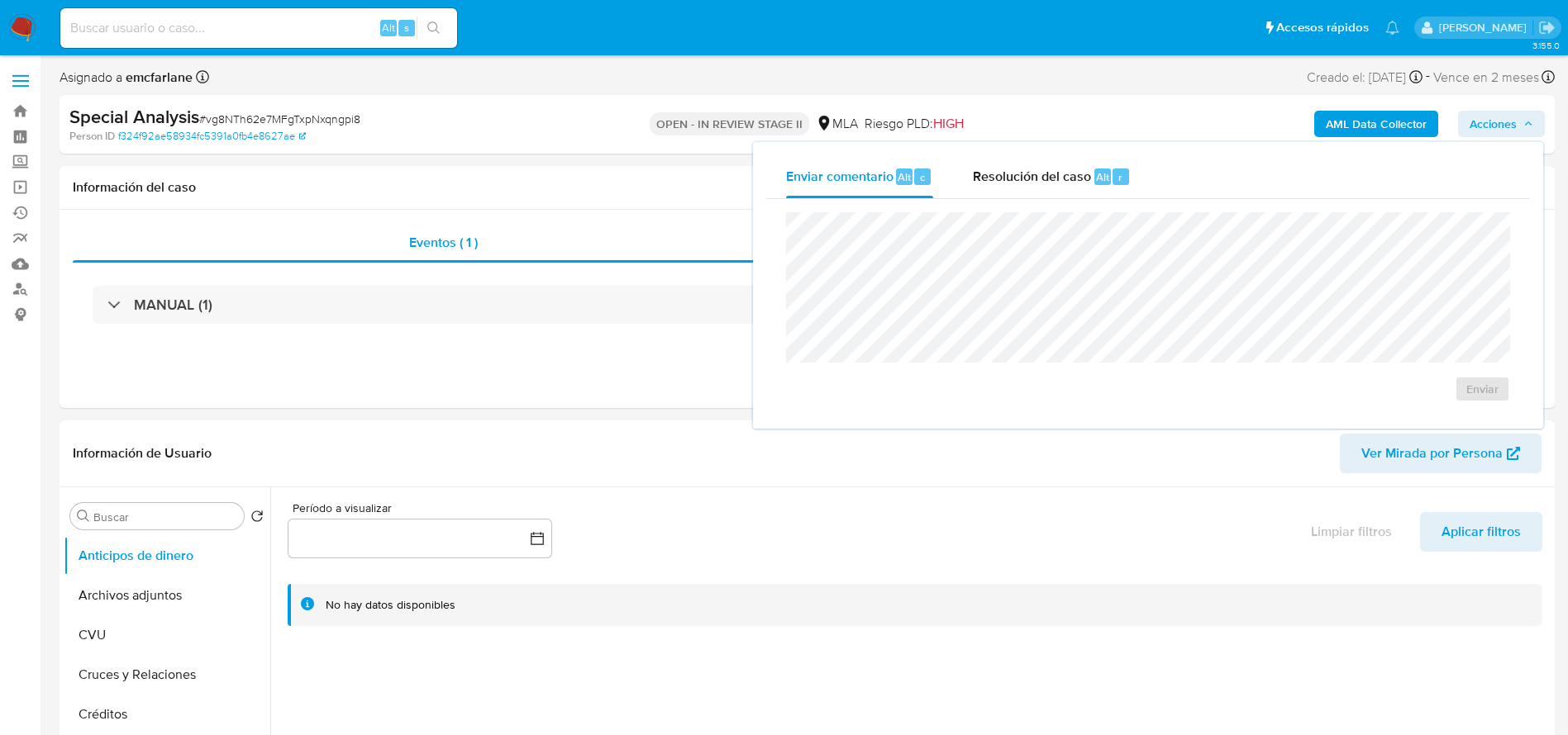
drag, startPoint x: 1087, startPoint y: 178, endPoint x: 1092, endPoint y: 202, distance: 24.5
click at [1087, 181] on span "Resolución del caso" at bounding box center [1031, 176] width 118 height 19
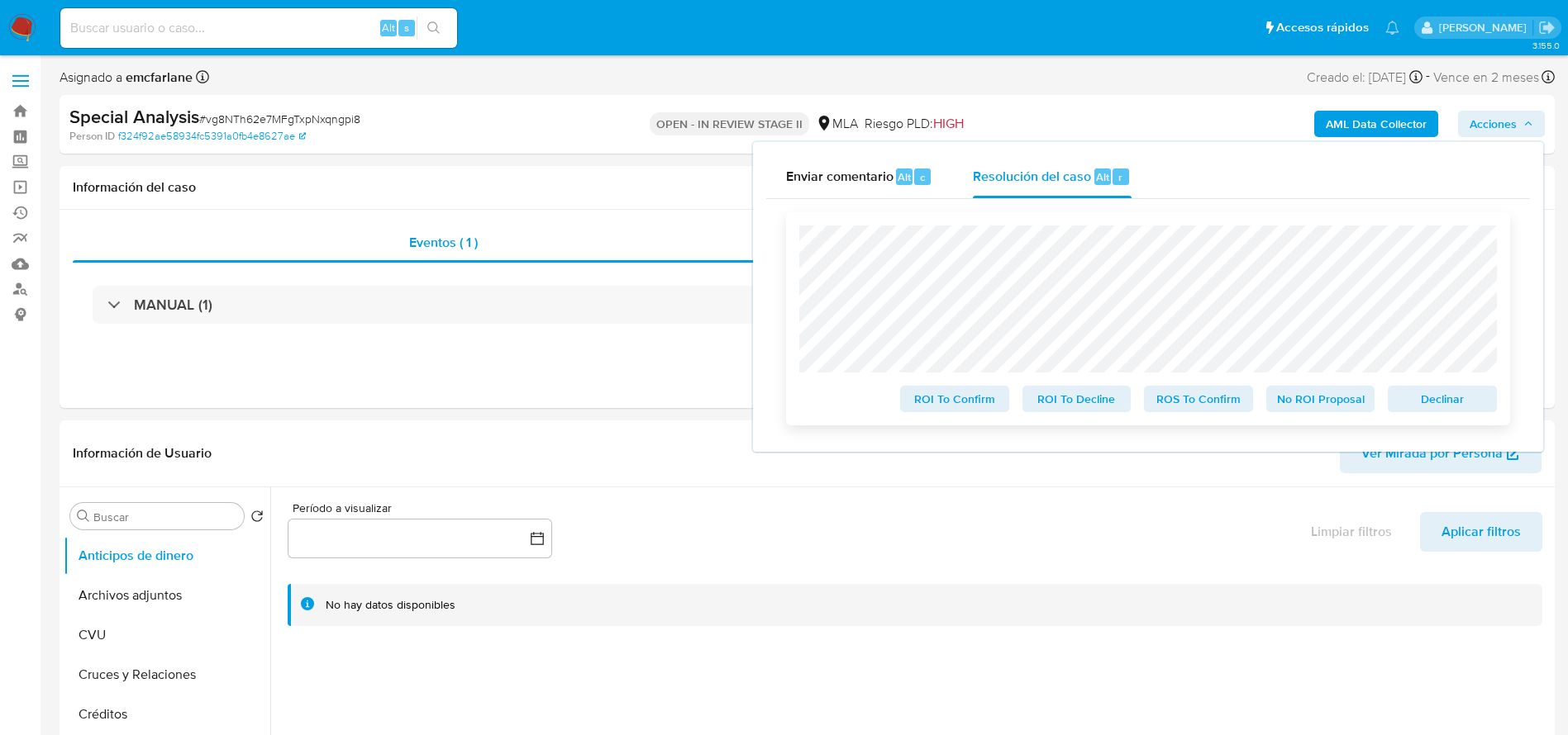
click at [1452, 392] on span "Declinar" at bounding box center [1442, 399] width 86 height 24
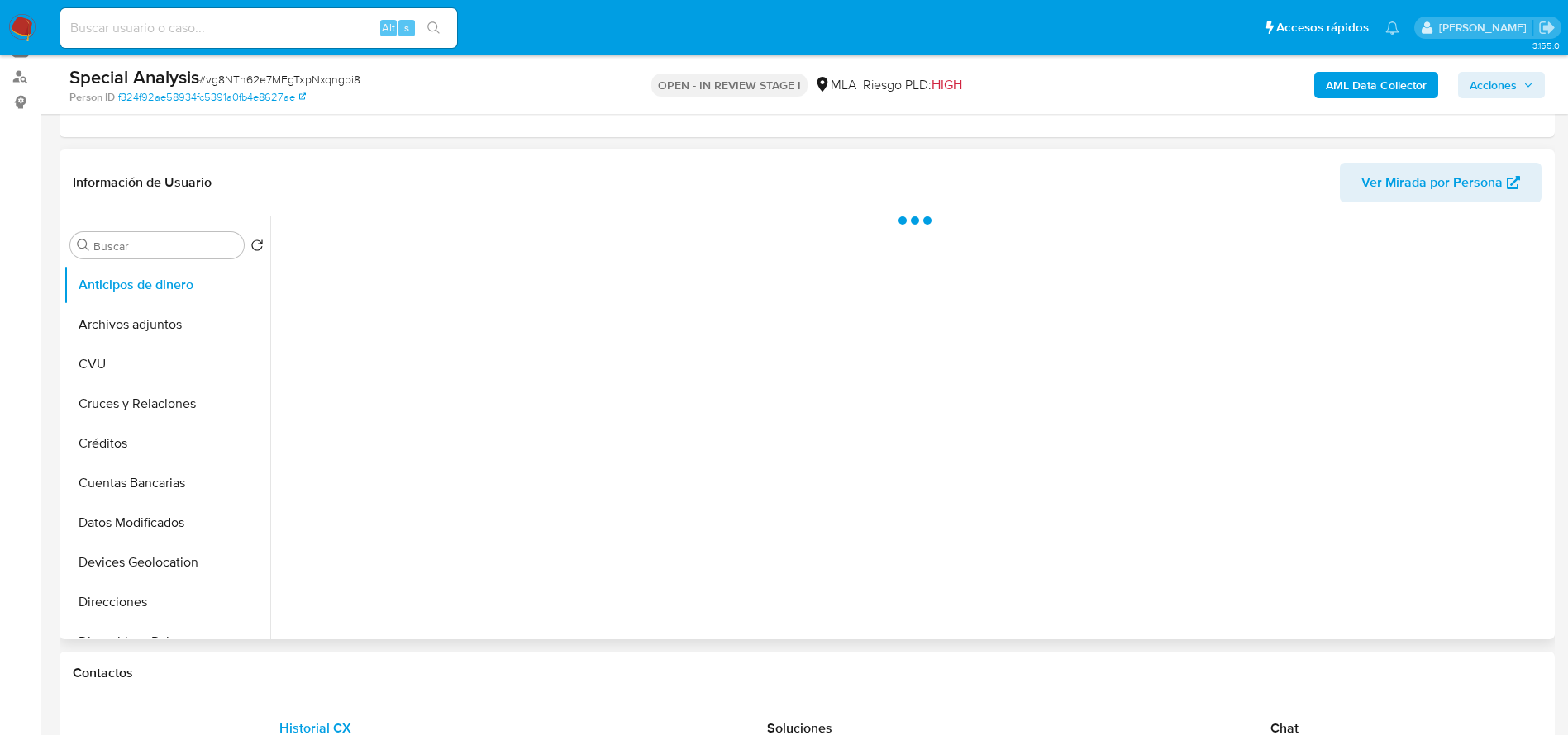
scroll to position [372, 0]
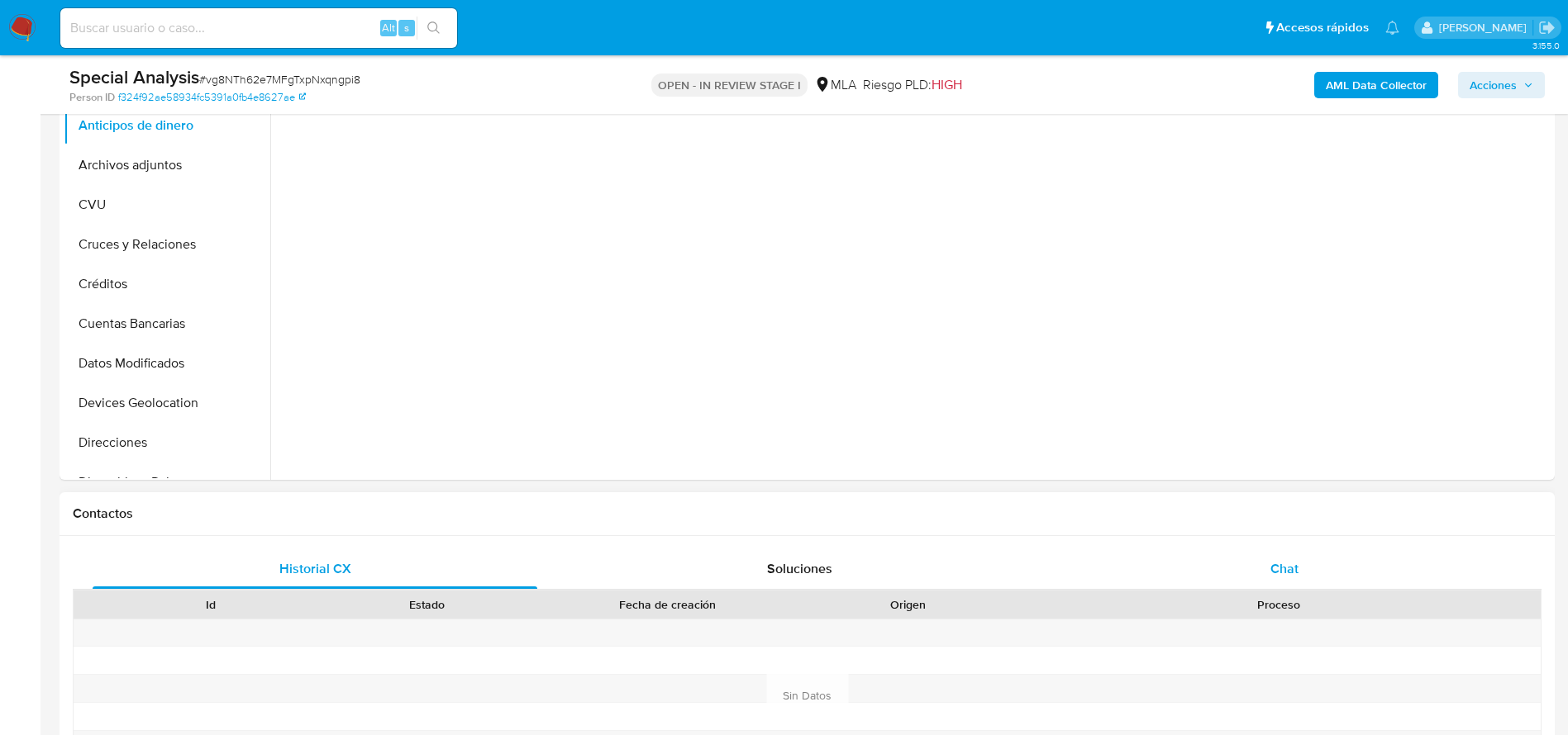
click at [1270, 551] on div "Chat" at bounding box center [1284, 568] width 445 height 40
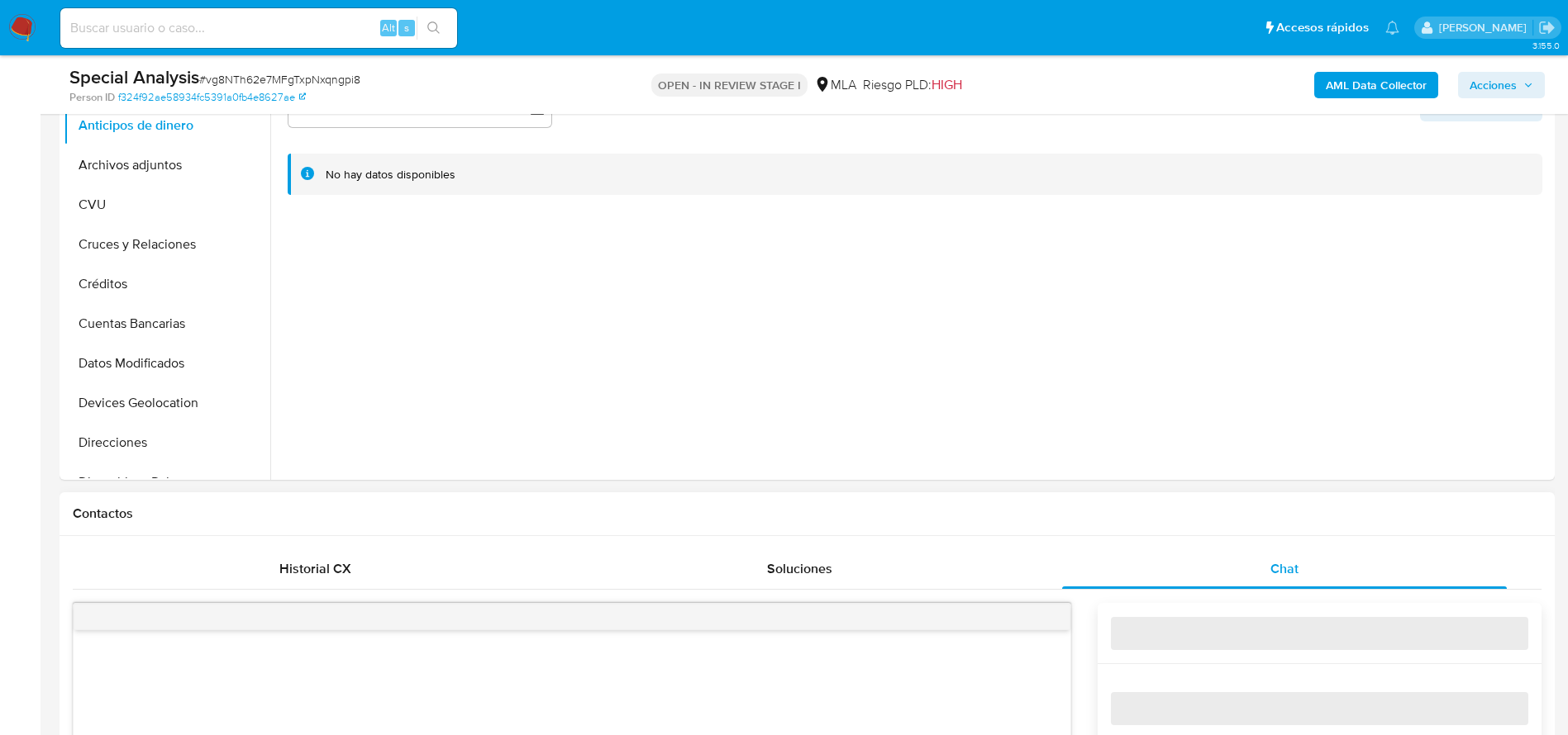
select select "10"
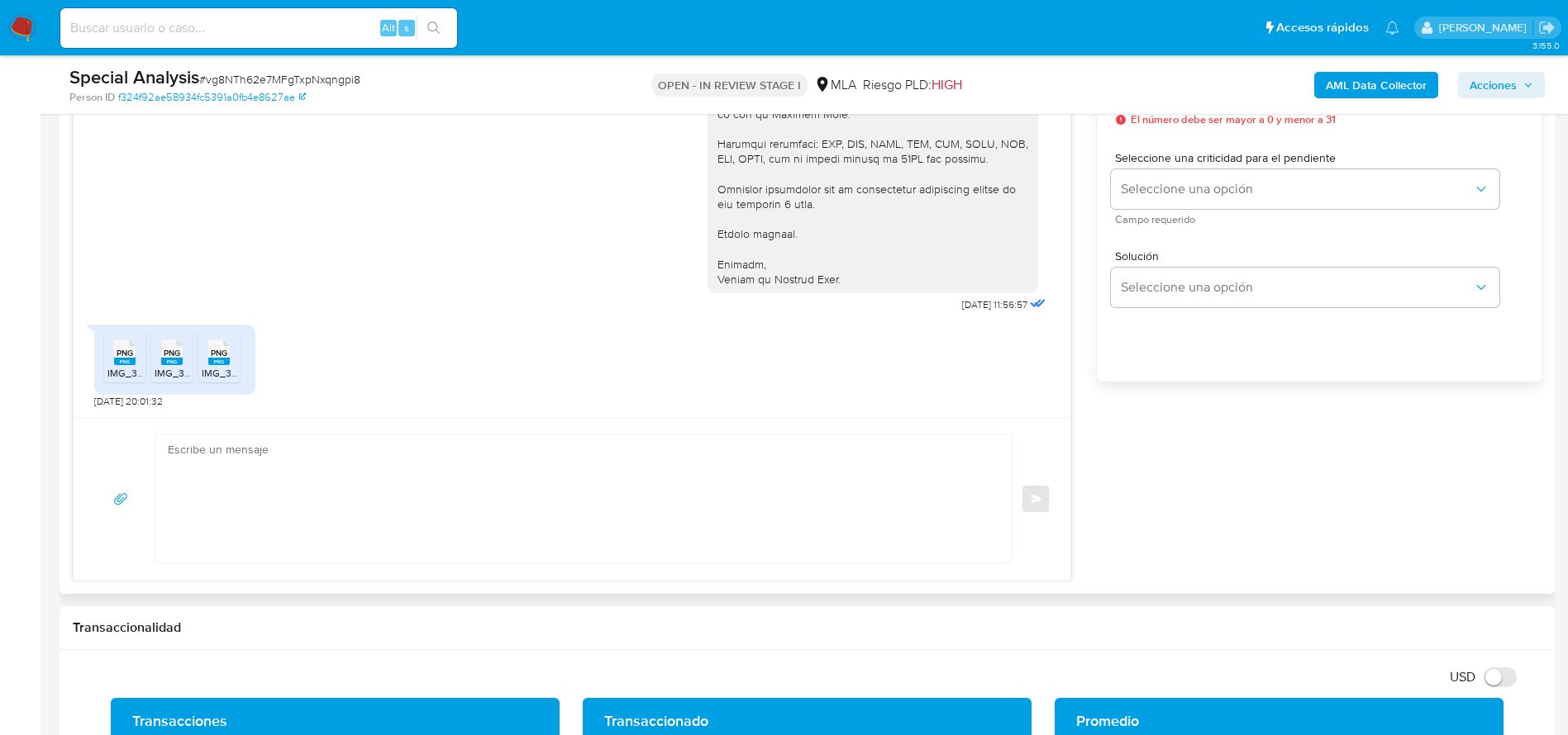
scroll to position [991, 0]
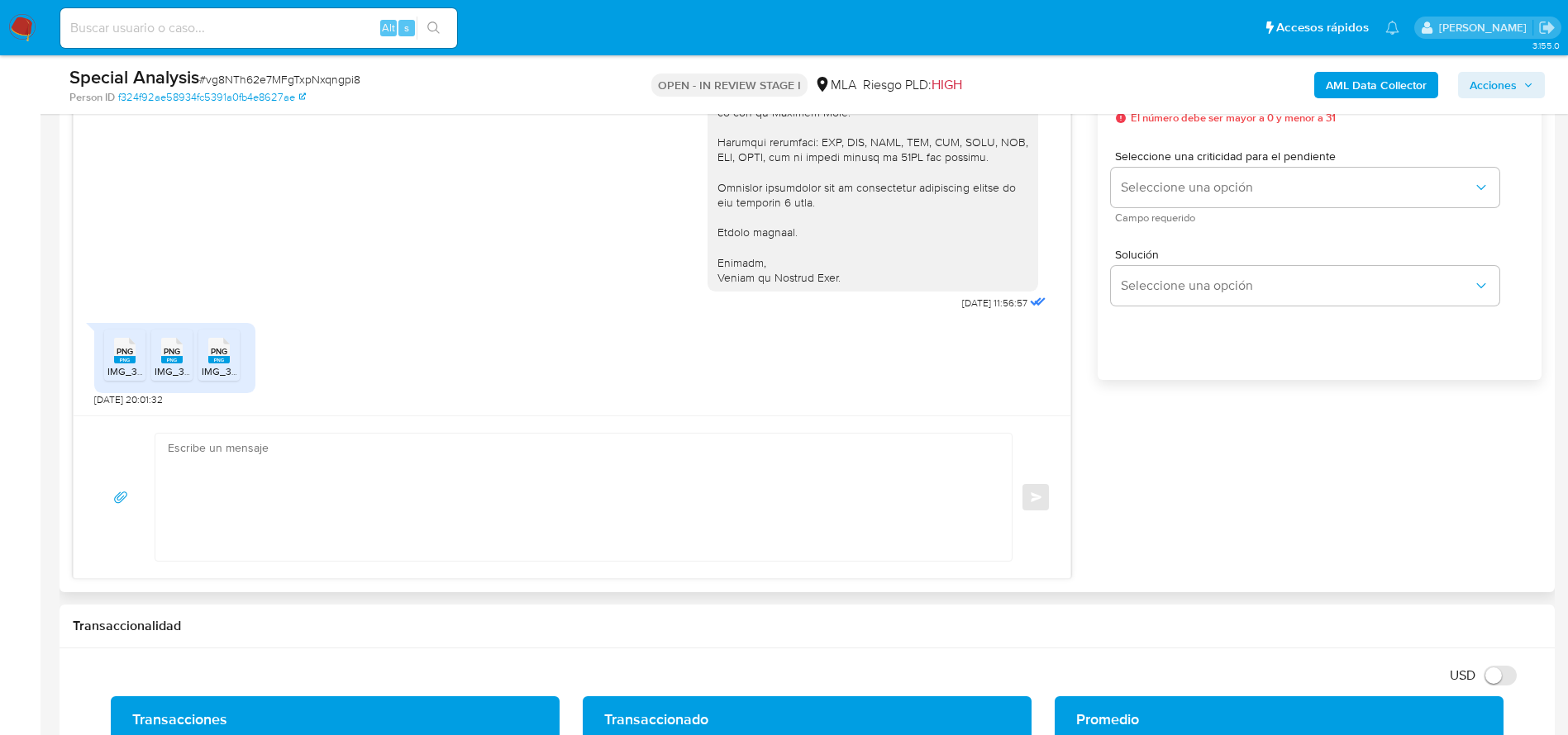
click at [305, 519] on textarea at bounding box center [579, 497] width 824 height 127
paste textarea "Hola Nizar Esper, Muchas gracias por tu respuesta. En función de las operacione…"
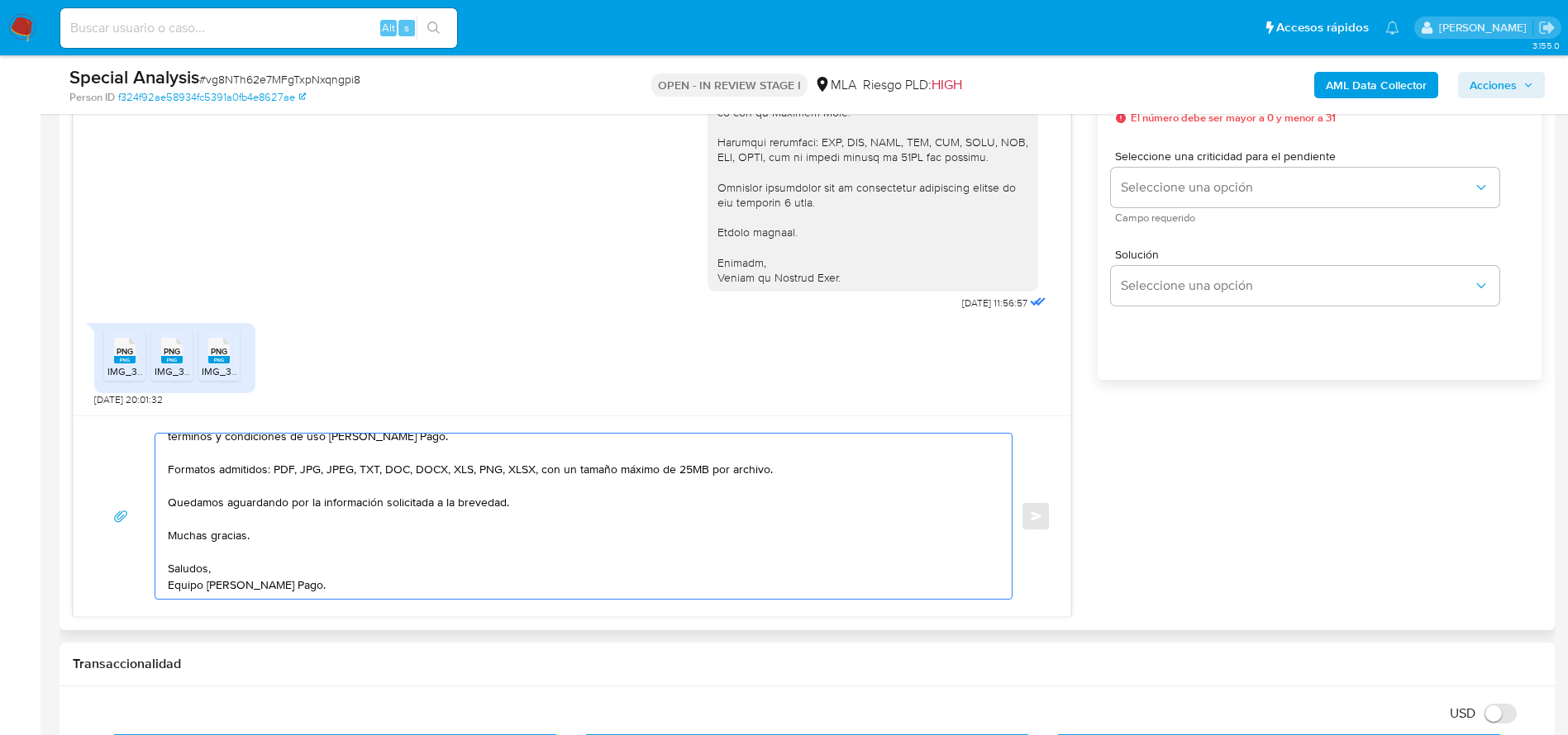
scroll to position [0, 0]
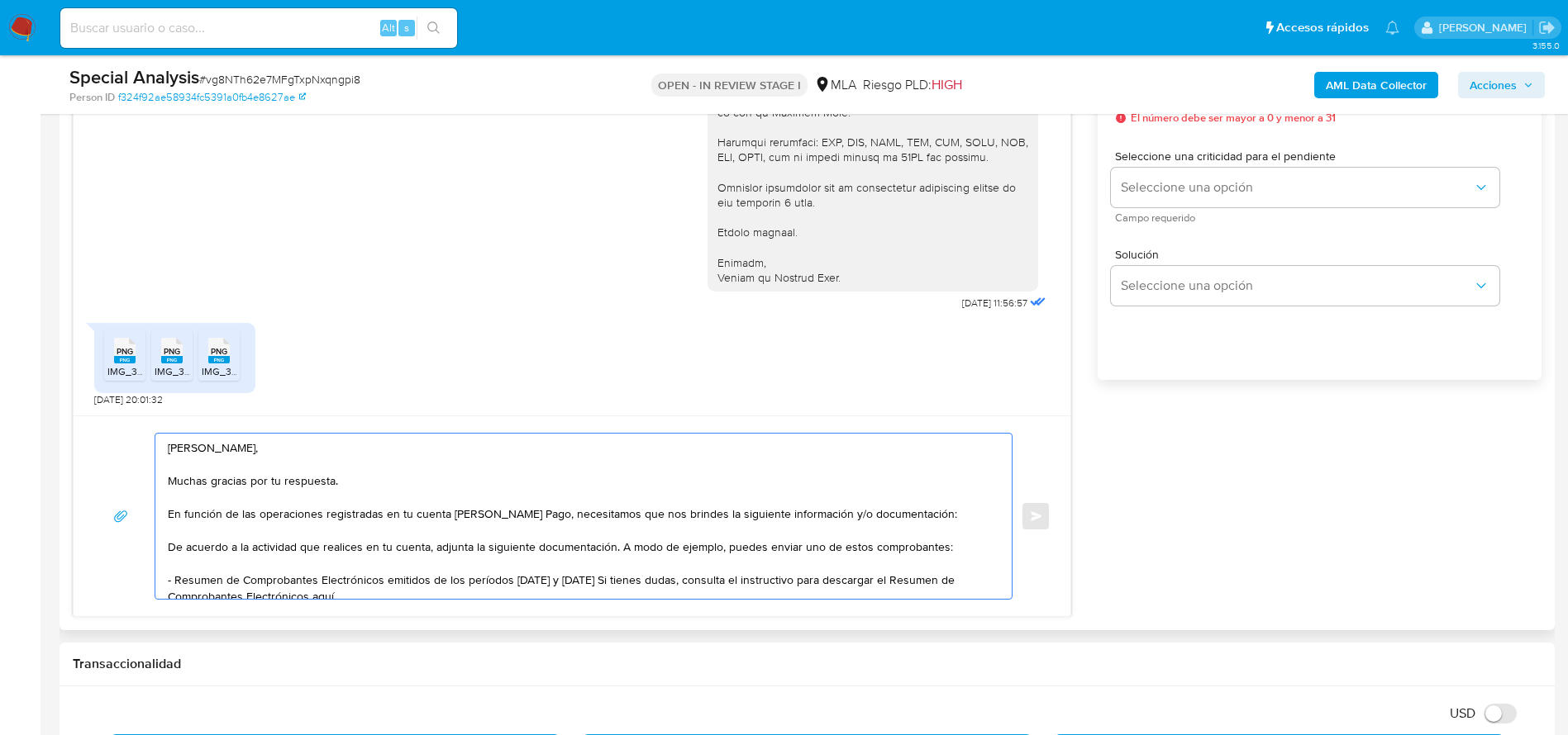
click at [358, 494] on textarea "Hola Nizar Esper, Muchas gracias por tu respuesta. En función de las operacione…" at bounding box center [579, 516] width 824 height 165
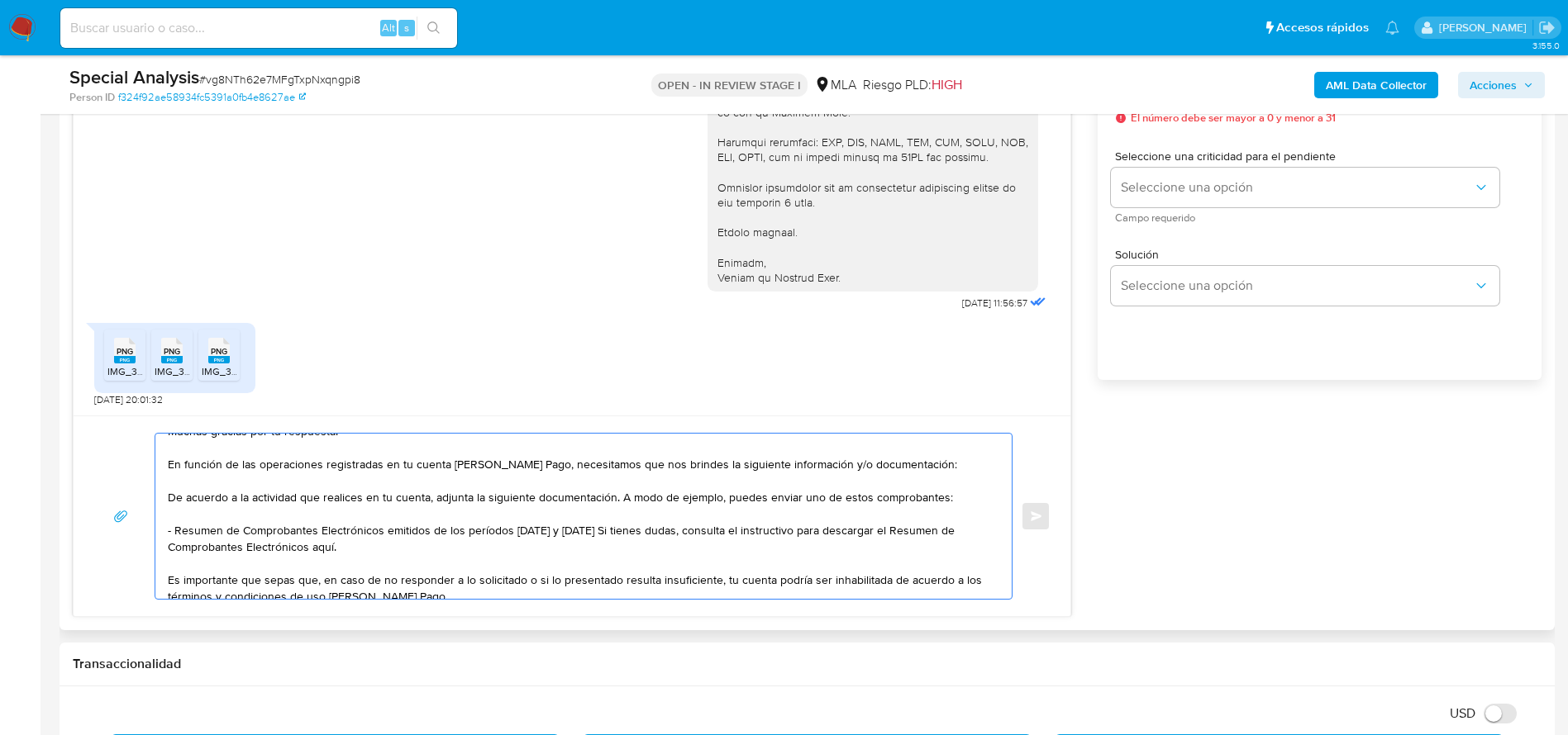
click at [574, 526] on textarea "Hola Nizar Esper, Muchas gracias por tu respuesta. En función de las operacione…" at bounding box center [579, 516] width 824 height 165
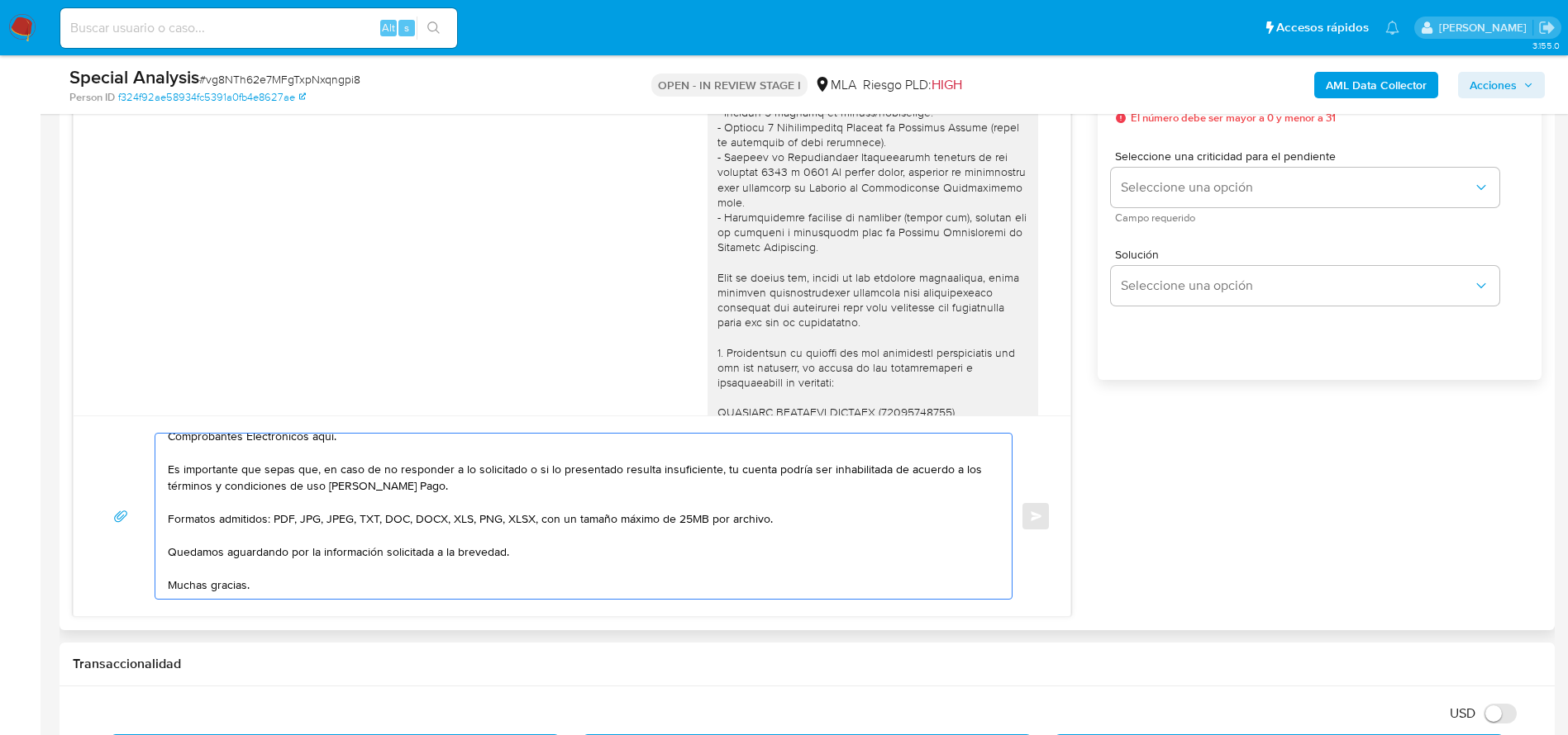
scroll to position [36, 0]
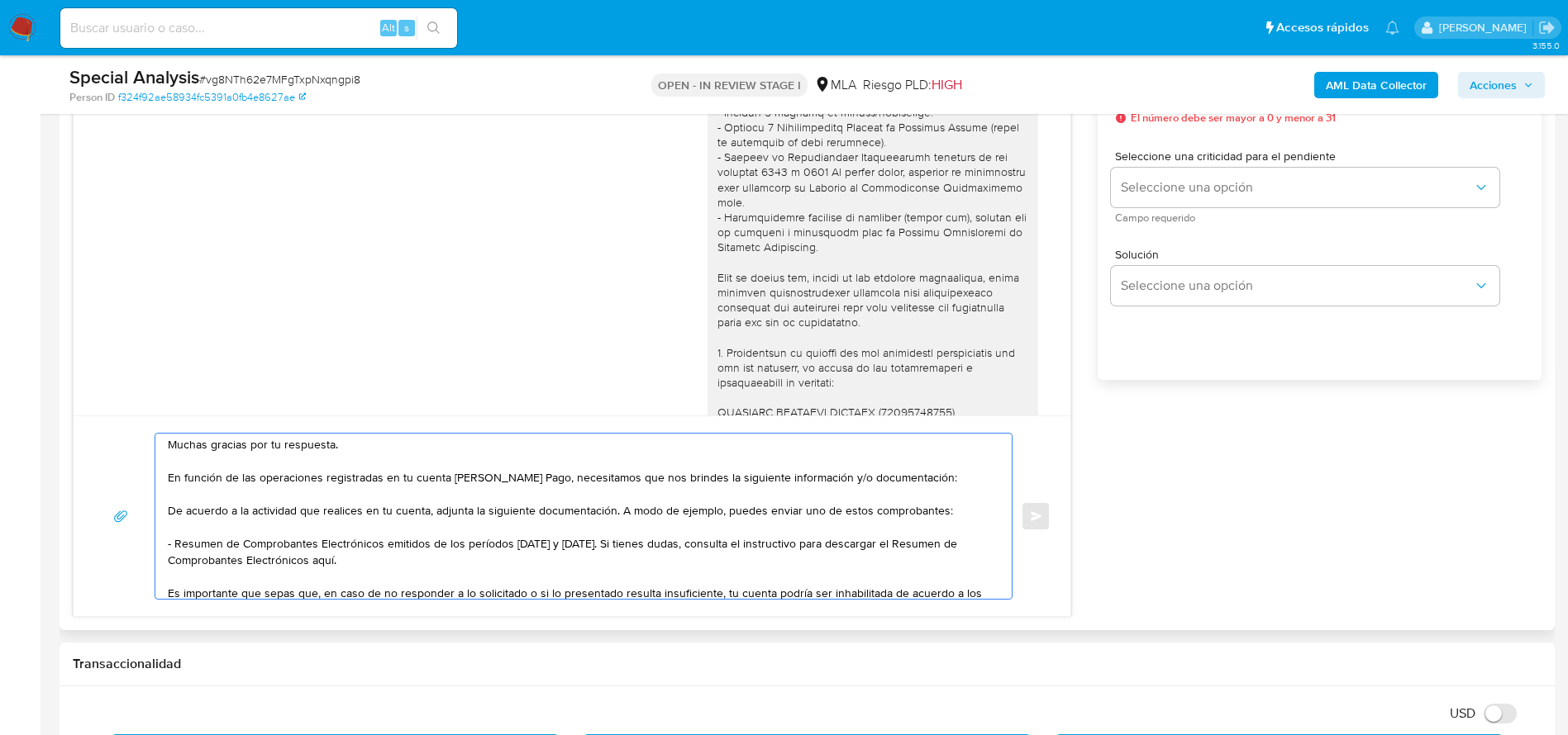
click at [365, 568] on textarea "Hola Nizar Esper, Muchas gracias por tu respuesta. En función de las operacione…" at bounding box center [579, 516] width 824 height 165
paste textarea "https://www.mercadopago.com.ar/ayuda/30181"
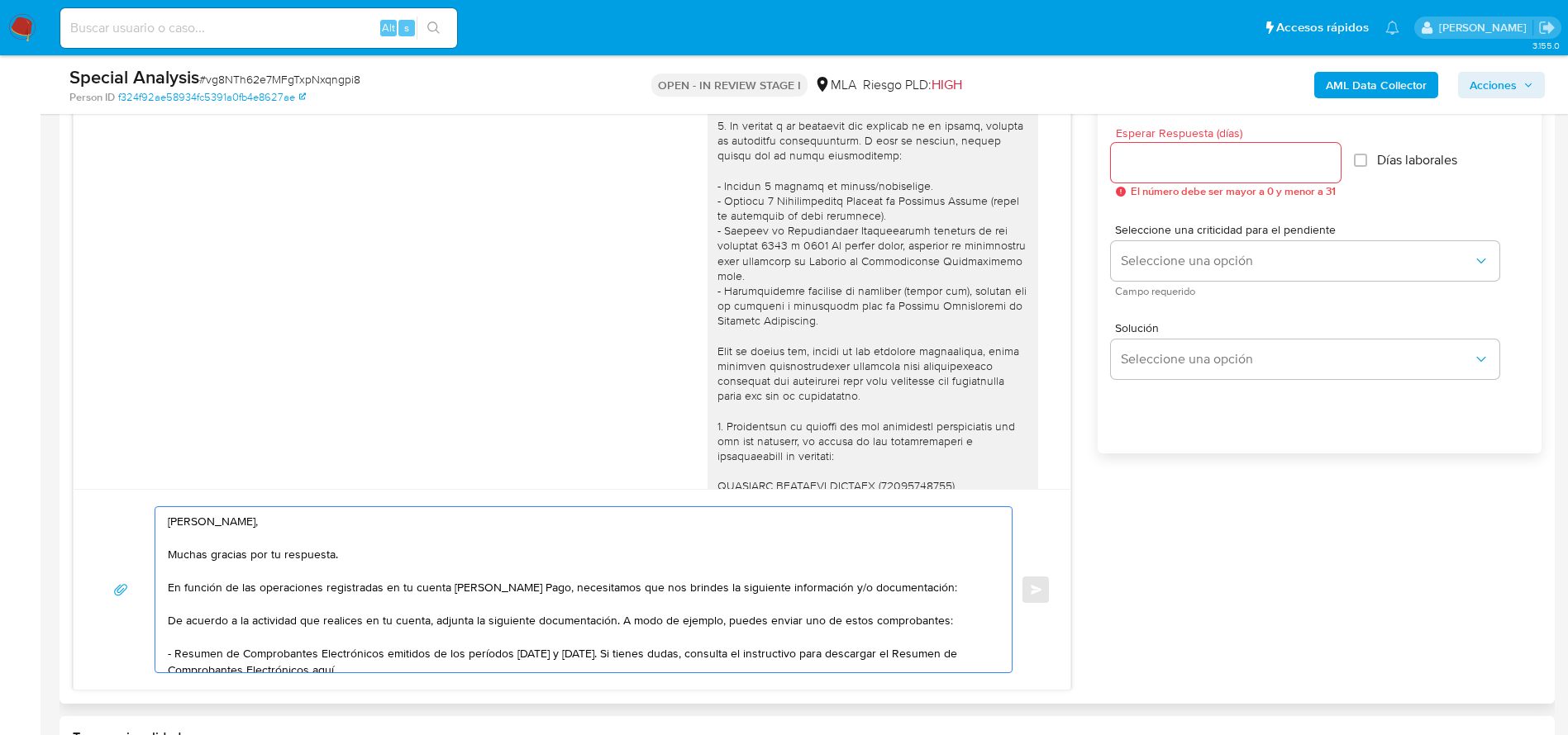
scroll to position [868, 0]
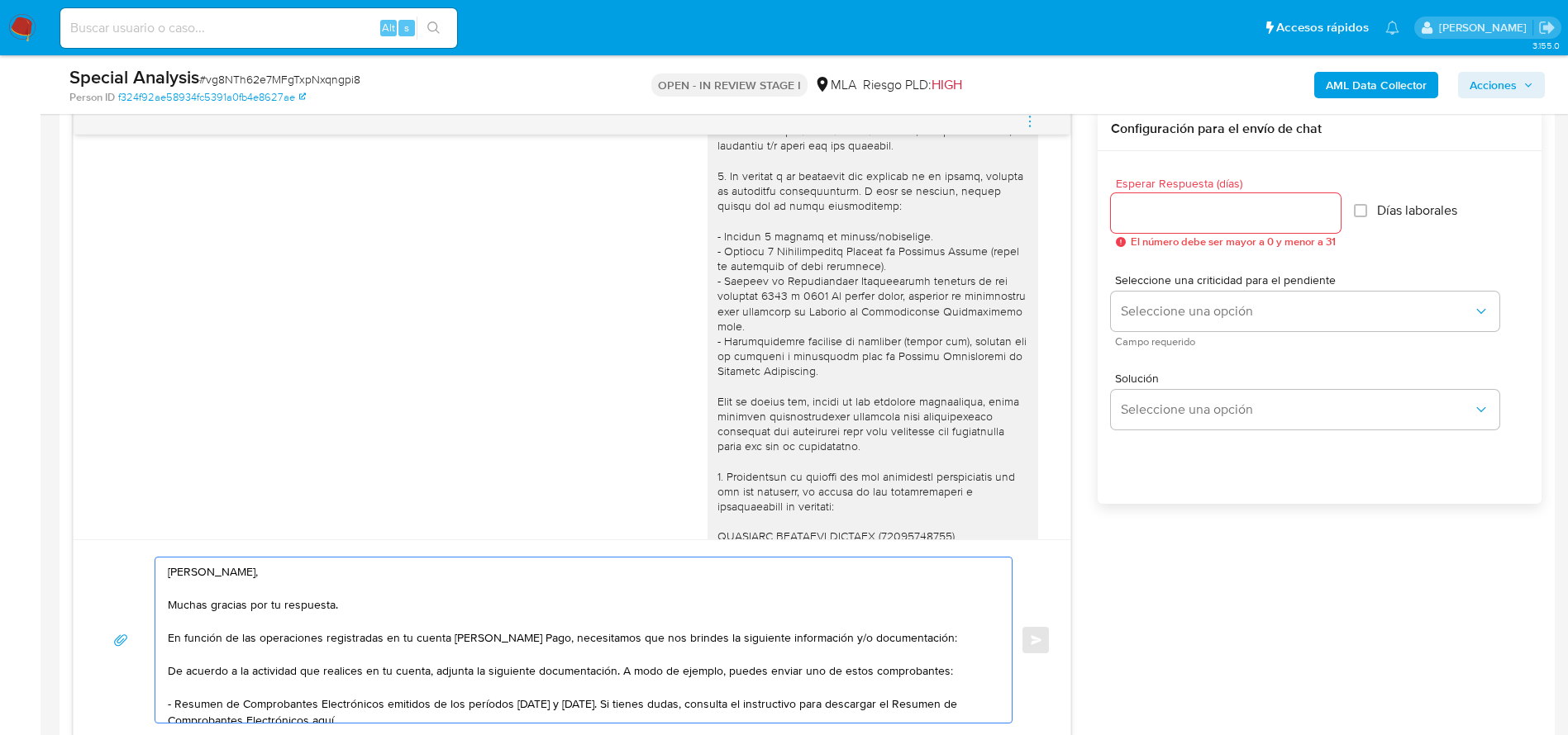
type textarea "Hola Nizar Esper, Muchas gracias por tu respuesta. En función de las operacione…"
click at [1163, 214] on input "Esperar Respuesta (días)" at bounding box center [1225, 214] width 230 height 22
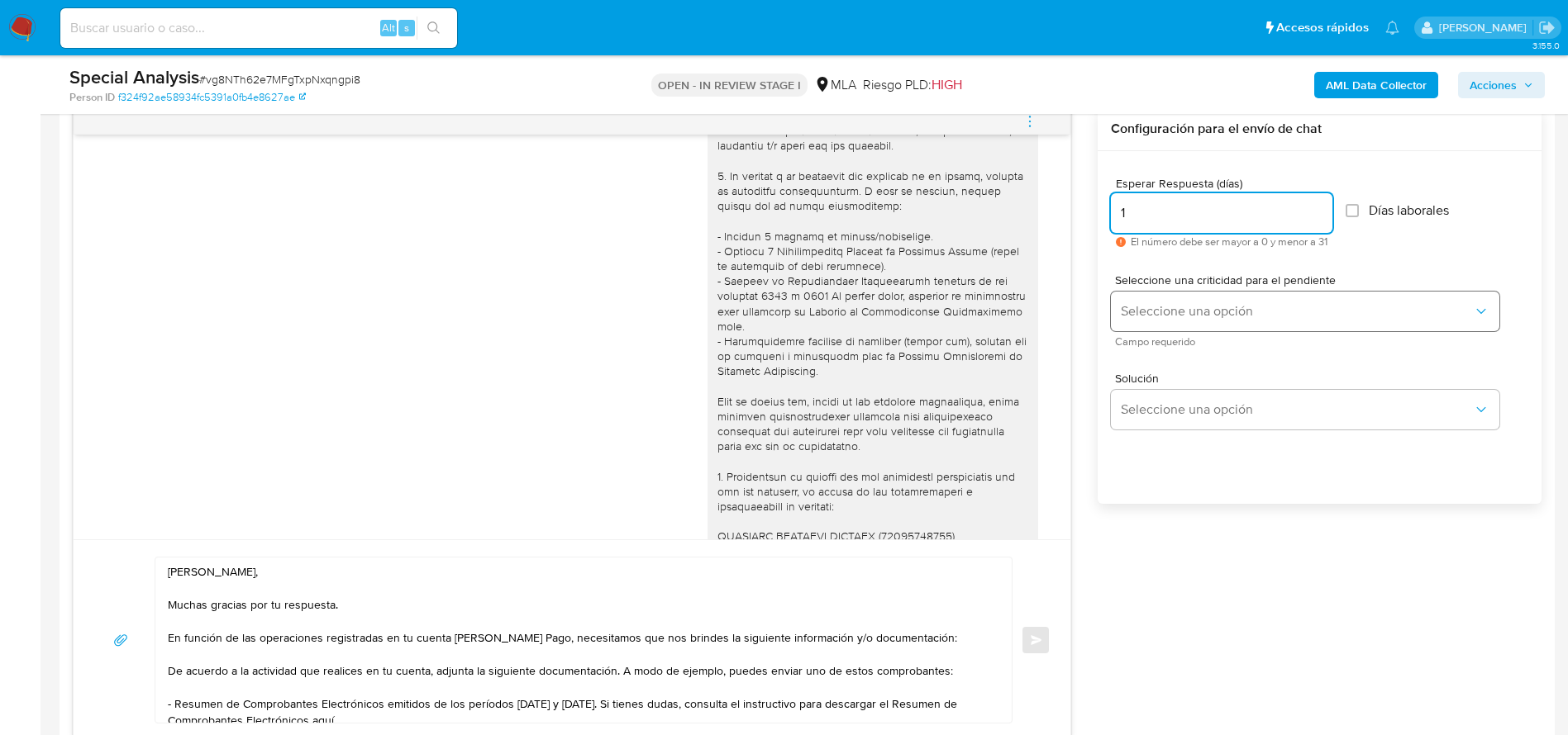
type input "1"
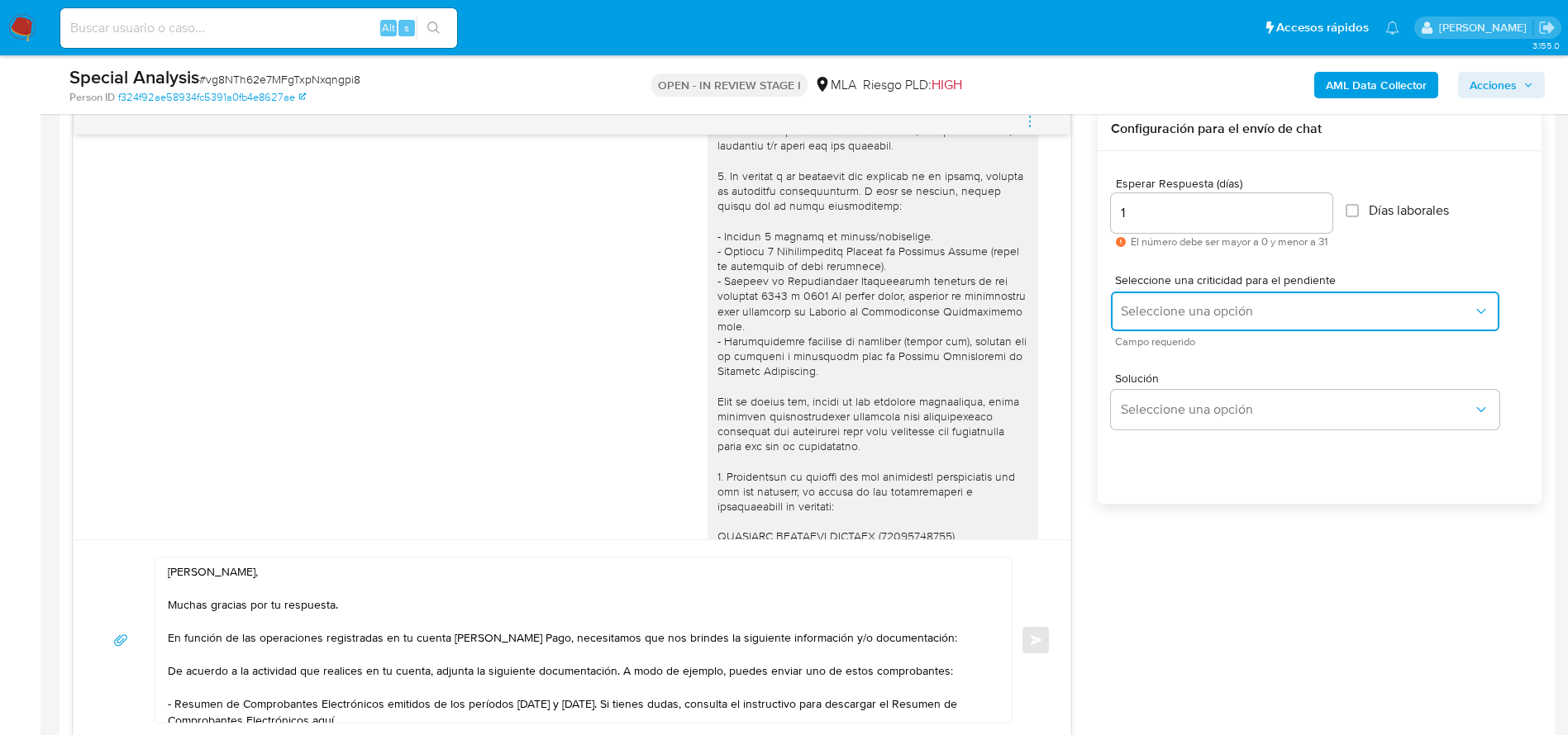
drag, startPoint x: 1177, startPoint y: 318, endPoint x: 1189, endPoint y: 370, distance: 53.4
click at [1177, 319] on span "Seleccione una opción" at bounding box center [1296, 312] width 352 height 17
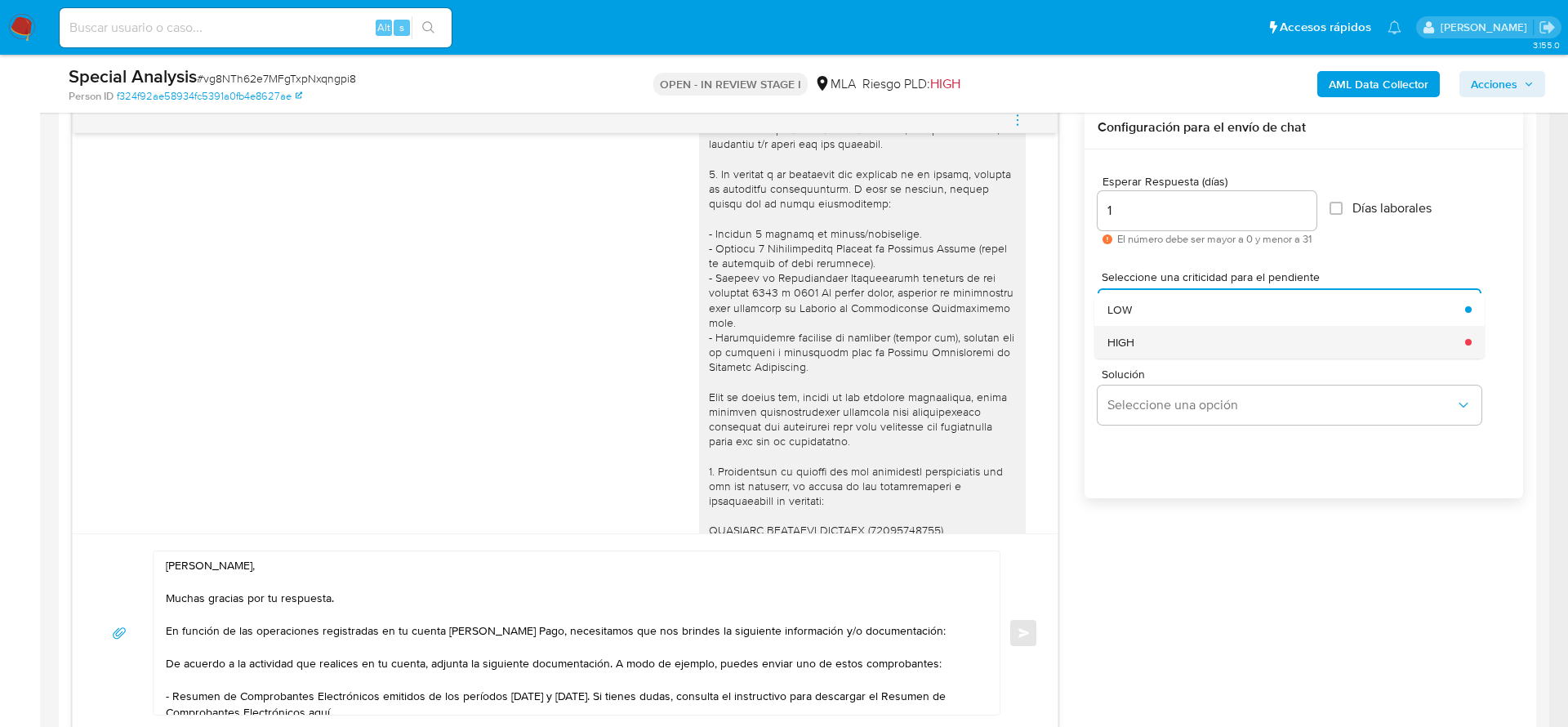
click at [1166, 339] on div "HIGH" at bounding box center [1281, 342] width 348 height 32
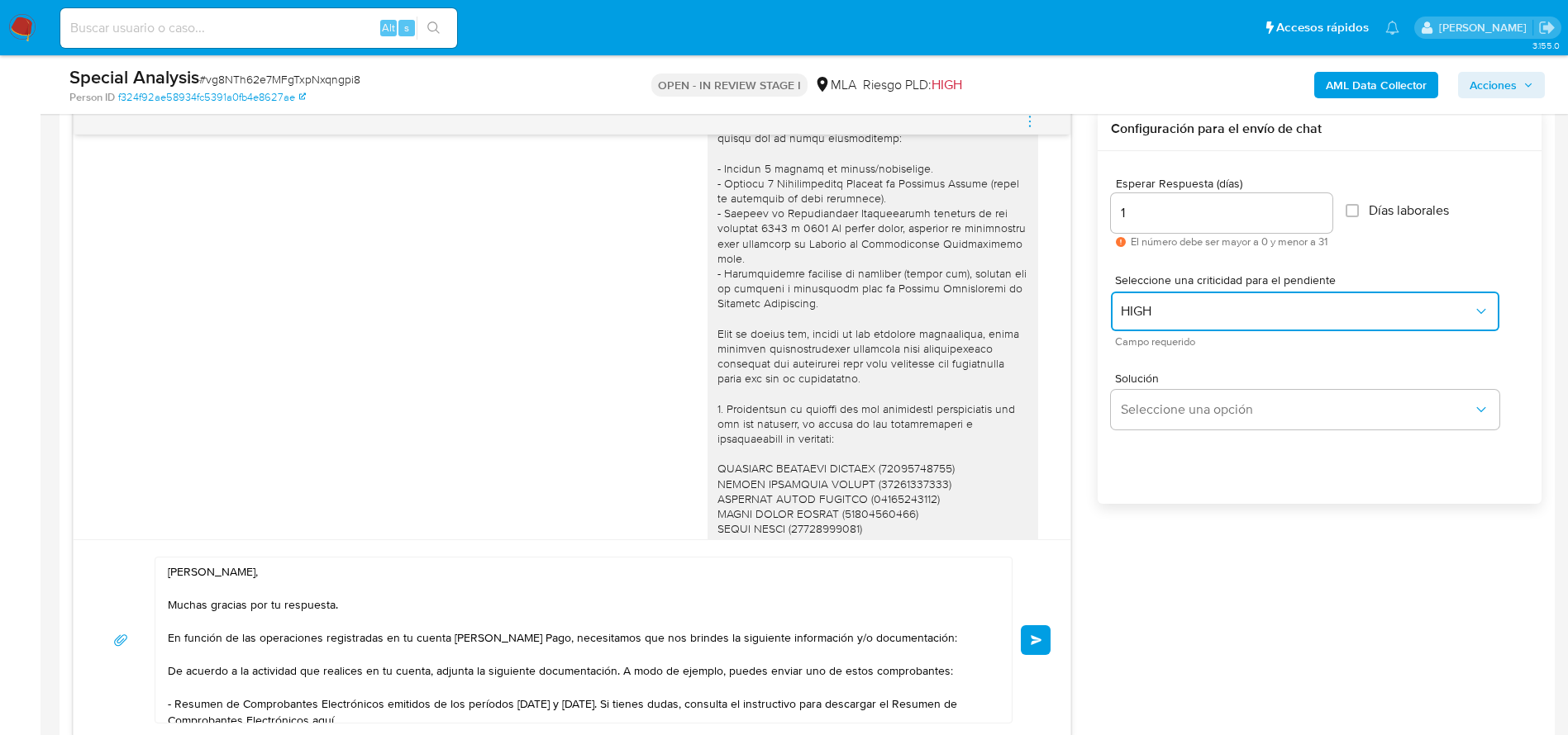
scroll to position [297, 0]
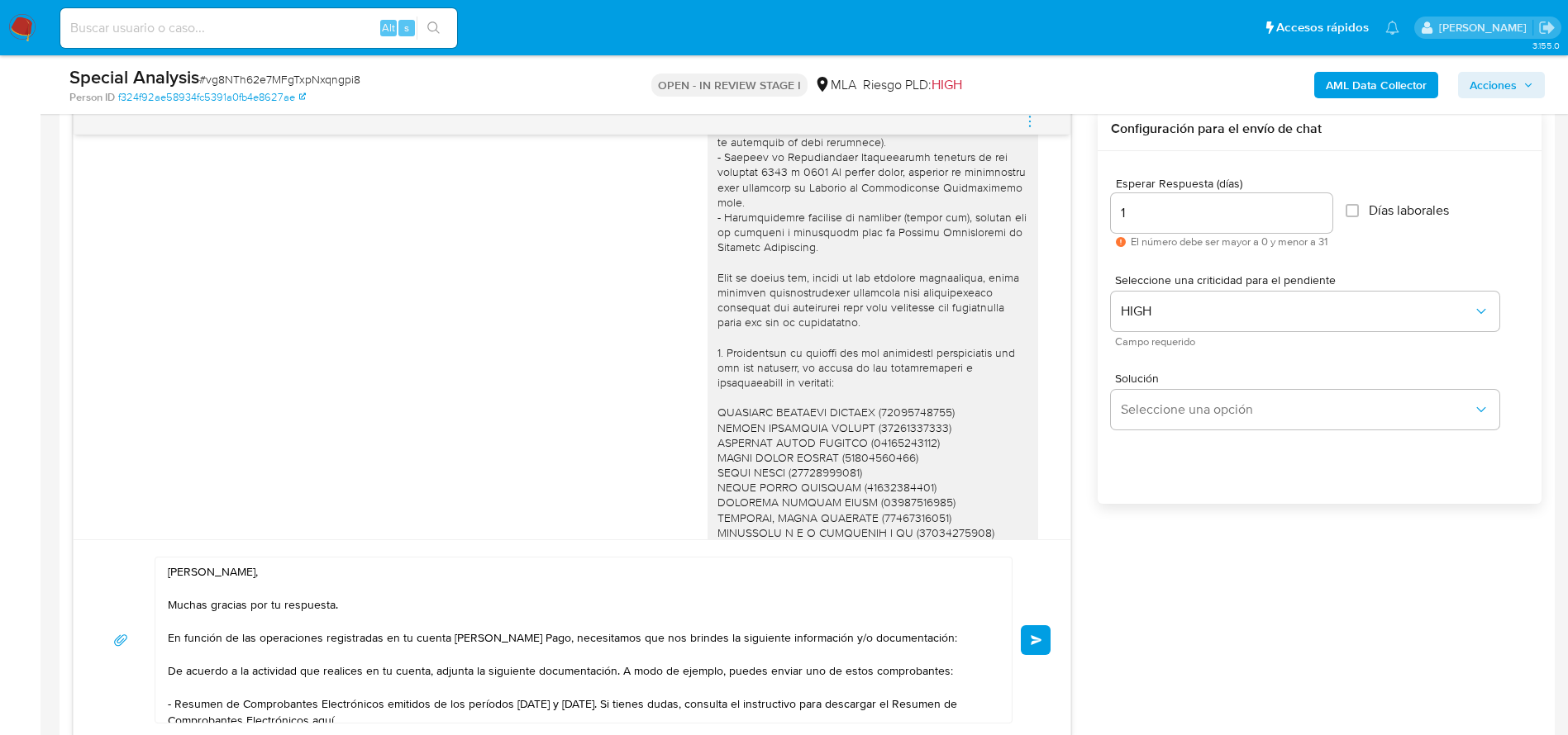
click at [1038, 642] on span "Enviar" at bounding box center [1036, 641] width 12 height 10
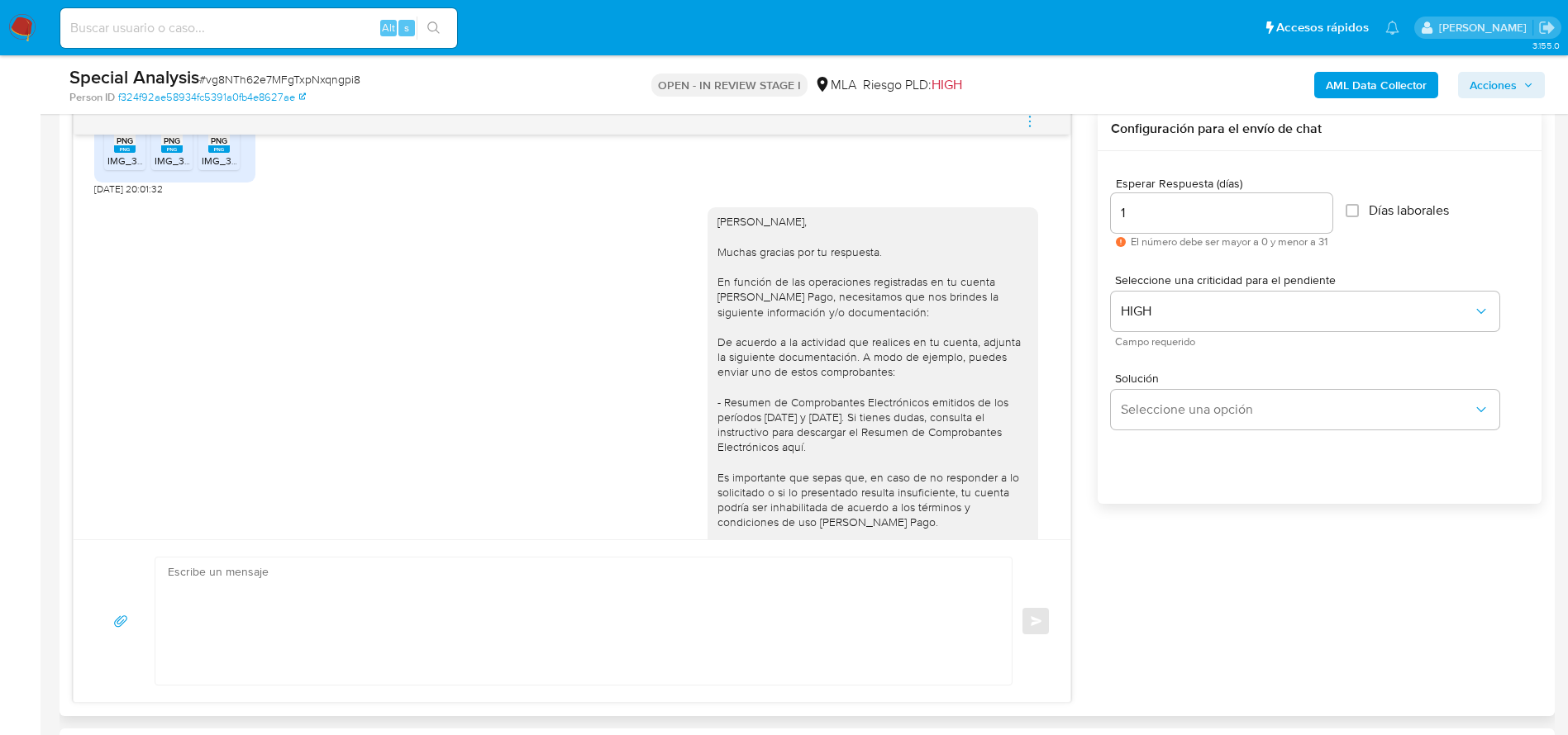
scroll to position [949, 0]
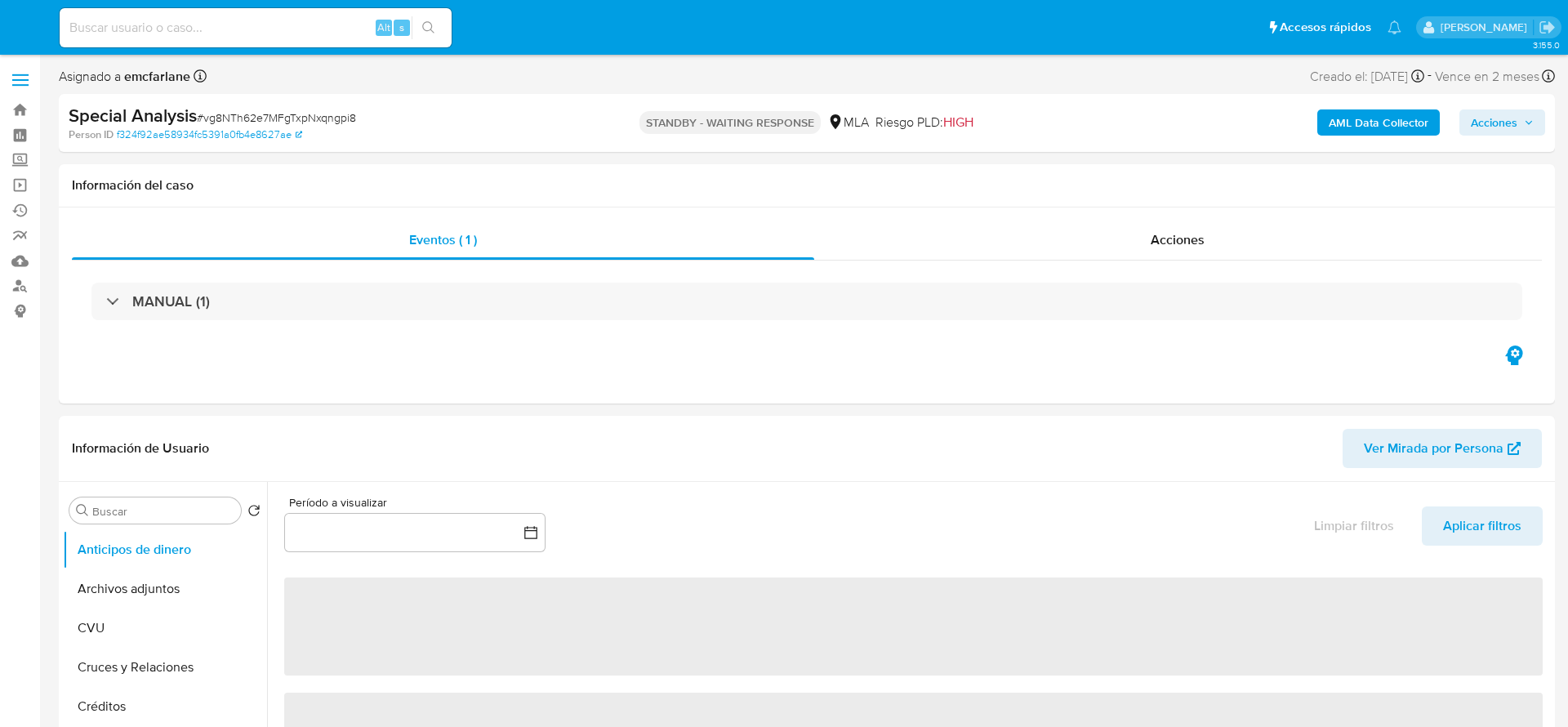
select select "10"
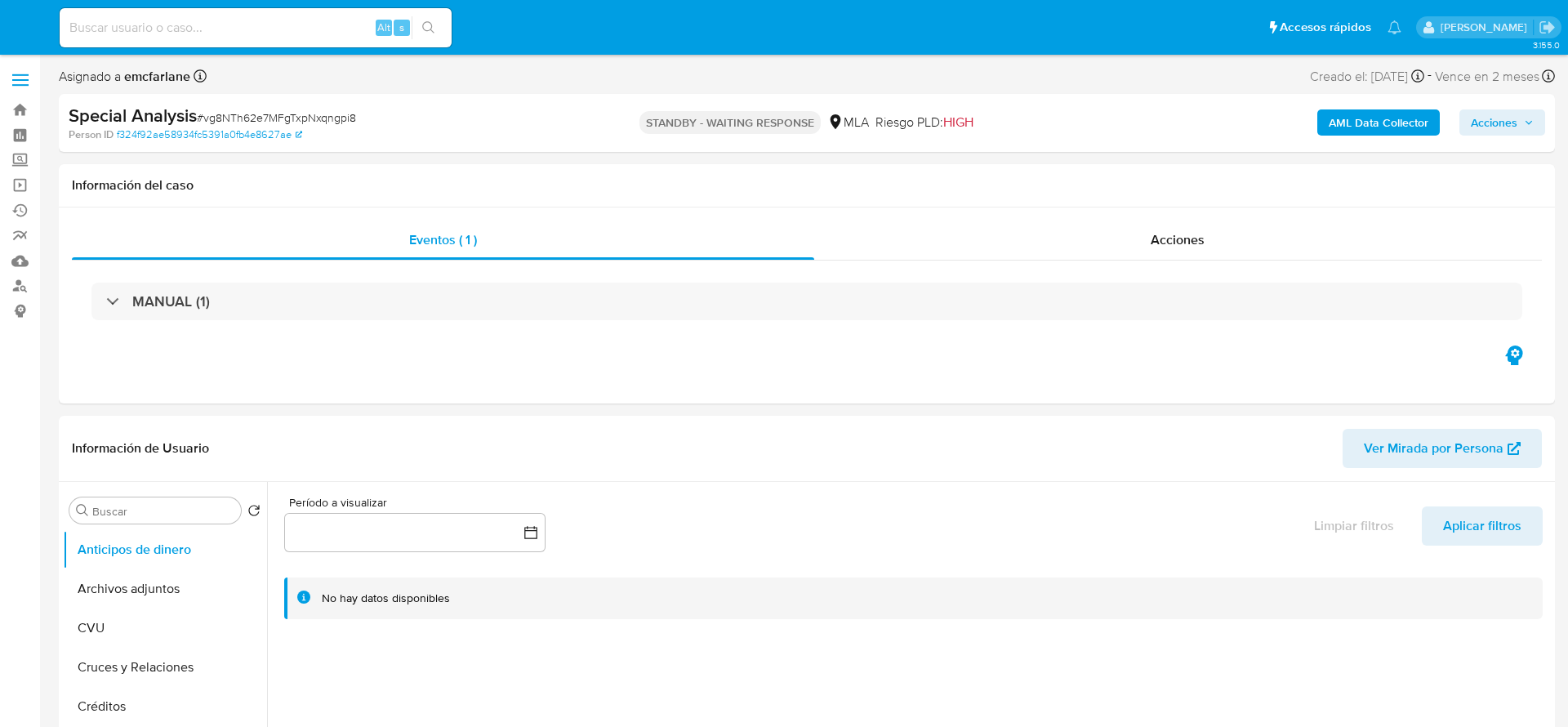
select select "10"
click at [260, 21] on input at bounding box center [256, 28] width 392 height 22
paste input "Fj1vYleXxEUckK5RgA0y6qHq"
type input "Fj1vYleXxEUckK5RgA0y6qHq"
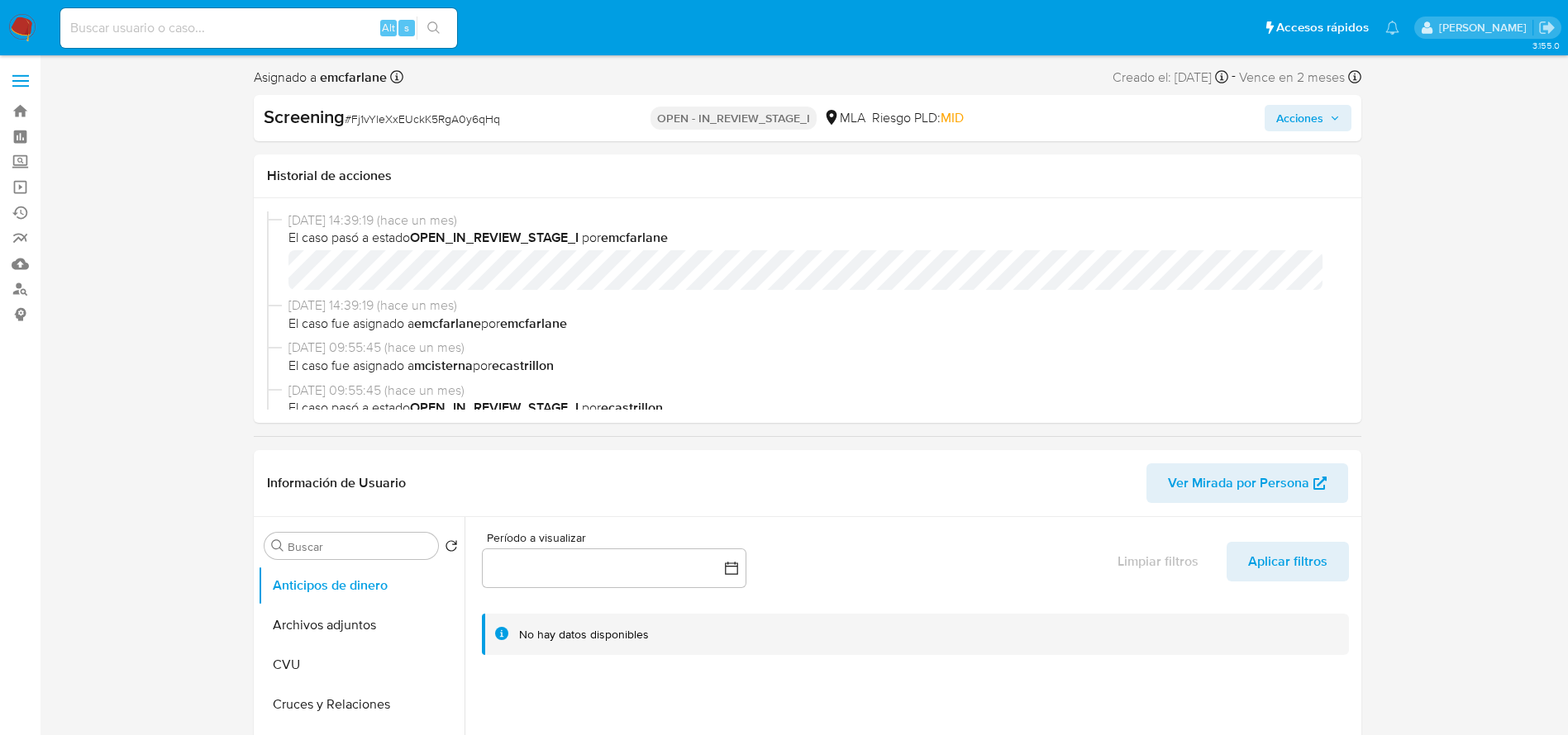
select select "10"
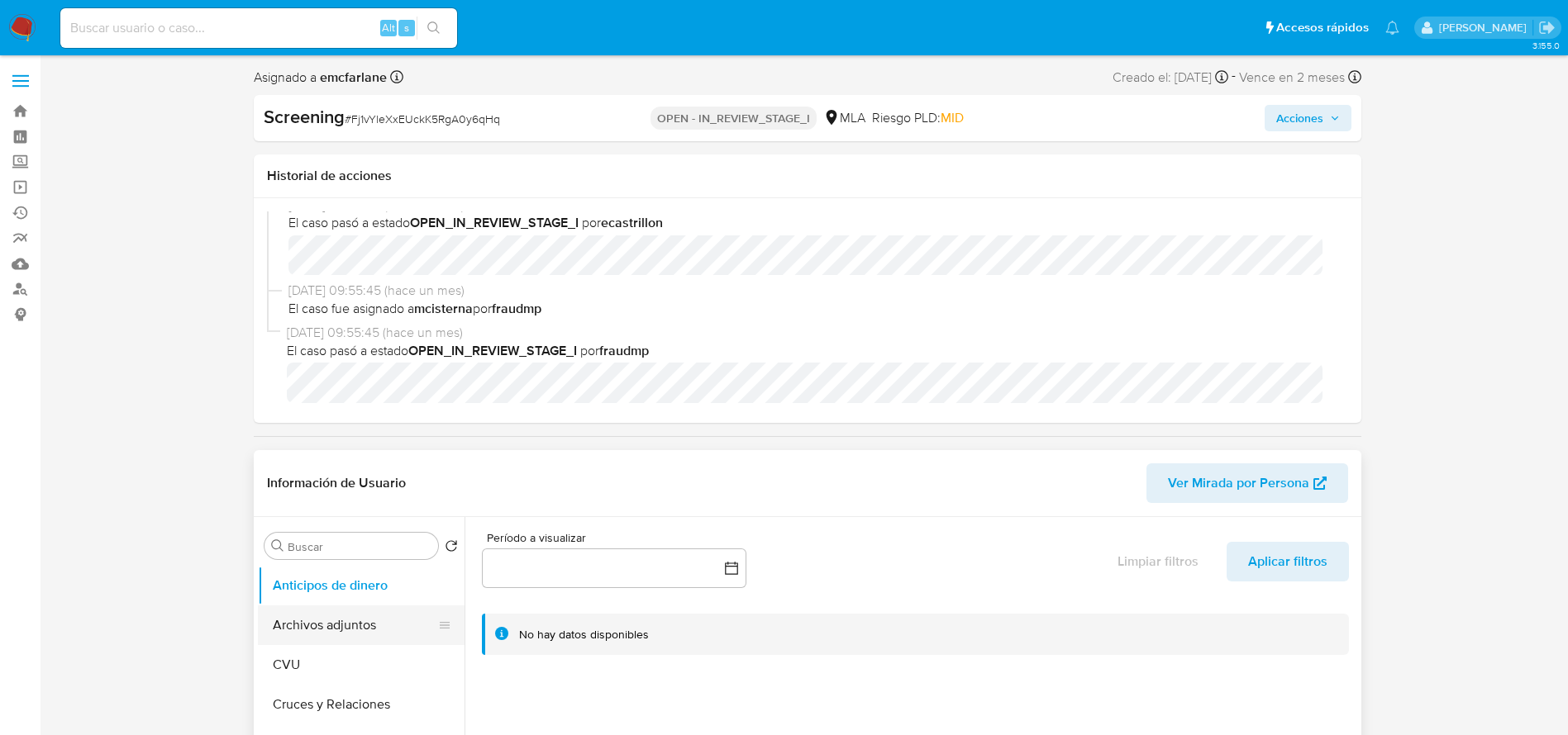
drag, startPoint x: 358, startPoint y: 632, endPoint x: 392, endPoint y: 611, distance: 40.0
click at [361, 630] on button "Archivos adjuntos" at bounding box center [355, 625] width 193 height 40
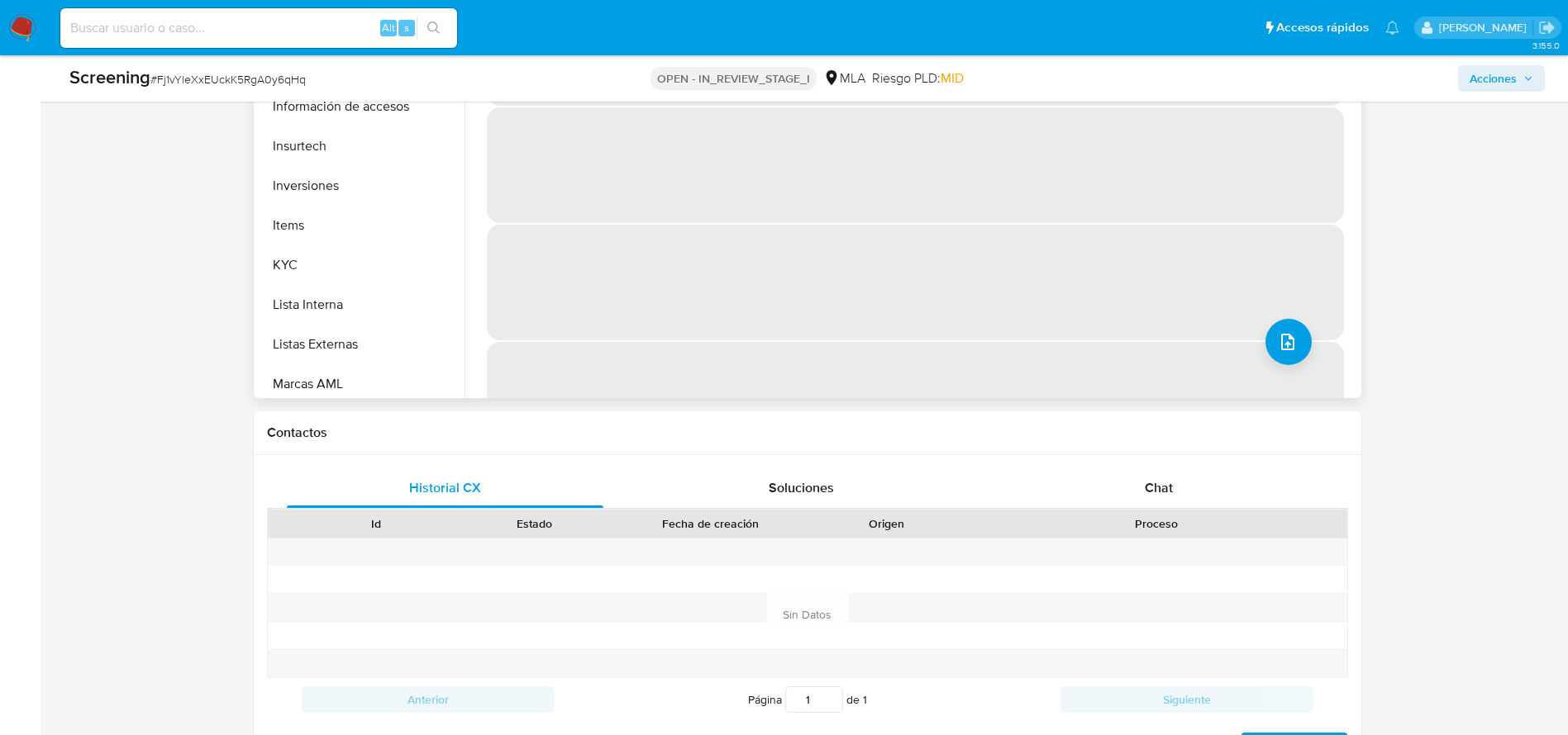
scroll to position [778, 0]
click at [345, 294] on button "Restricciones Nuevo Mundo" at bounding box center [362, 297] width 207 height 40
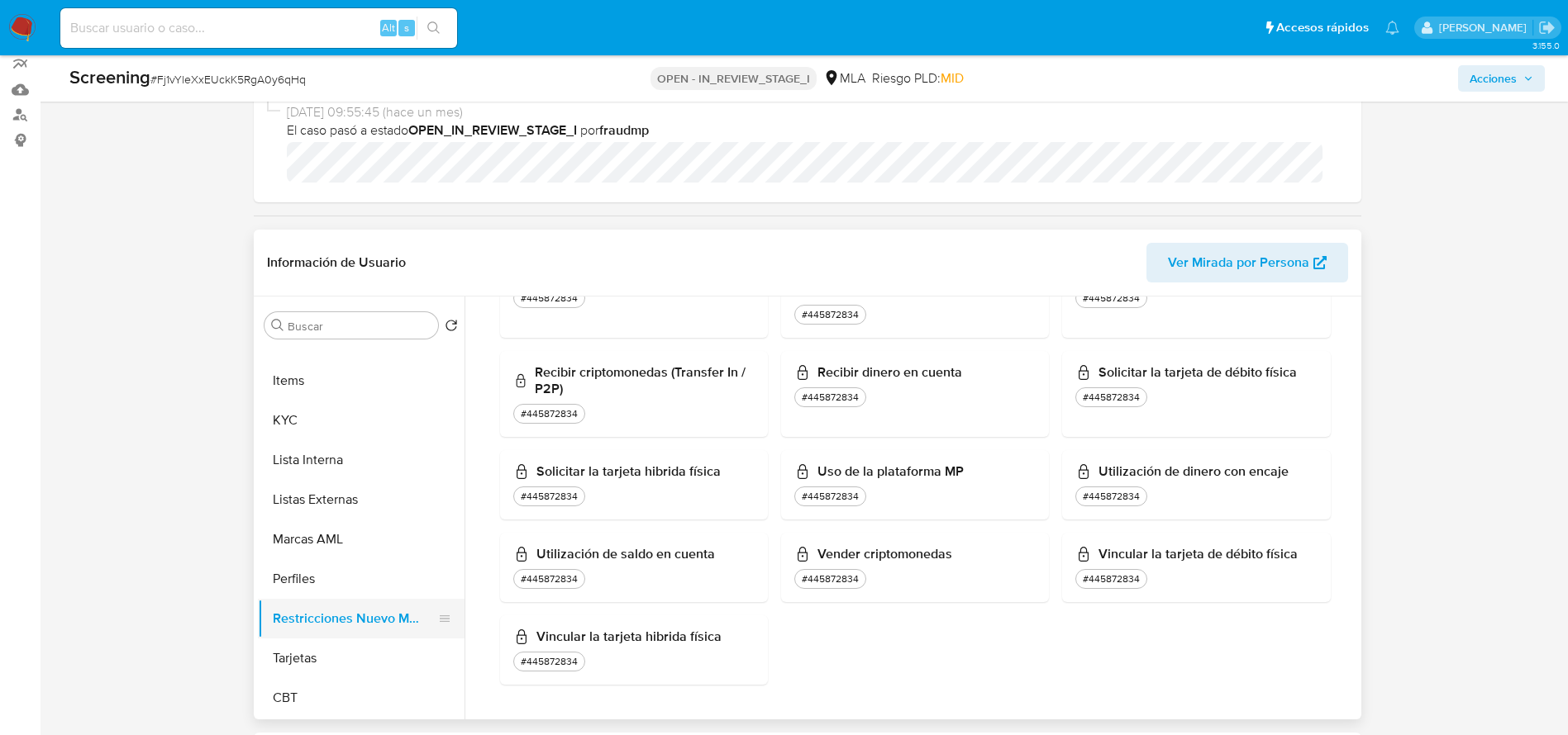
scroll to position [248, 0]
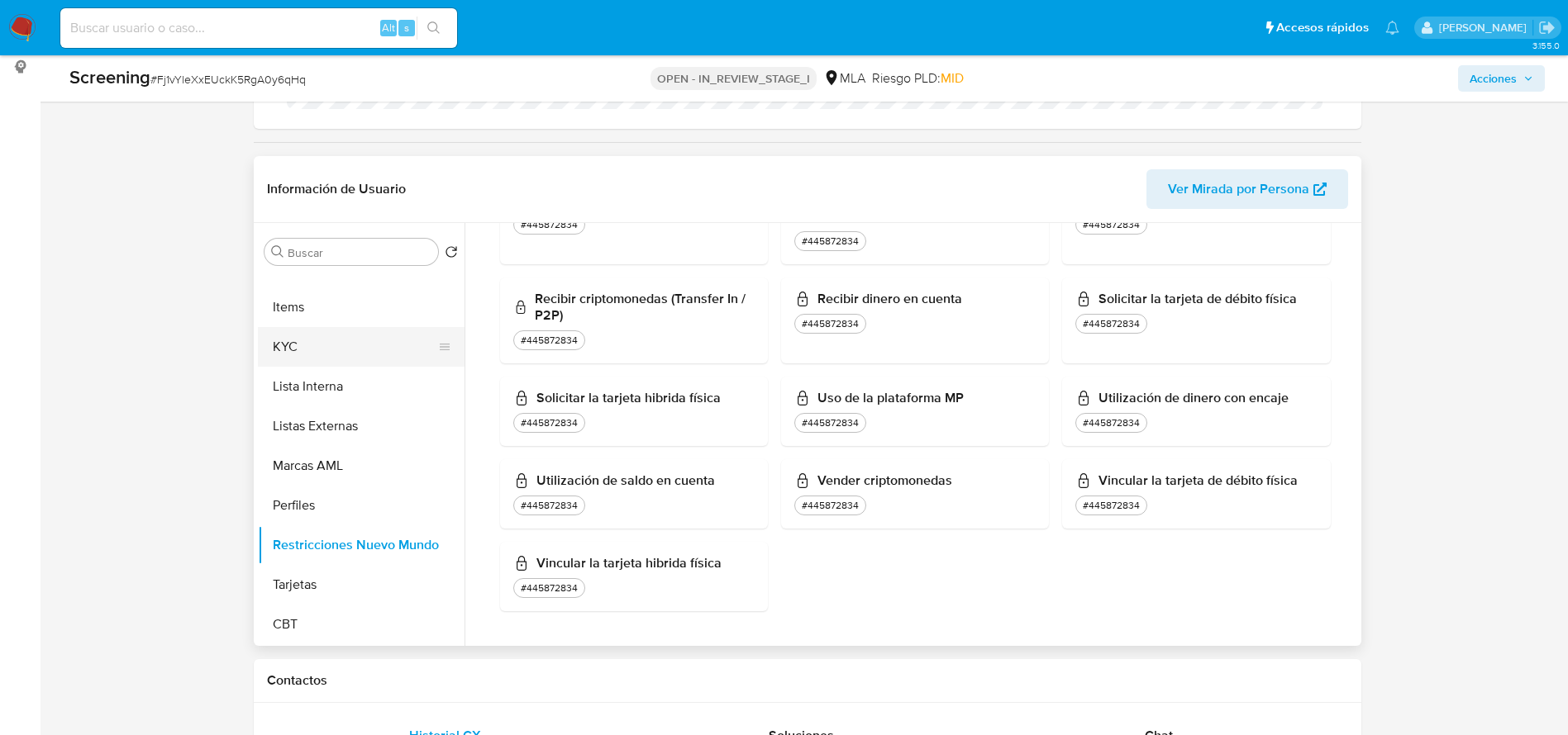
click at [310, 353] on button "KYC" at bounding box center [355, 346] width 193 height 40
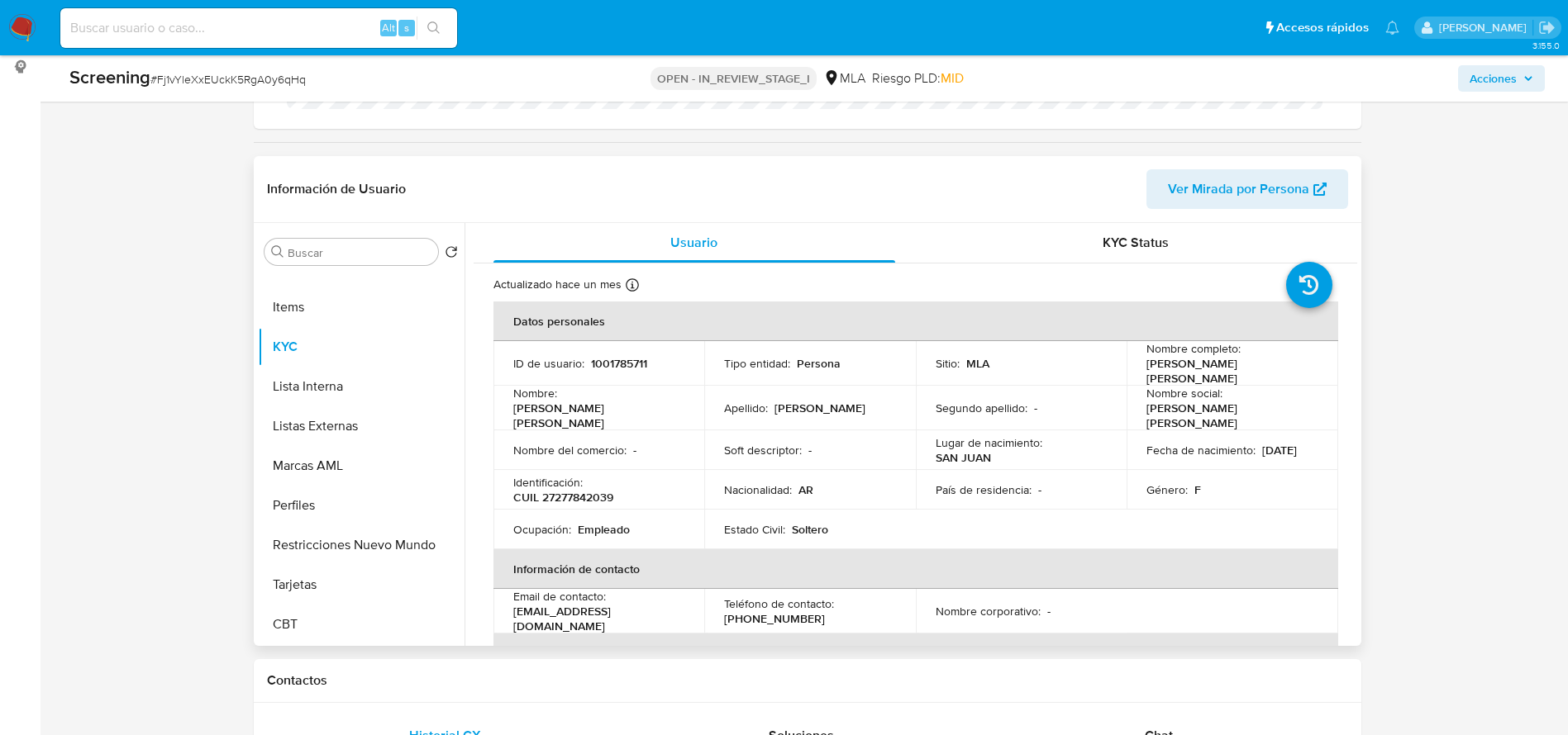
click at [569, 490] on p "CUIL 27277842039" at bounding box center [563, 498] width 100 height 15
copy p "27277842039"
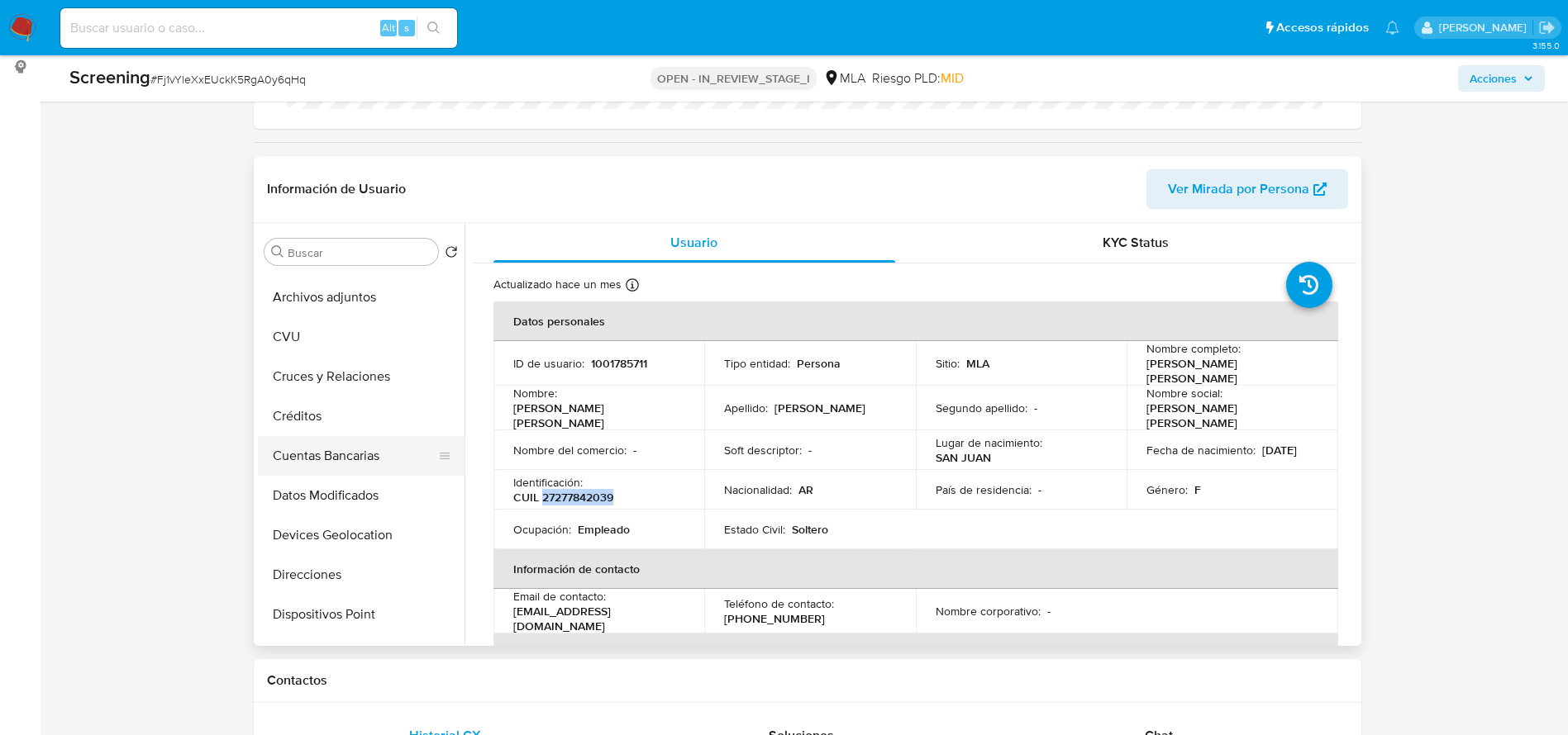
scroll to position [158, 0]
click at [358, 447] on button "Direcciones" at bounding box center [355, 451] width 193 height 40
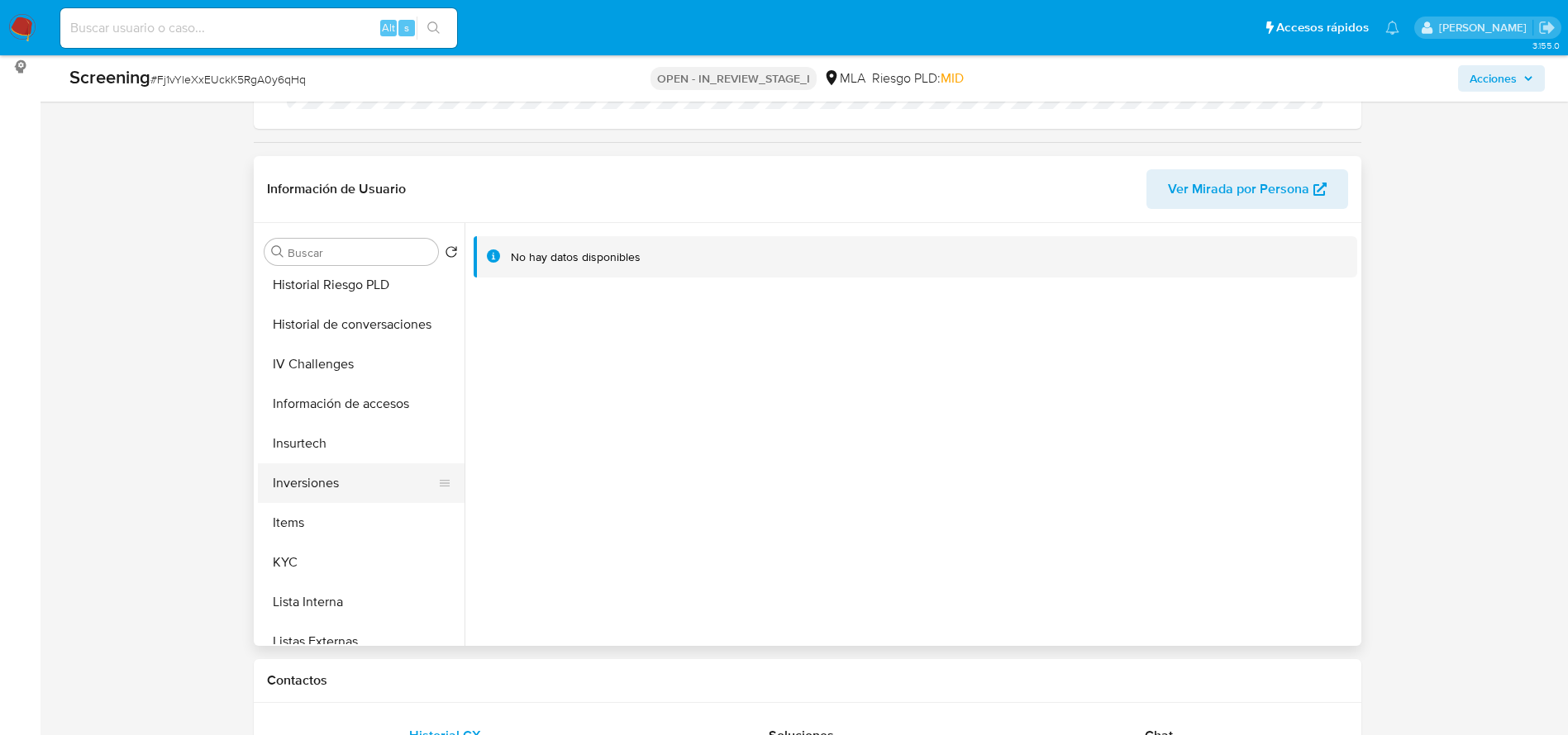
scroll to position [653, 0]
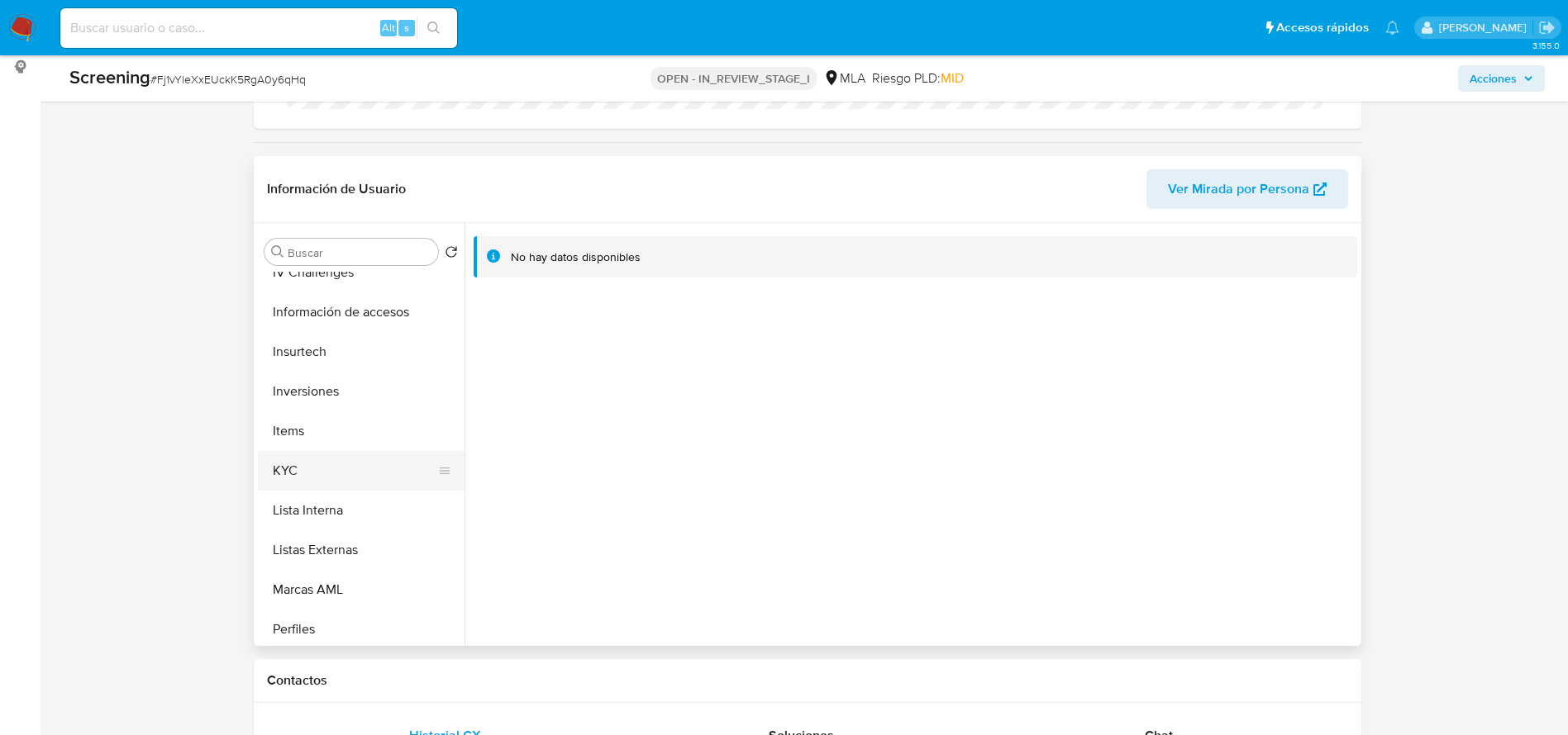
click at [327, 454] on button "KYC" at bounding box center [355, 470] width 193 height 40
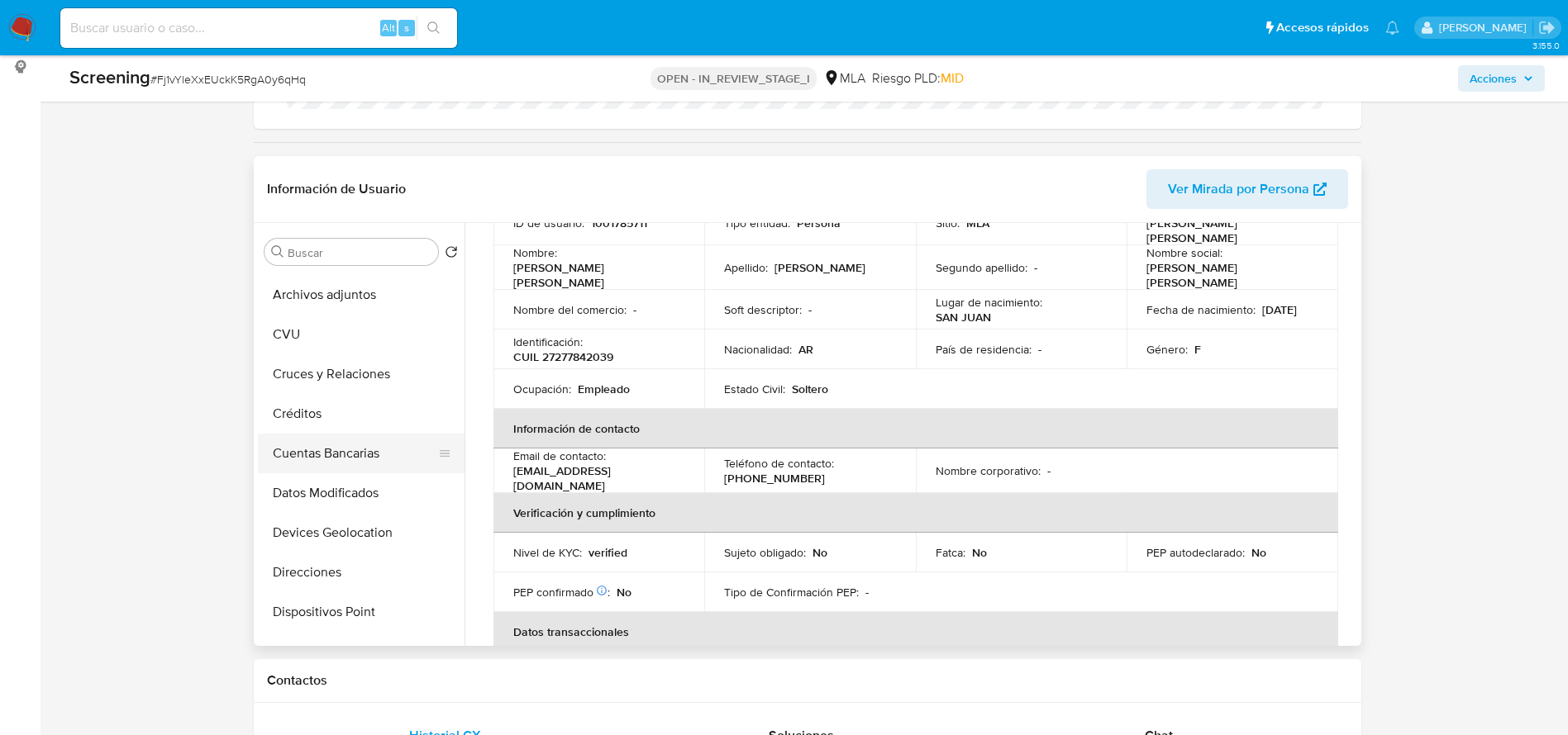
scroll to position [34, 0]
click at [319, 560] on button "Direcciones" at bounding box center [355, 574] width 193 height 40
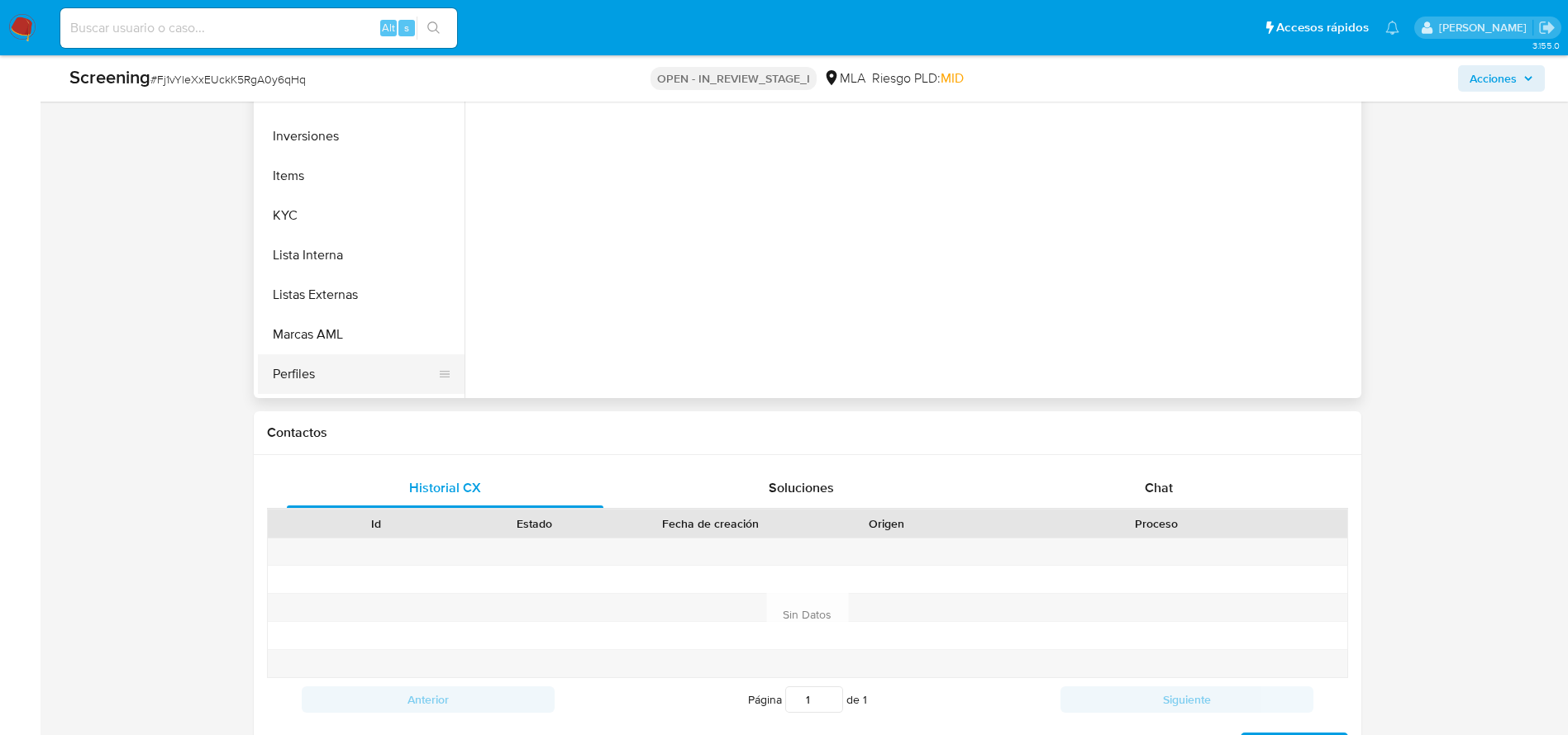
scroll to position [743, 0]
click at [285, 139] on button "KYC" at bounding box center [355, 133] width 193 height 40
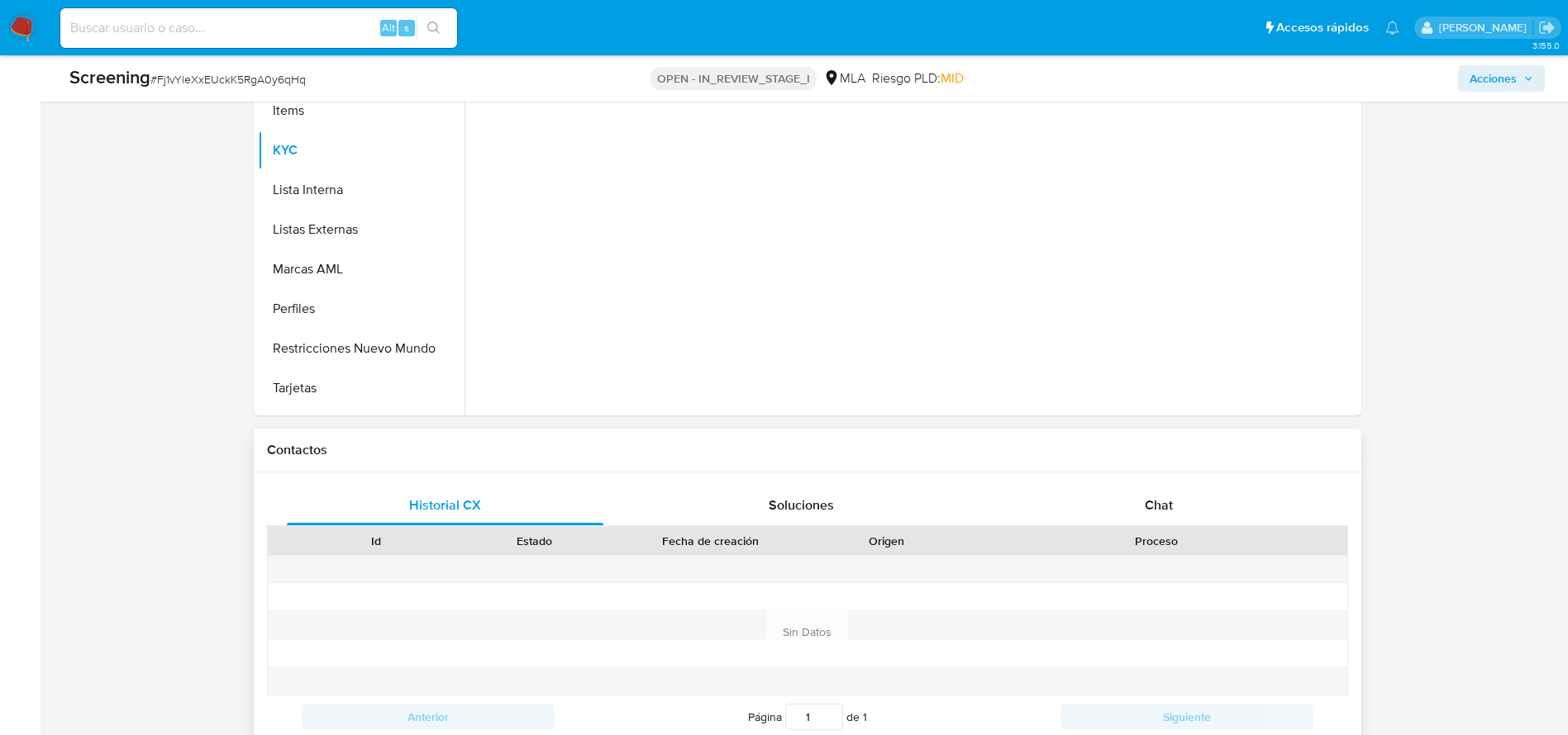
scroll to position [372, 0]
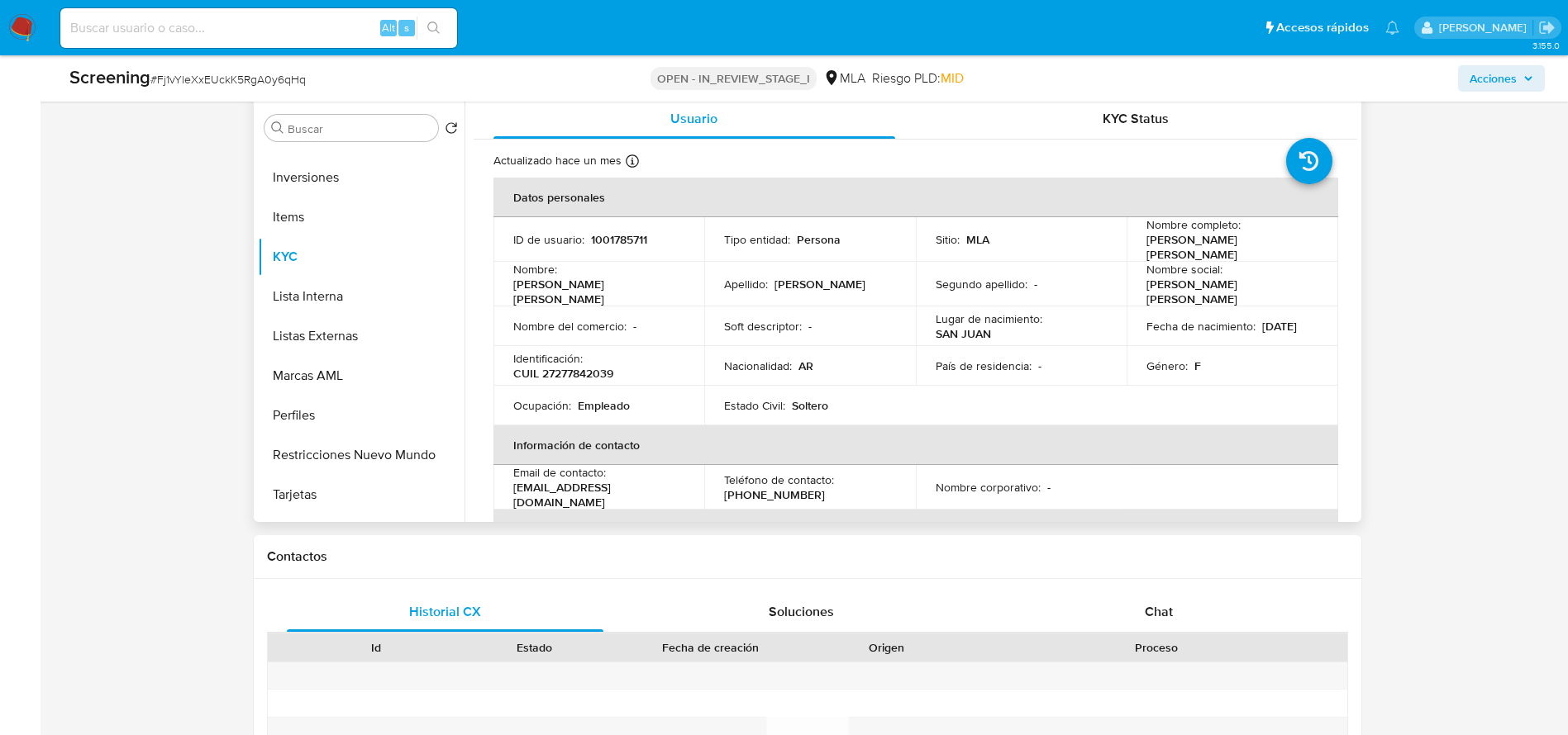
click at [584, 366] on p "CUIL 27277842039" at bounding box center [563, 373] width 100 height 15
copy p "27277842039"
click at [336, 302] on button "Lista Interna" at bounding box center [355, 296] width 193 height 40
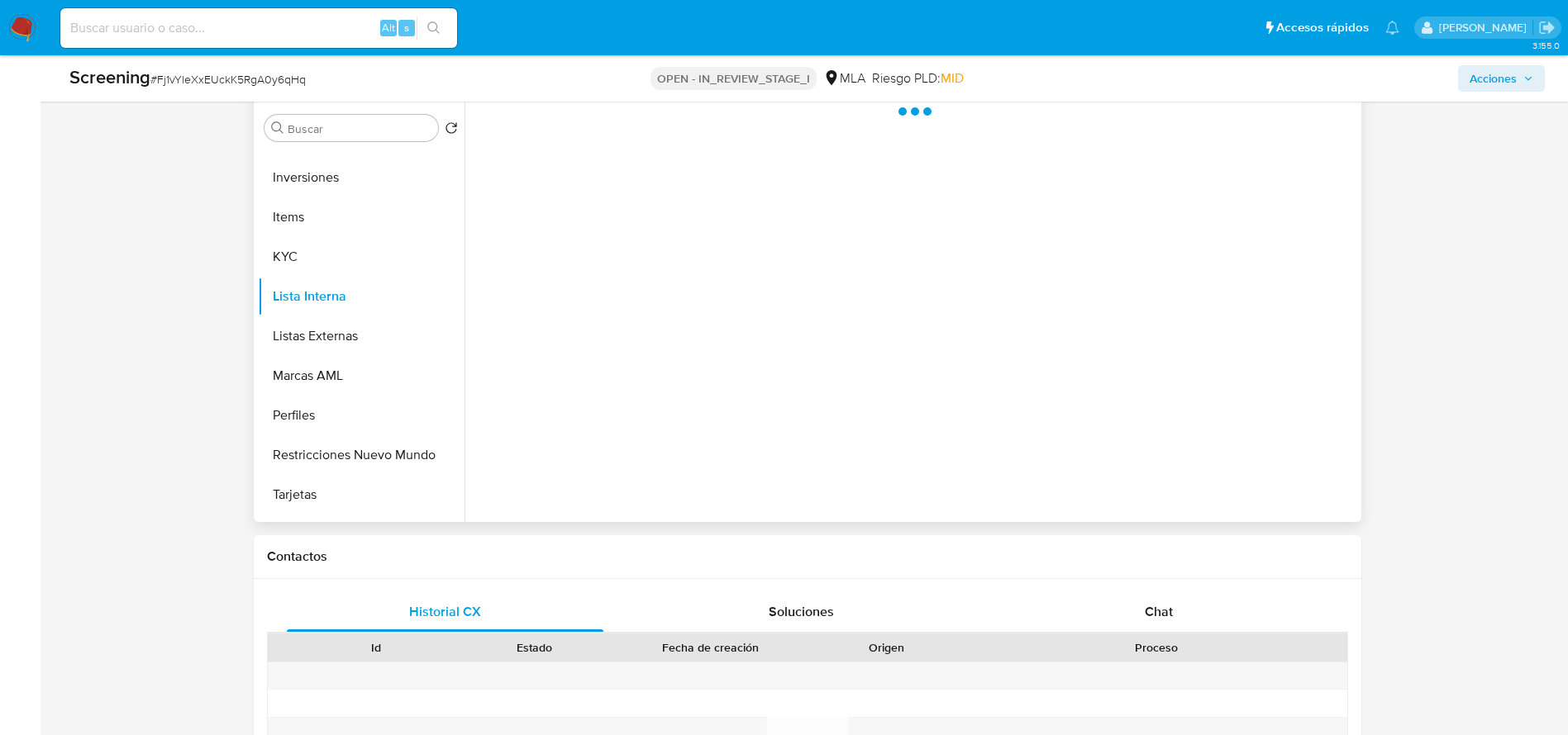
scroll to position [248, 0]
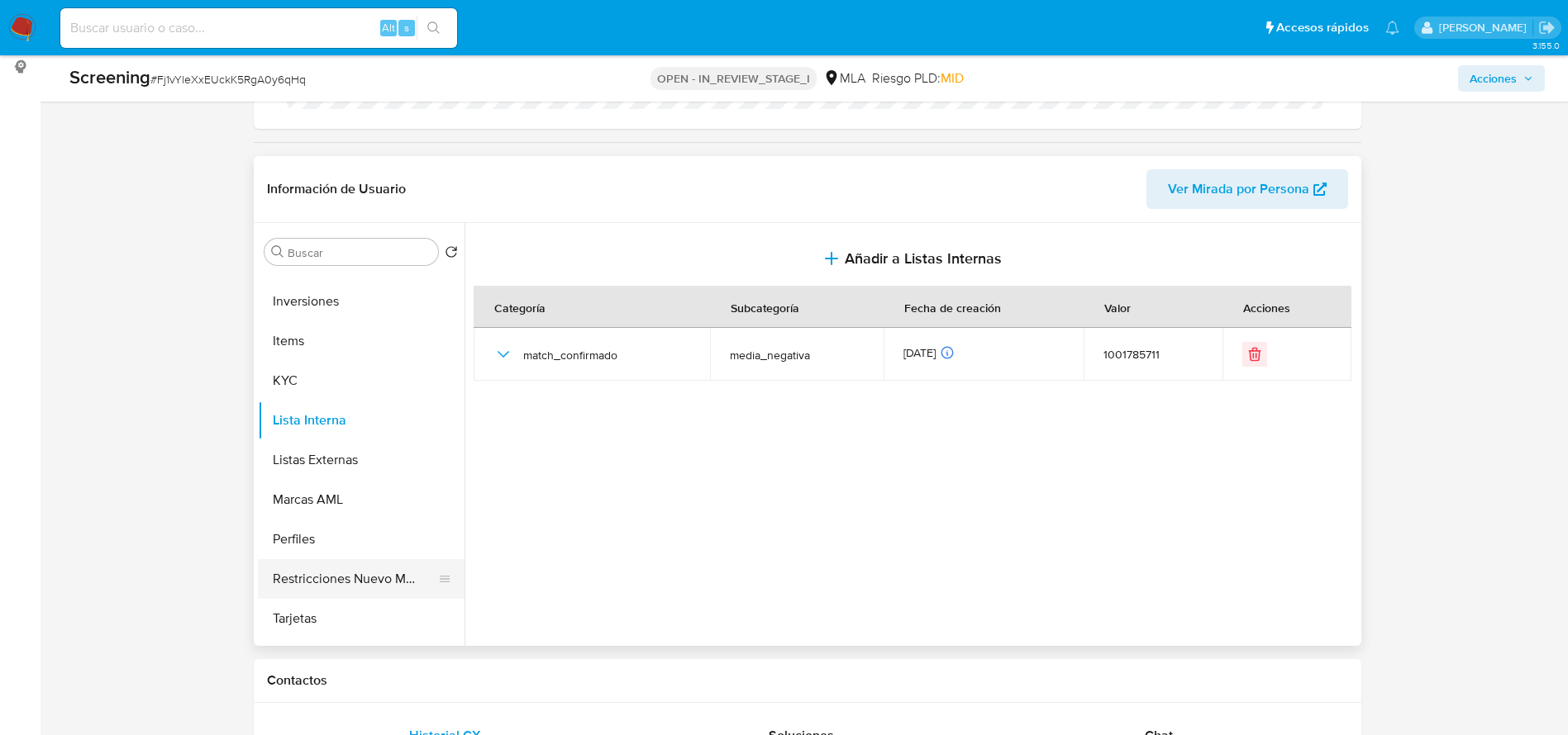
click at [355, 572] on button "Restricciones Nuevo Mundo" at bounding box center [355, 579] width 193 height 40
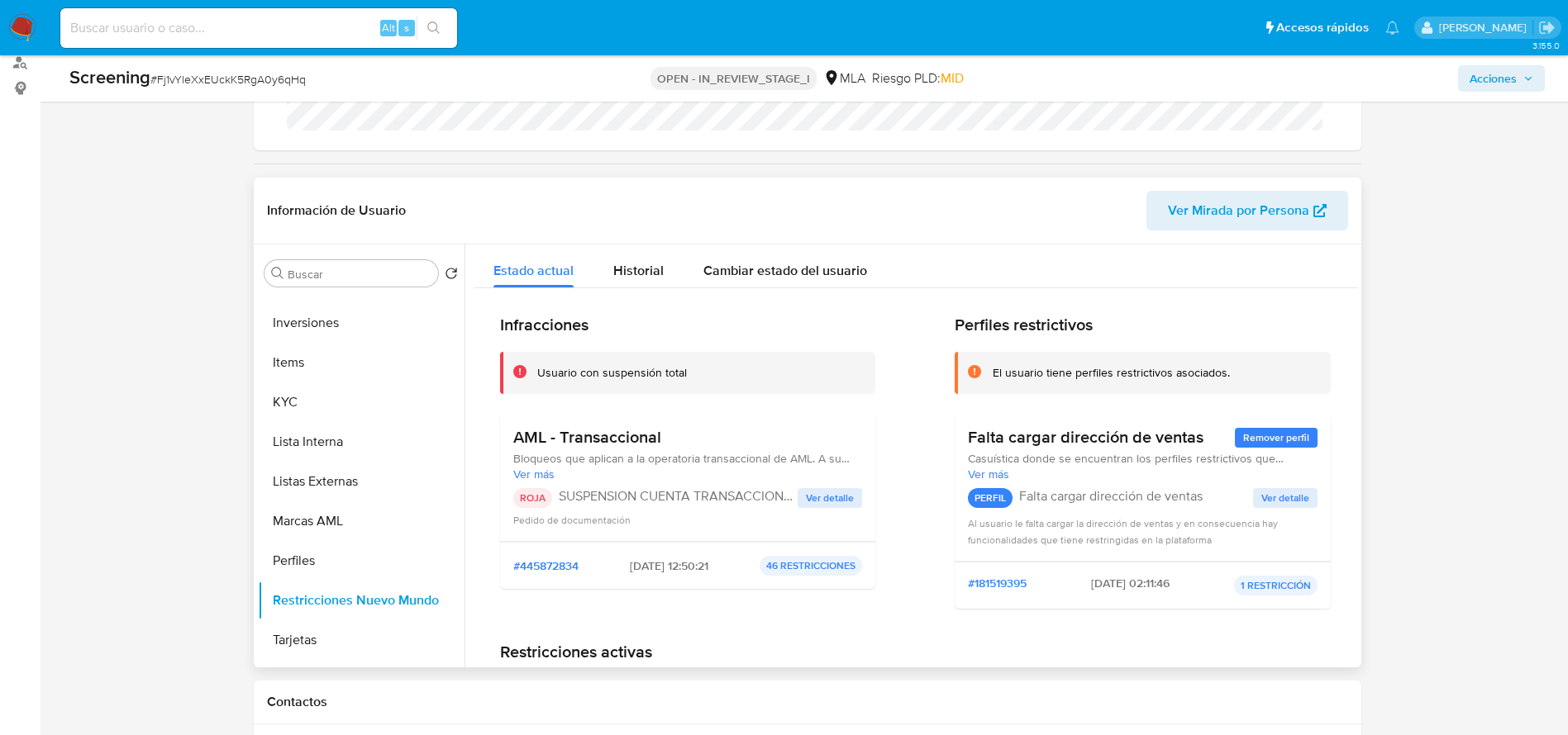
scroll to position [0, 0]
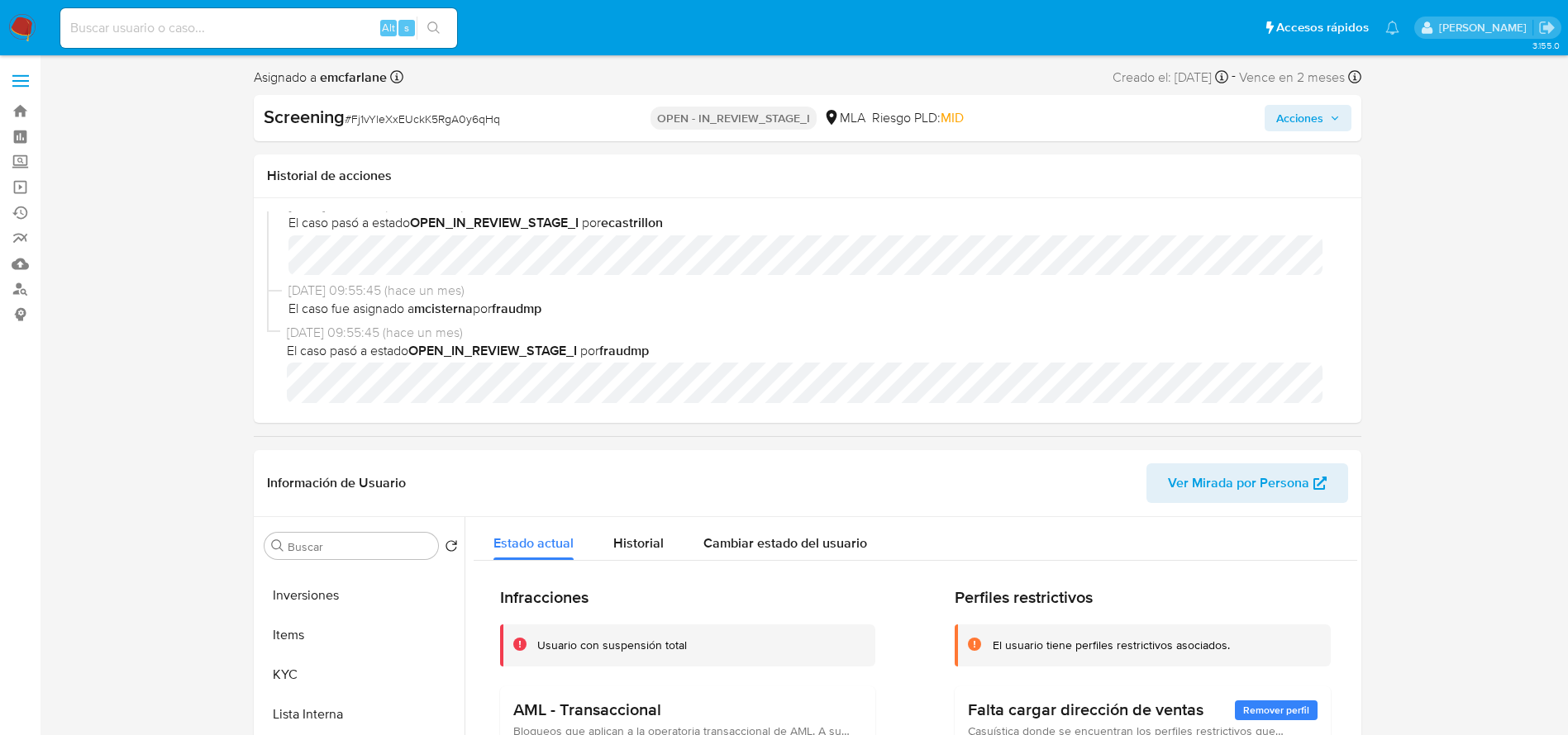
click at [1306, 124] on span "Acciones" at bounding box center [1300, 118] width 47 height 26
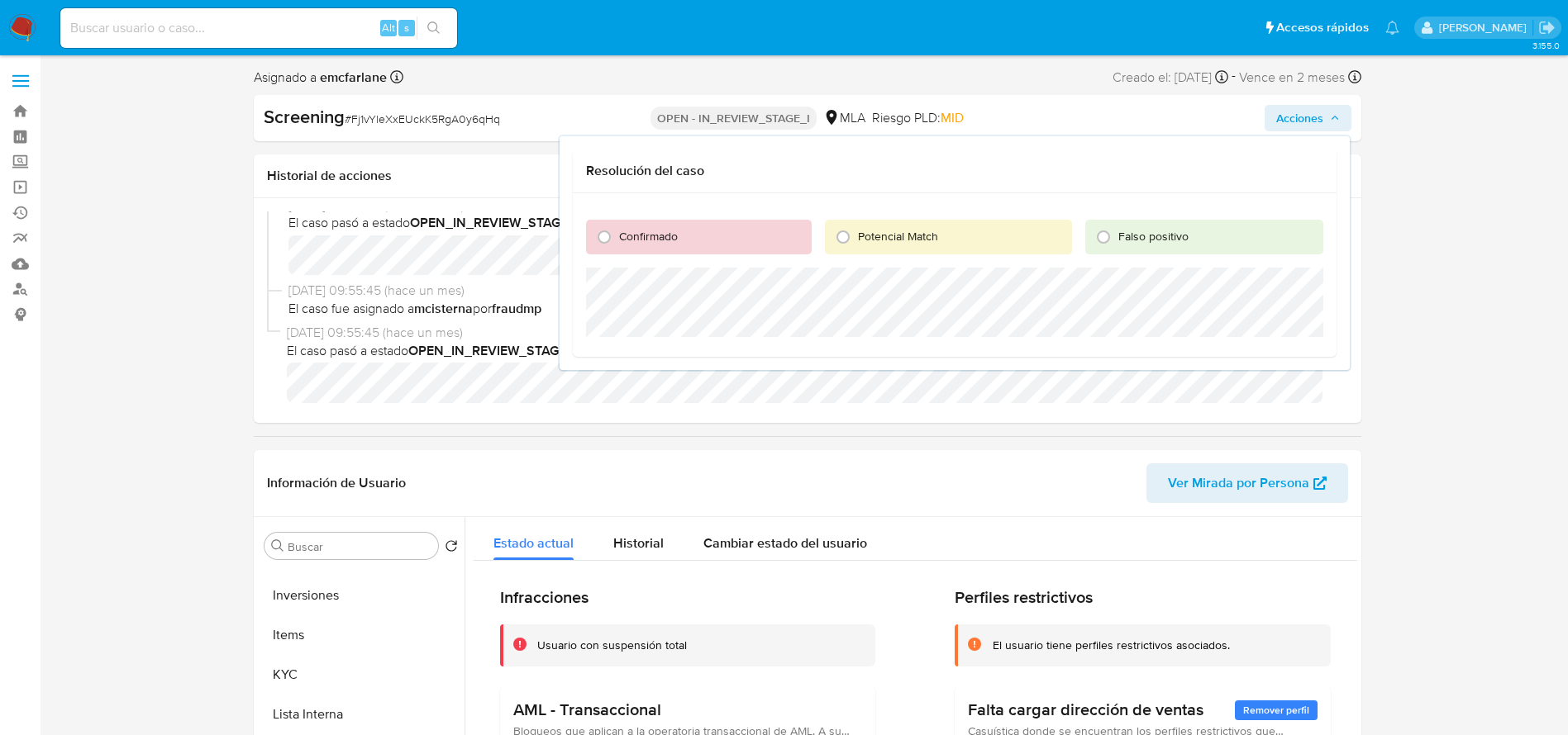
click at [617, 236] on label "Confirmado" at bounding box center [648, 236] width 61 height 16
click at [617, 236] on input "Confirmado" at bounding box center [603, 236] width 26 height 26
radio input "true"
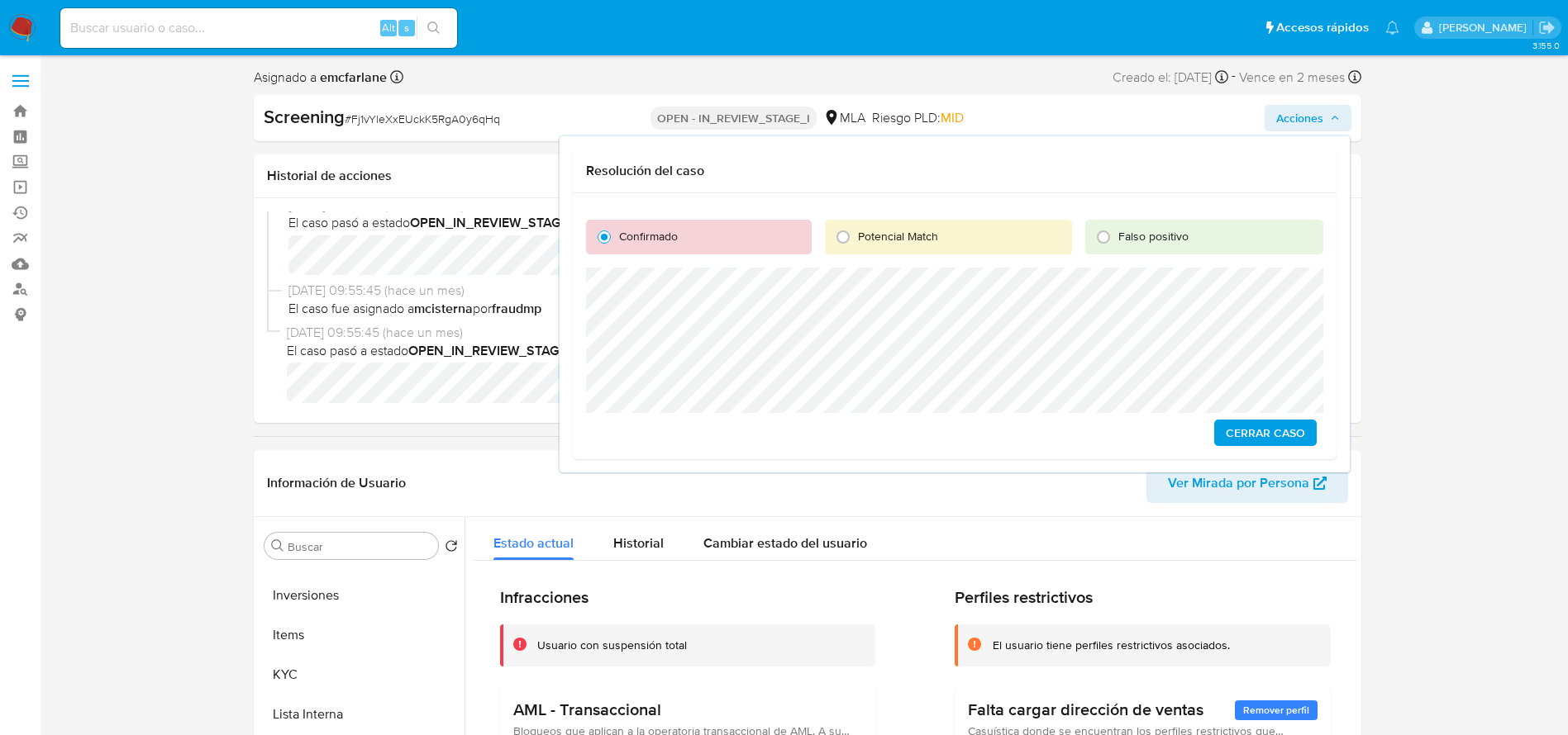
click at [1269, 441] on span "Cerrar Caso" at bounding box center [1265, 433] width 79 height 24
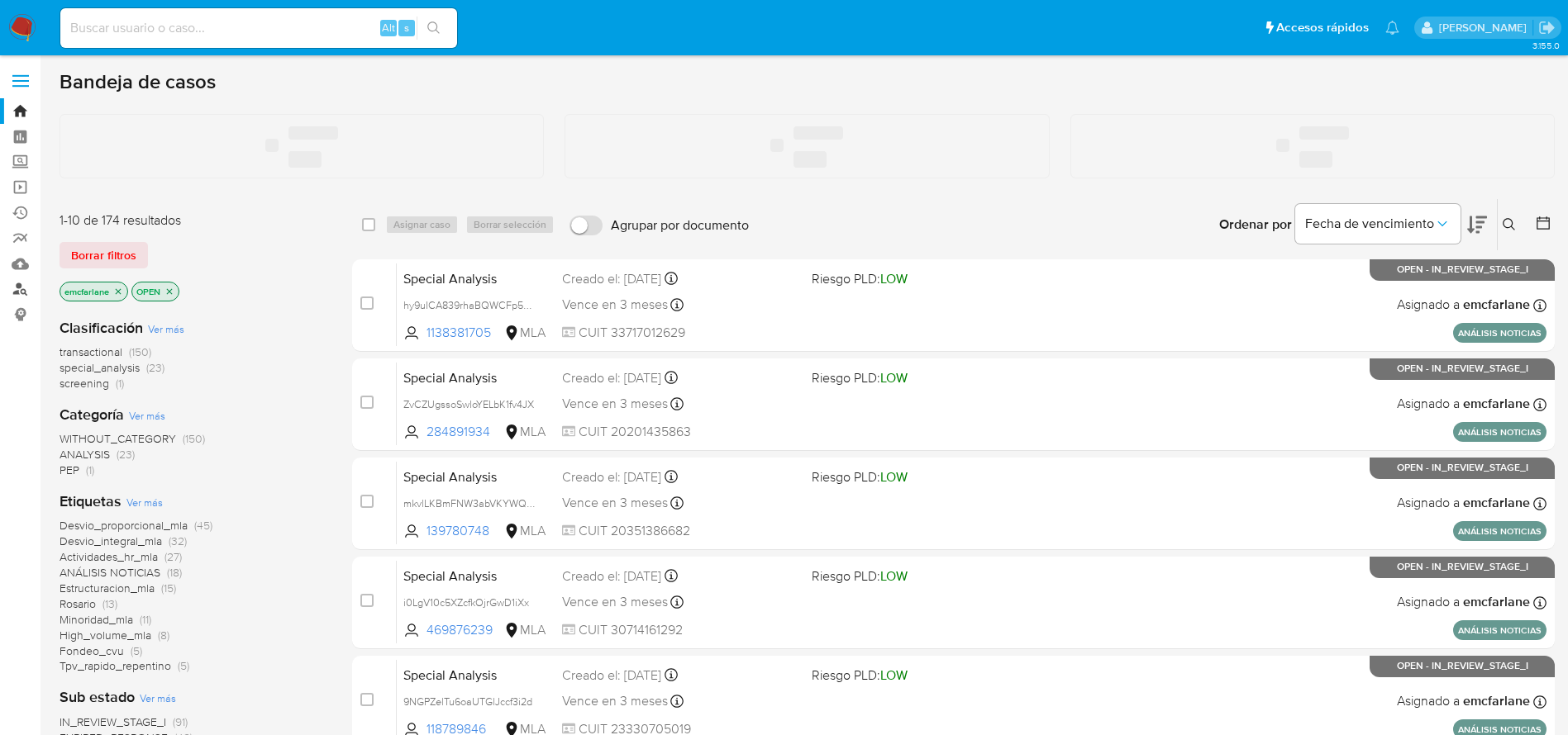
click at [15, 291] on link "Buscador de personas" at bounding box center [98, 289] width 197 height 25
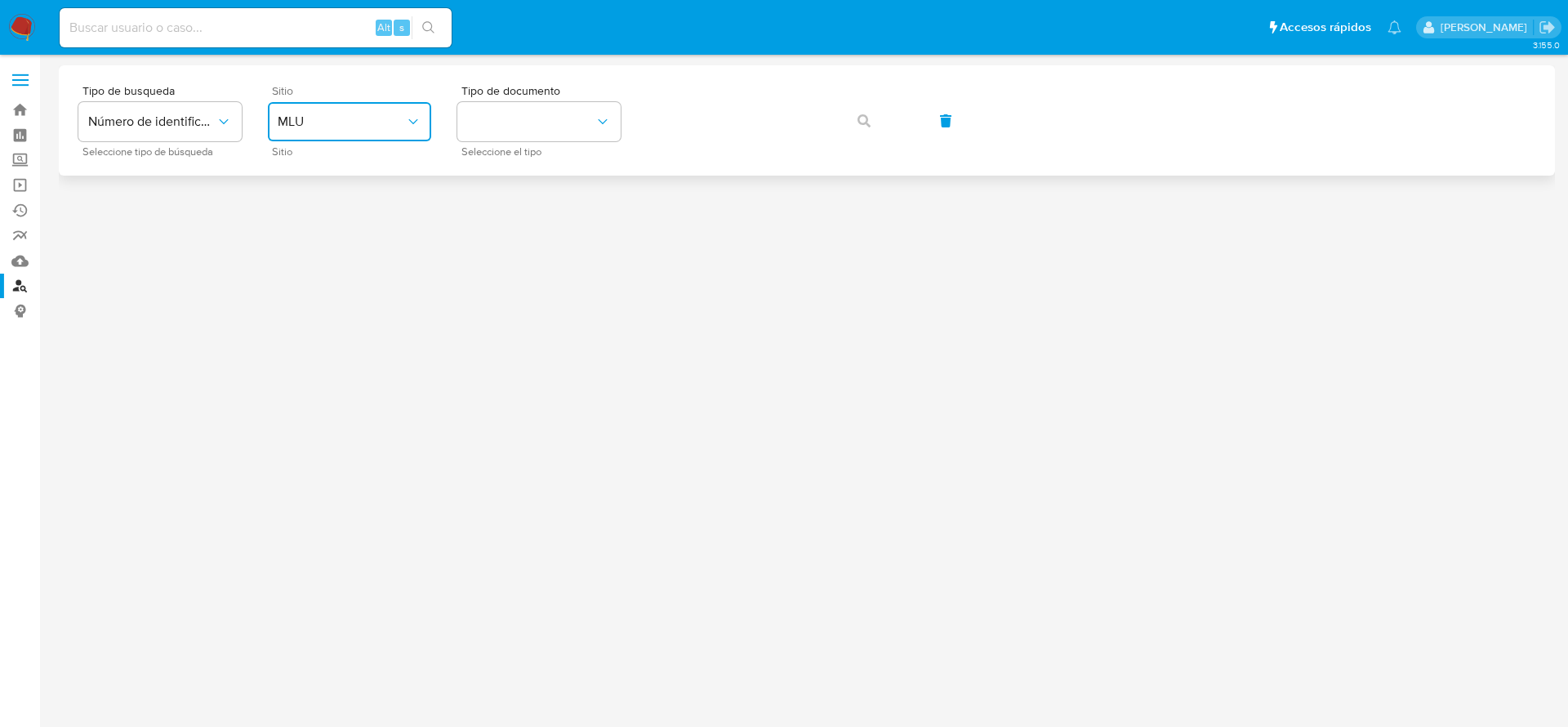
click at [377, 135] on button "MLU" at bounding box center [349, 121] width 163 height 39
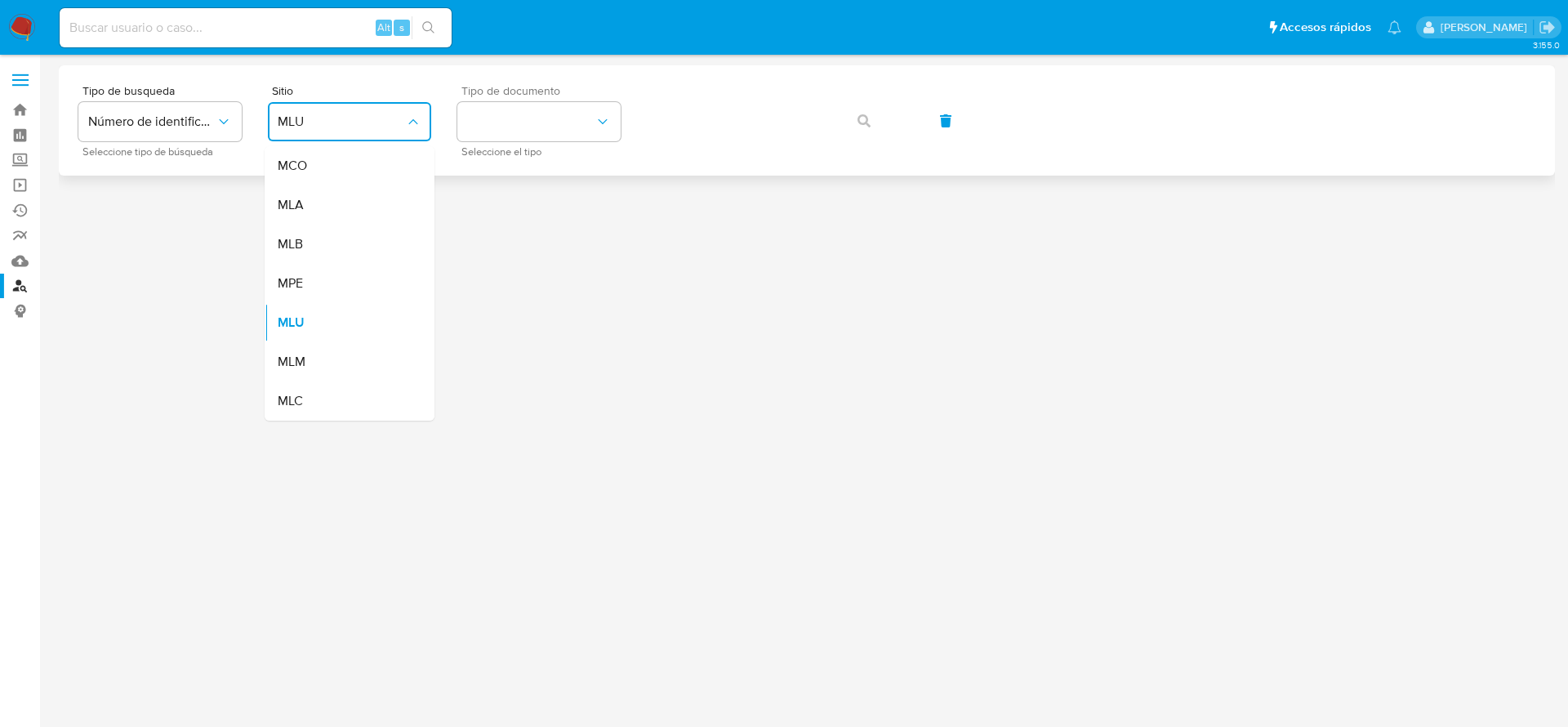
drag, startPoint x: 321, startPoint y: 203, endPoint x: 565, endPoint y: 146, distance: 250.6
click at [321, 204] on div "MLA" at bounding box center [344, 205] width 134 height 39
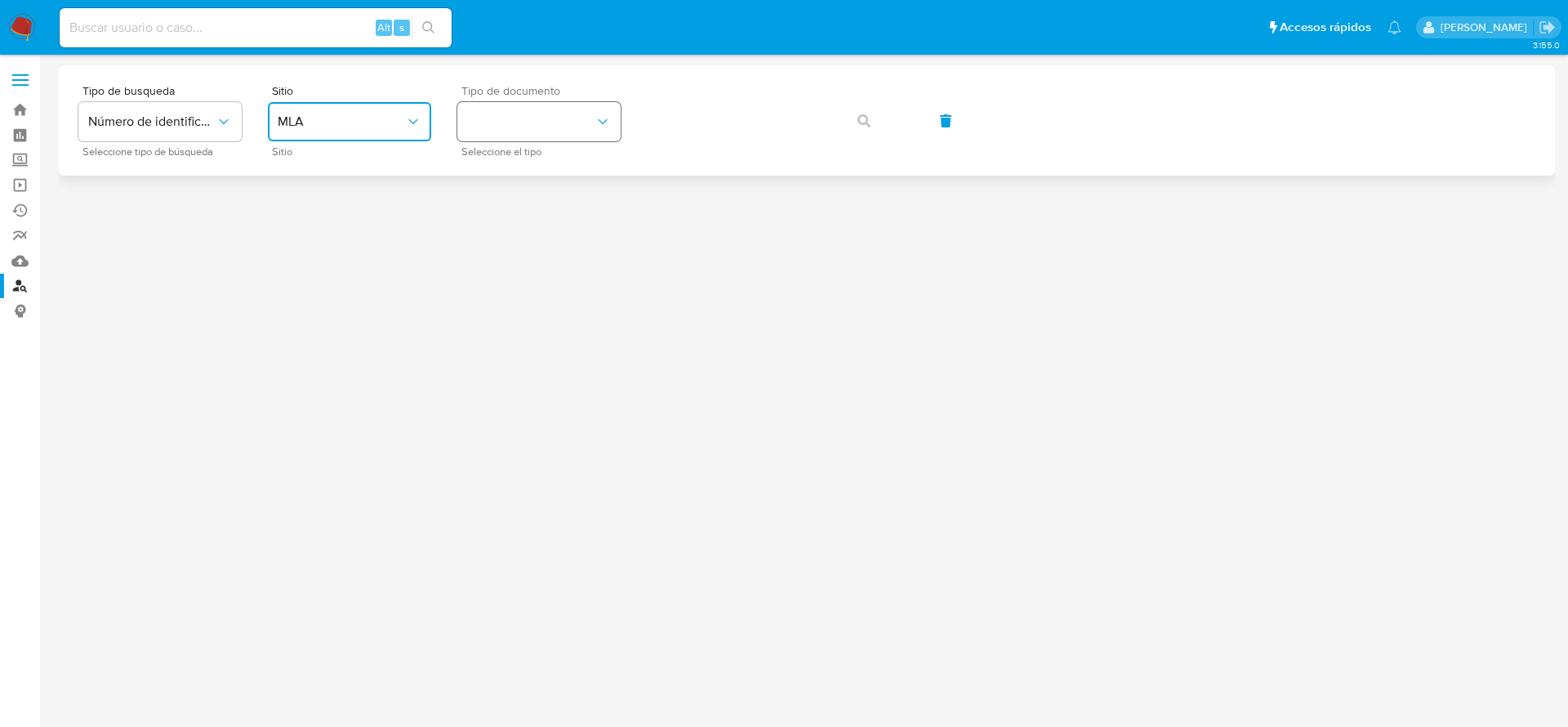
click at [573, 113] on button "identificationType" at bounding box center [539, 121] width 163 height 39
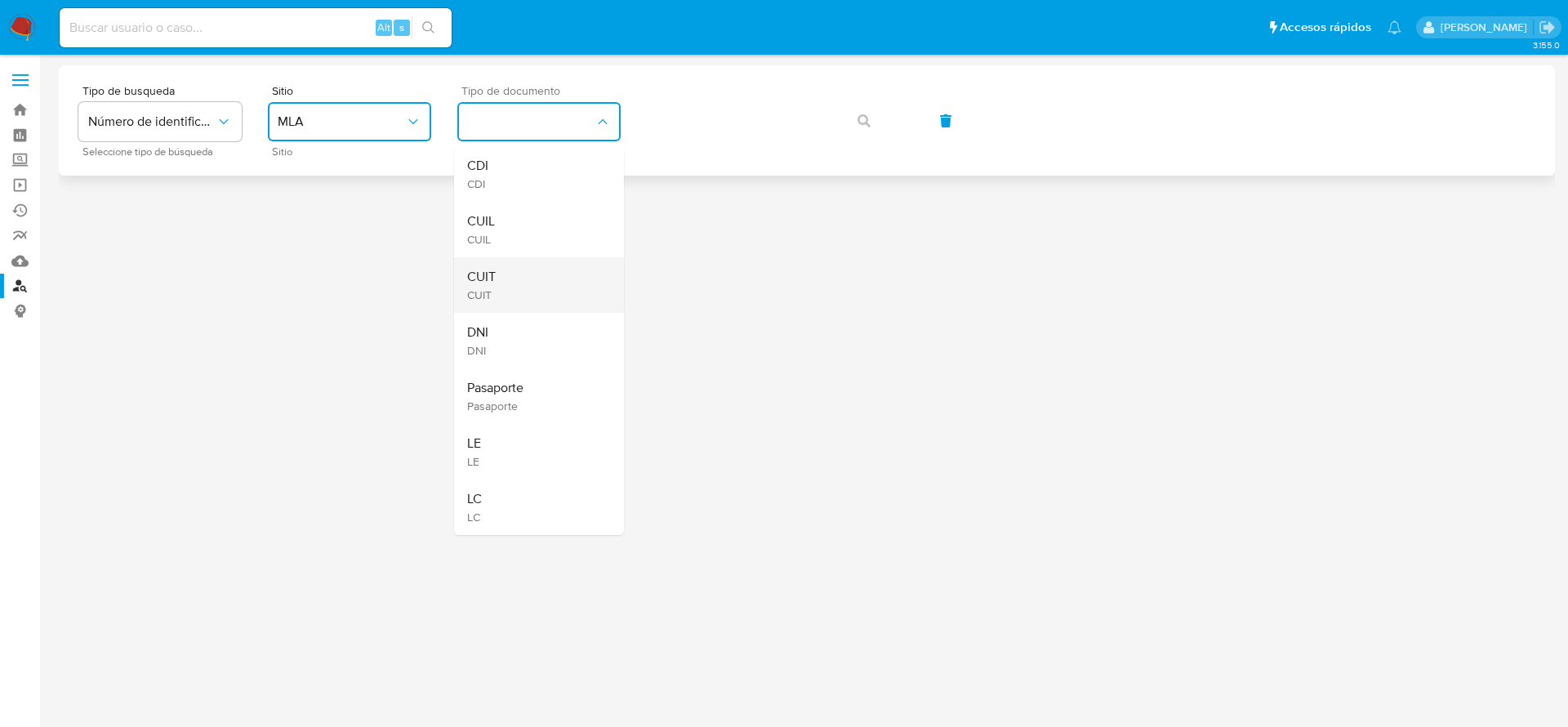
click at [516, 277] on div "CUIT CUIT" at bounding box center [534, 284] width 134 height 56
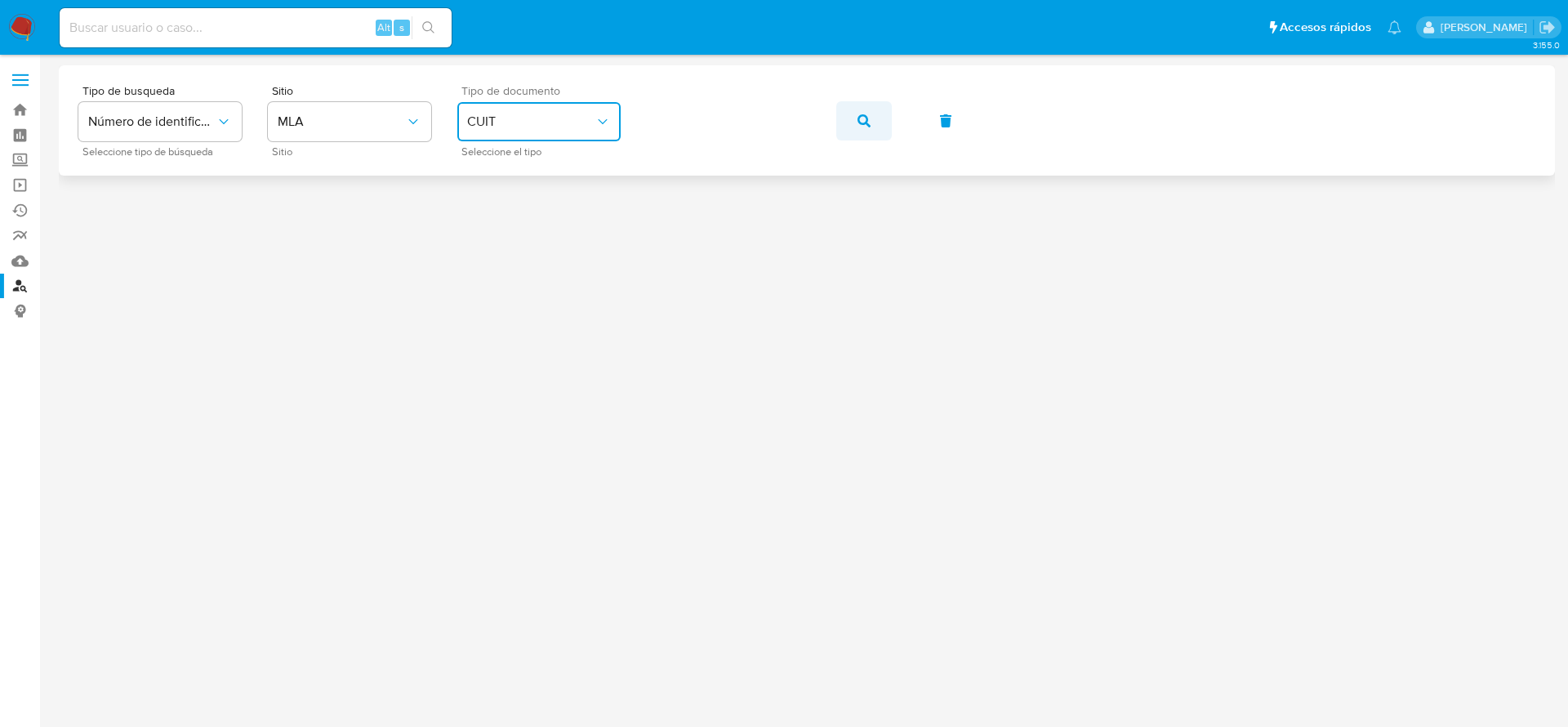
click at [860, 128] on span "button" at bounding box center [865, 121] width 13 height 36
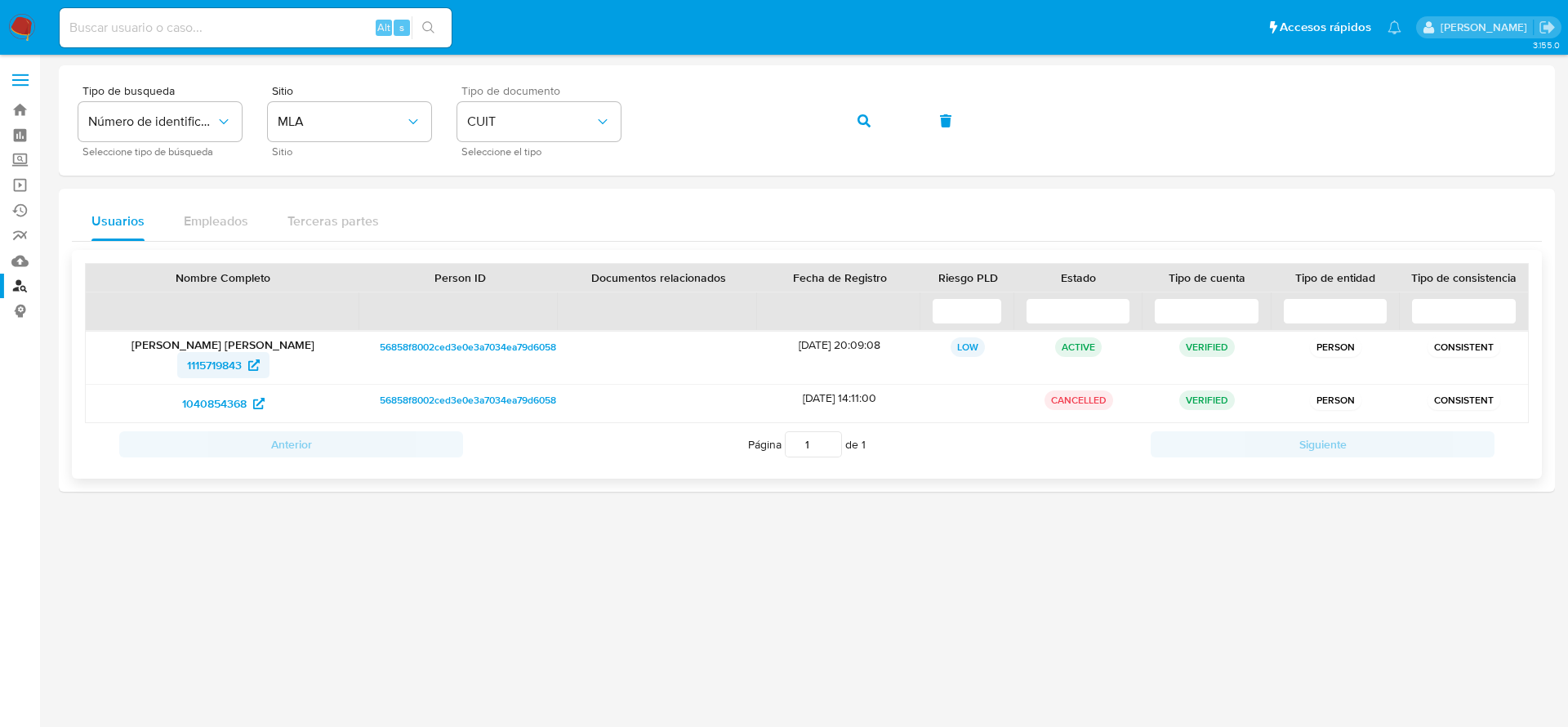
click at [200, 363] on span "1115719843" at bounding box center [214, 364] width 55 height 26
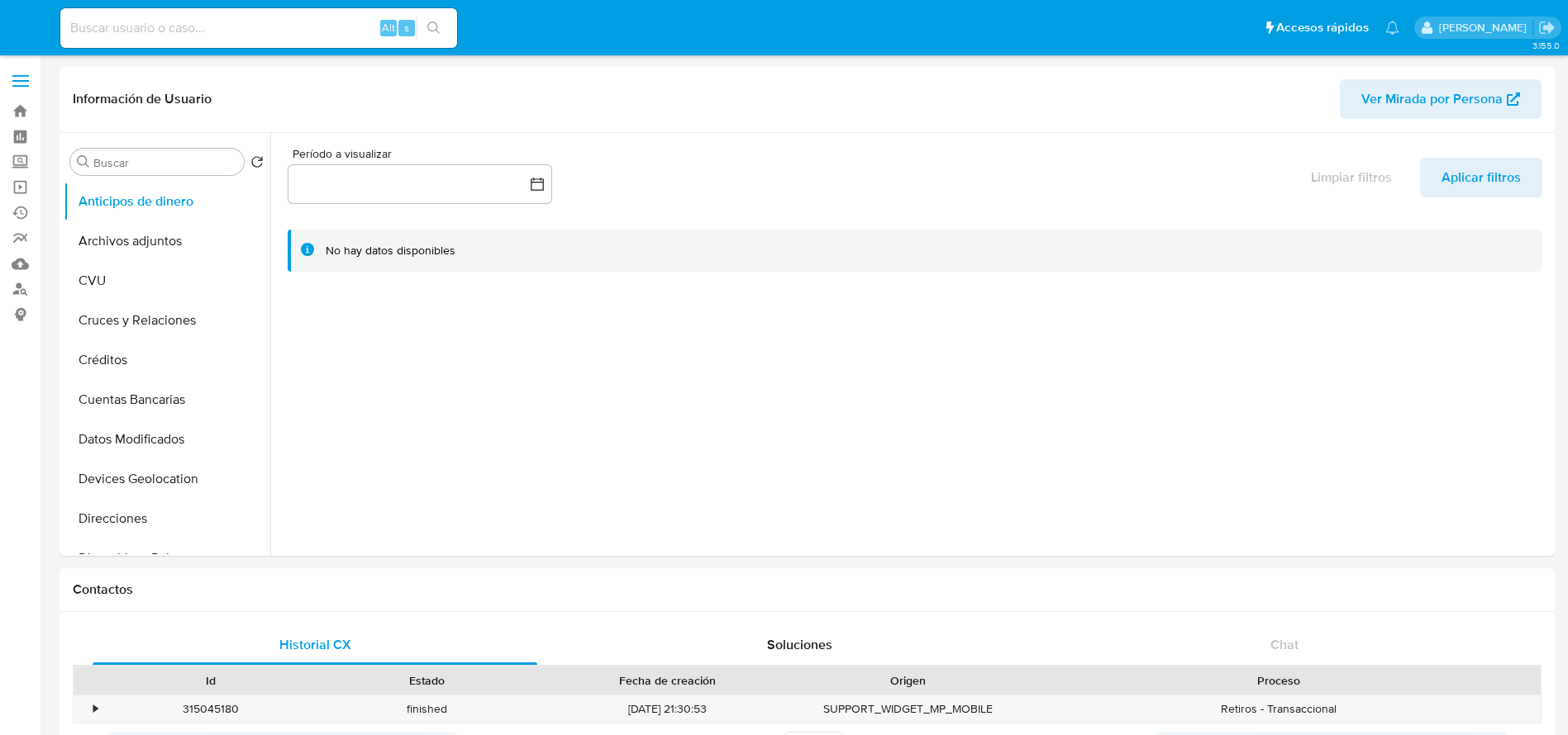
select select "10"
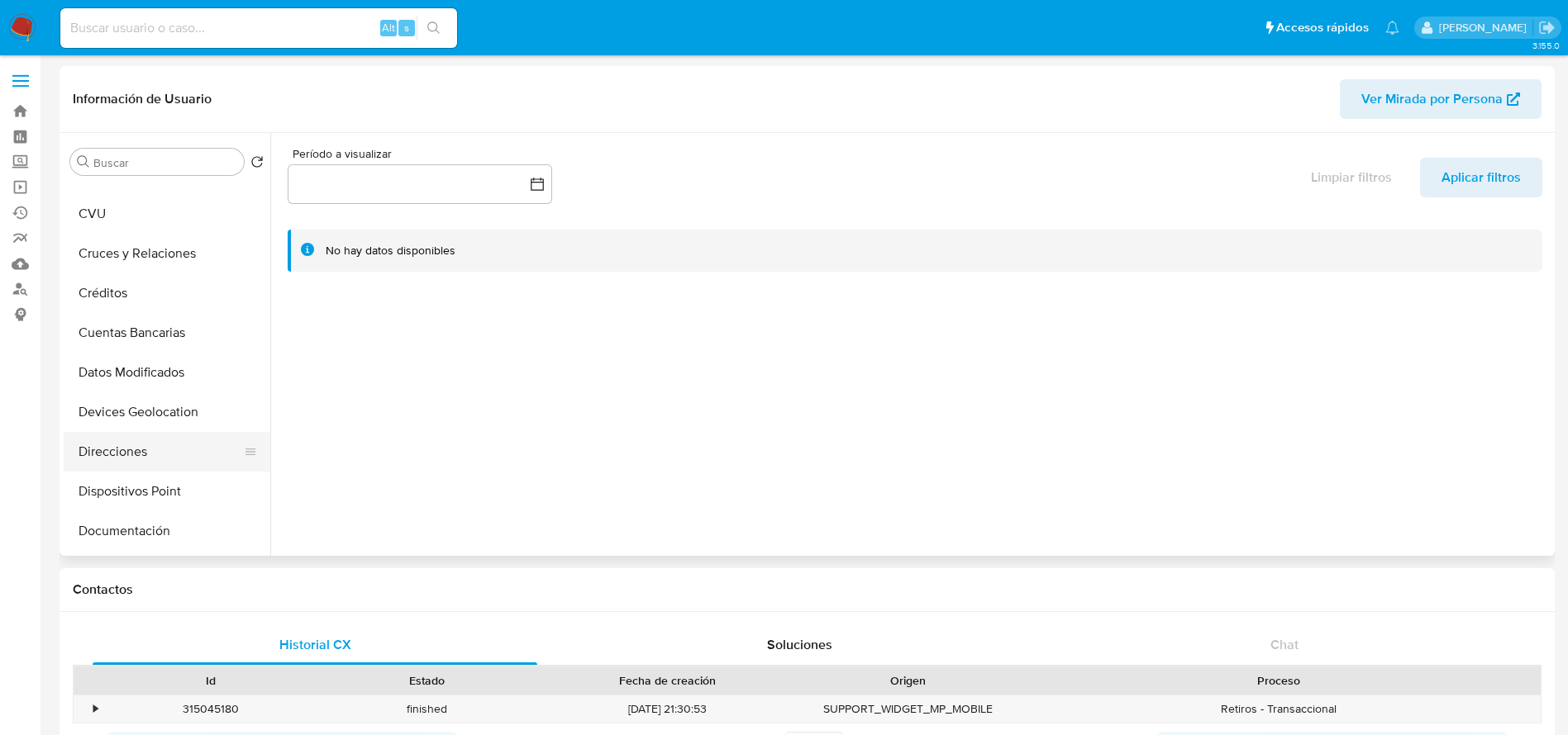
scroll to position [124, 0]
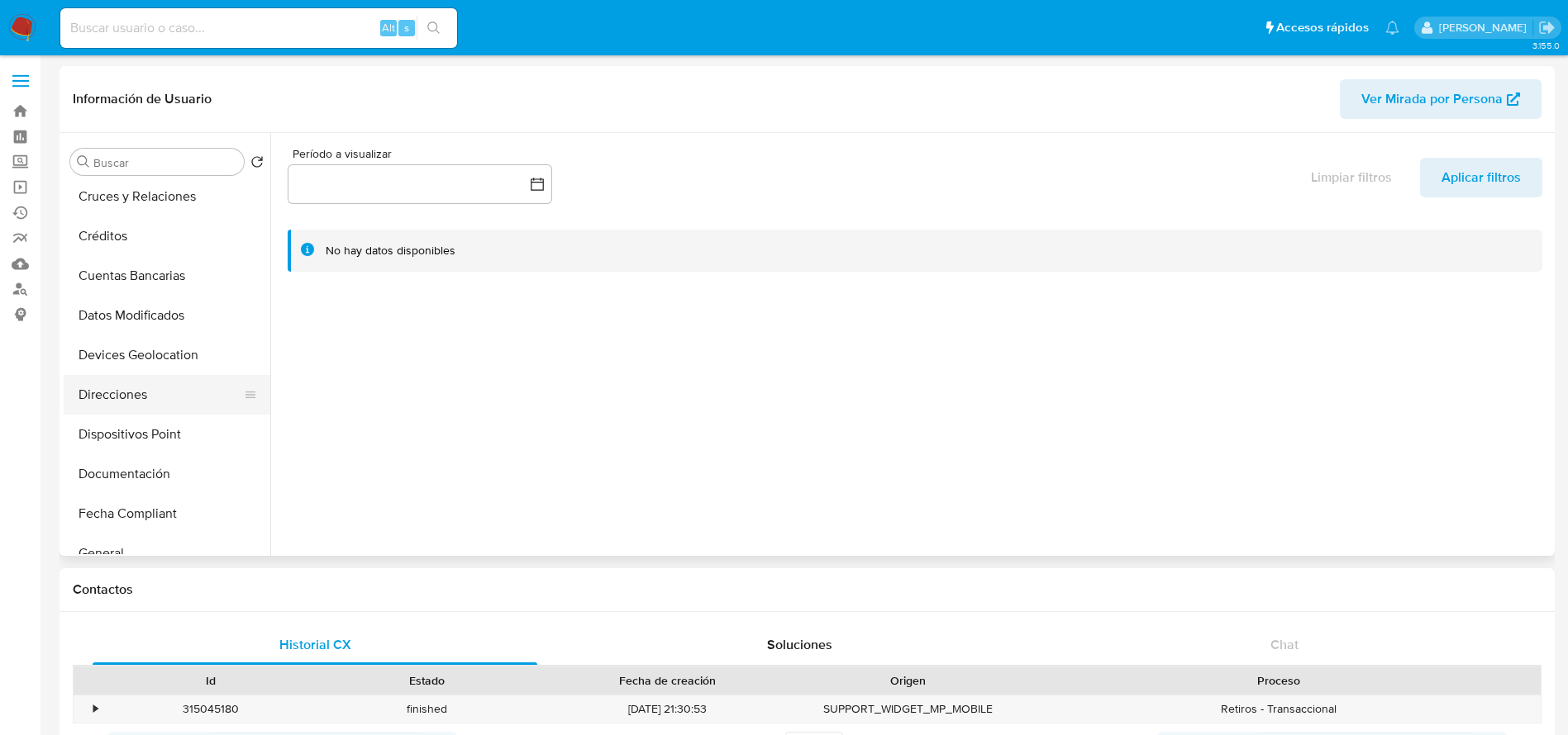
click at [130, 402] on button "Direcciones" at bounding box center [161, 394] width 193 height 40
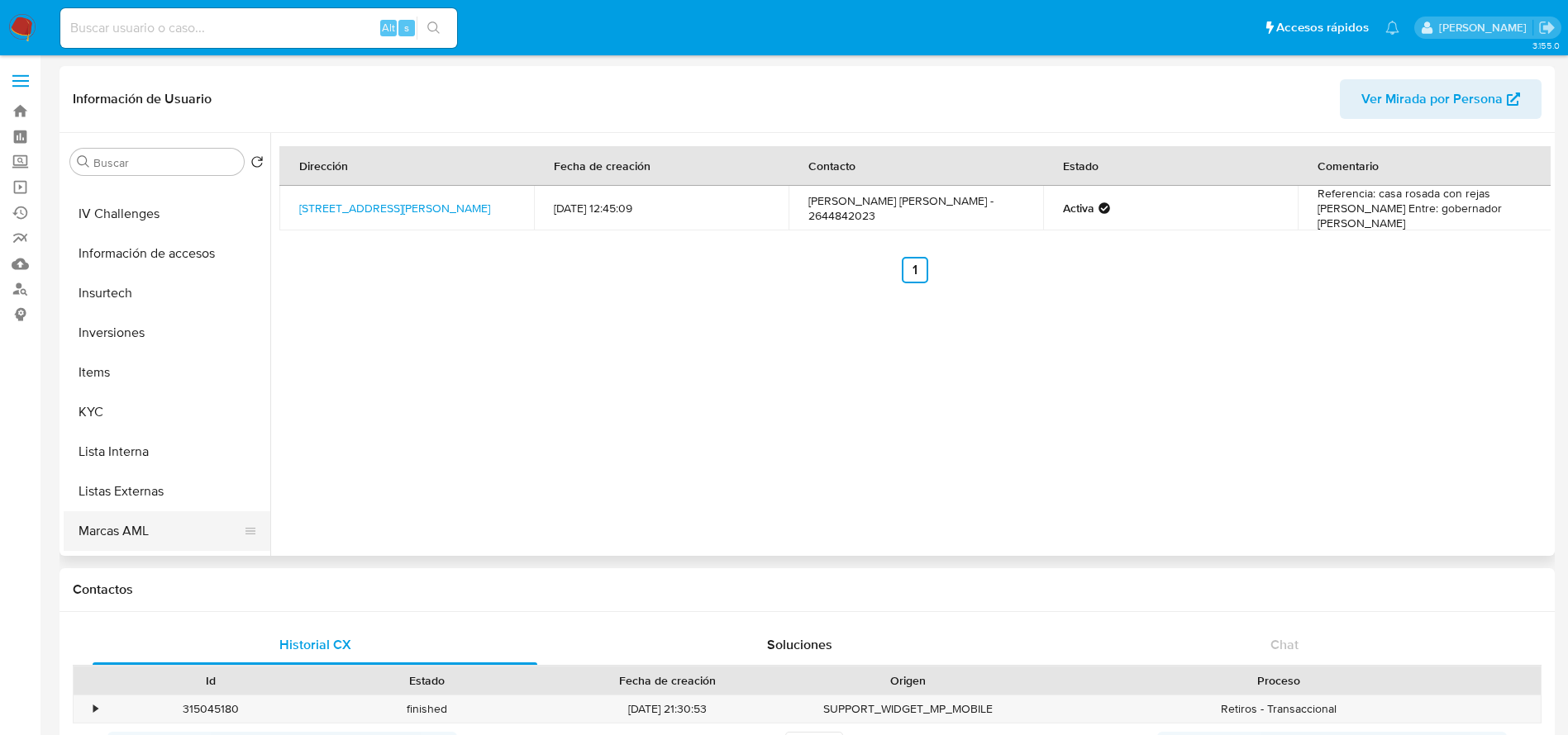
scroll to position [743, 0]
click at [98, 295] on button "KYC" at bounding box center [161, 290] width 193 height 40
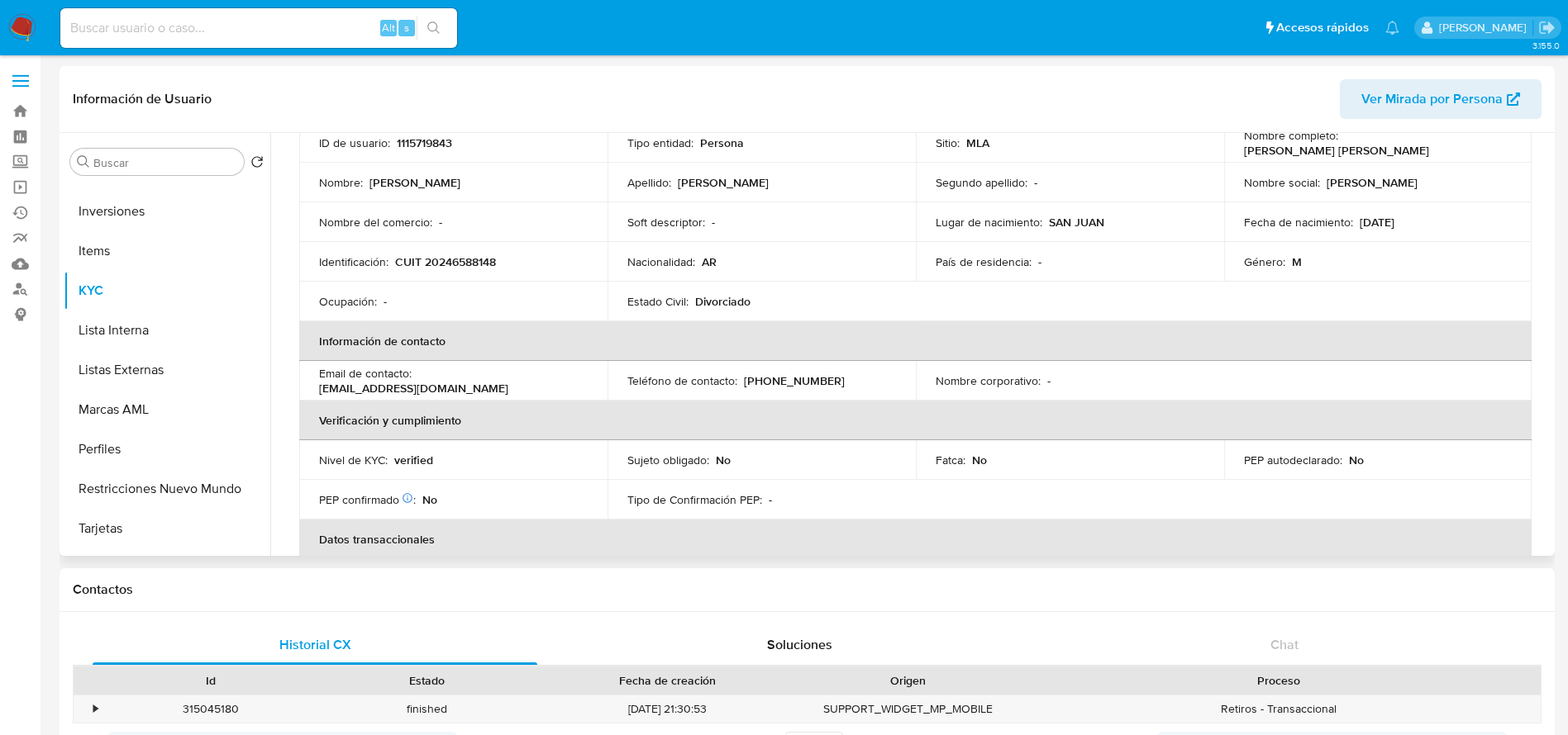
scroll to position [0, 0]
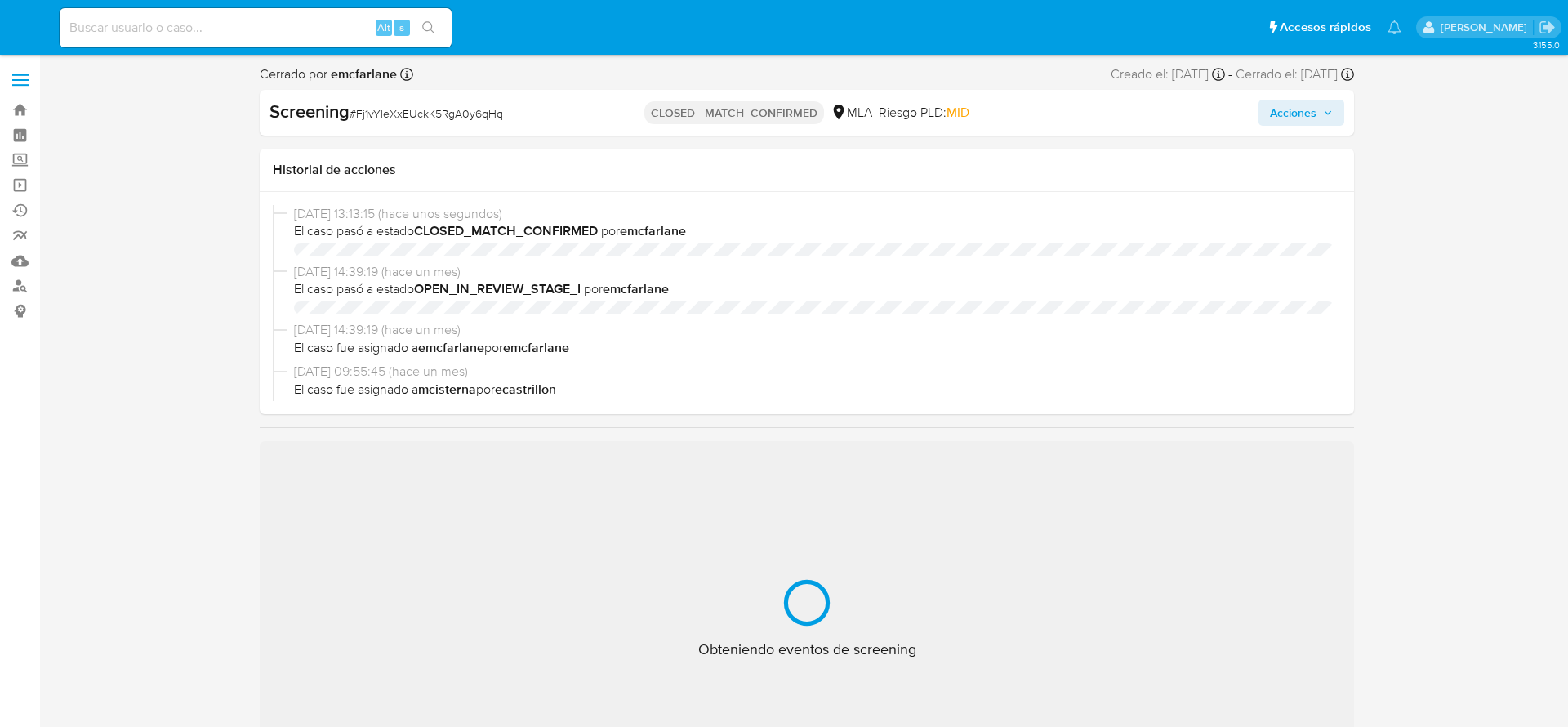
select select "10"
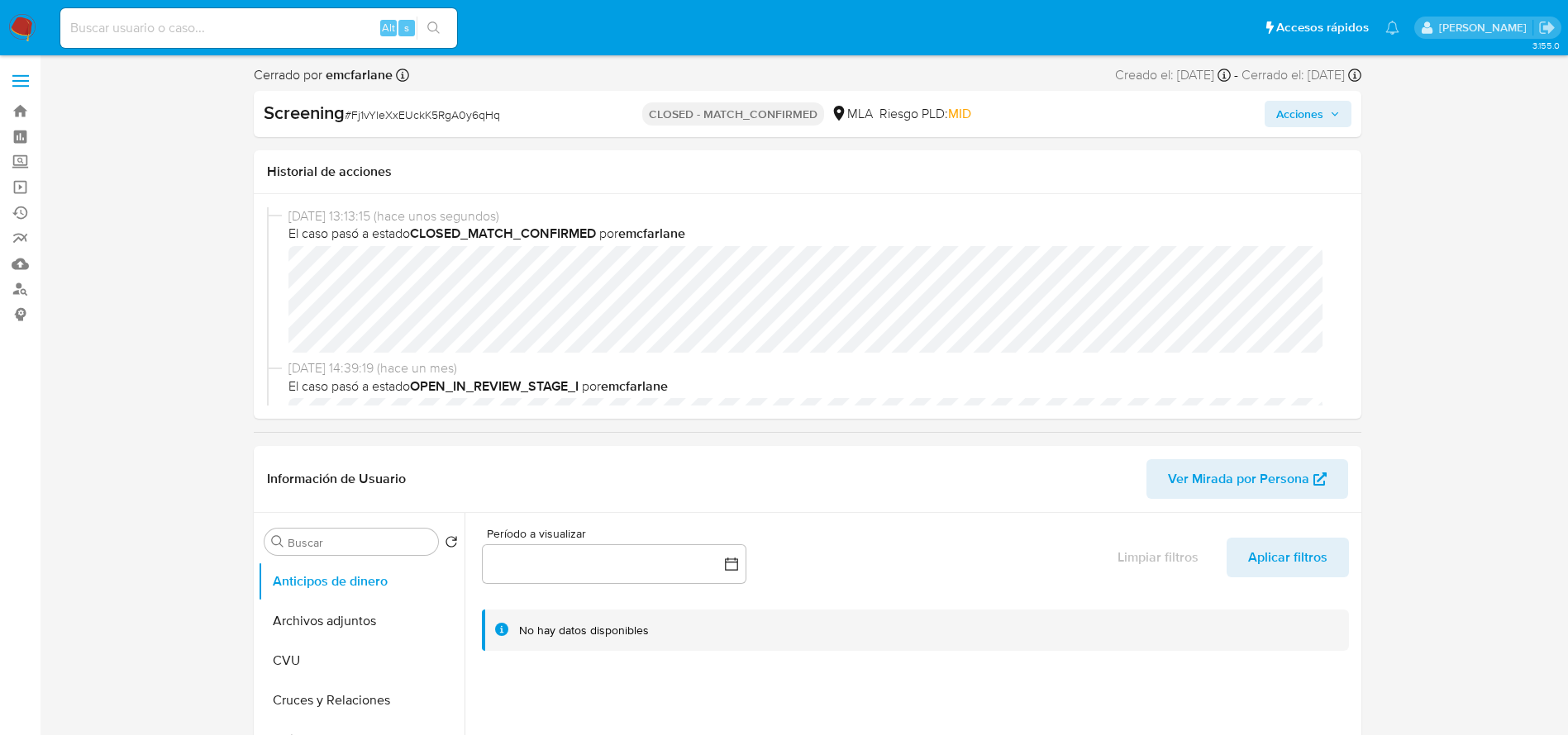
click at [9, 22] on img at bounding box center [22, 28] width 28 height 28
